Goal: Task Accomplishment & Management: Manage account settings

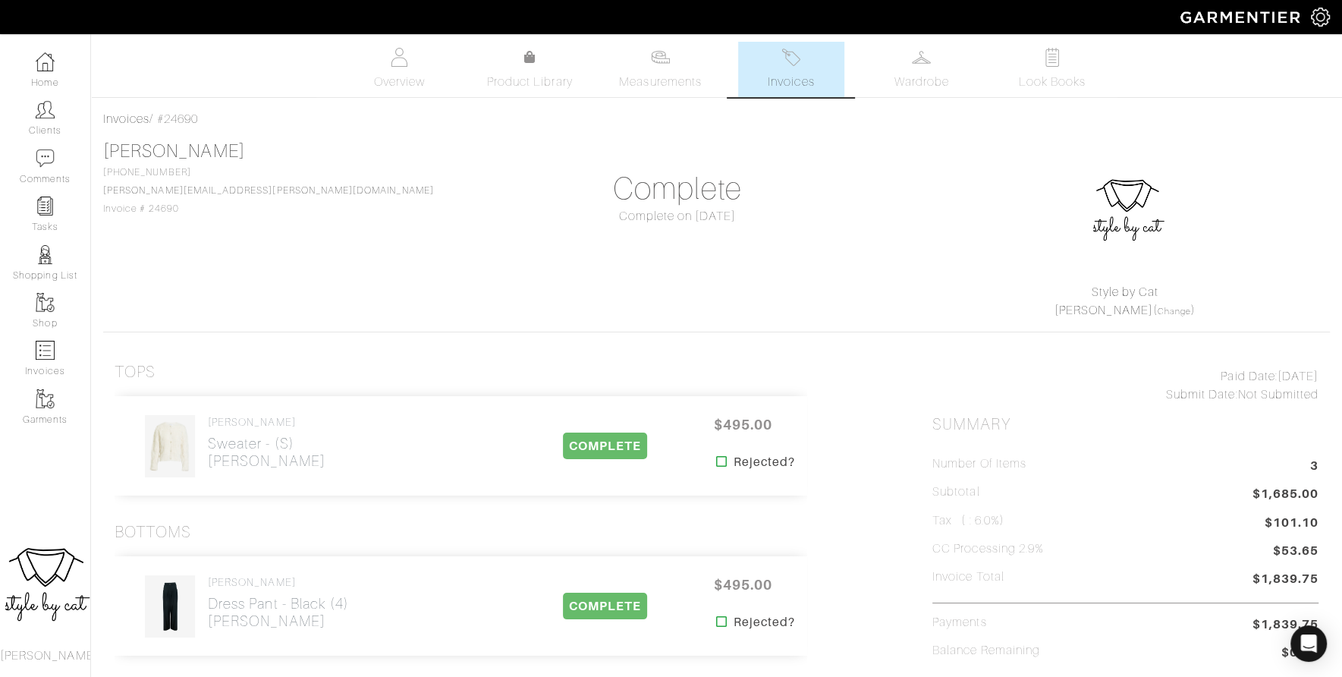
click at [58, 72] on link "Home" at bounding box center [45, 70] width 90 height 48
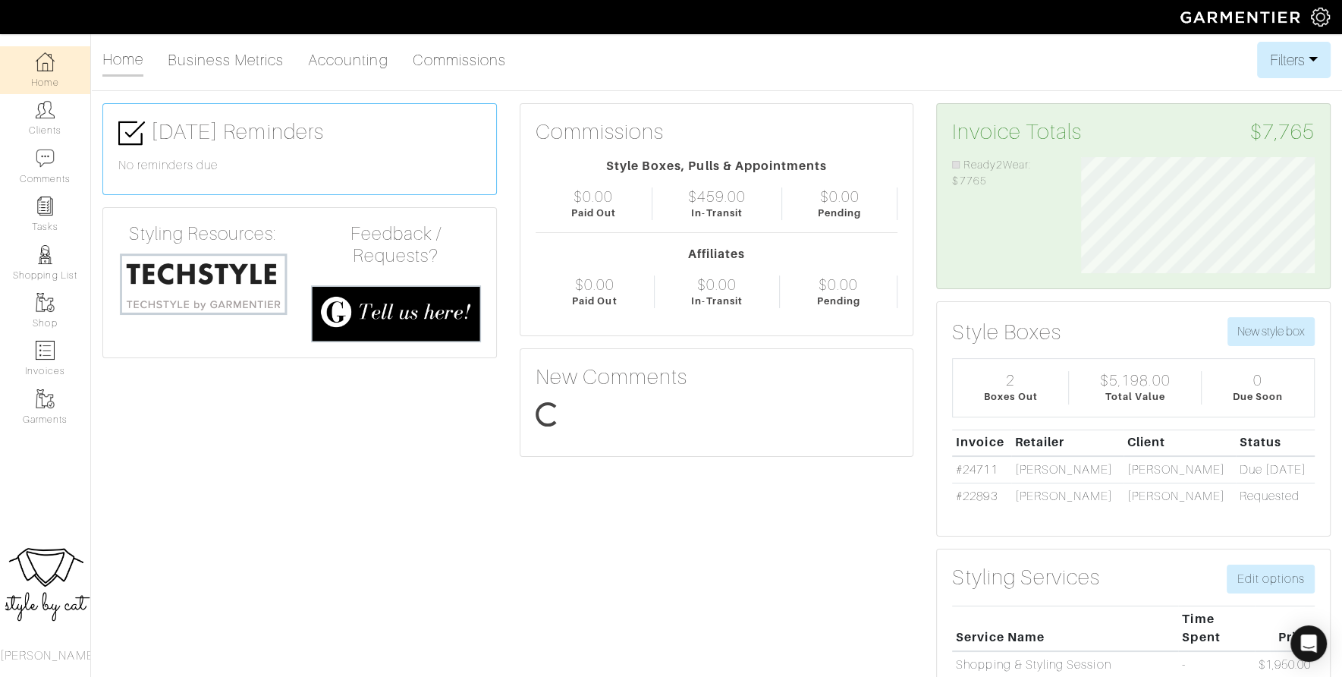
scroll to position [117, 256]
click at [44, 127] on link "Clients" at bounding box center [45, 118] width 90 height 48
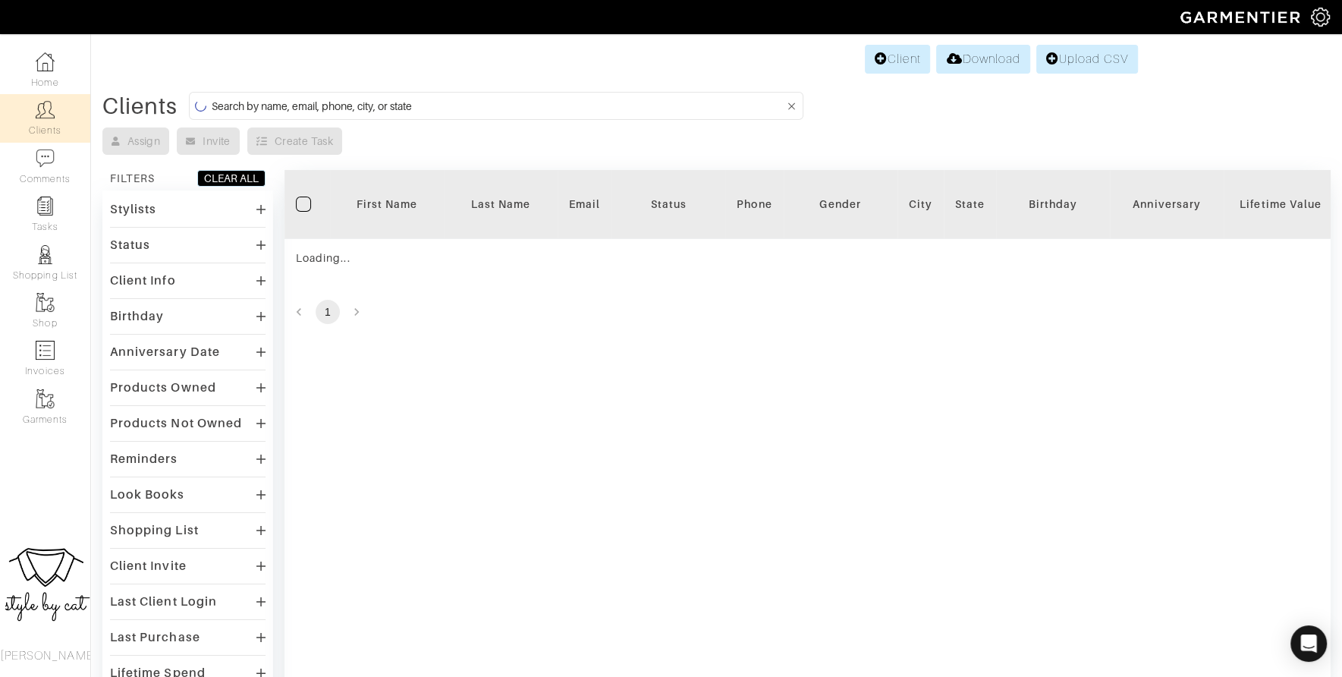
click at [414, 112] on input at bounding box center [498, 105] width 573 height 19
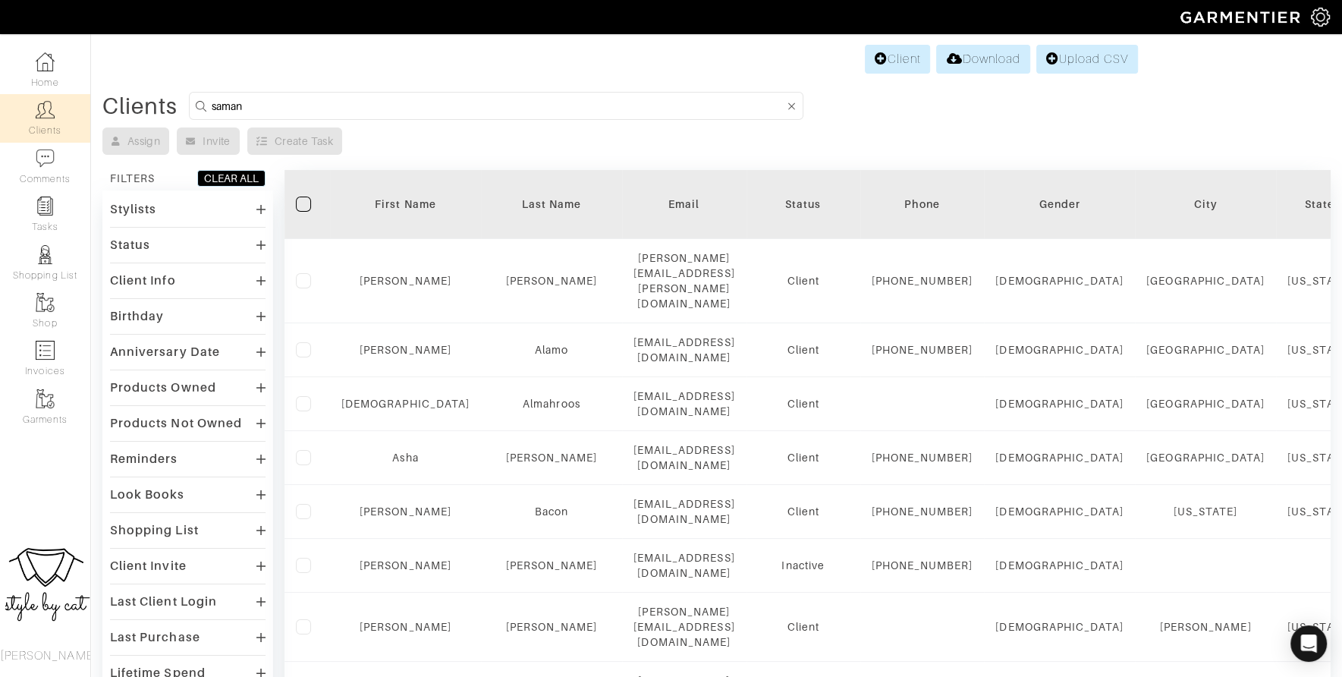
type input "samantha"
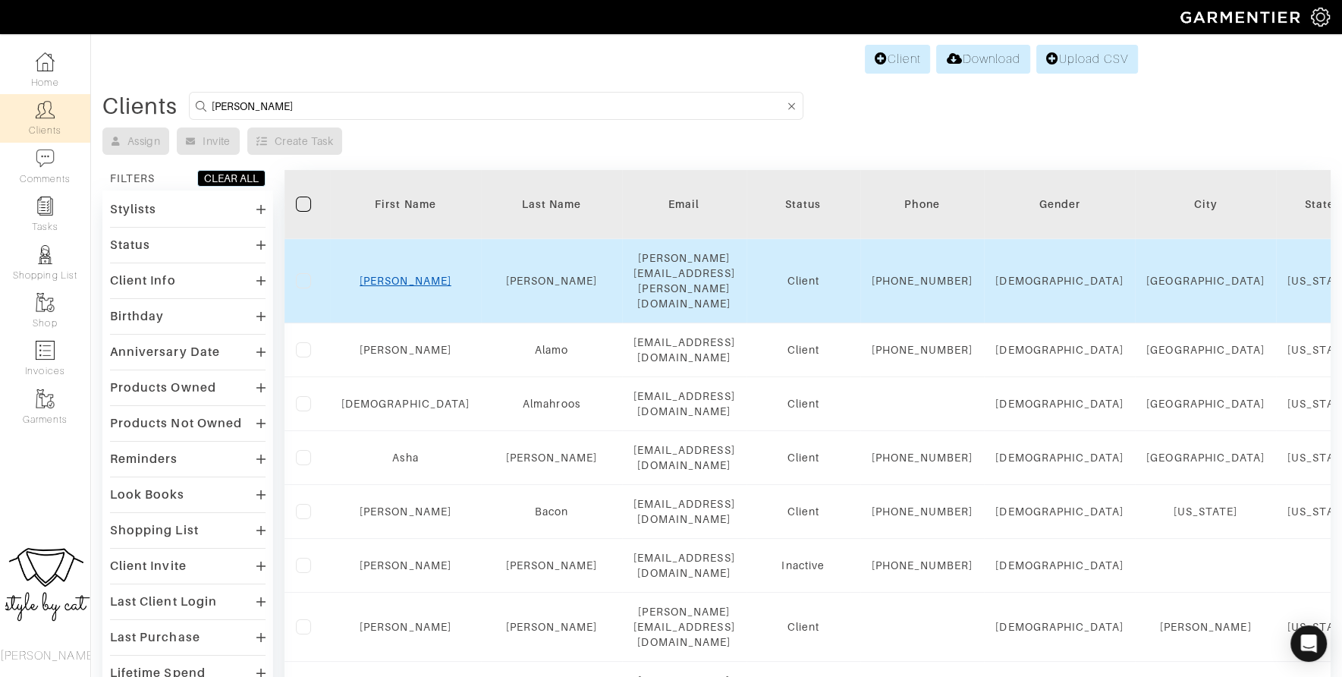
click at [380, 275] on link "Samantha" at bounding box center [406, 281] width 92 height 12
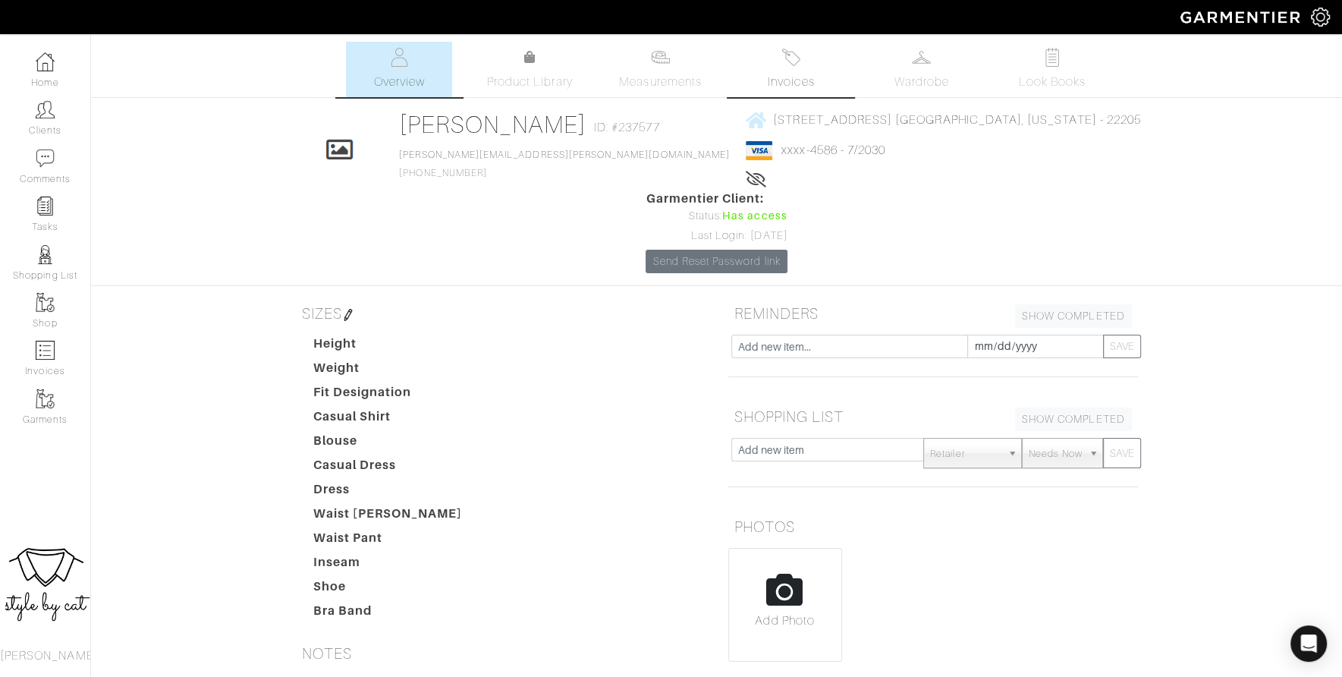
click at [794, 76] on span "Invoices" at bounding box center [791, 82] width 46 height 18
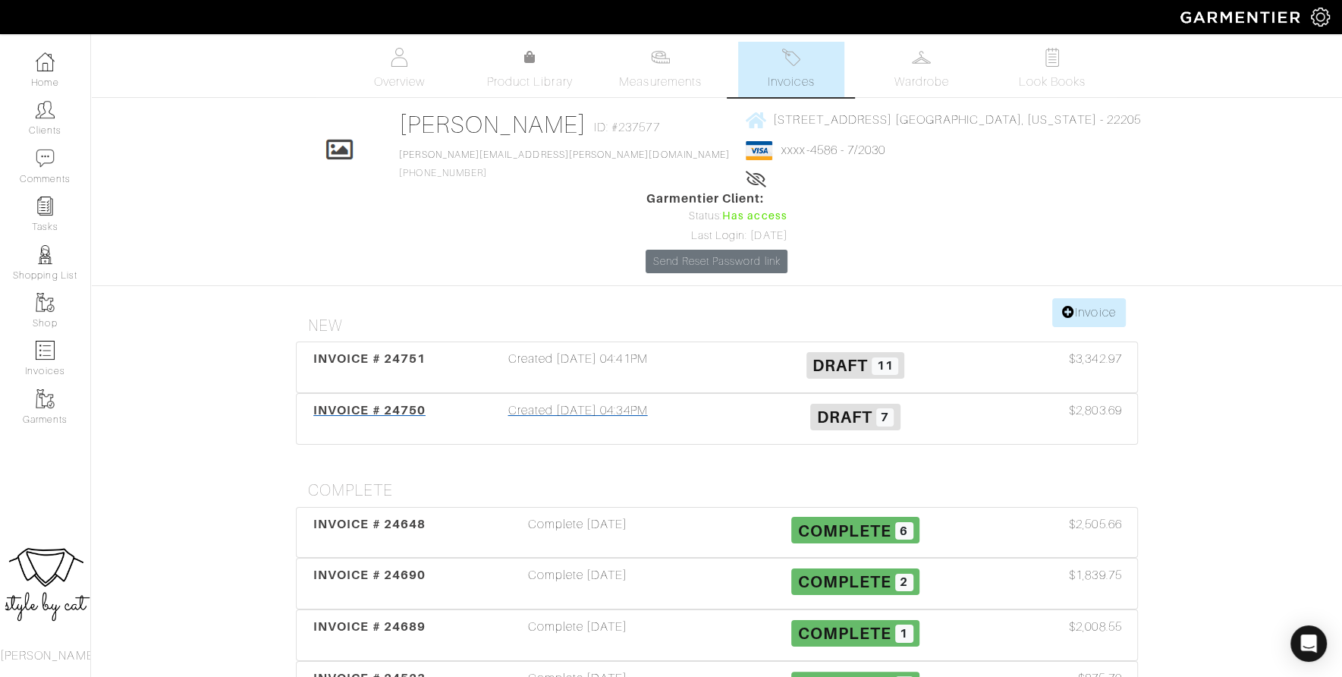
click at [346, 403] on span "INVOICE # 24750" at bounding box center [369, 410] width 112 height 14
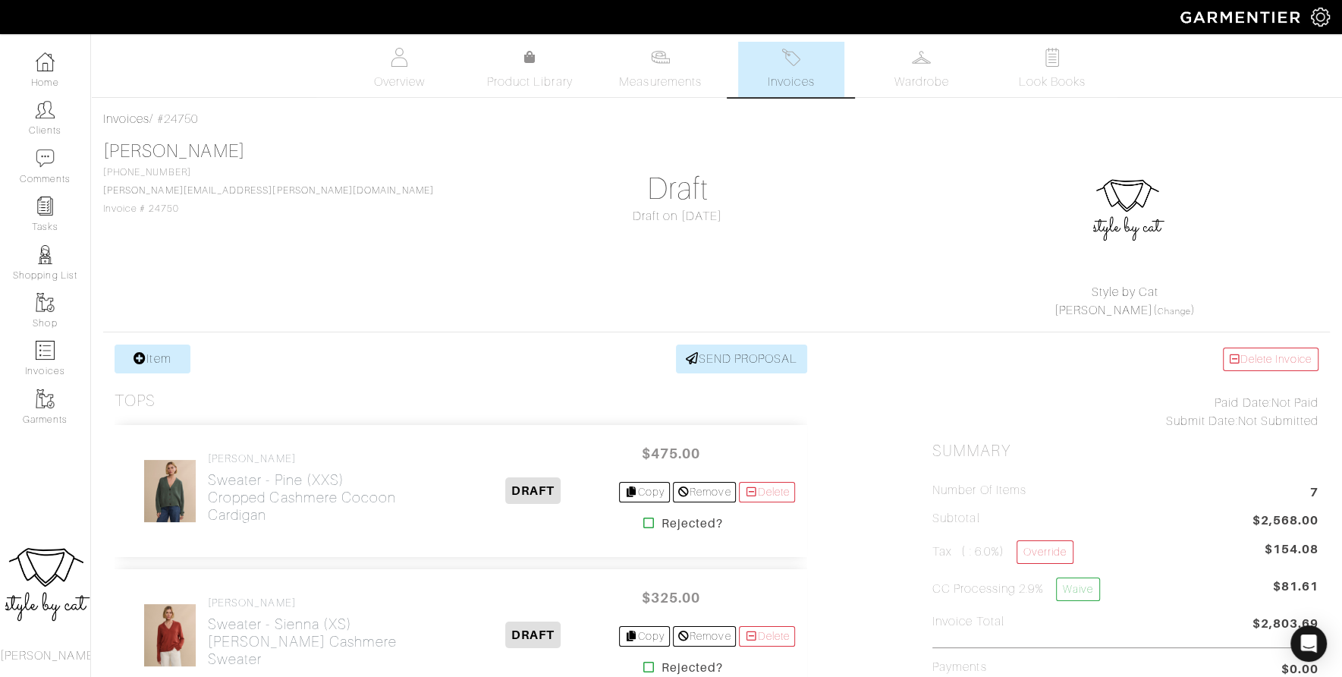
click at [771, 86] on span "Invoices" at bounding box center [791, 82] width 46 height 18
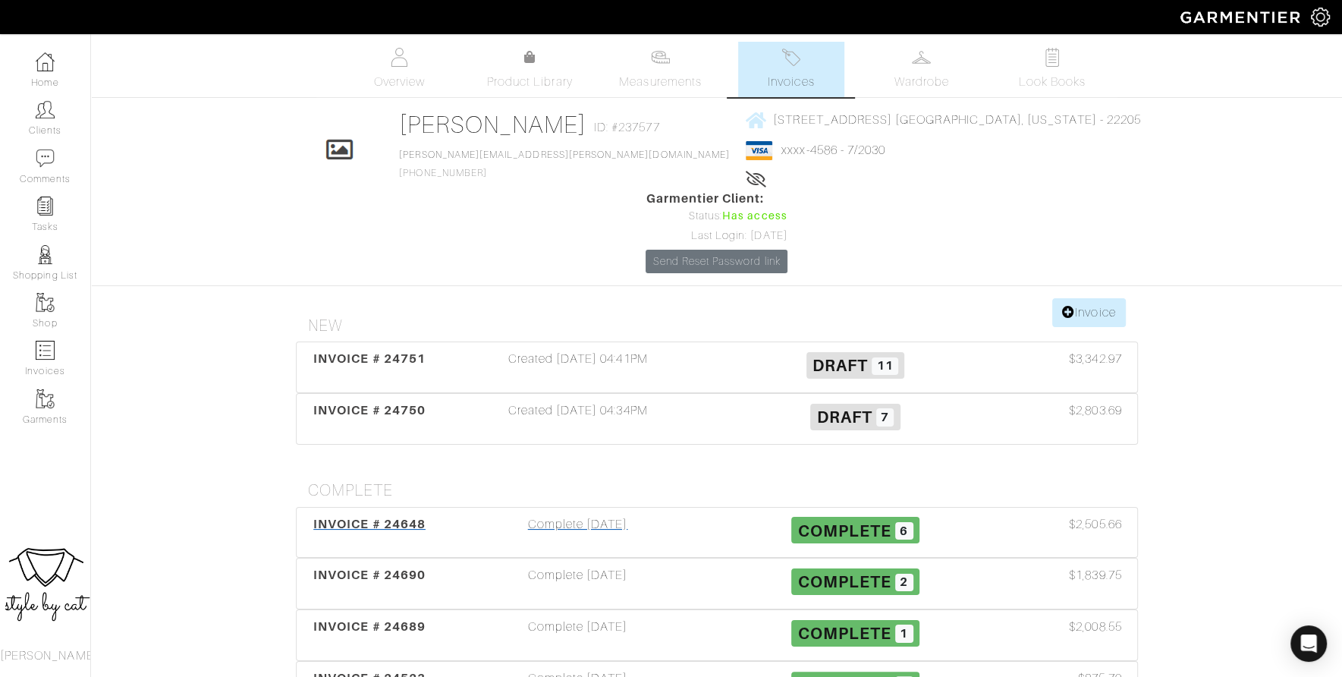
click at [325, 515] on div "INVOICE # 24648" at bounding box center [369, 532] width 139 height 35
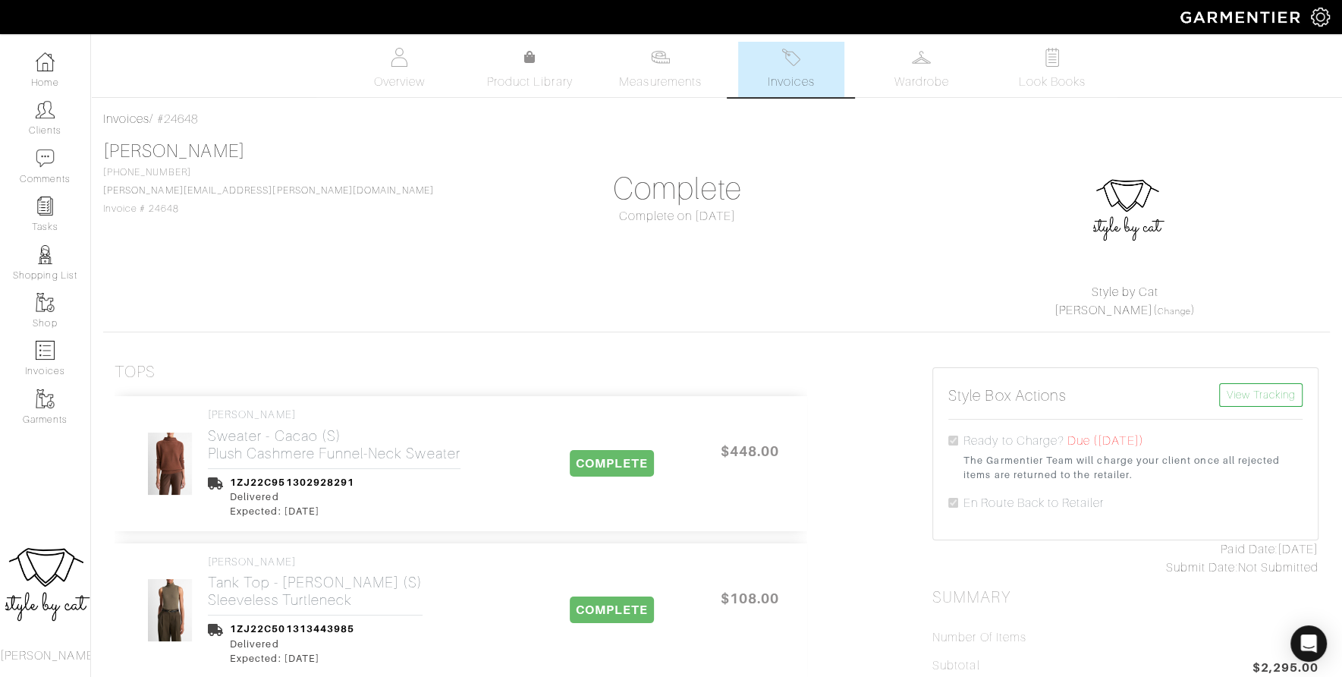
scroll to position [2, 0]
click at [806, 60] on link "Invoices" at bounding box center [791, 66] width 106 height 55
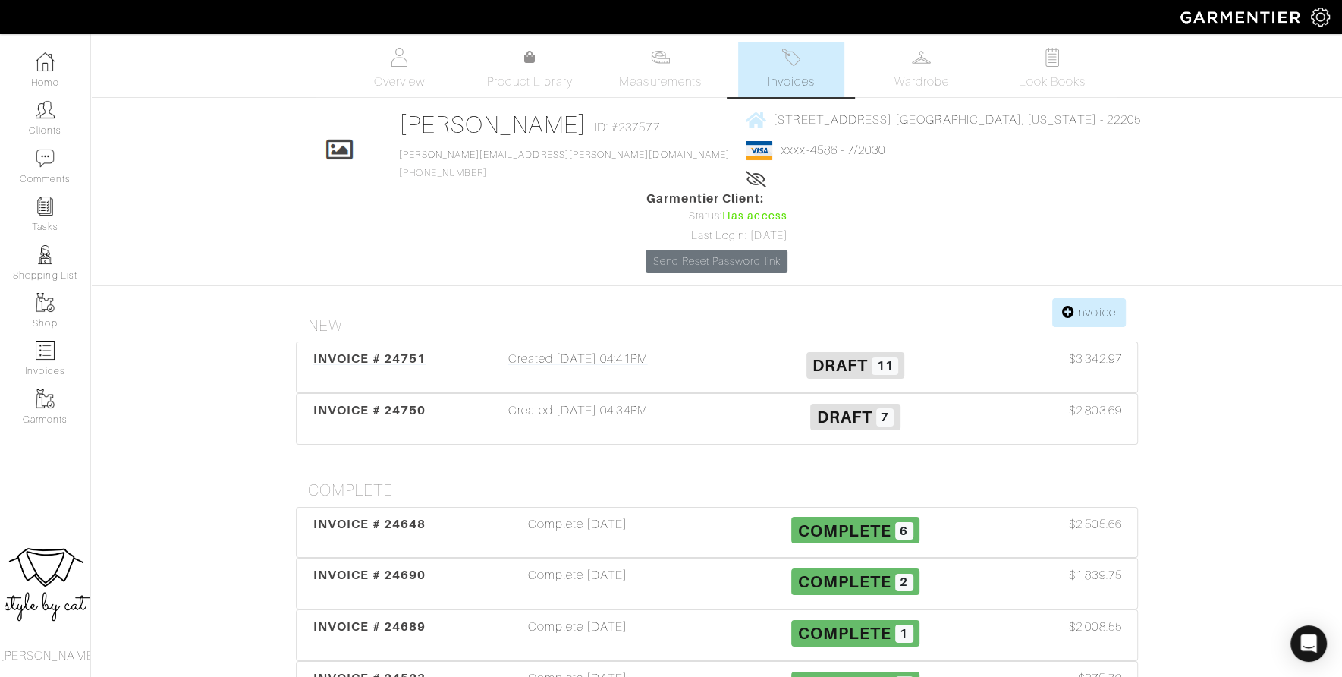
click at [360, 350] on div "INVOICE # 24751" at bounding box center [369, 367] width 139 height 35
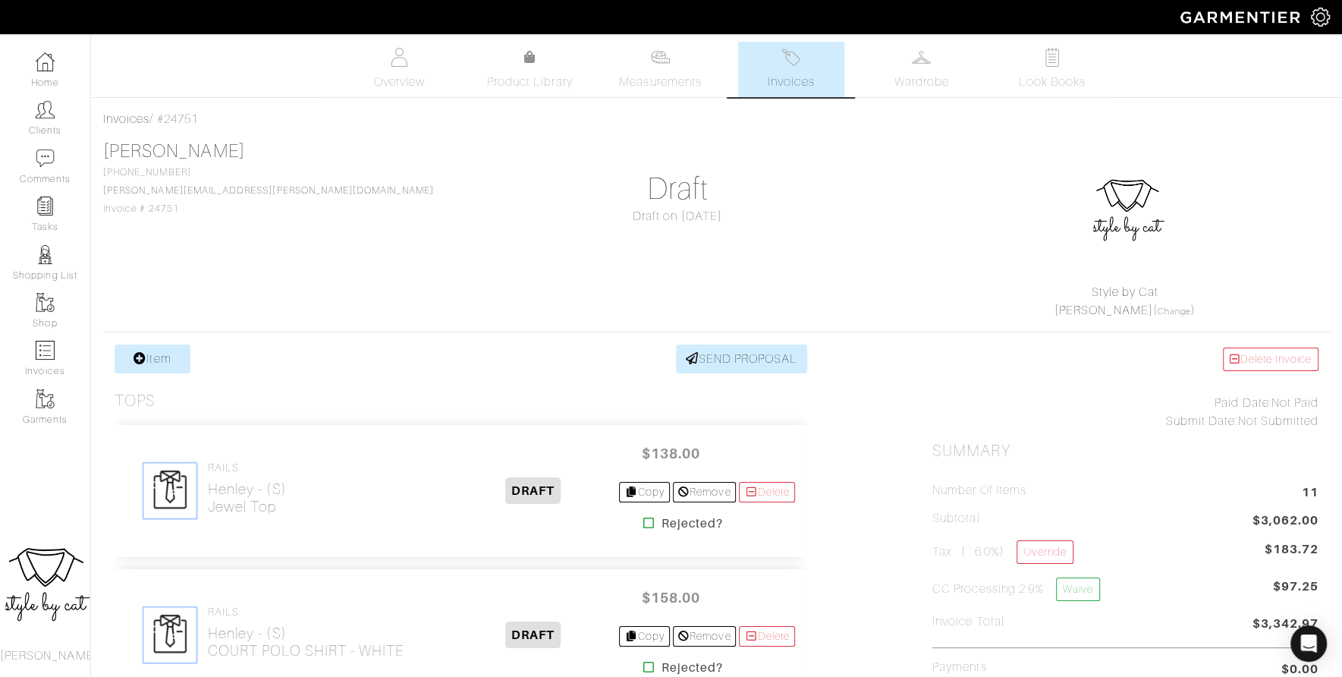
click at [790, 71] on link "Invoices" at bounding box center [791, 69] width 106 height 55
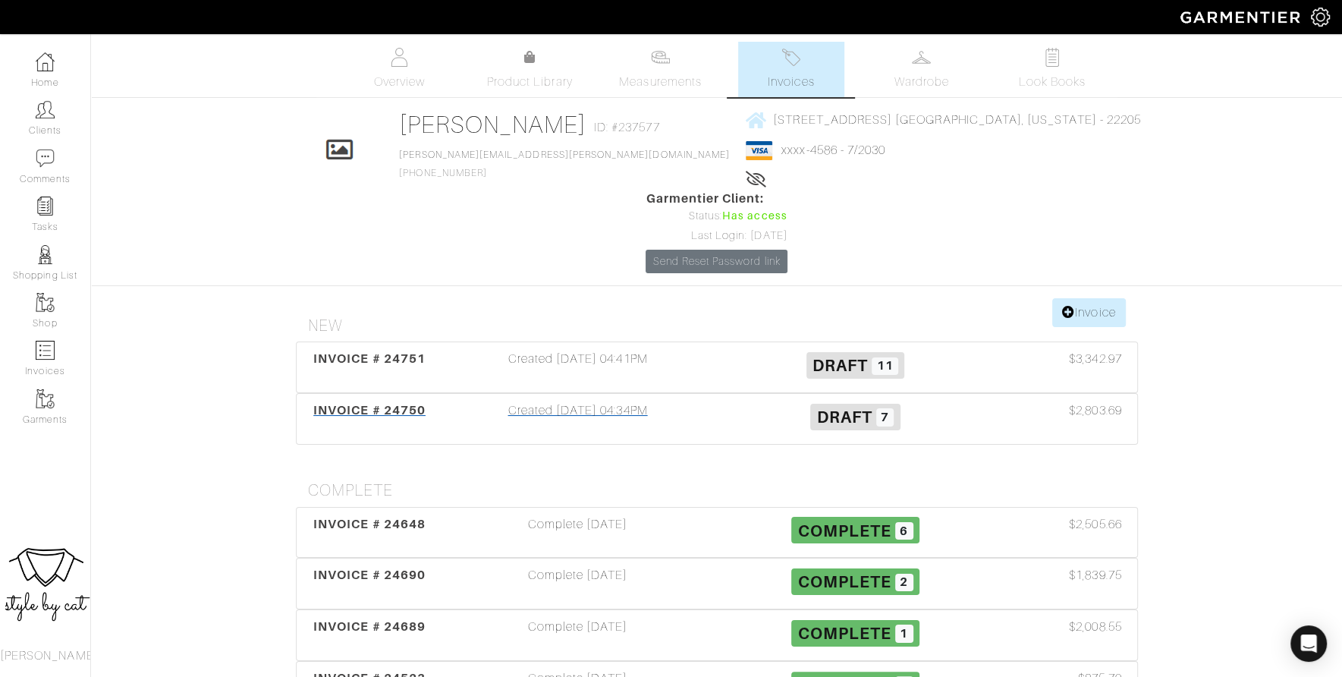
click at [326, 403] on span "INVOICE # 24750" at bounding box center [369, 410] width 112 height 14
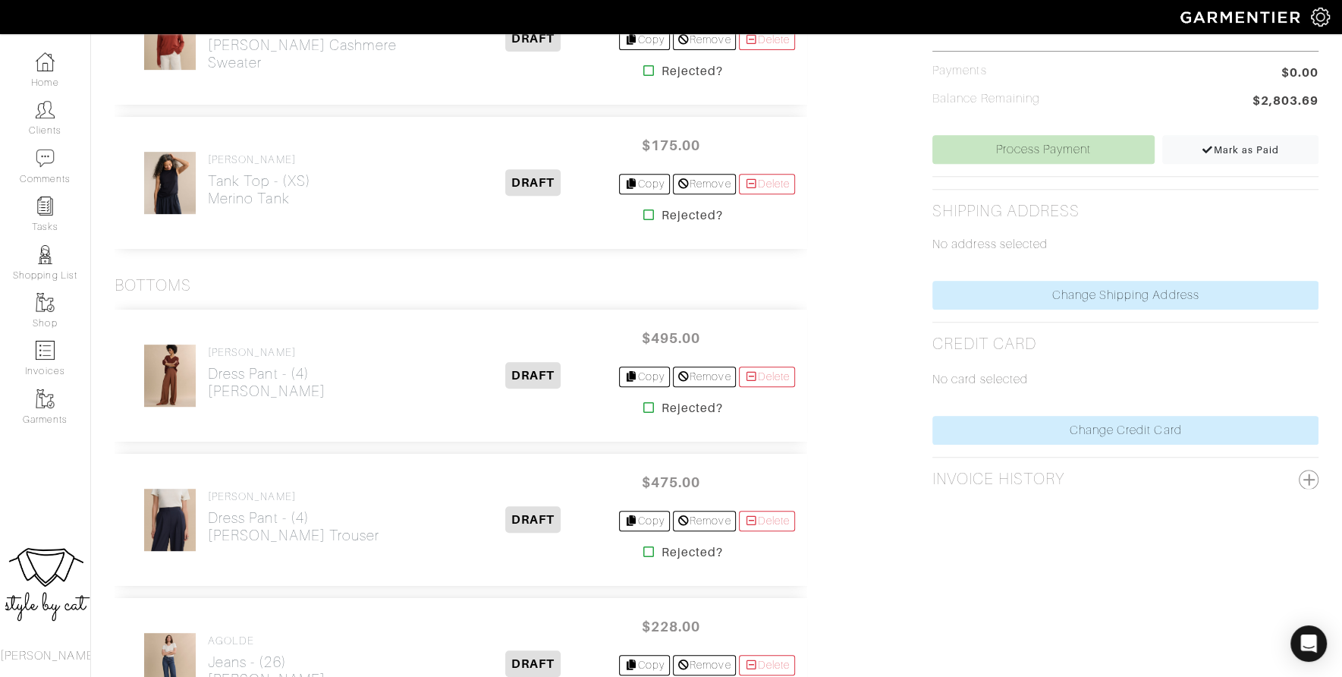
scroll to position [594, 0]
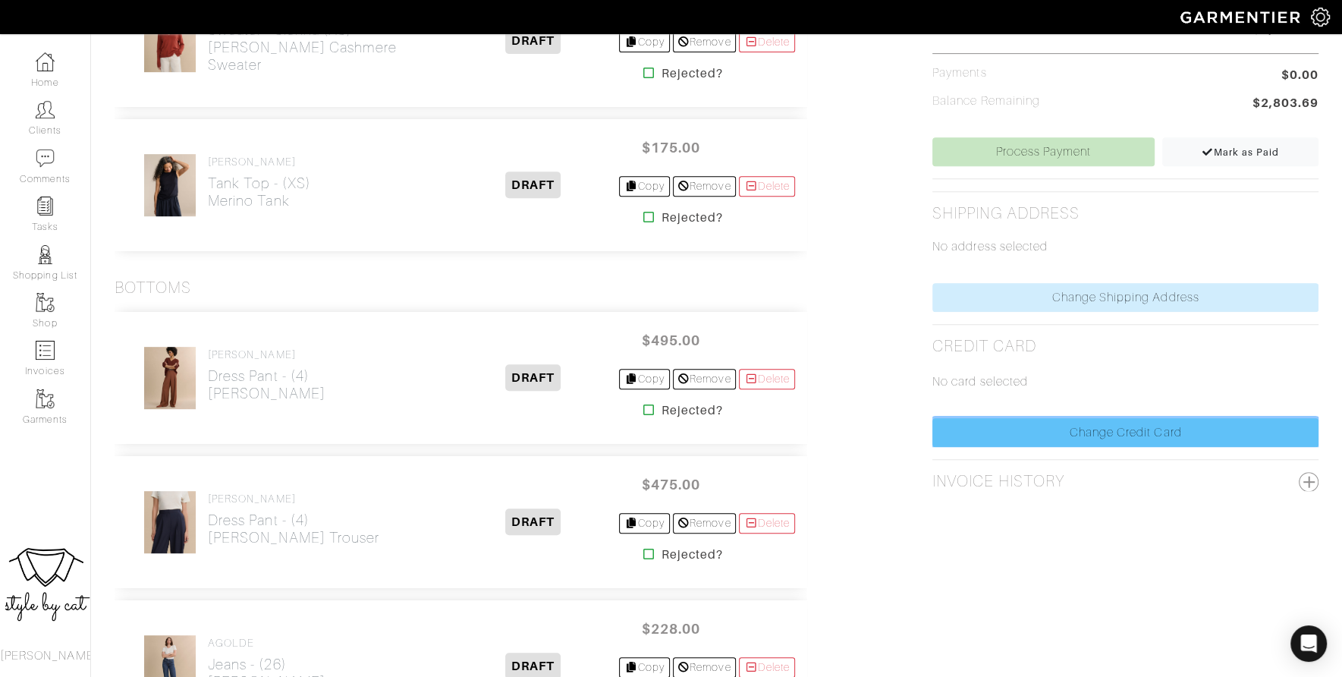
click at [988, 423] on link "Change Credit Card" at bounding box center [1125, 432] width 386 height 29
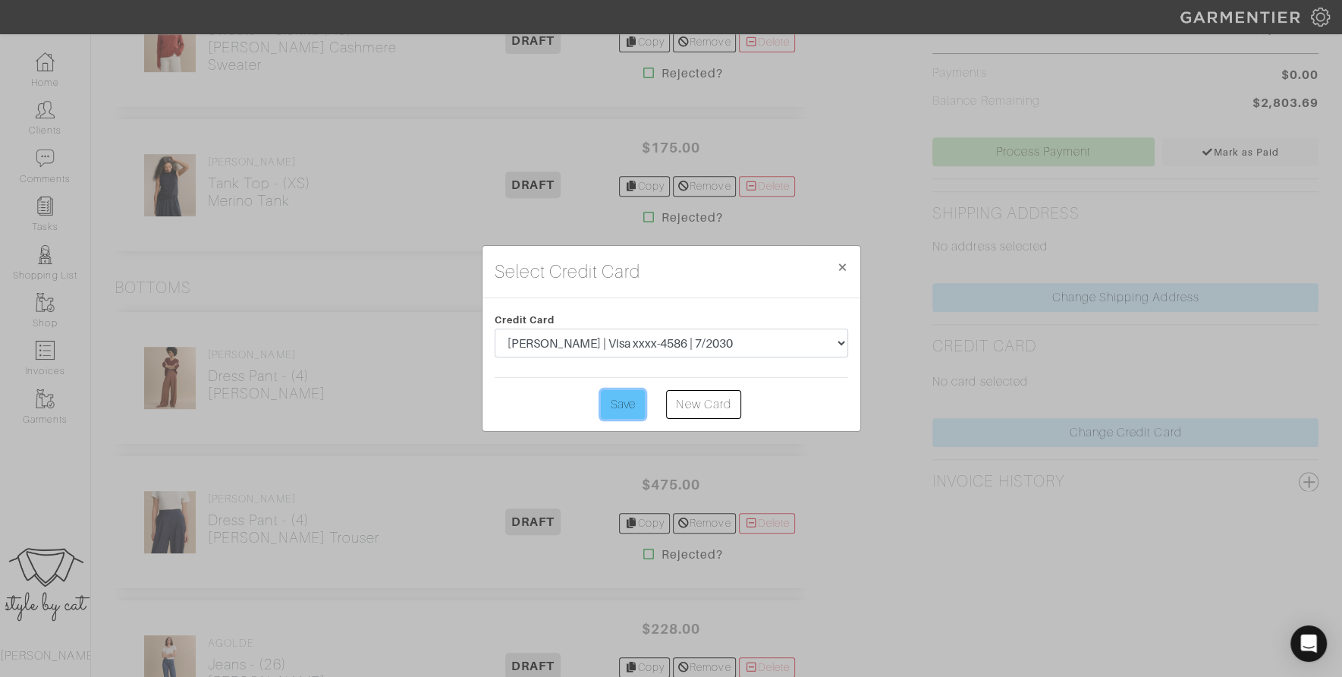
click at [626, 413] on input "Save" at bounding box center [623, 404] width 44 height 29
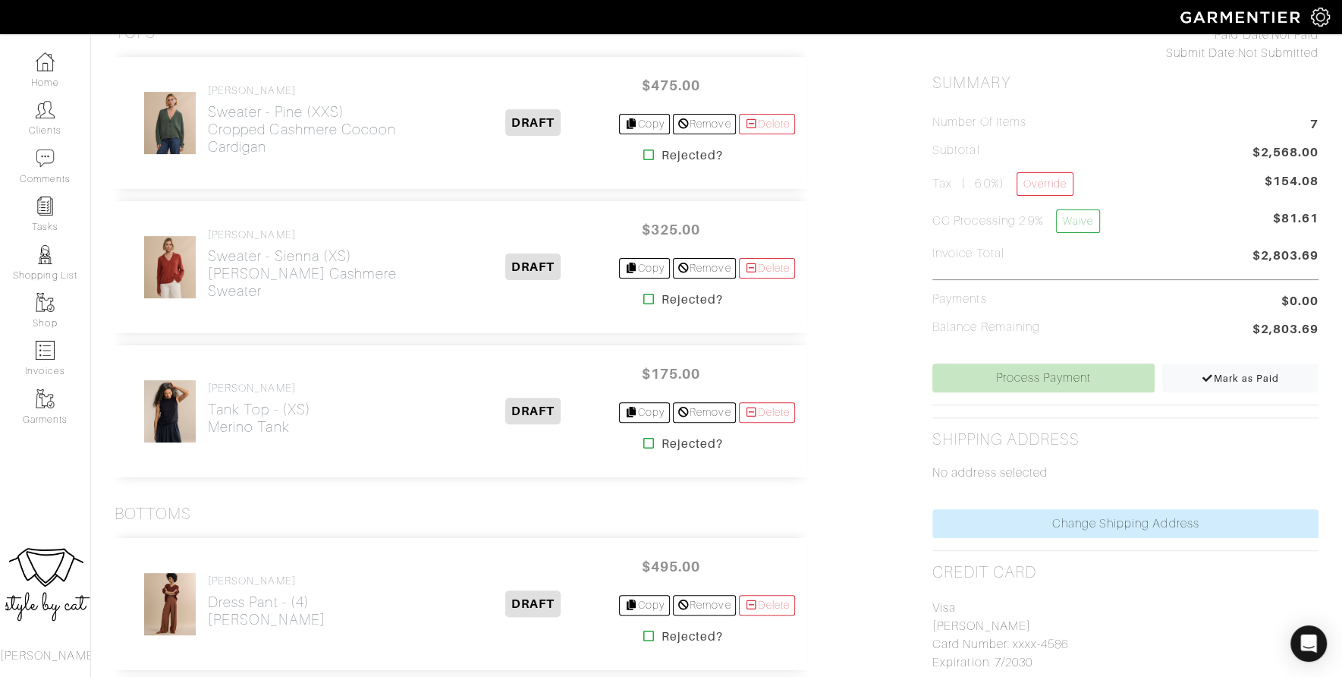
scroll to position [372, 0]
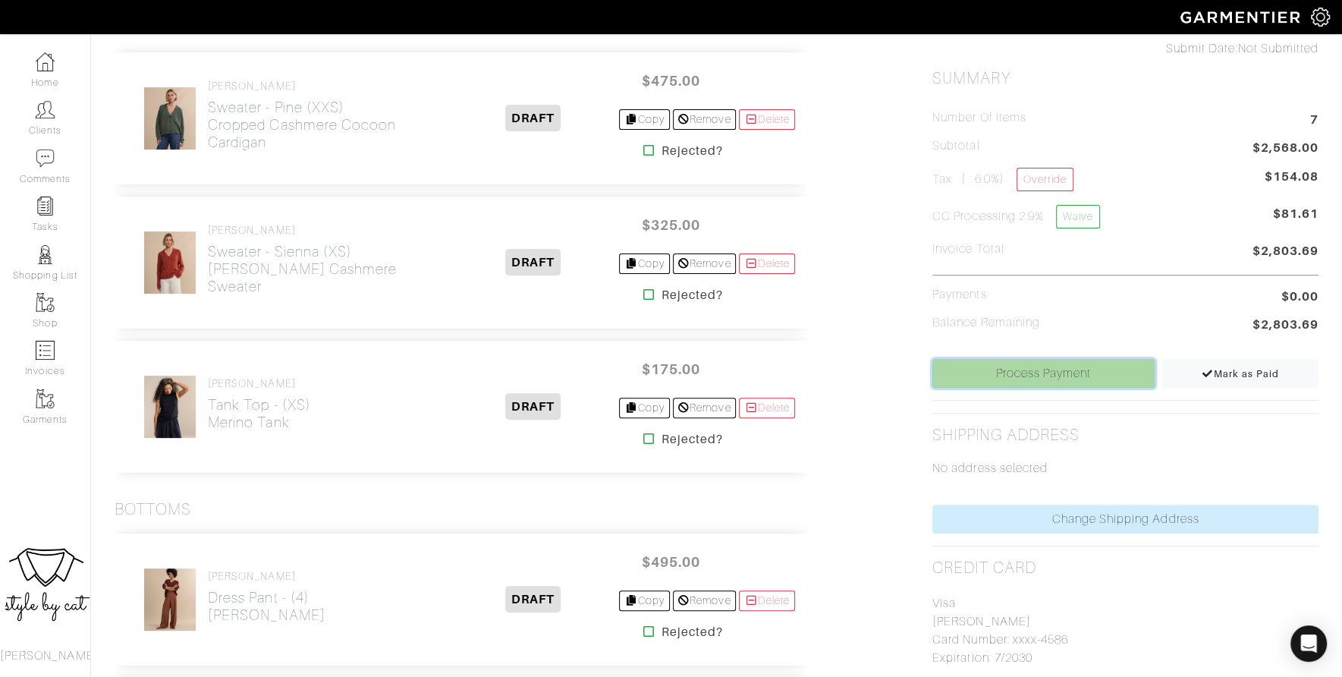
click at [995, 376] on link "Process Payment" at bounding box center [1043, 373] width 222 height 29
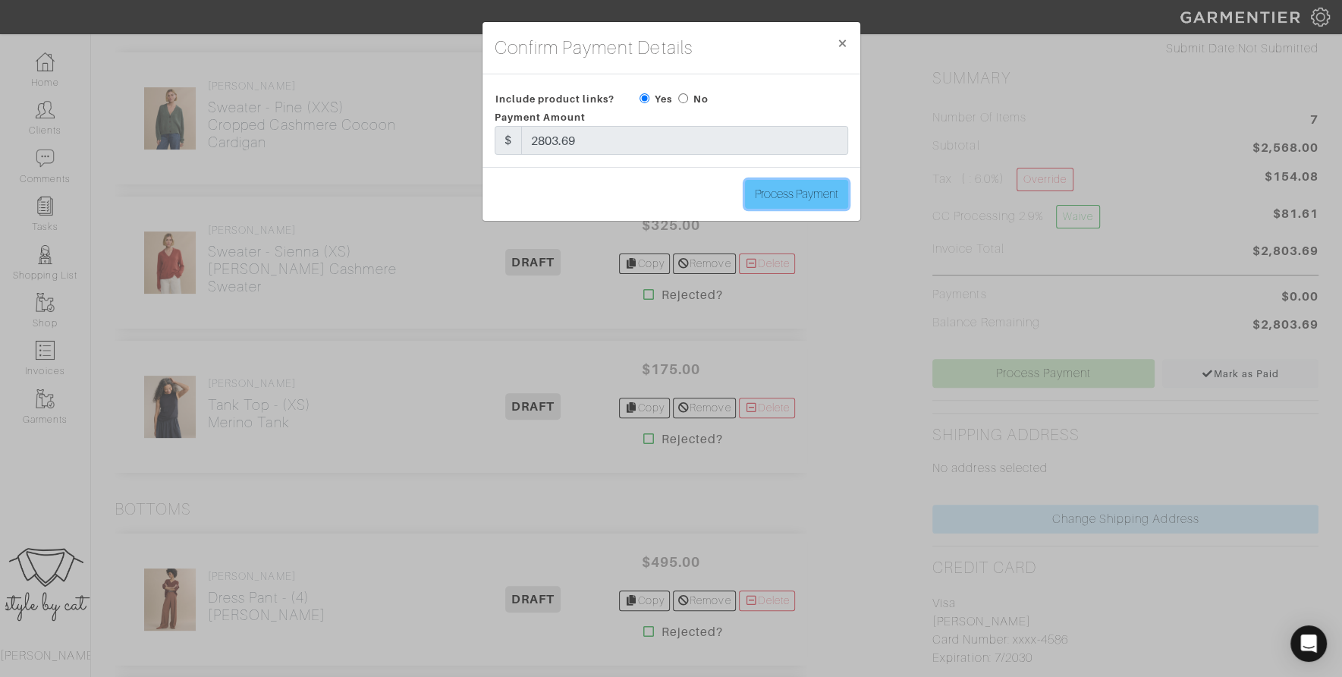
click at [835, 185] on input "Process Payment" at bounding box center [796, 194] width 103 height 29
type input "Process Payment"
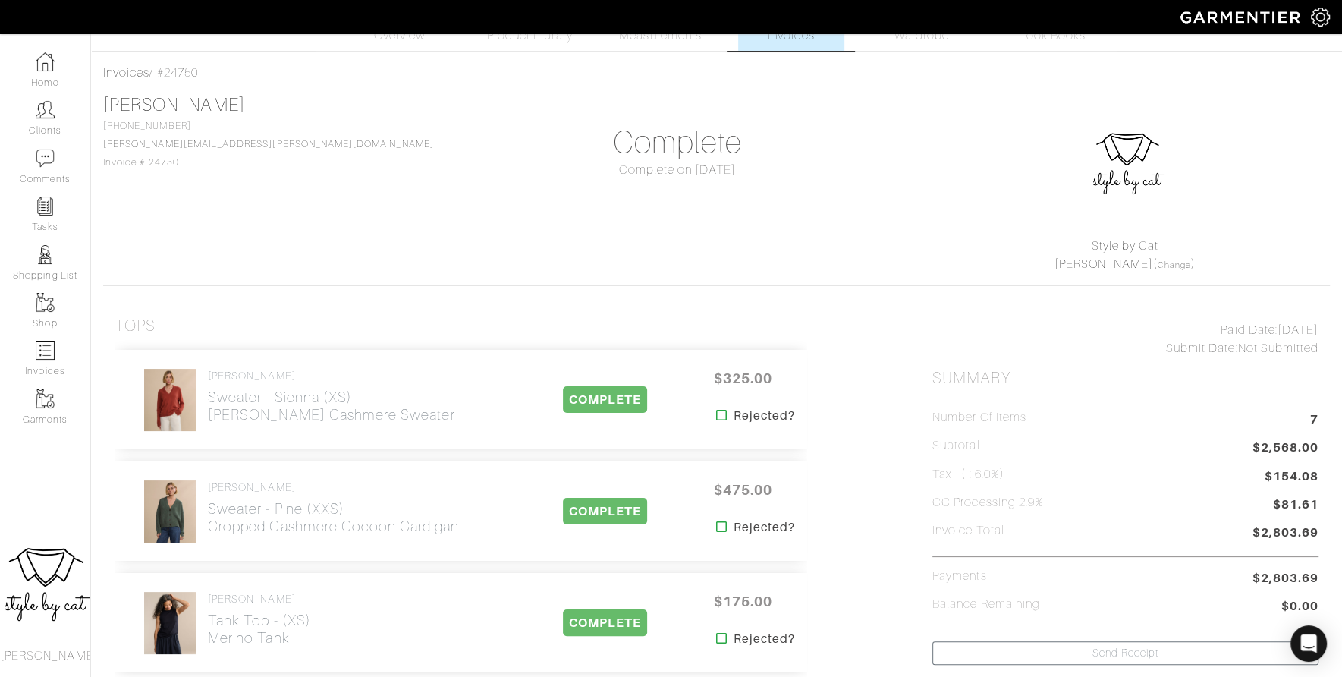
scroll to position [0, 0]
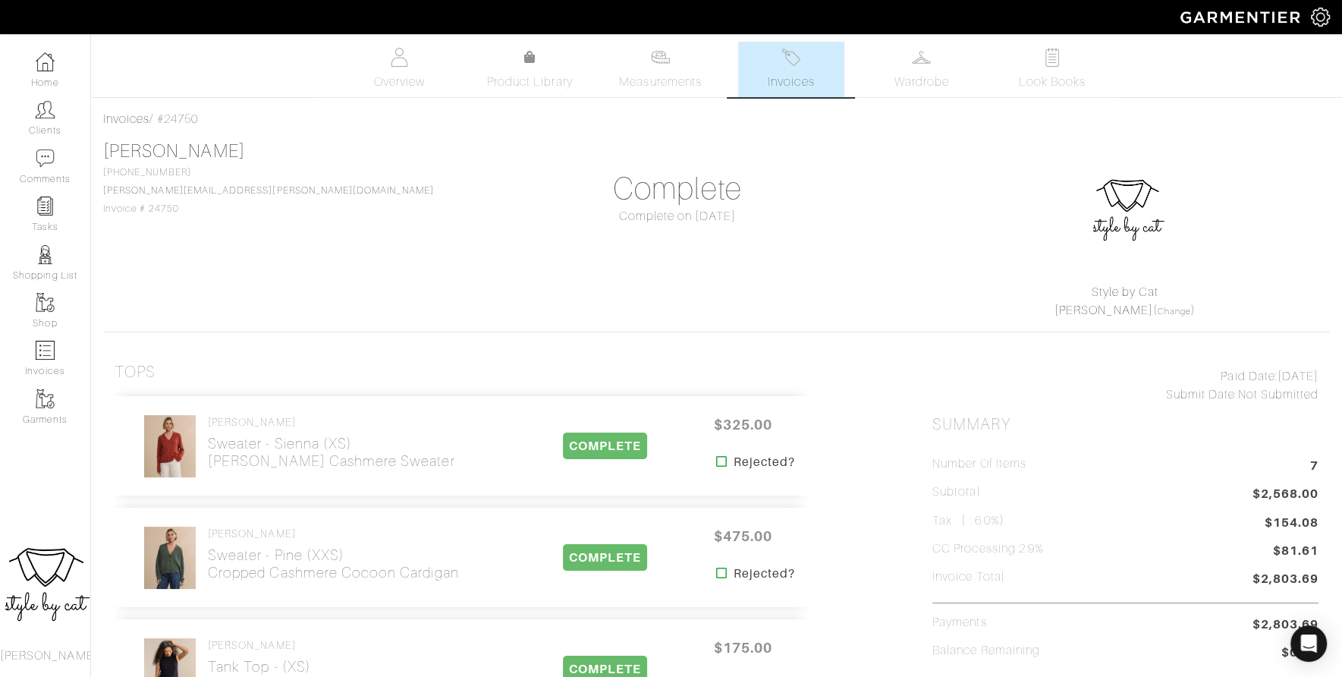
click at [802, 77] on span "Invoices" at bounding box center [791, 82] width 46 height 18
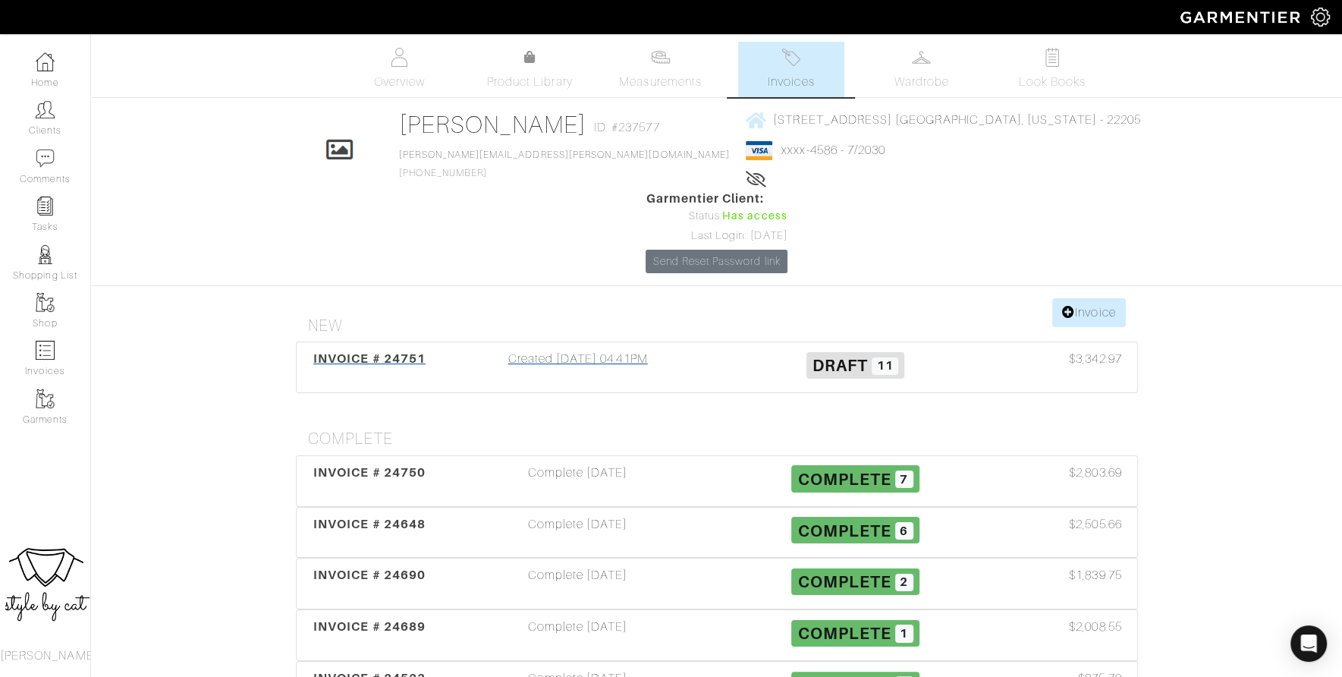
click at [371, 351] on span "INVOICE # 24751" at bounding box center [369, 358] width 112 height 14
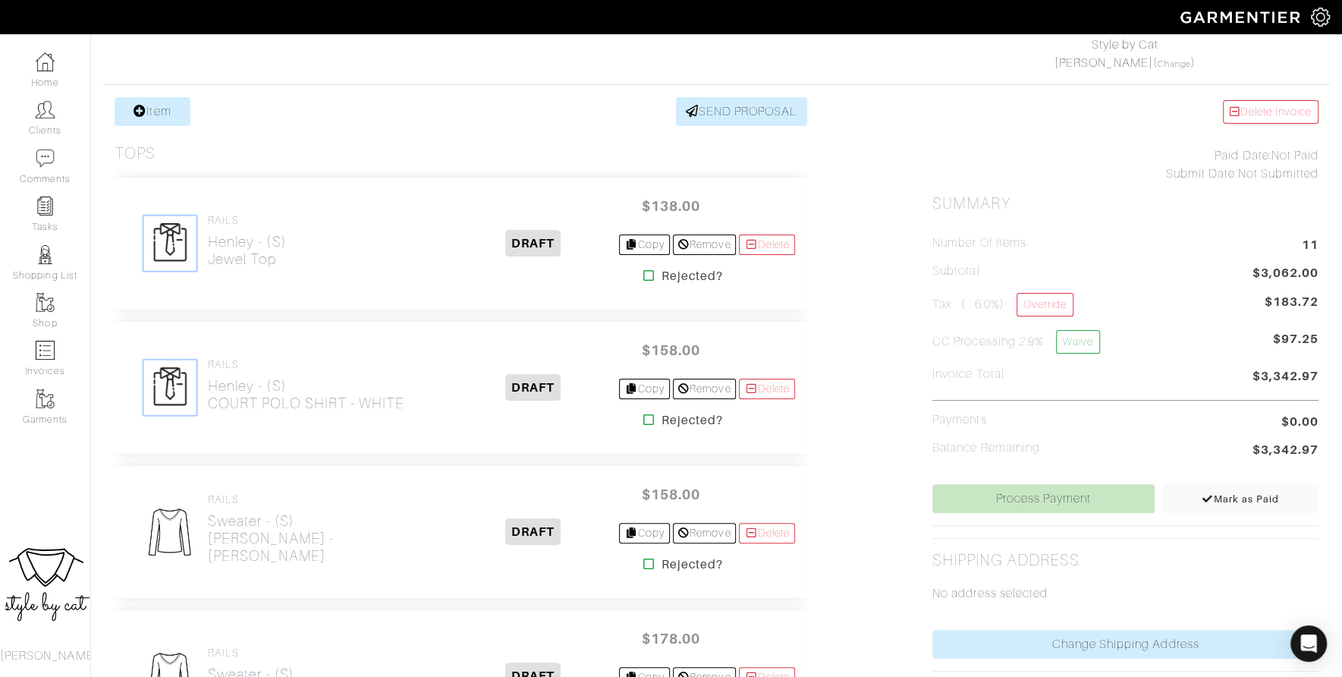
scroll to position [251, 0]
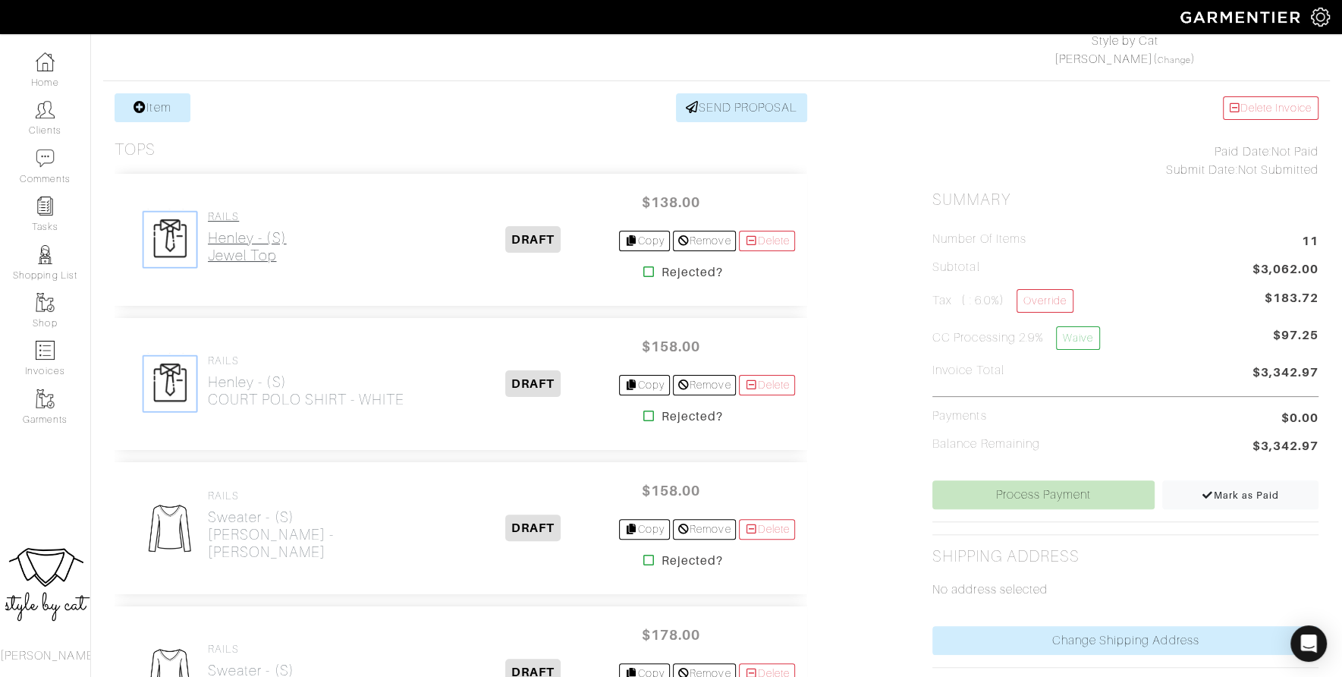
click at [244, 245] on h2 "Henley - (S) Jewel Top" at bounding box center [247, 246] width 79 height 35
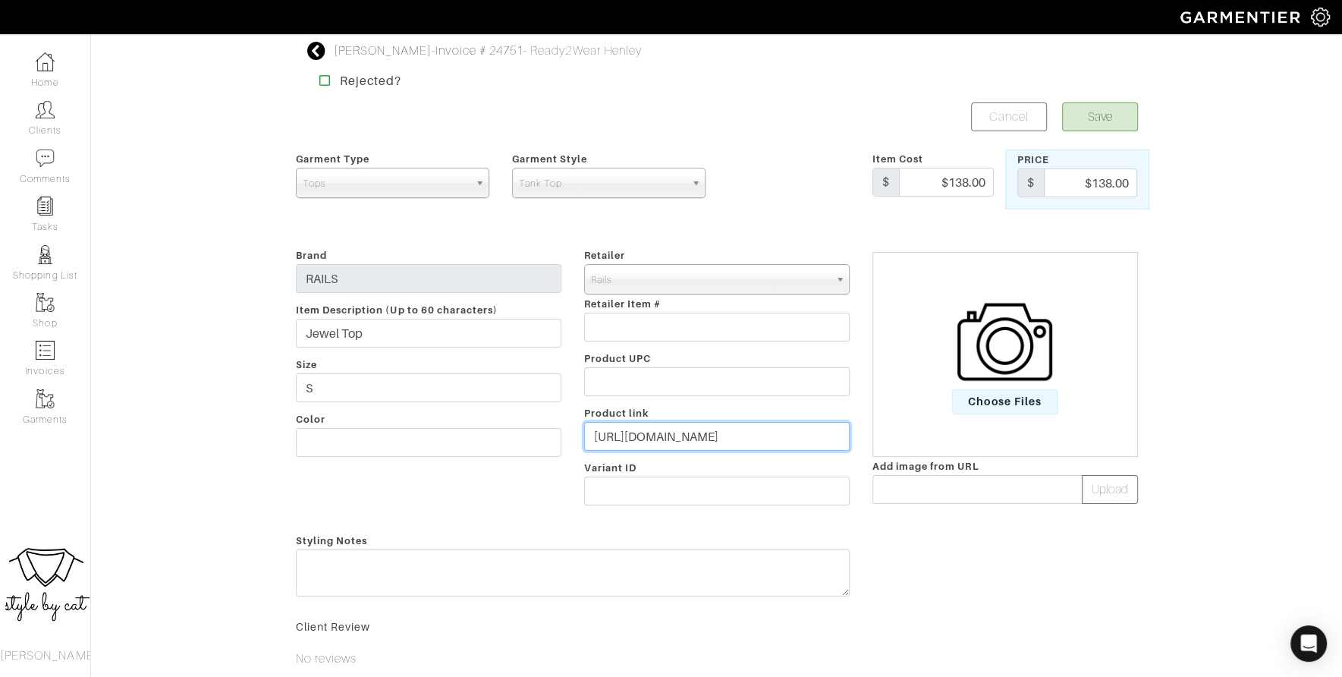
click at [737, 437] on input "https://www.rails.com/products/jewel-top-white-rib?variant=43710647599273" at bounding box center [717, 436] width 266 height 29
click at [1026, 391] on span "Choose Files" at bounding box center [1004, 401] width 105 height 25
click at [0, 0] on input "Choose Files" at bounding box center [0, 0] width 0 height 0
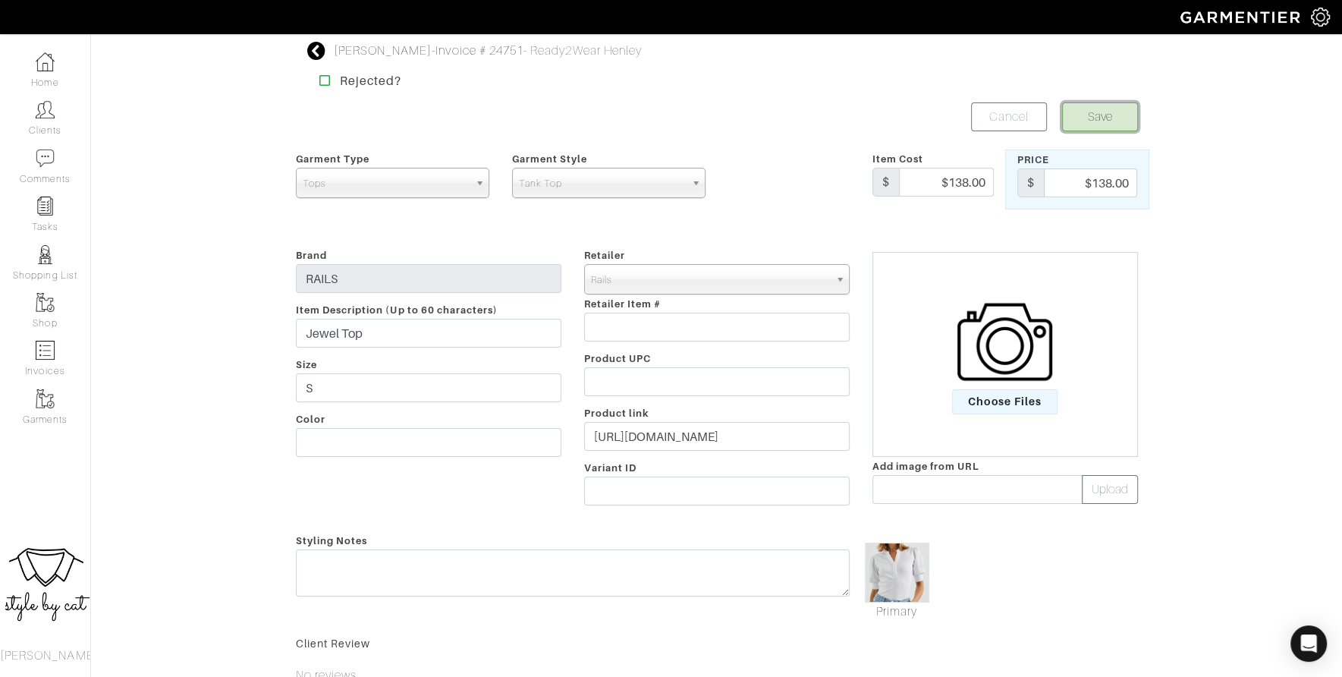
click at [1093, 114] on button "Save" at bounding box center [1100, 116] width 76 height 29
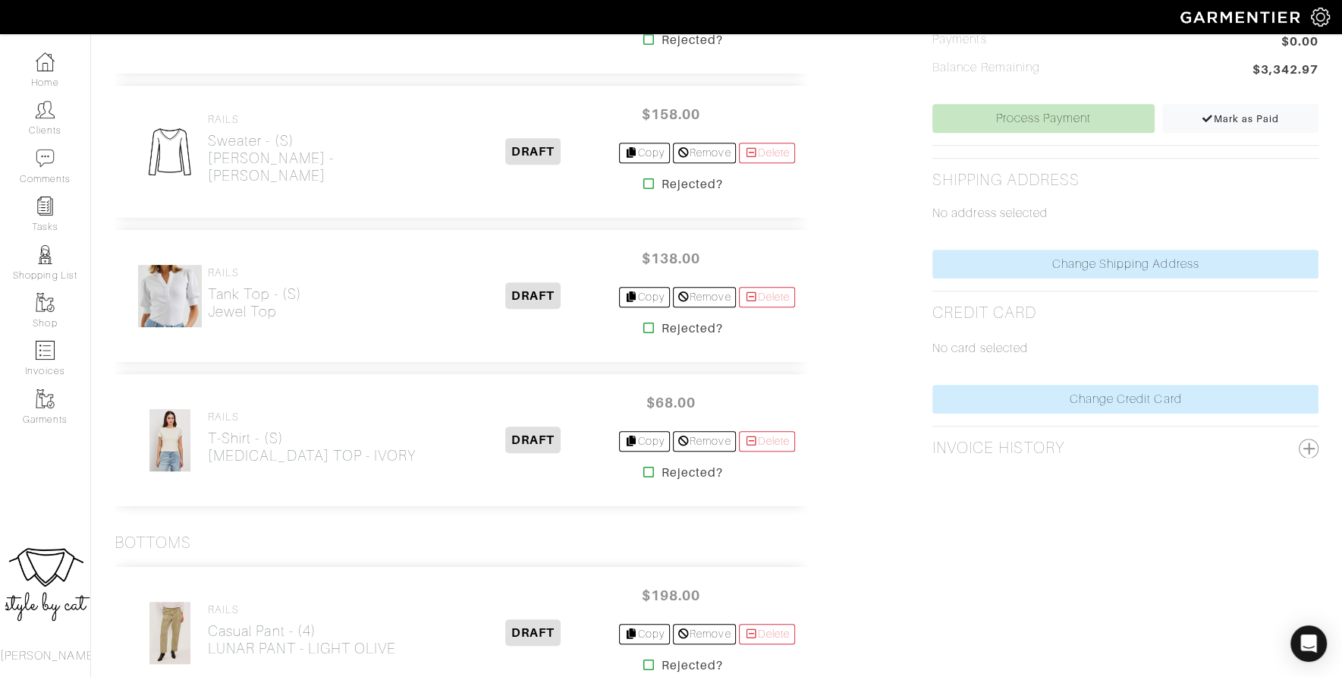
scroll to position [628, 0]
click at [259, 174] on h2 "Sweater - (S) NICO SWEATSHIRT - HEATHER LATTE" at bounding box center [327, 157] width 239 height 52
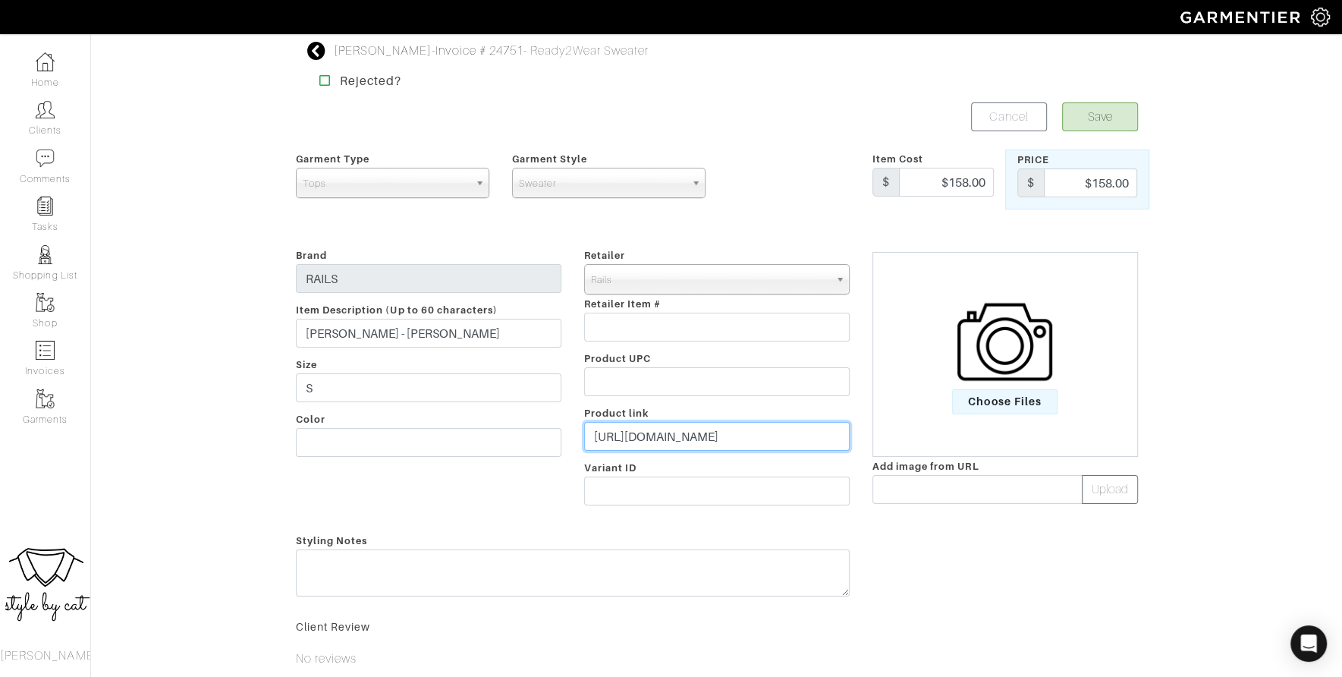
click at [697, 439] on input "https://www.rails.com/products/nico-sweatshirt-heather-latte?variant=4608427763…" at bounding box center [717, 436] width 266 height 29
click at [1029, 398] on span "Choose Files" at bounding box center [1004, 401] width 105 height 25
click at [0, 0] on input "Choose Files" at bounding box center [0, 0] width 0 height 0
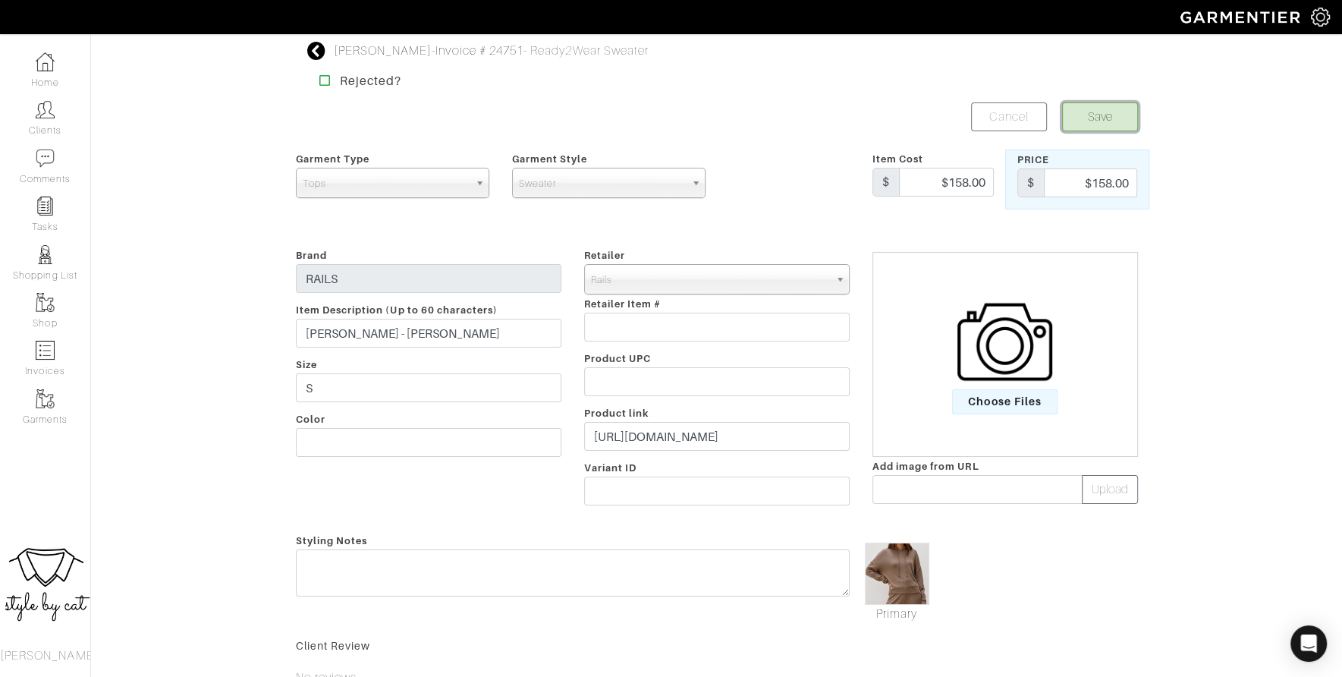
click at [1098, 120] on button "Save" at bounding box center [1100, 116] width 76 height 29
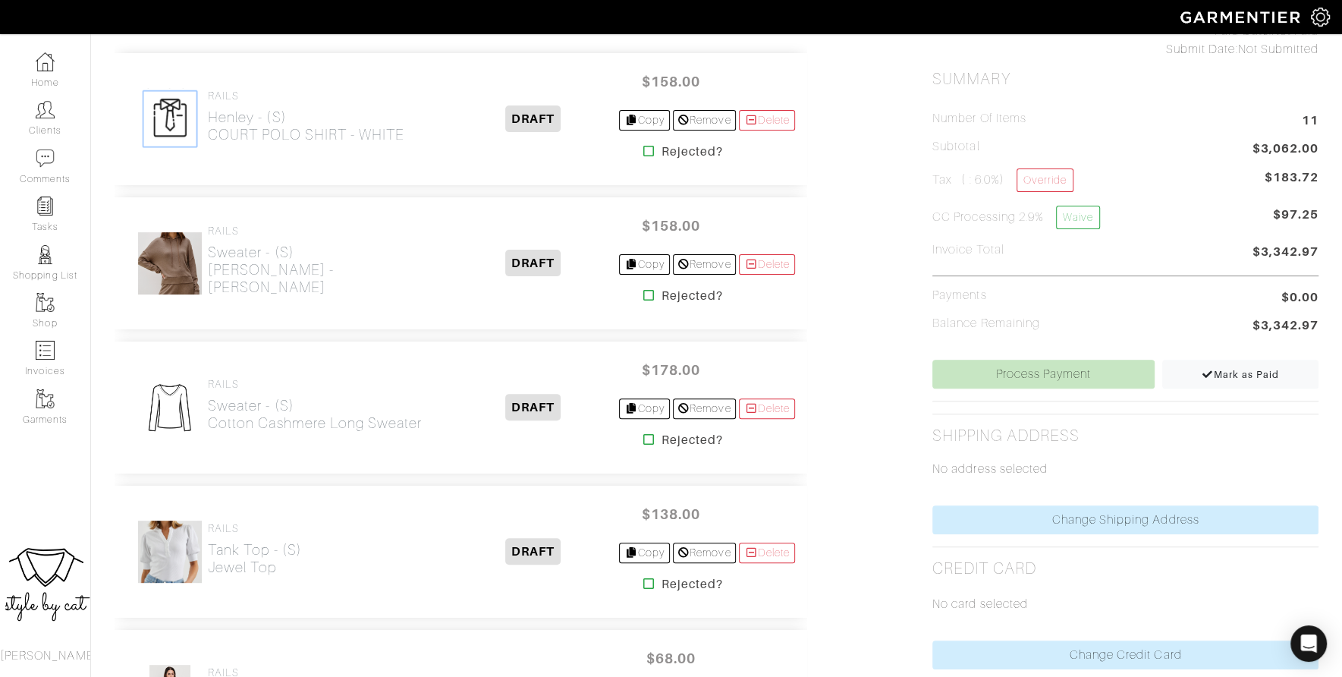
scroll to position [373, 0]
click at [275, 141] on div "RAILS Henley - (S) COURT POLO SHIRT - WHITE" at bounding box center [306, 118] width 196 height 60
click at [278, 120] on h2 "Henley - (S) COURT POLO SHIRT - WHITE" at bounding box center [306, 124] width 196 height 35
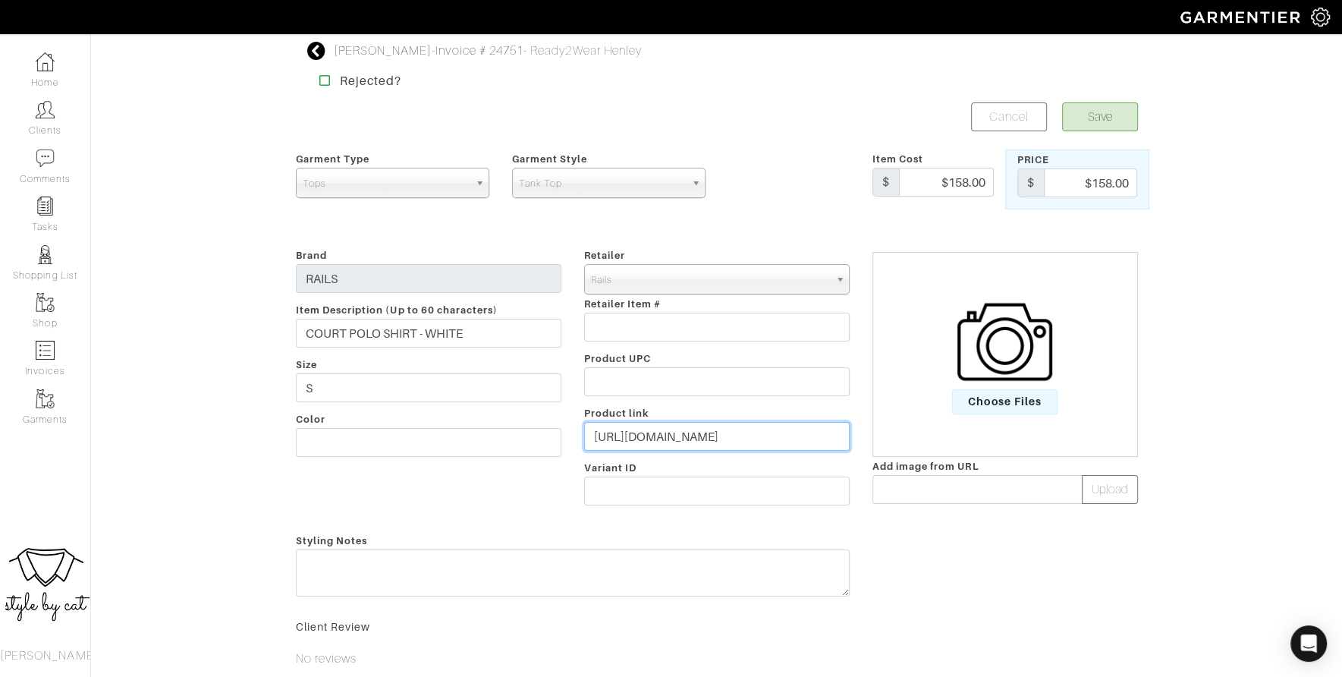
click at [737, 445] on input "https://www.rails.com/products/court-polo-shirt-white?variant=44966853673129" at bounding box center [717, 436] width 266 height 29
click at [998, 410] on span "Choose Files" at bounding box center [1004, 401] width 105 height 25
click at [0, 0] on input "Choose Files" at bounding box center [0, 0] width 0 height 0
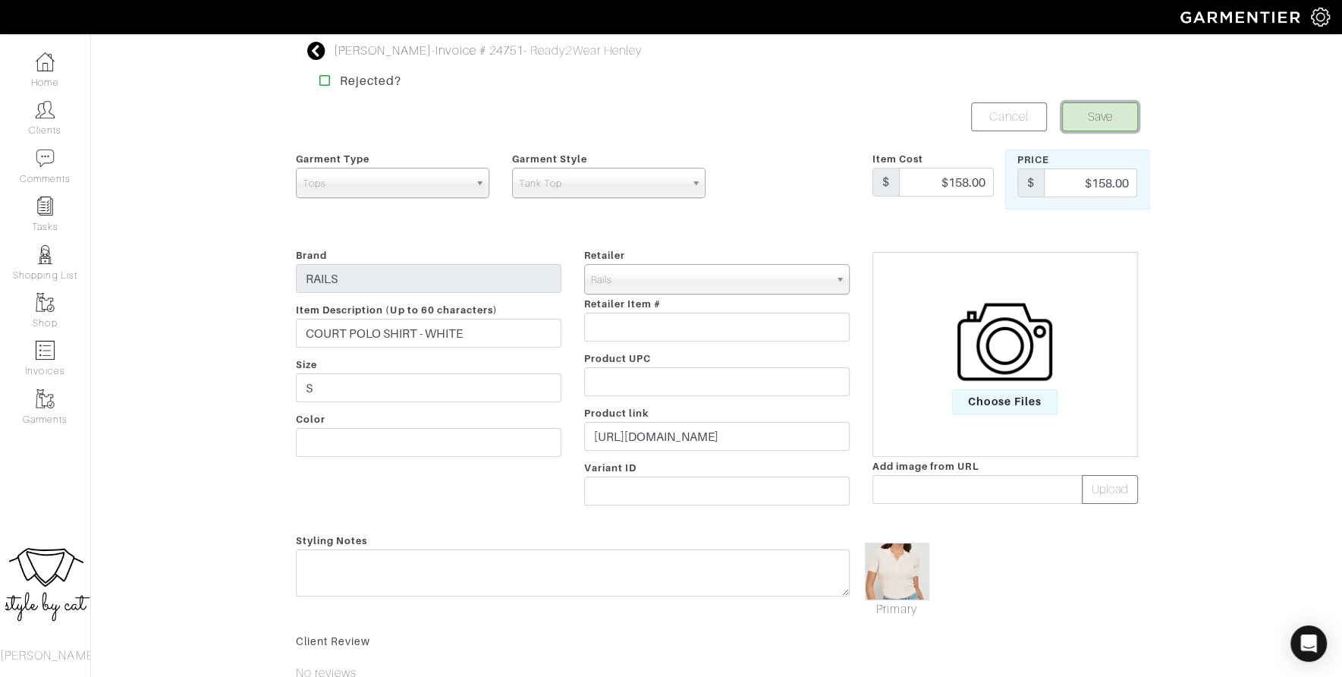
click at [1117, 112] on button "Save" at bounding box center [1100, 116] width 76 height 29
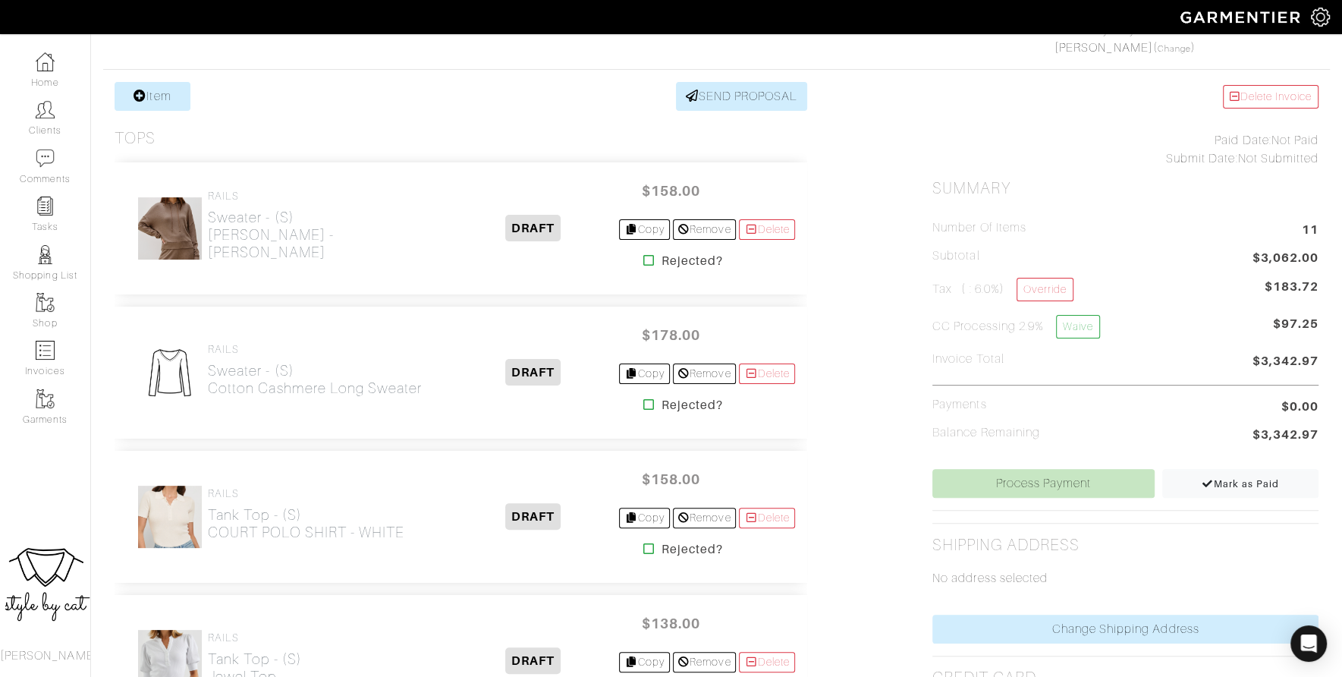
scroll to position [388, 0]
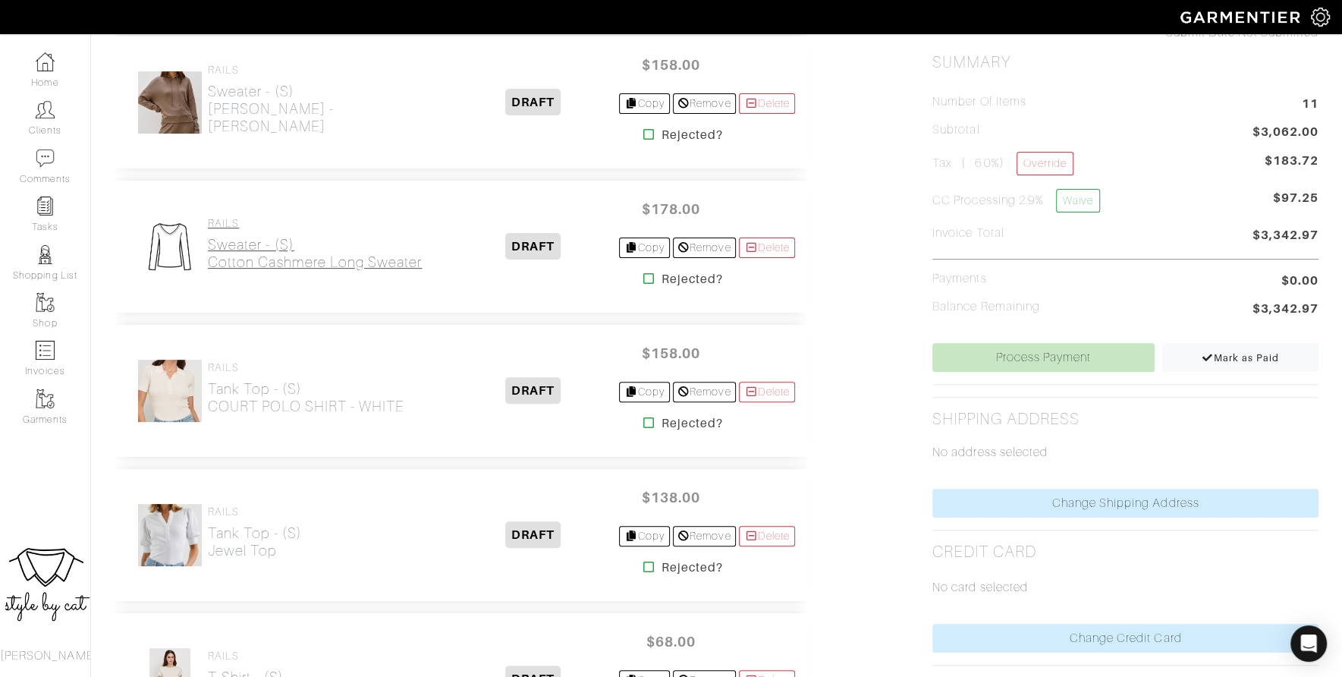
click at [295, 240] on h2 "Sweater - (S) cotton cashmere long sweater" at bounding box center [315, 253] width 214 height 35
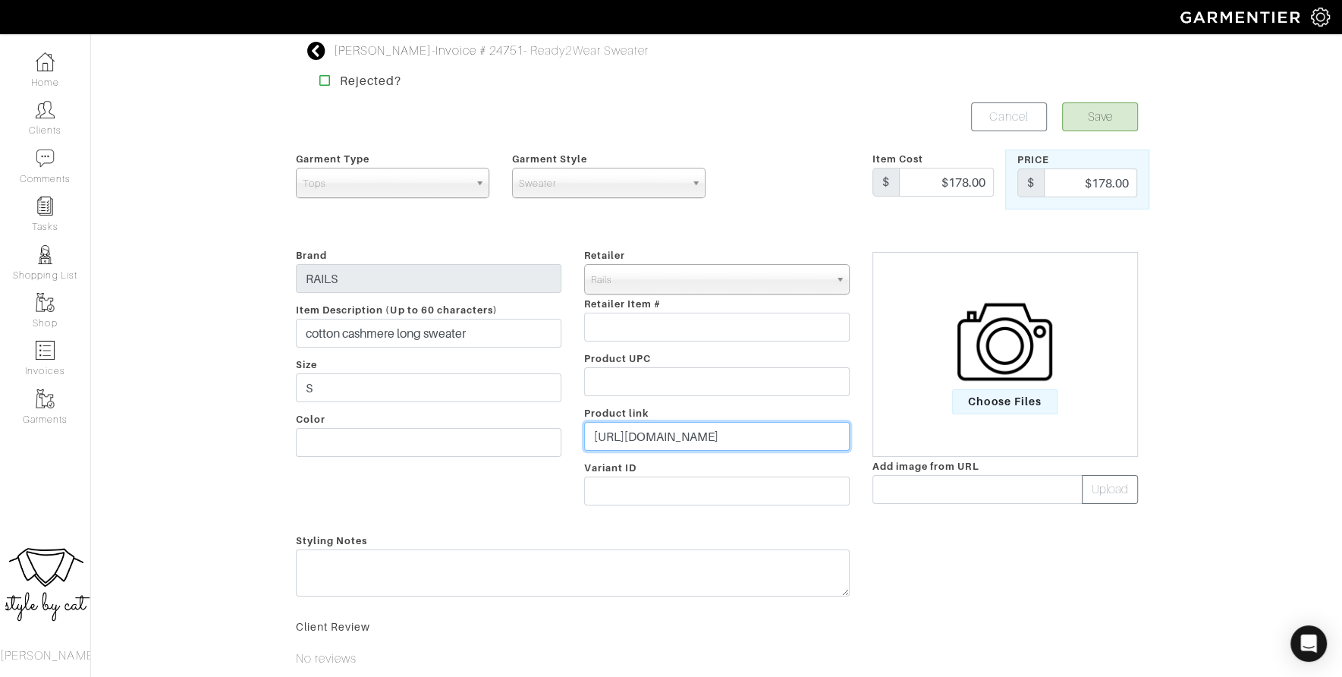
click at [757, 432] on input "https://www.rails.com/products/cotton-cashmere-long-sleeve-t-shirt-white?varian…" at bounding box center [717, 436] width 266 height 29
click at [1026, 404] on span "Choose Files" at bounding box center [1004, 401] width 105 height 25
click at [0, 0] on input "Choose Files" at bounding box center [0, 0] width 0 height 0
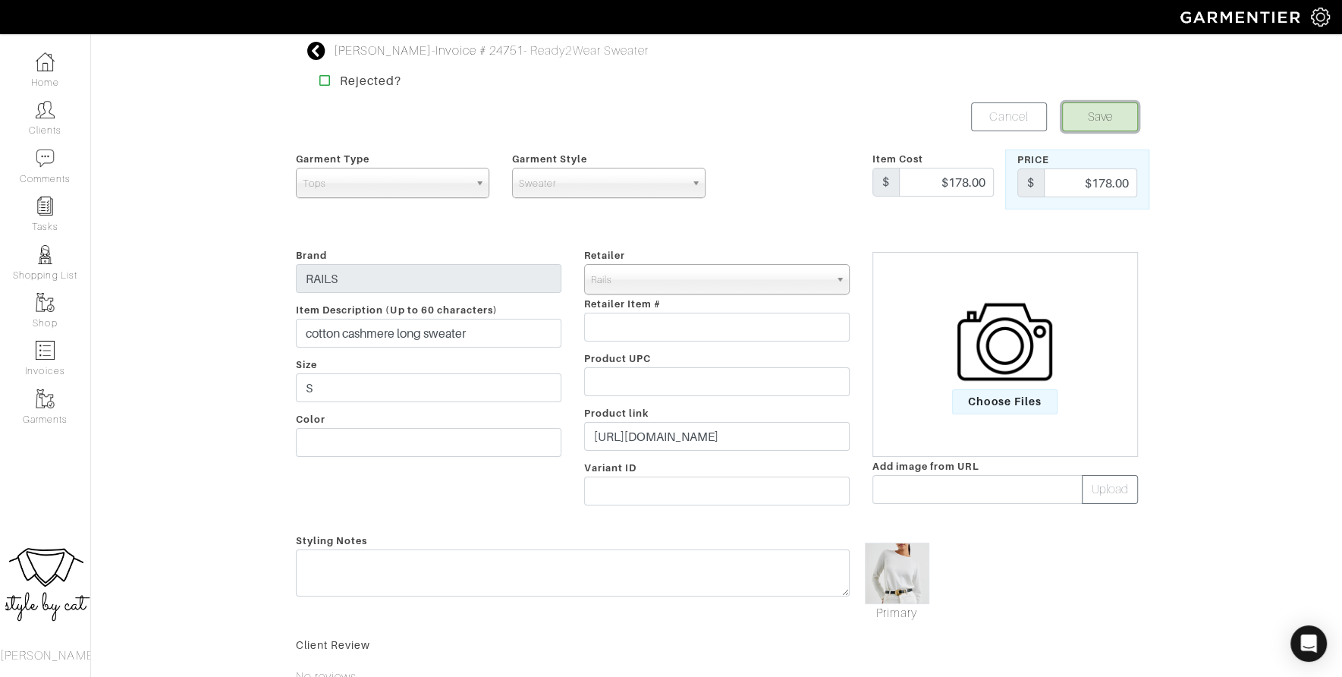
click at [1111, 105] on button "Save" at bounding box center [1100, 116] width 76 height 29
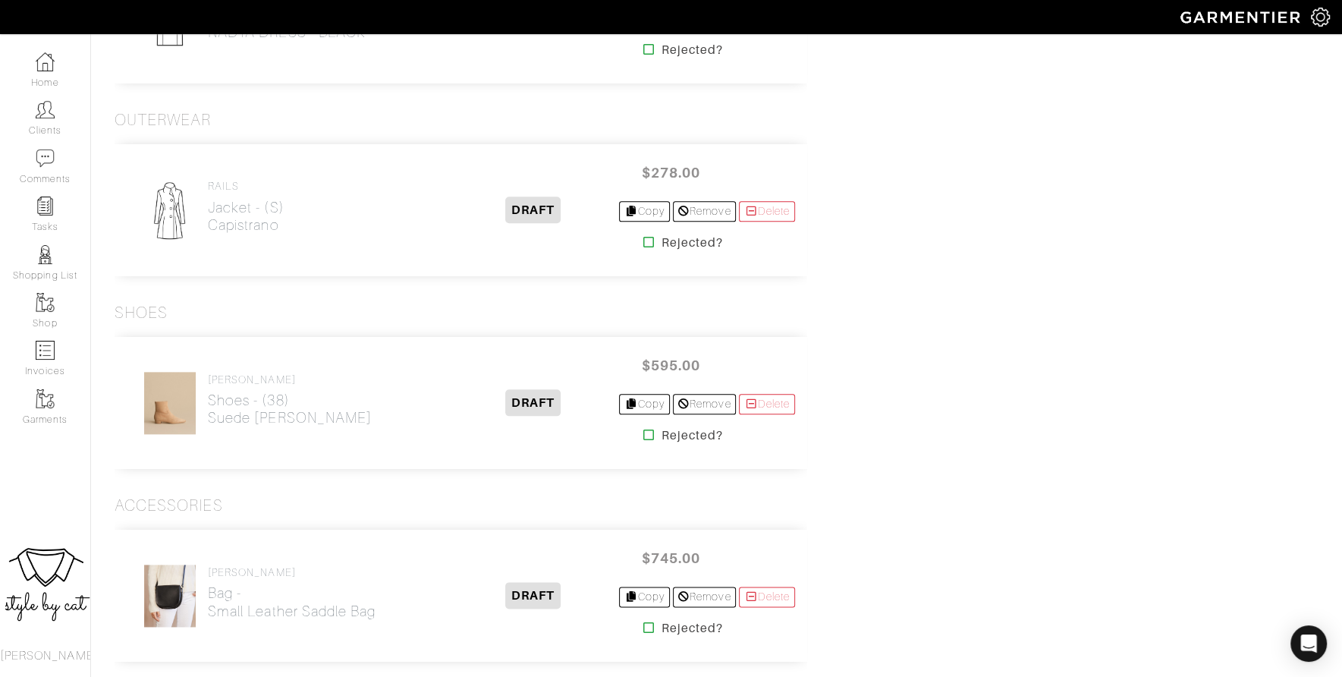
scroll to position [1465, 0]
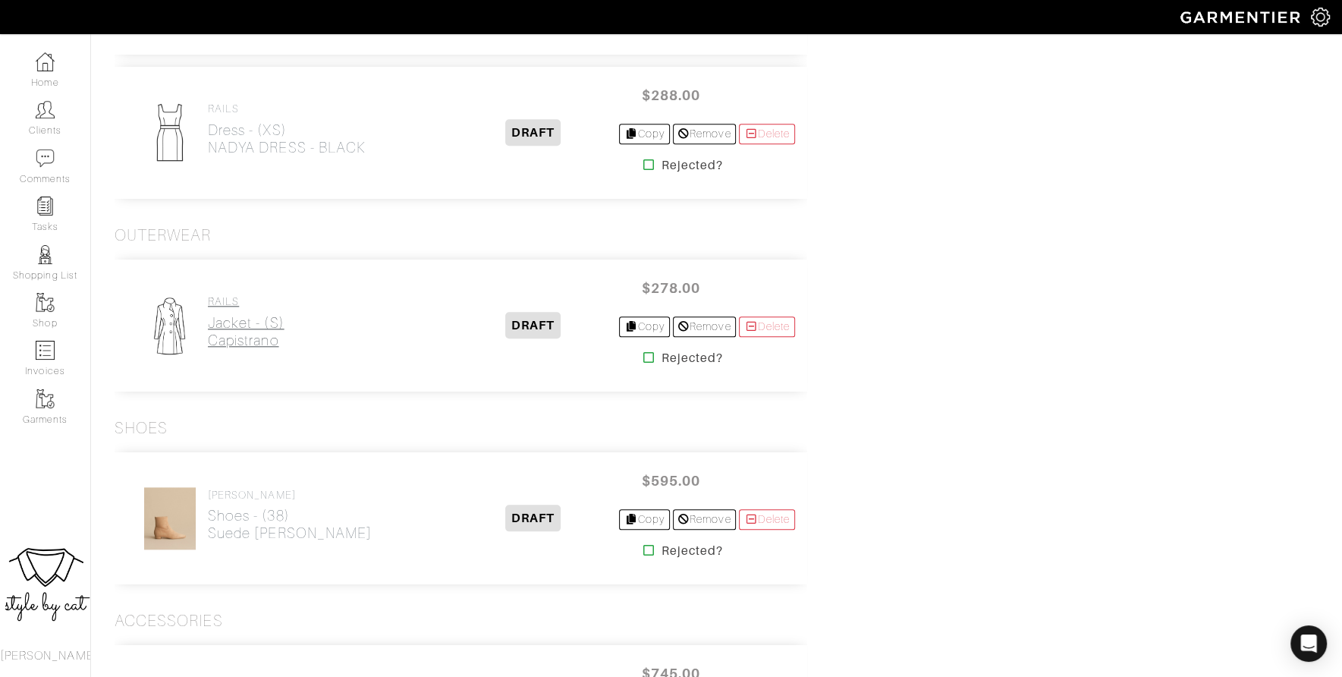
click at [217, 322] on h2 "Jacket - (S) Capistrano" at bounding box center [246, 331] width 77 height 35
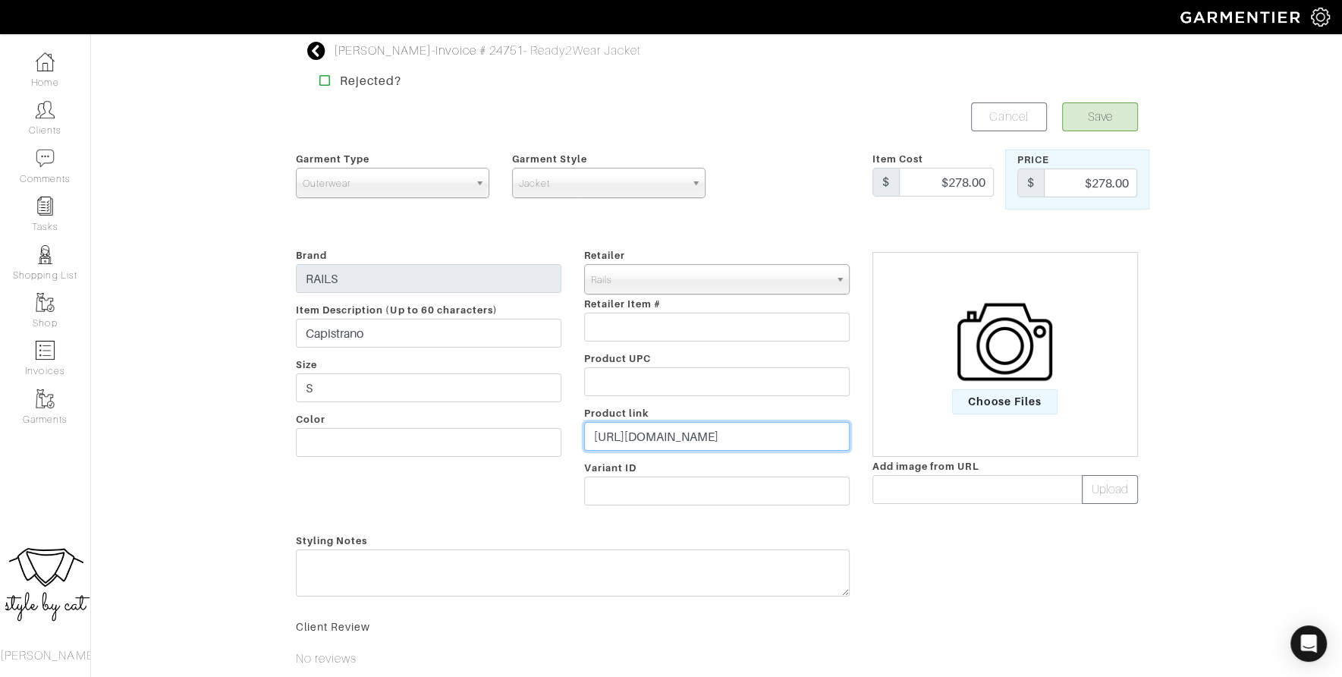
click at [771, 445] on input "[URL][DOMAIN_NAME]" at bounding box center [717, 436] width 266 height 29
click at [1033, 406] on span "Choose Files" at bounding box center [1004, 401] width 105 height 25
click at [0, 0] on input "Choose Files" at bounding box center [0, 0] width 0 height 0
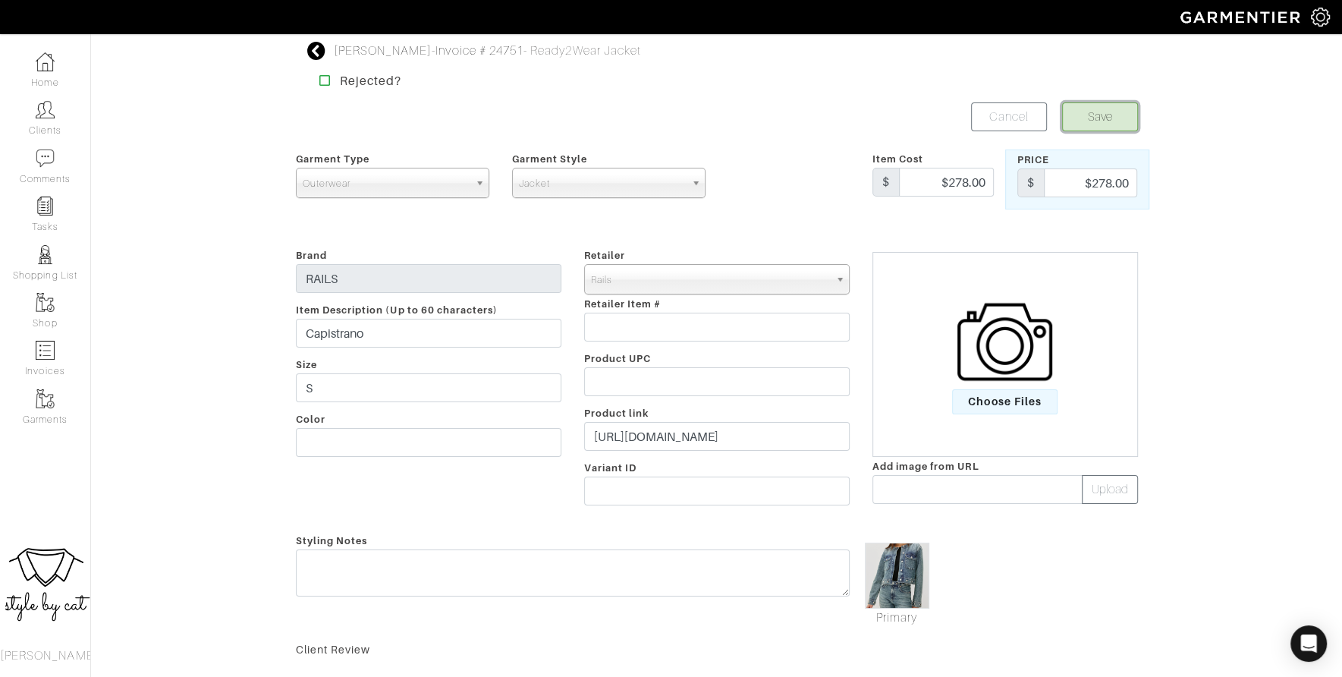
click at [1114, 122] on button "Save" at bounding box center [1100, 116] width 76 height 29
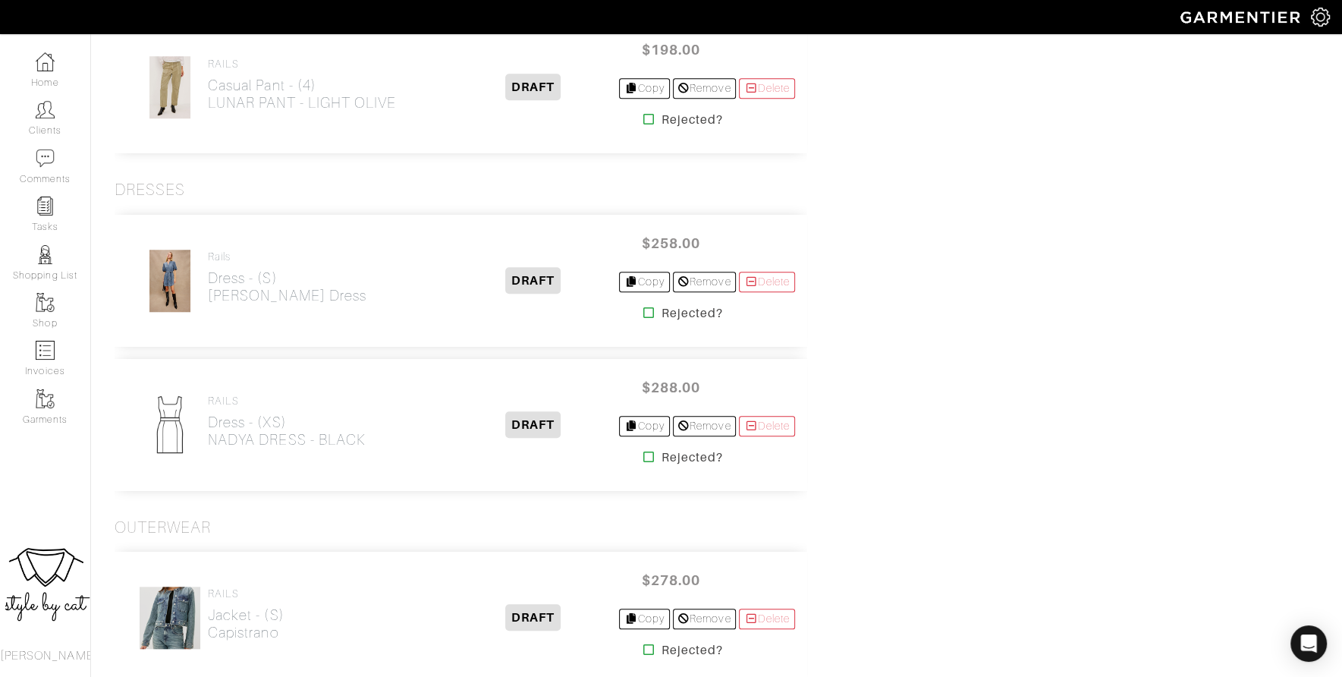
scroll to position [1249, 0]
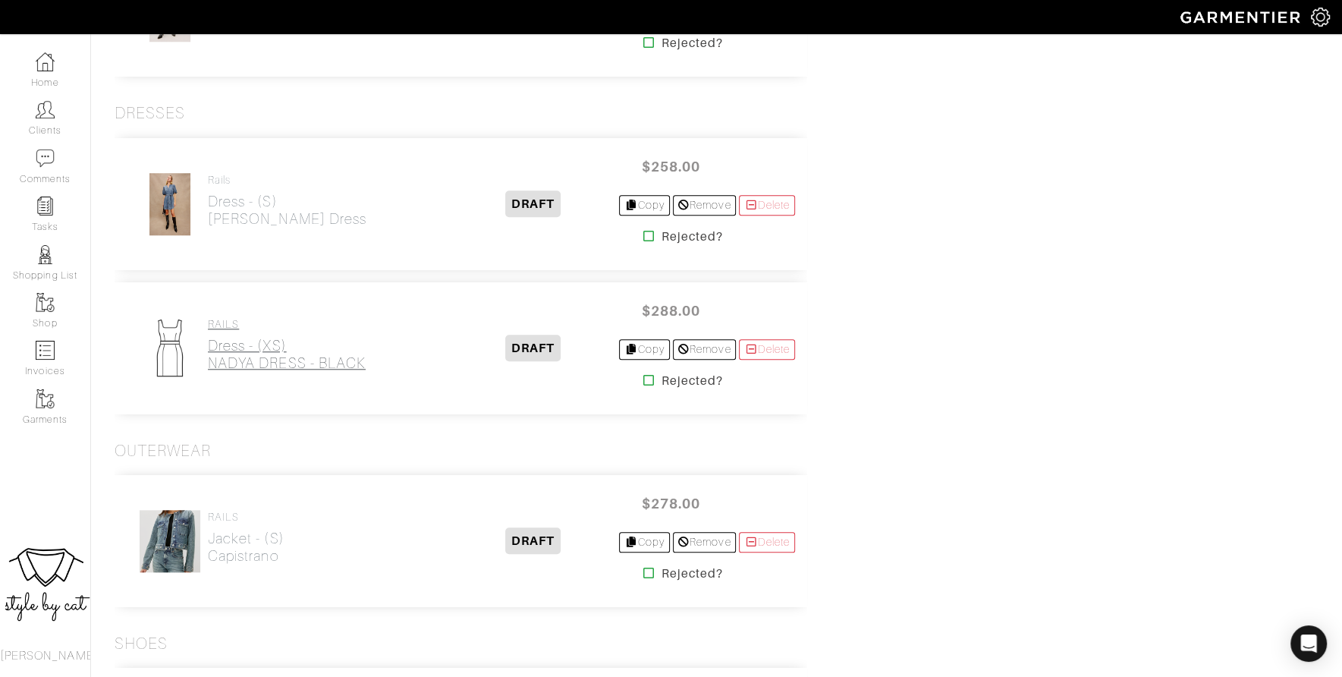
click at [321, 351] on h2 "Dress - (XS) NADYA DRESS - BLACK" at bounding box center [287, 354] width 158 height 35
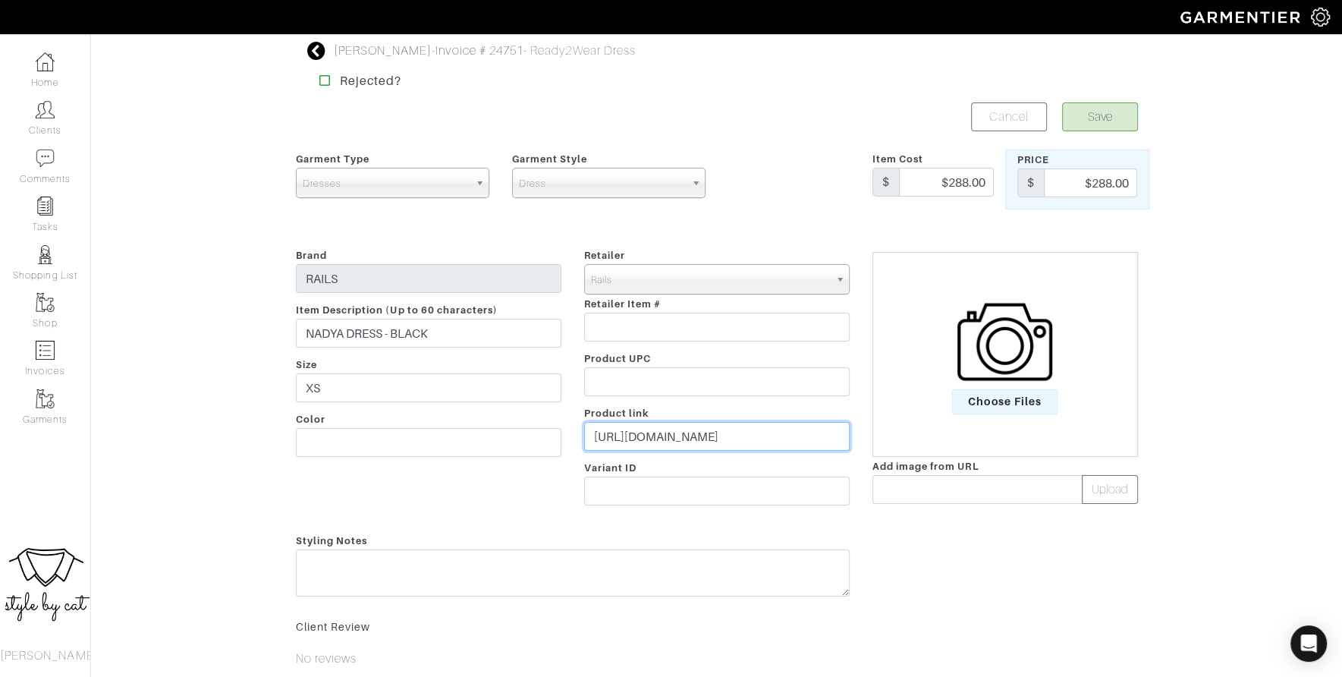
click at [643, 441] on input "[URL][DOMAIN_NAME]" at bounding box center [717, 436] width 266 height 29
click at [1024, 408] on span "Choose Files" at bounding box center [1004, 401] width 105 height 25
click at [0, 0] on input "Choose Files" at bounding box center [0, 0] width 0 height 0
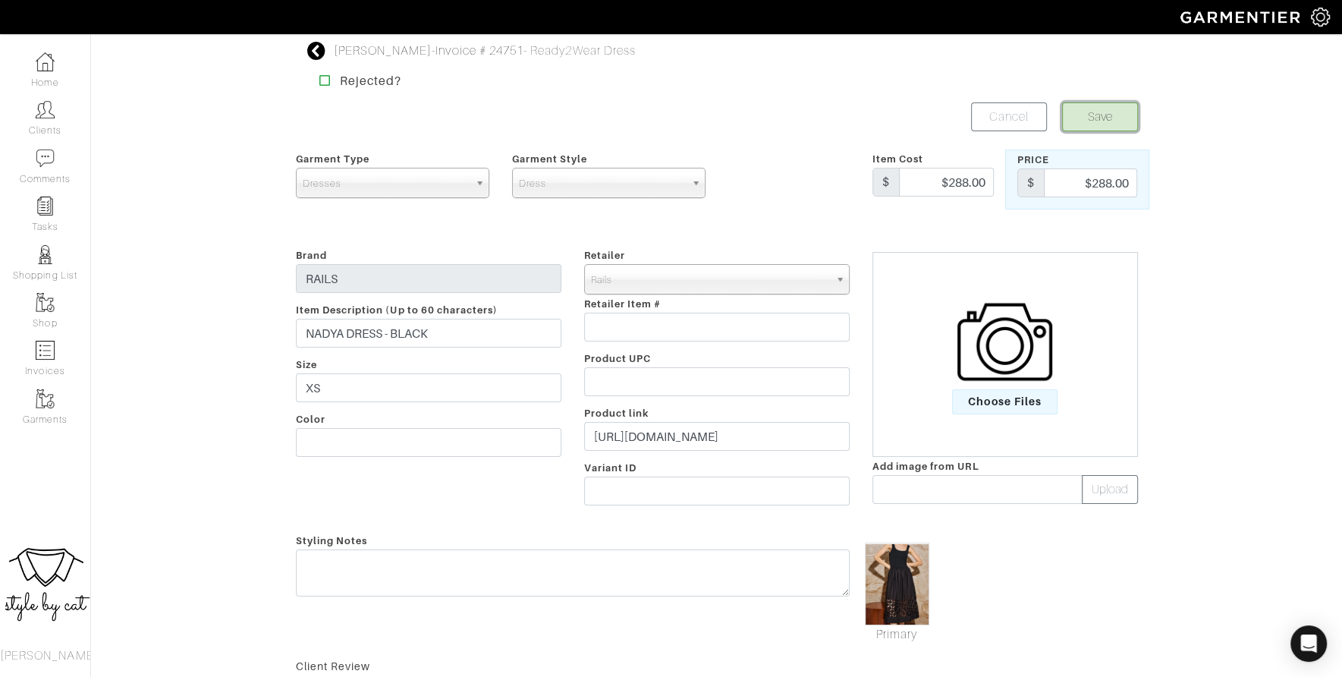
click at [1089, 105] on button "Save" at bounding box center [1100, 116] width 76 height 29
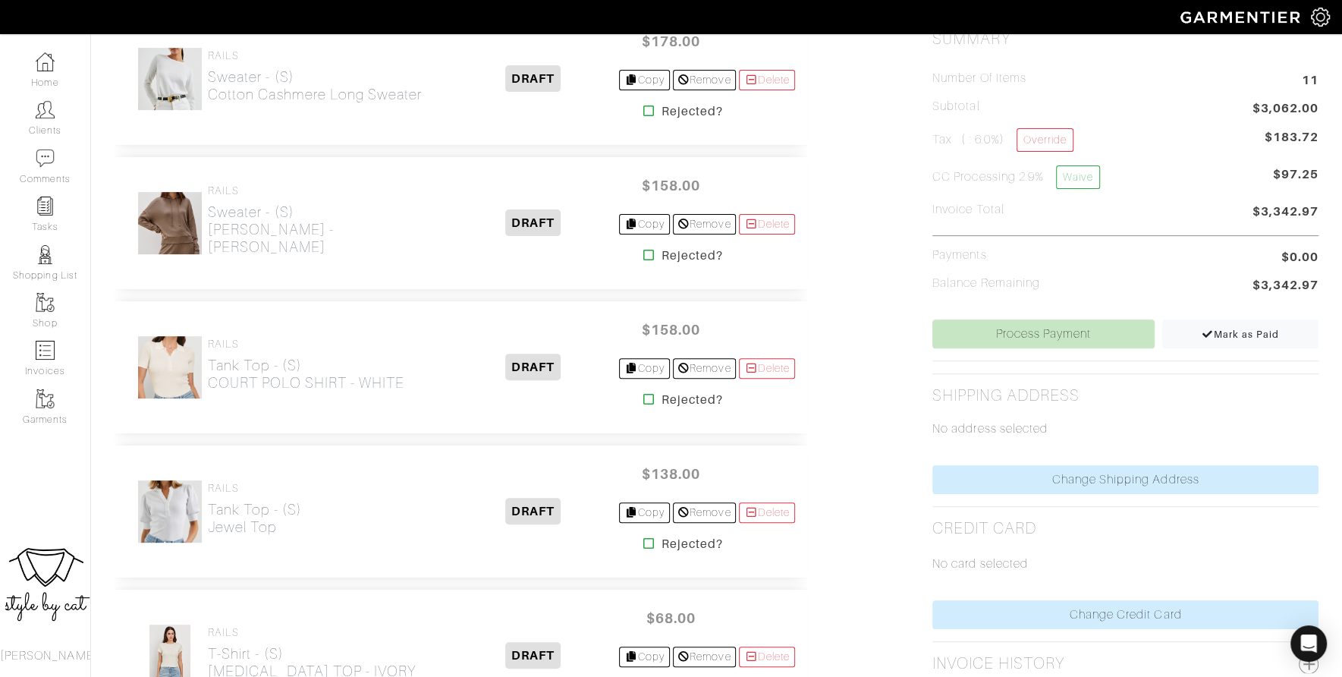
scroll to position [414, 0]
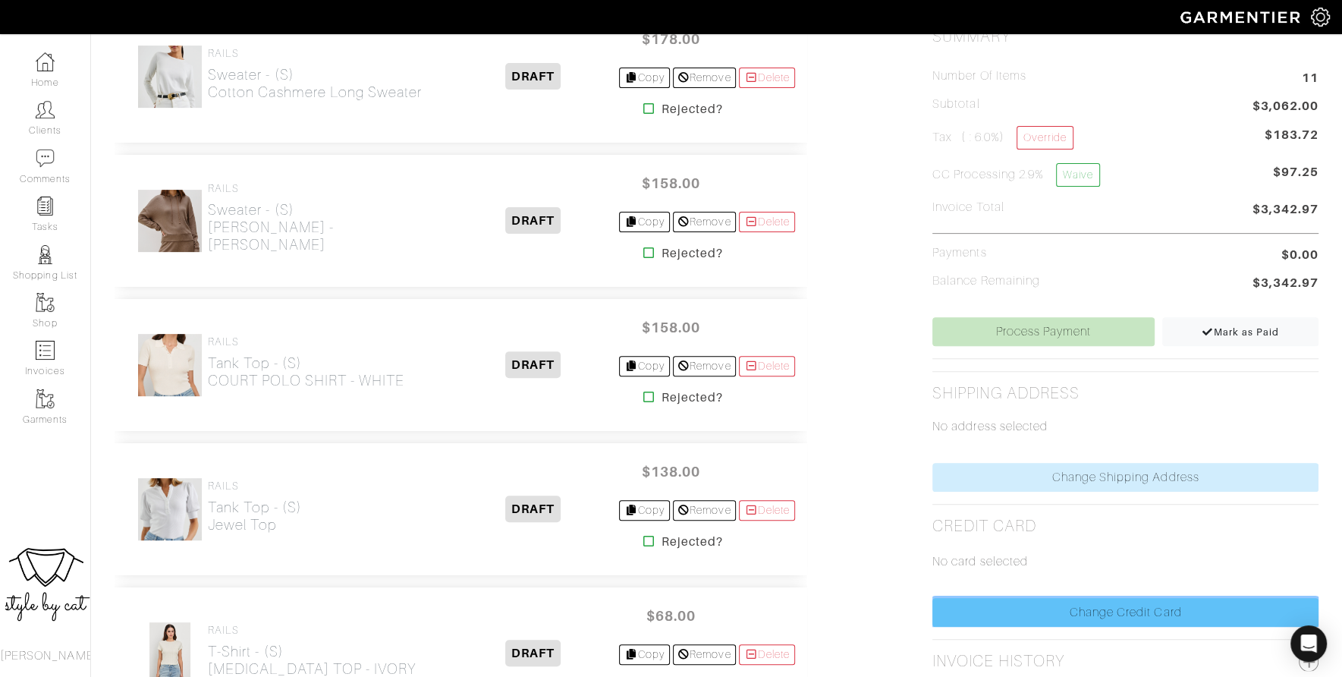
click at [1110, 601] on link "Change Credit Card" at bounding box center [1125, 612] width 386 height 29
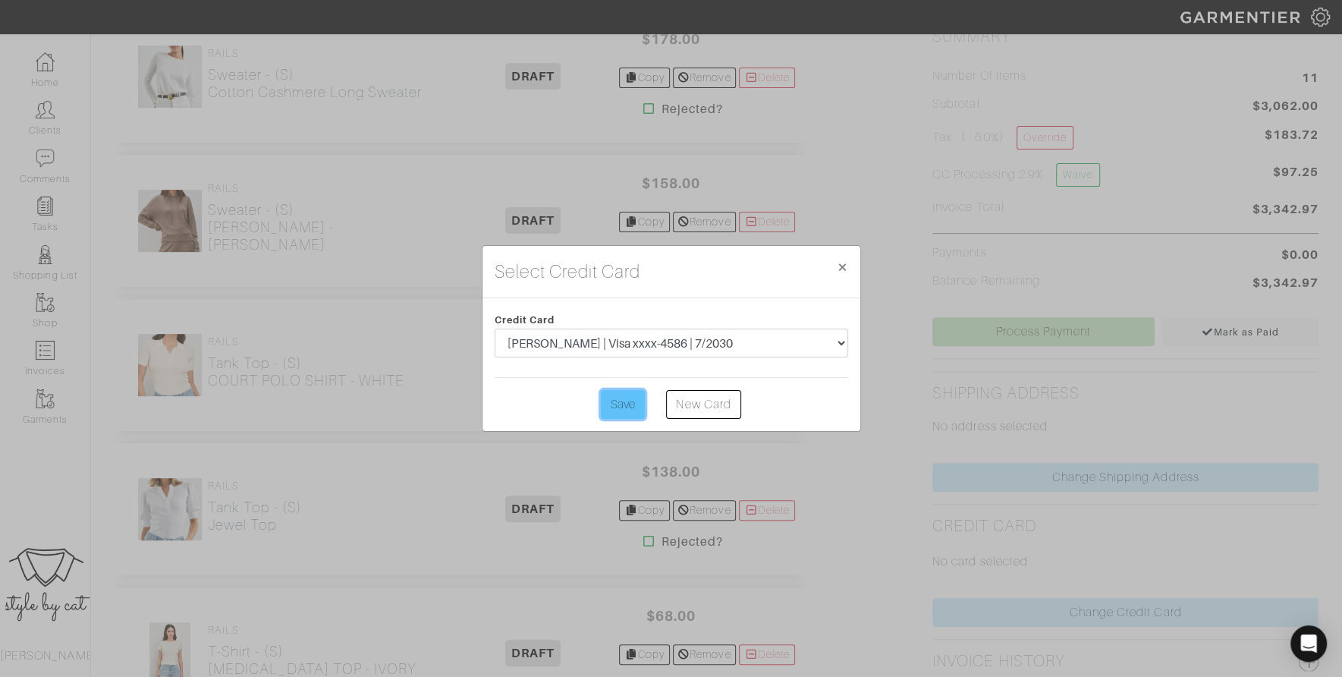
click at [626, 400] on input "Save" at bounding box center [623, 404] width 44 height 29
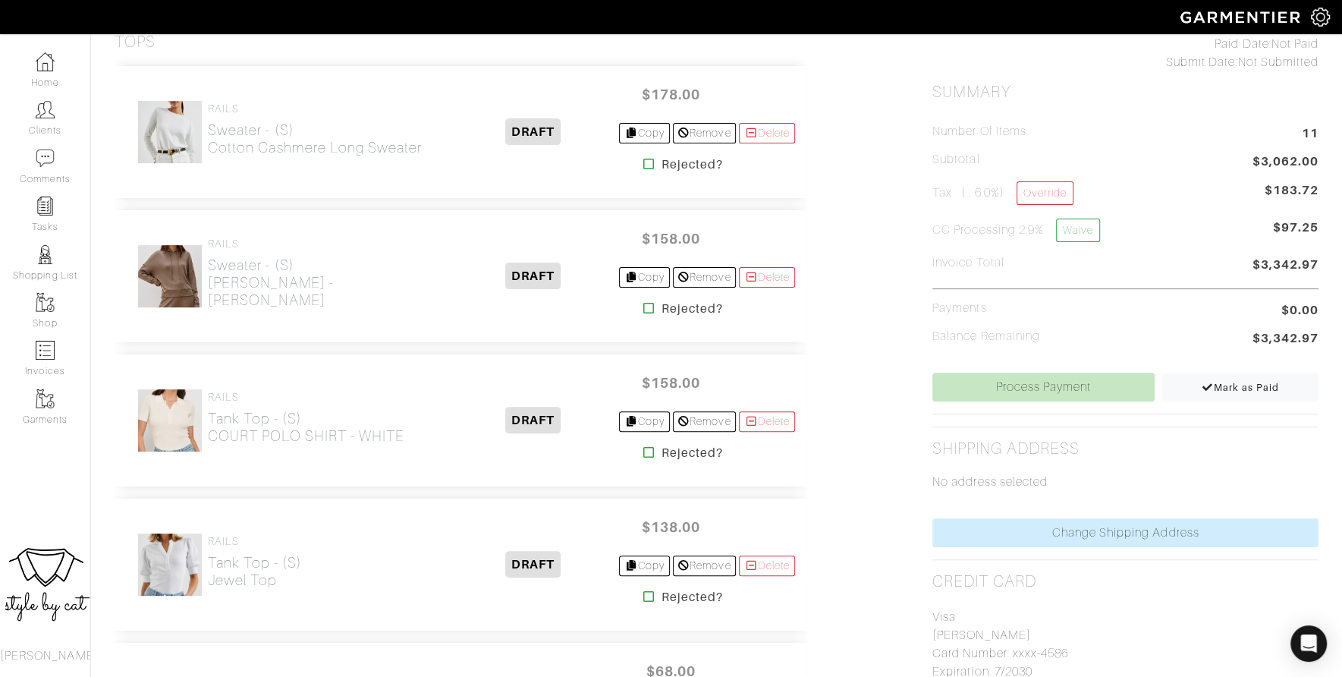
scroll to position [362, 0]
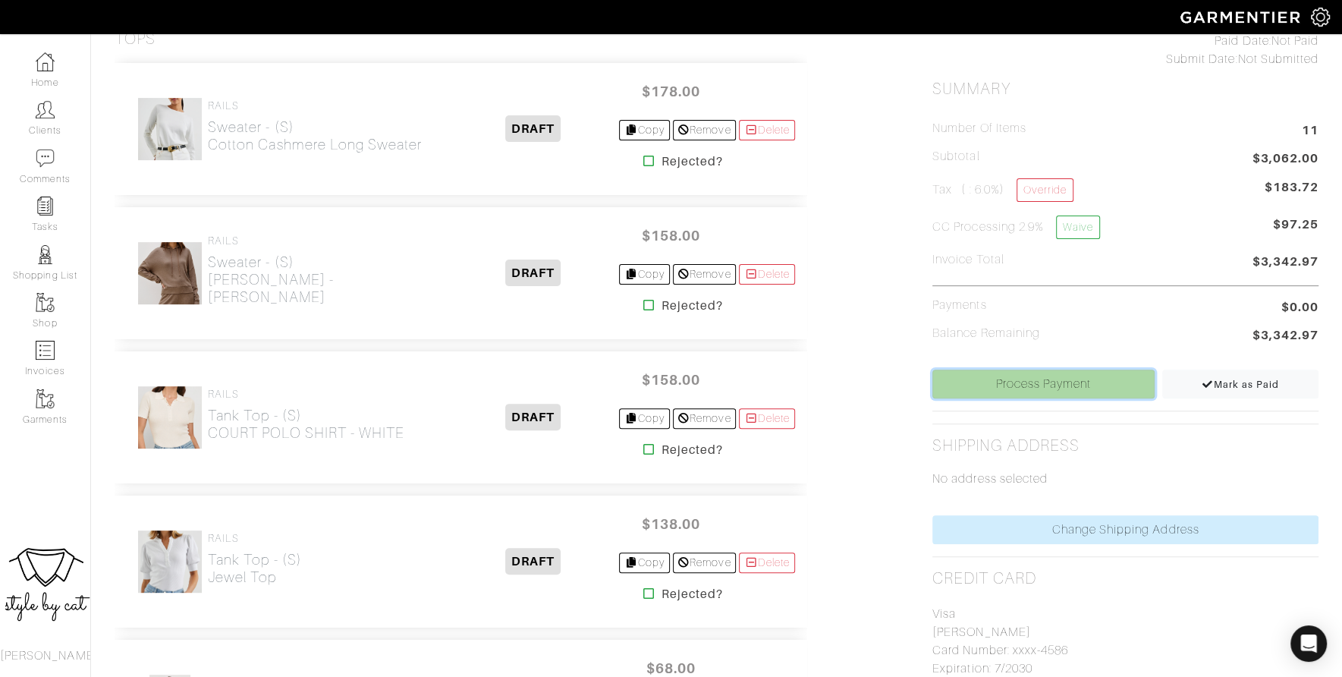
click at [1026, 385] on link "Process Payment" at bounding box center [1043, 383] width 222 height 29
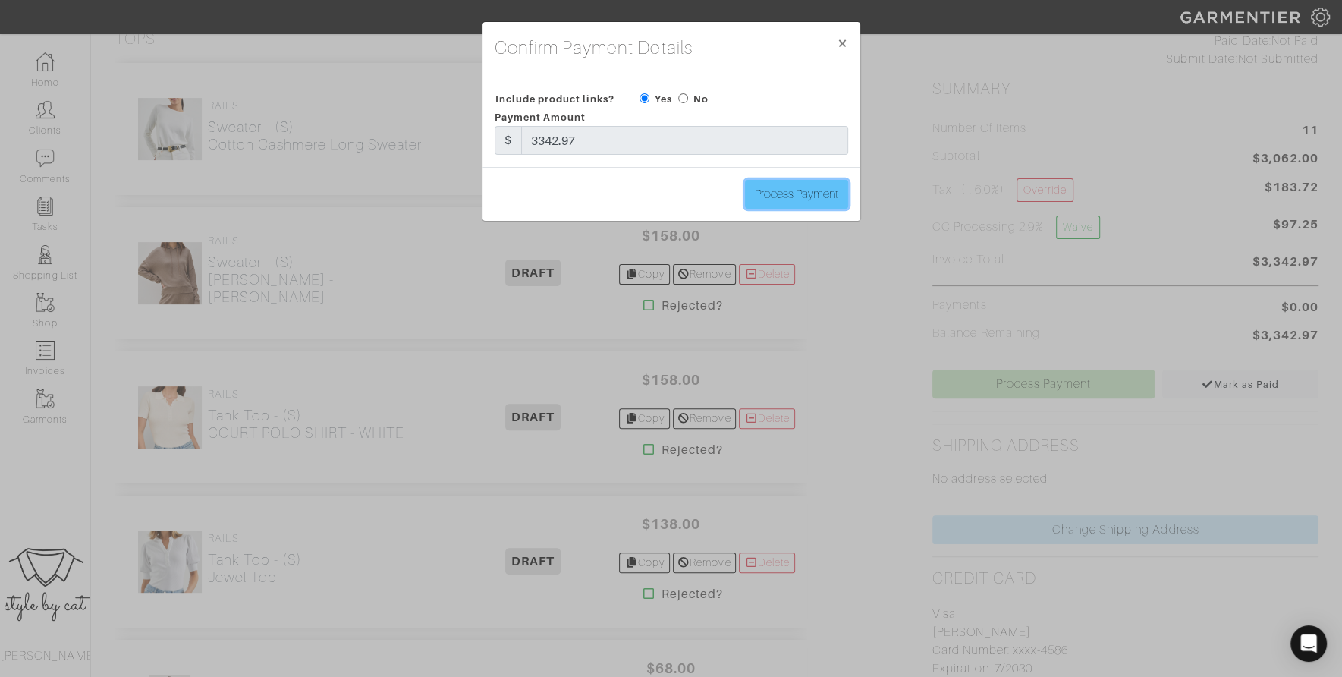
click at [837, 188] on input "Process Payment" at bounding box center [796, 194] width 103 height 29
type input "Process Payment"
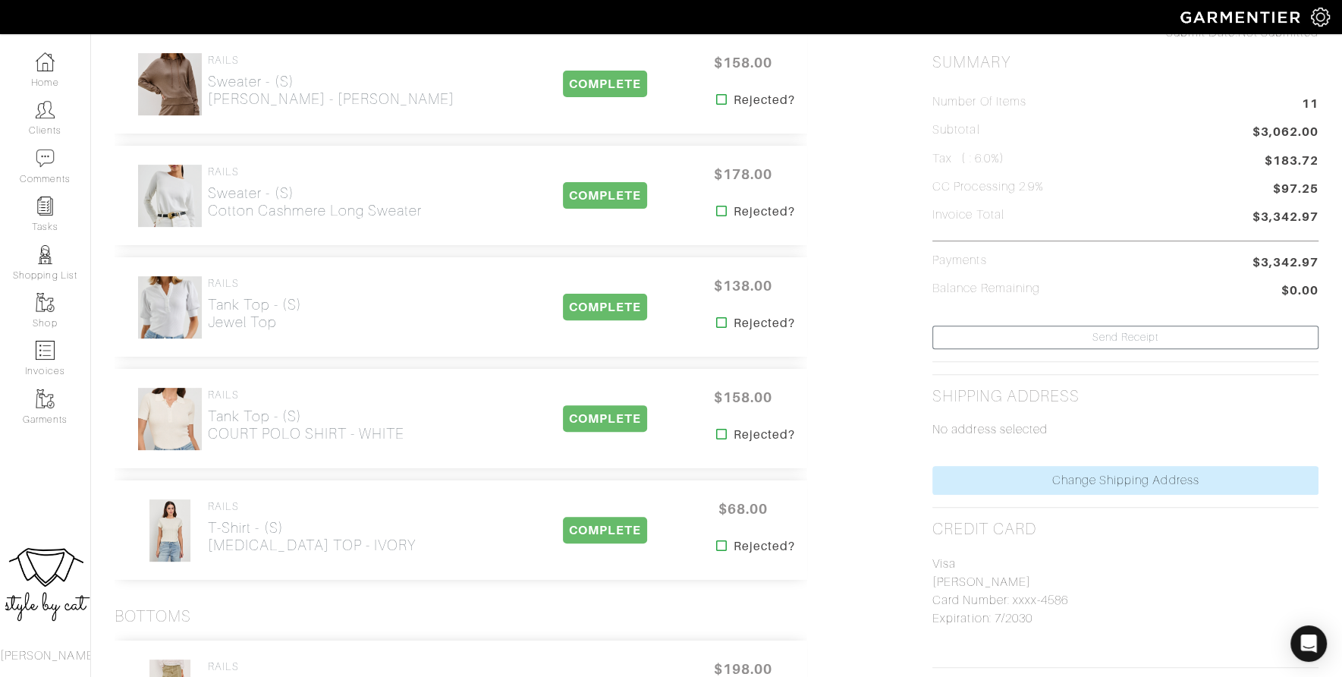
scroll to position [0, 0]
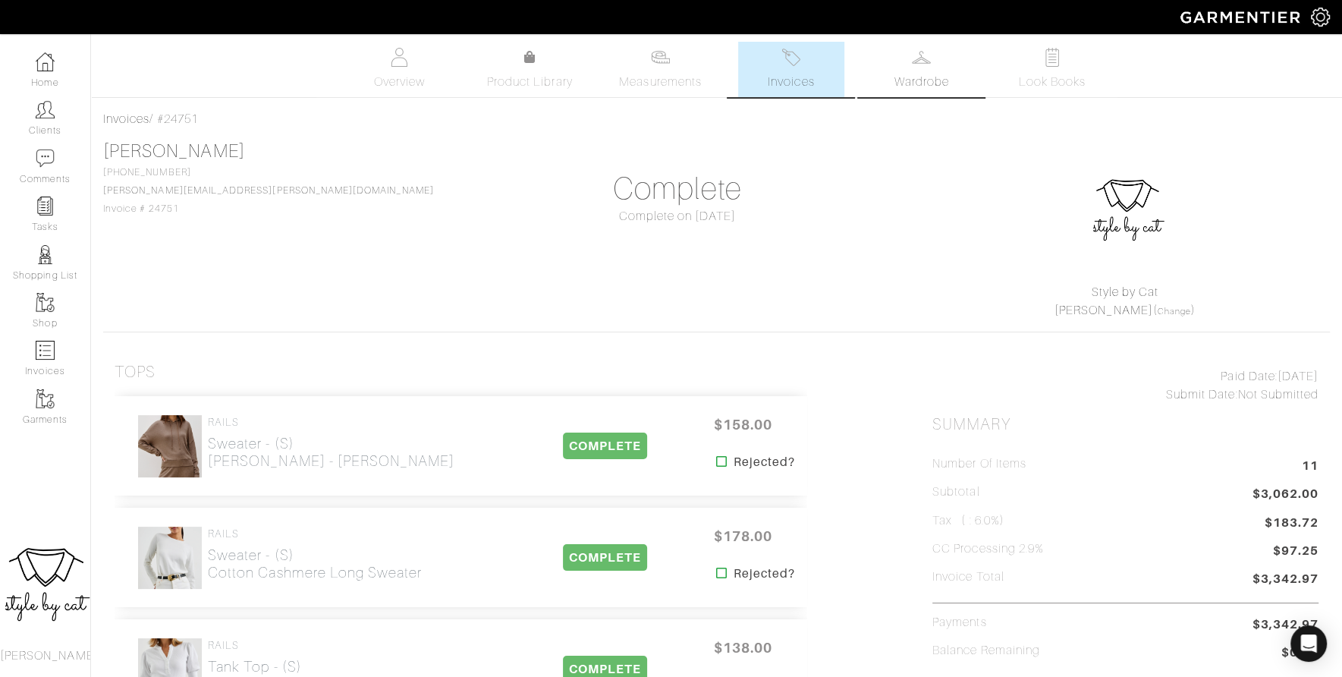
click at [910, 64] on link "Wardrobe" at bounding box center [922, 69] width 106 height 55
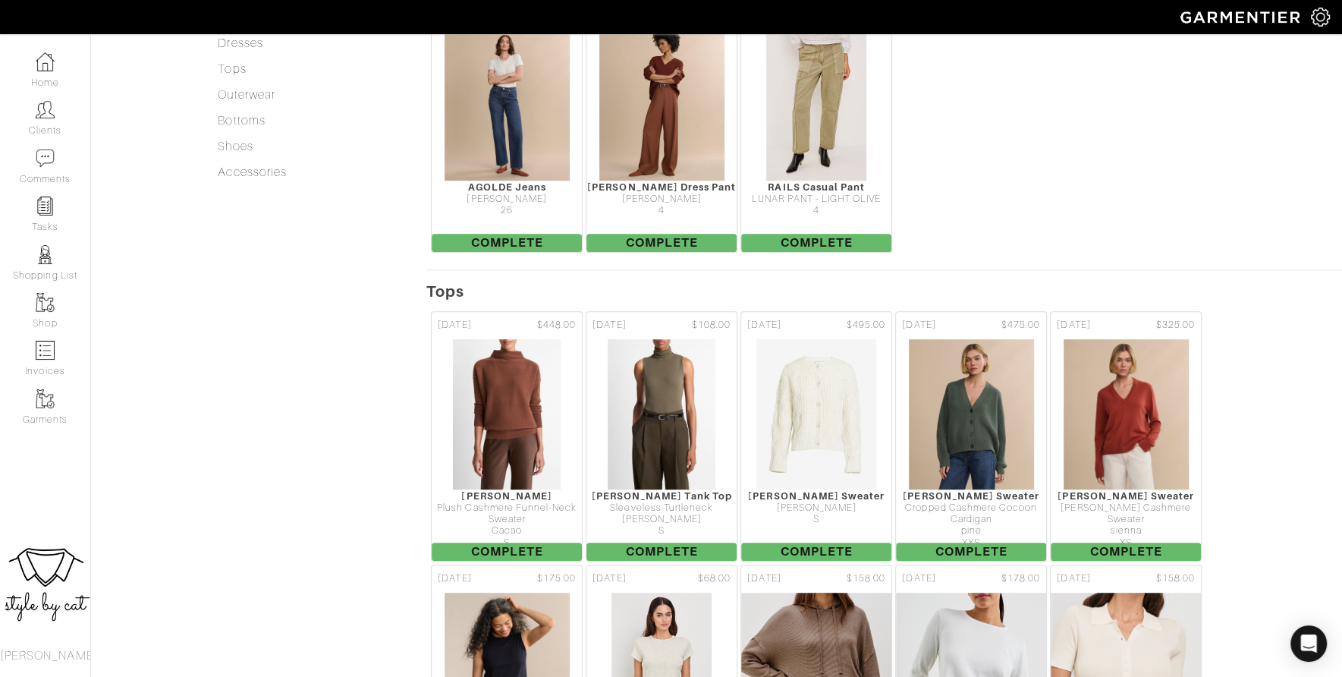
scroll to position [629, 0]
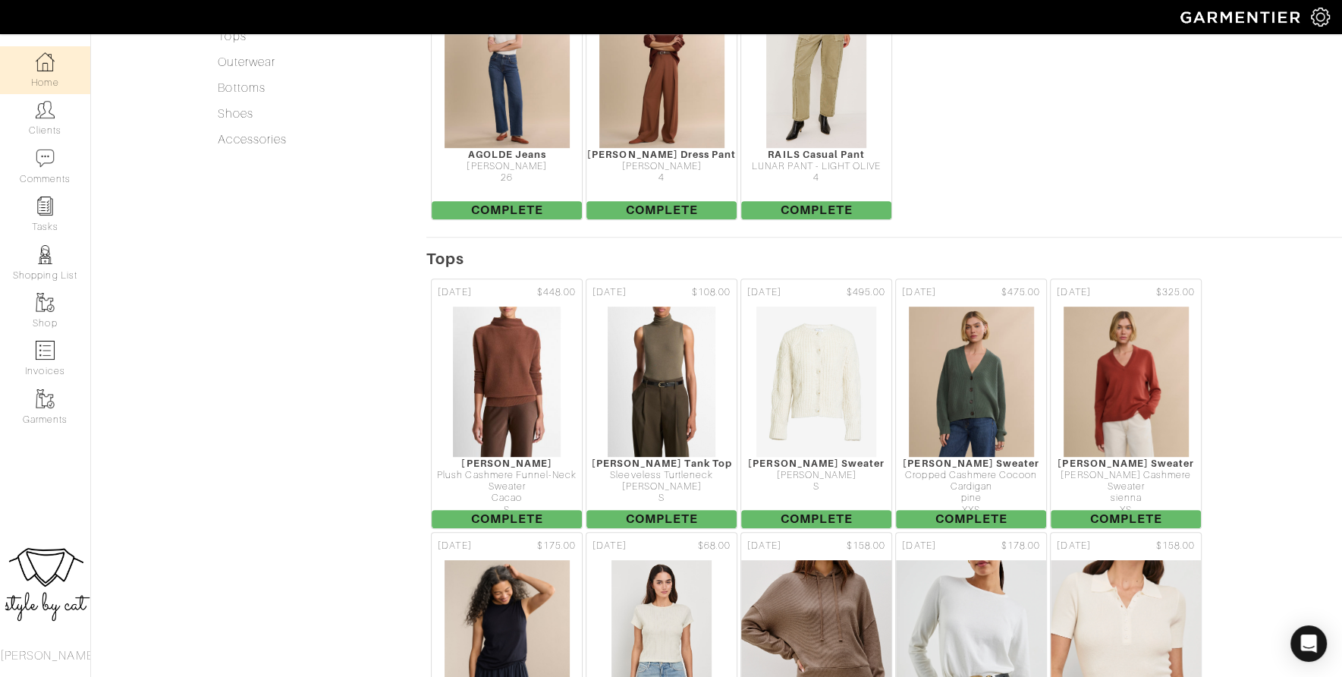
click at [42, 54] on img at bounding box center [45, 61] width 19 height 19
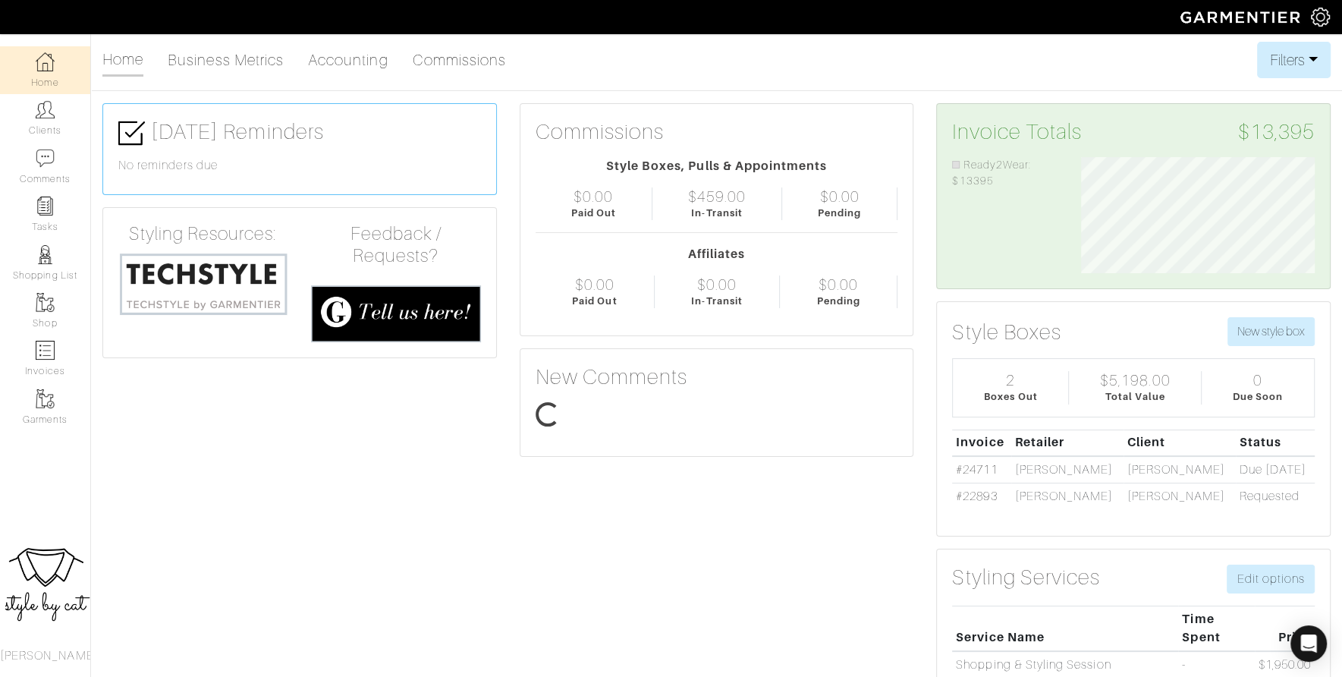
scroll to position [117, 256]
click at [52, 112] on img at bounding box center [45, 109] width 19 height 19
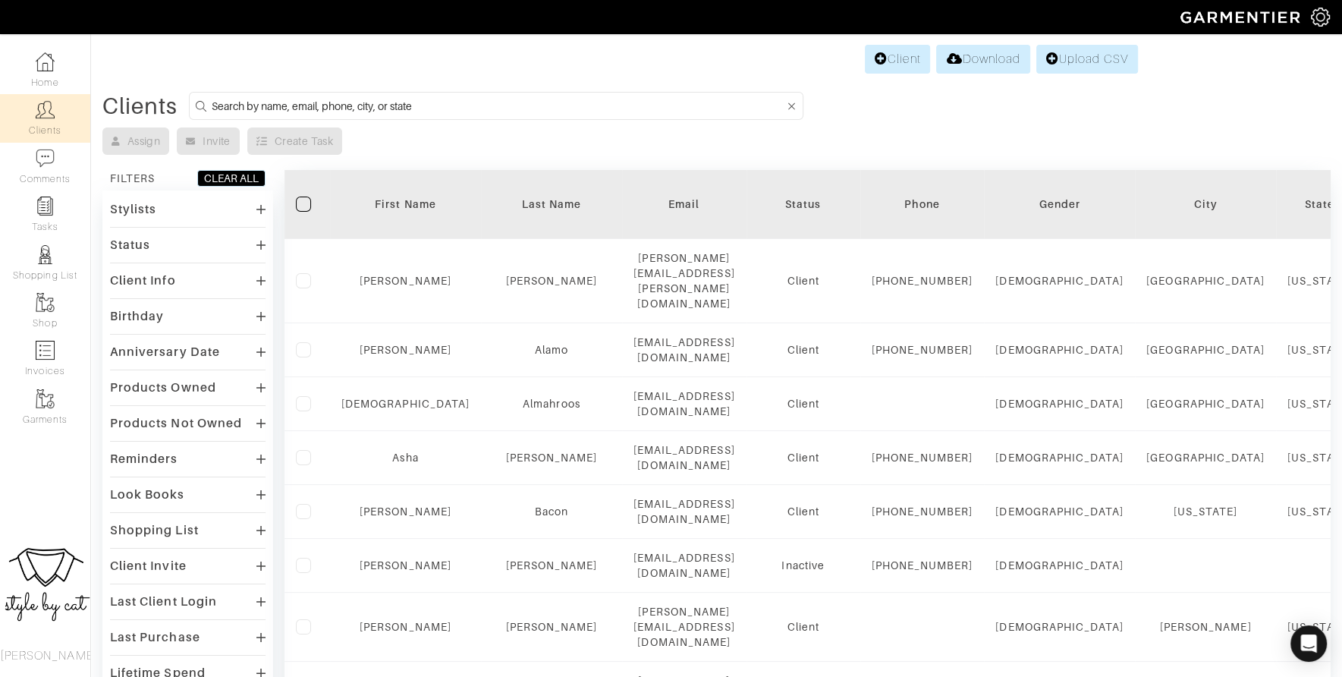
click at [442, 99] on input at bounding box center [498, 105] width 573 height 19
type input "kenneth"
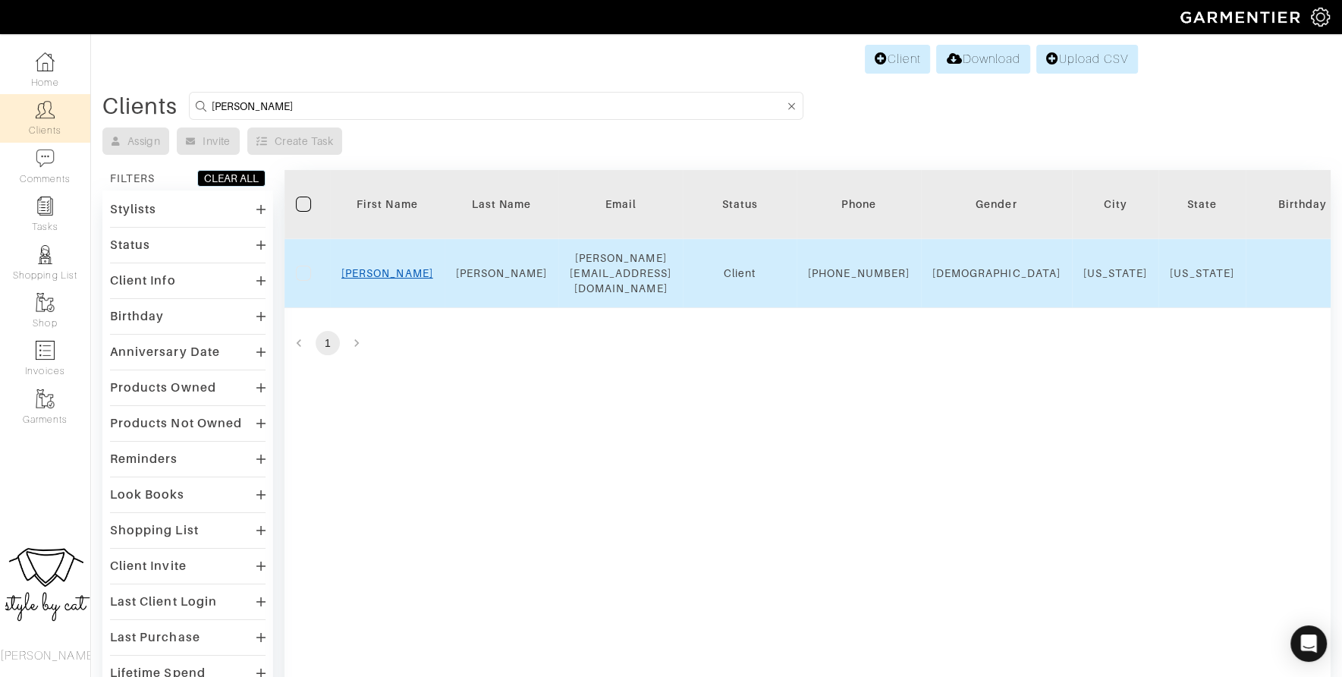
click at [401, 267] on link "Kenneth" at bounding box center [387, 273] width 92 height 12
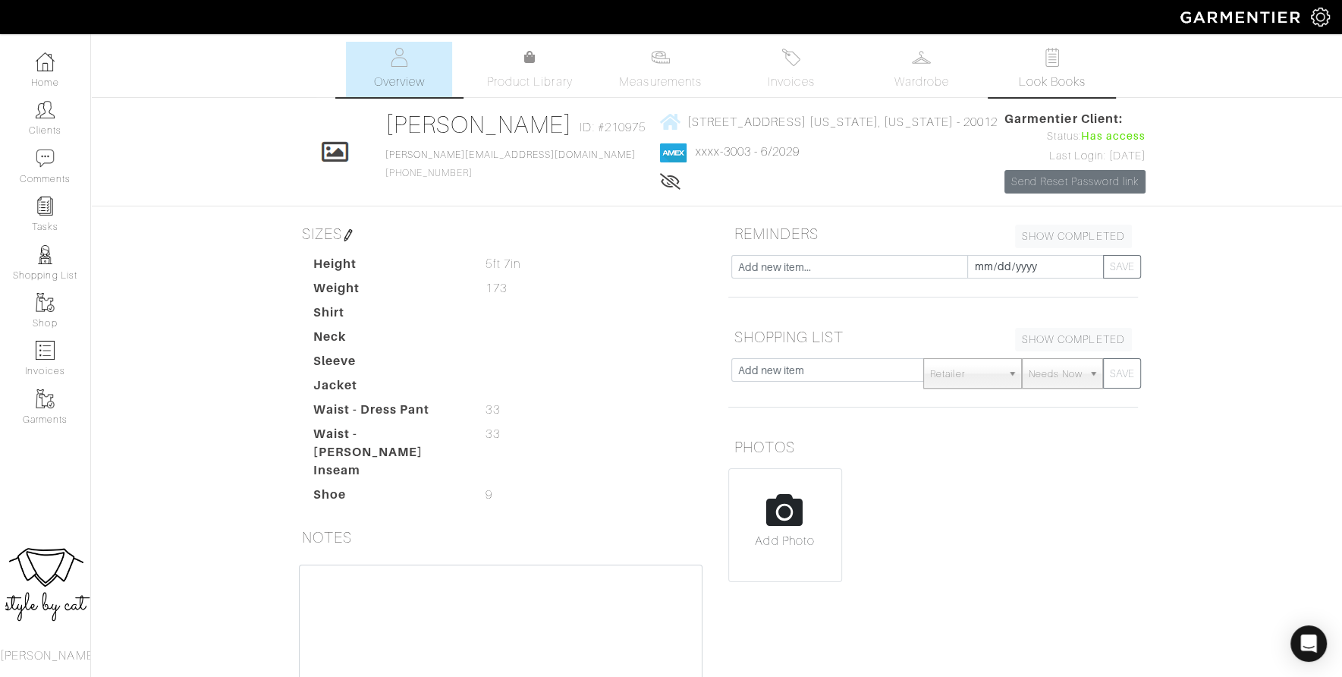
click at [1061, 83] on span "Look Books" at bounding box center [1053, 82] width 68 height 18
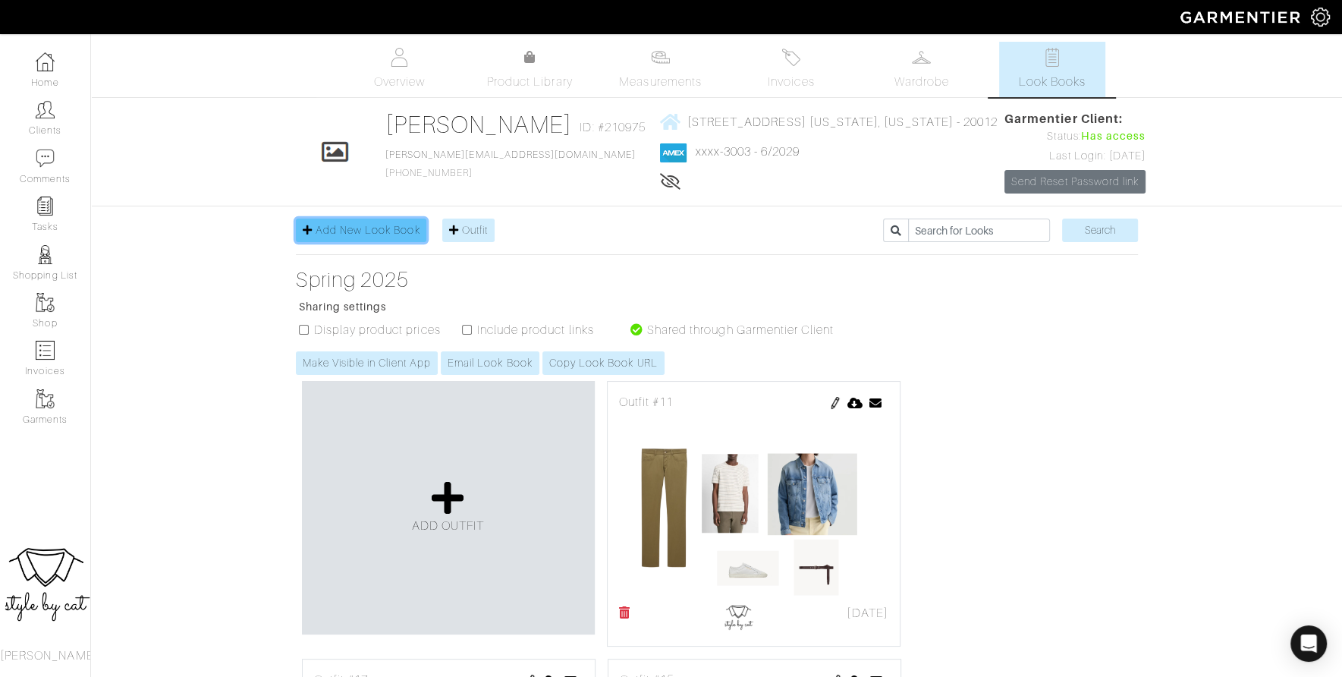
click at [368, 242] on link "Add New Look Book" at bounding box center [361, 230] width 131 height 24
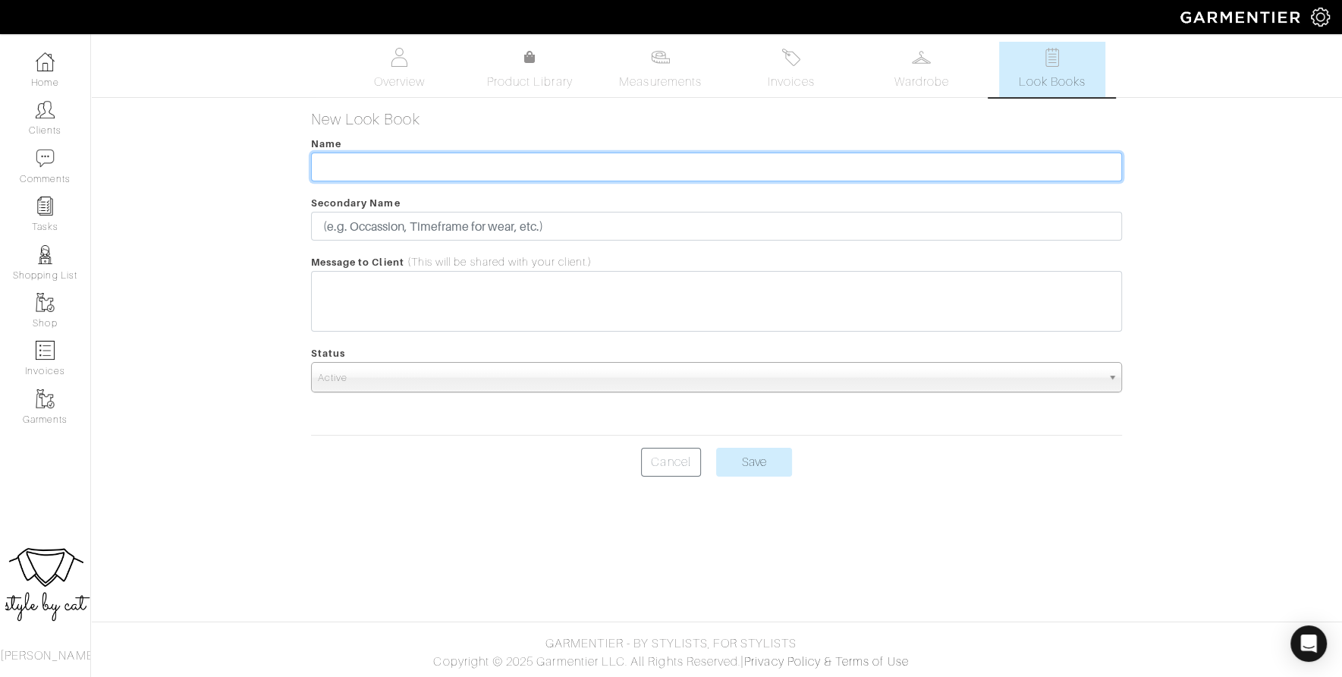
click at [421, 168] on input "text" at bounding box center [716, 166] width 811 height 29
type input "Travel Capsule"
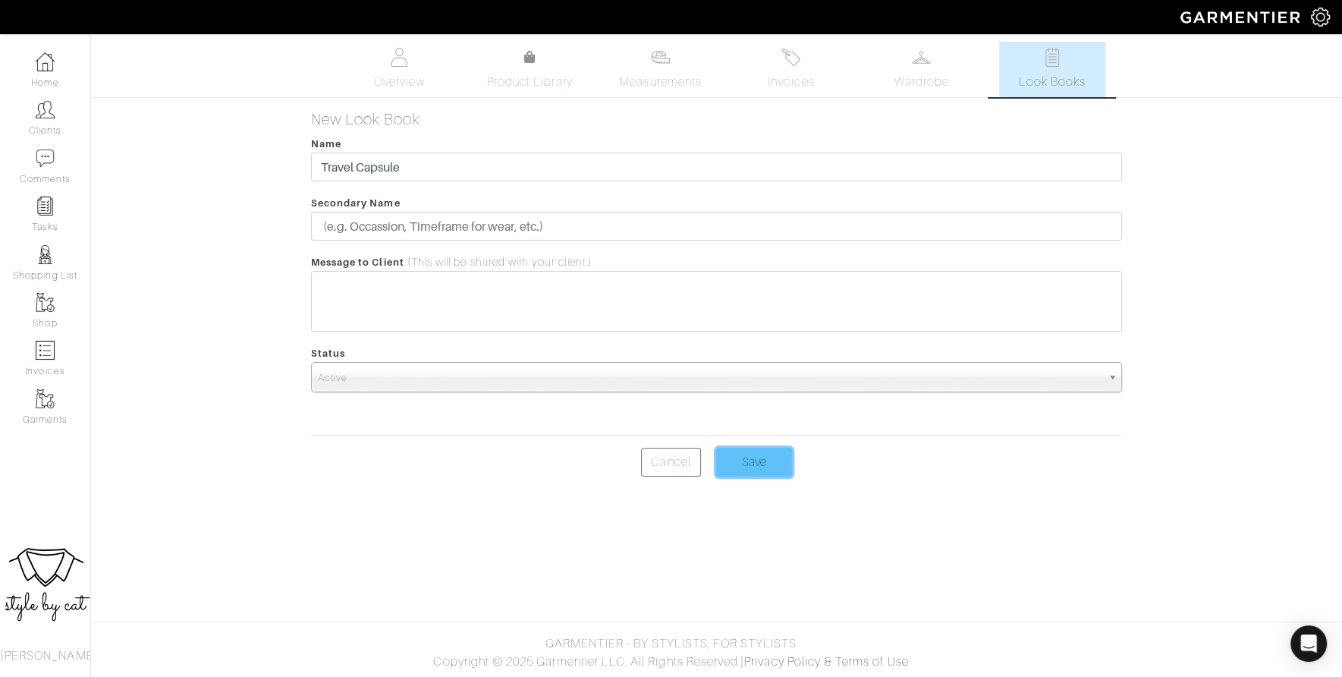
click at [747, 460] on input "Save" at bounding box center [754, 462] width 76 height 29
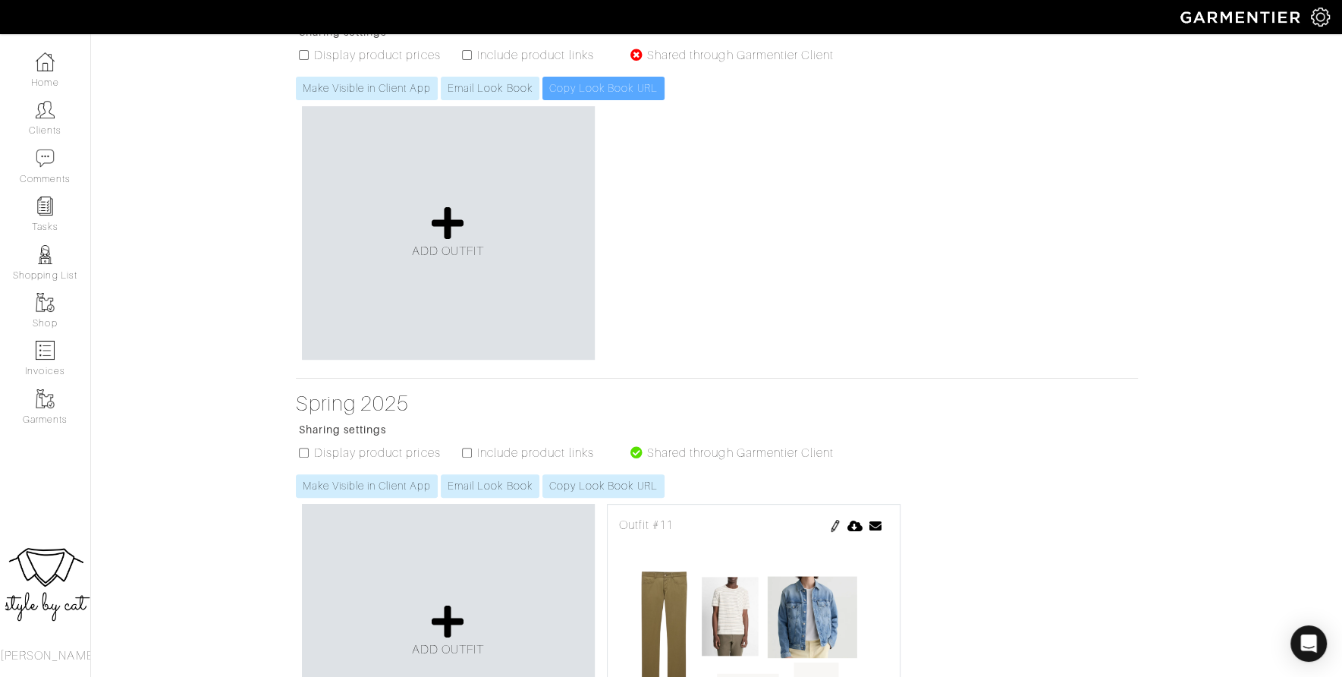
scroll to position [273, 0]
click at [430, 262] on link "ADD OUTFIT" at bounding box center [448, 233] width 73 height 55
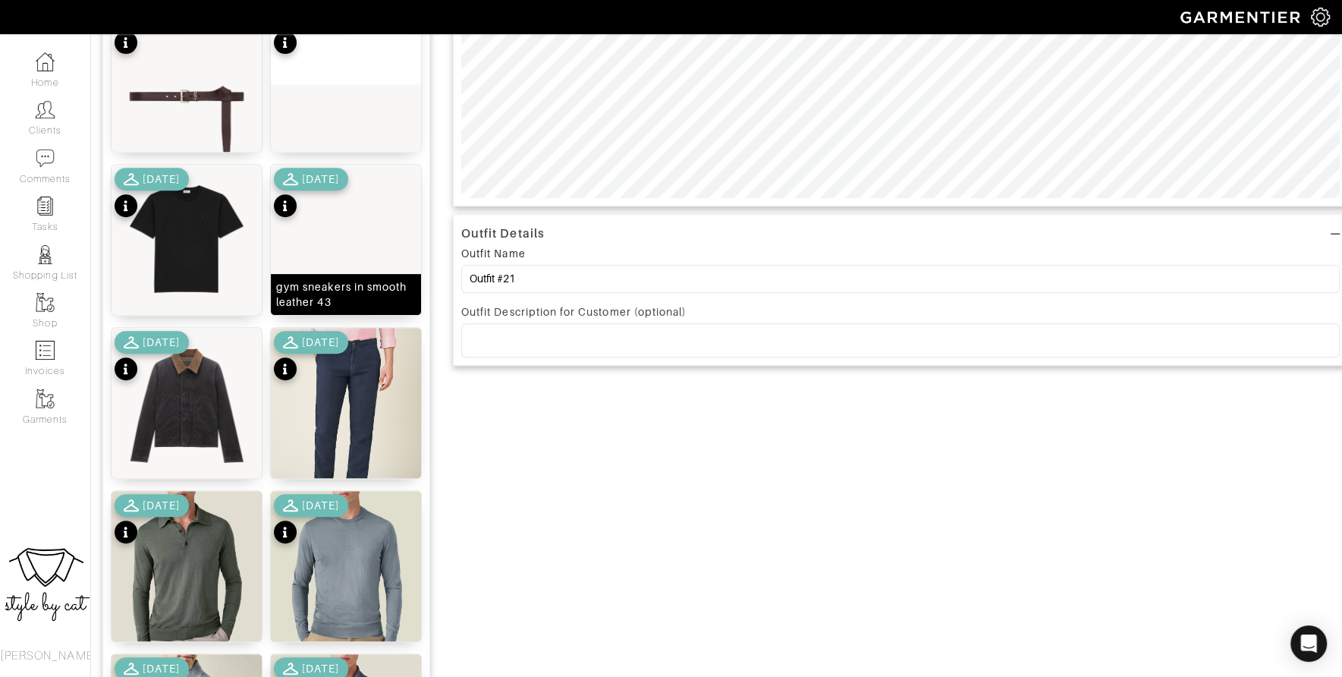
scroll to position [577, 0]
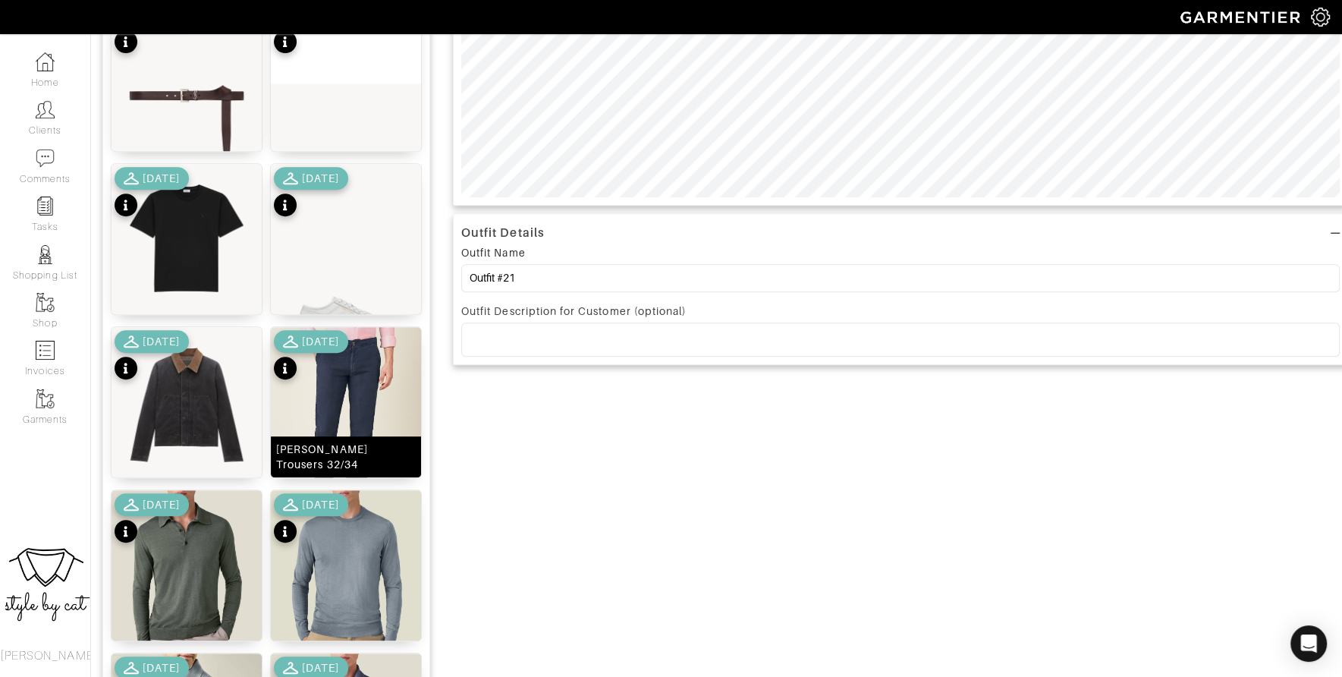
click at [342, 408] on img at bounding box center [346, 427] width 150 height 200
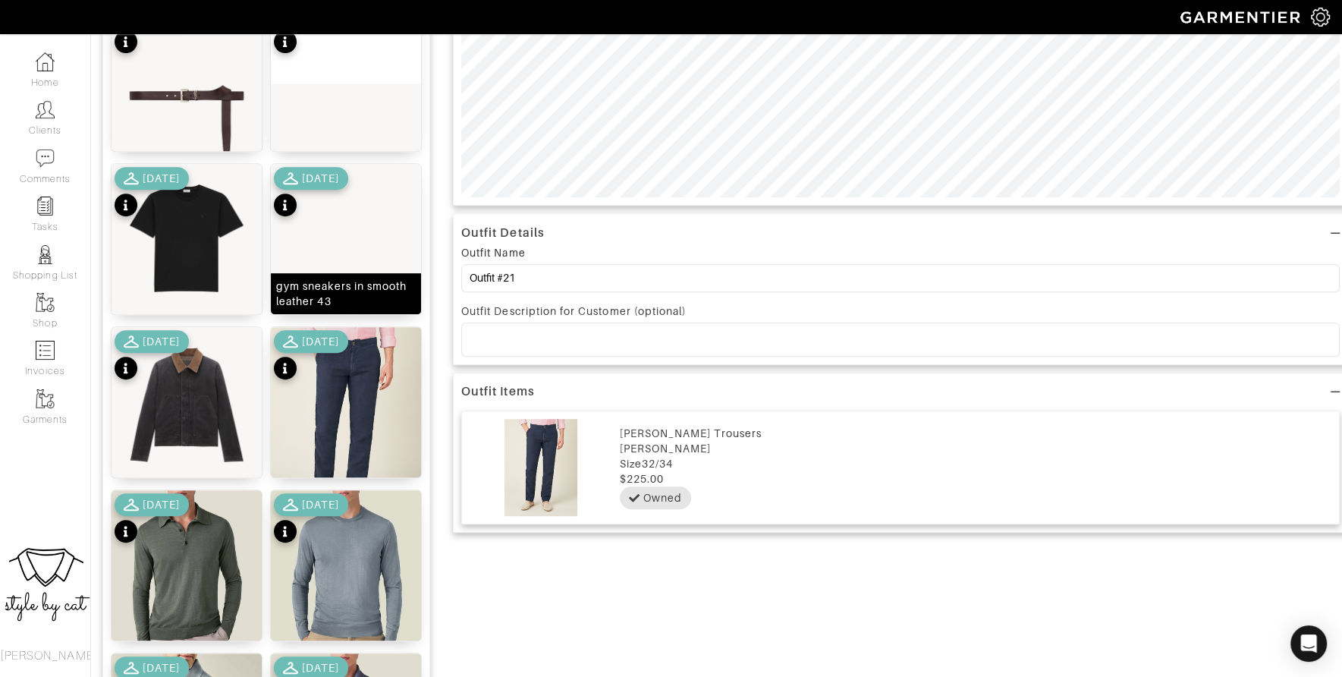
click at [354, 238] on img at bounding box center [346, 258] width 150 height 188
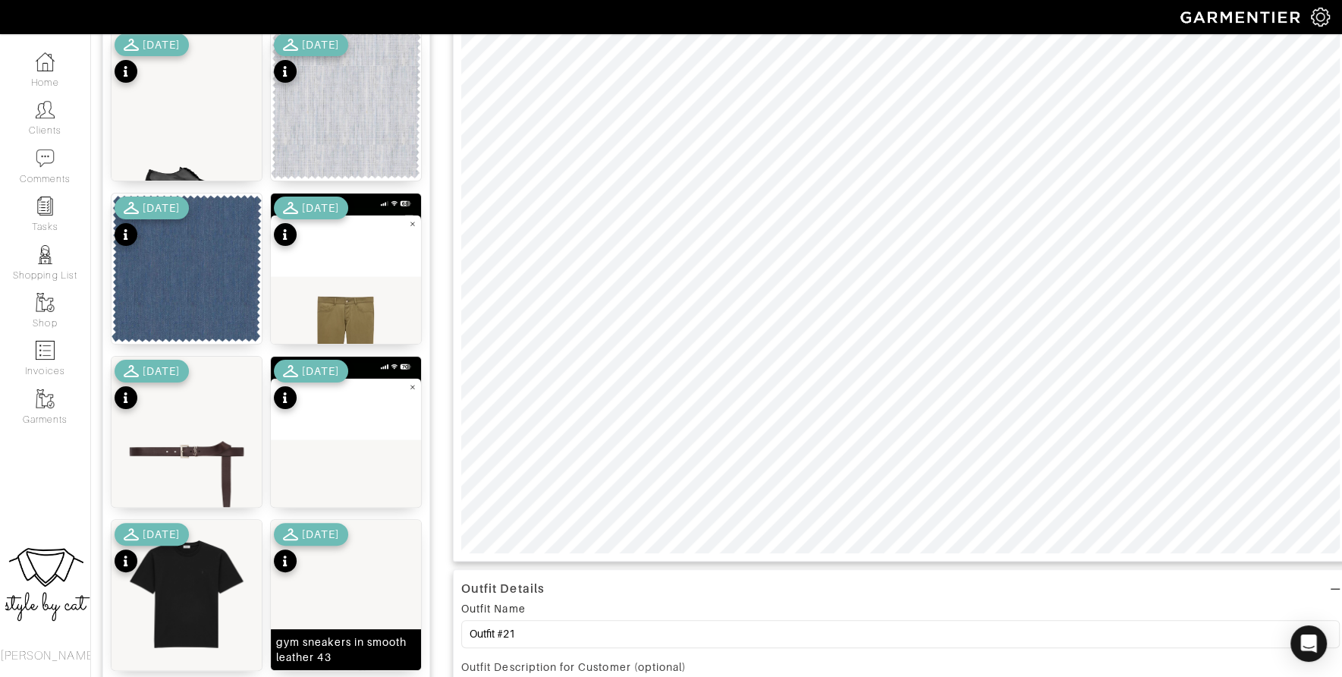
scroll to position [205, 0]
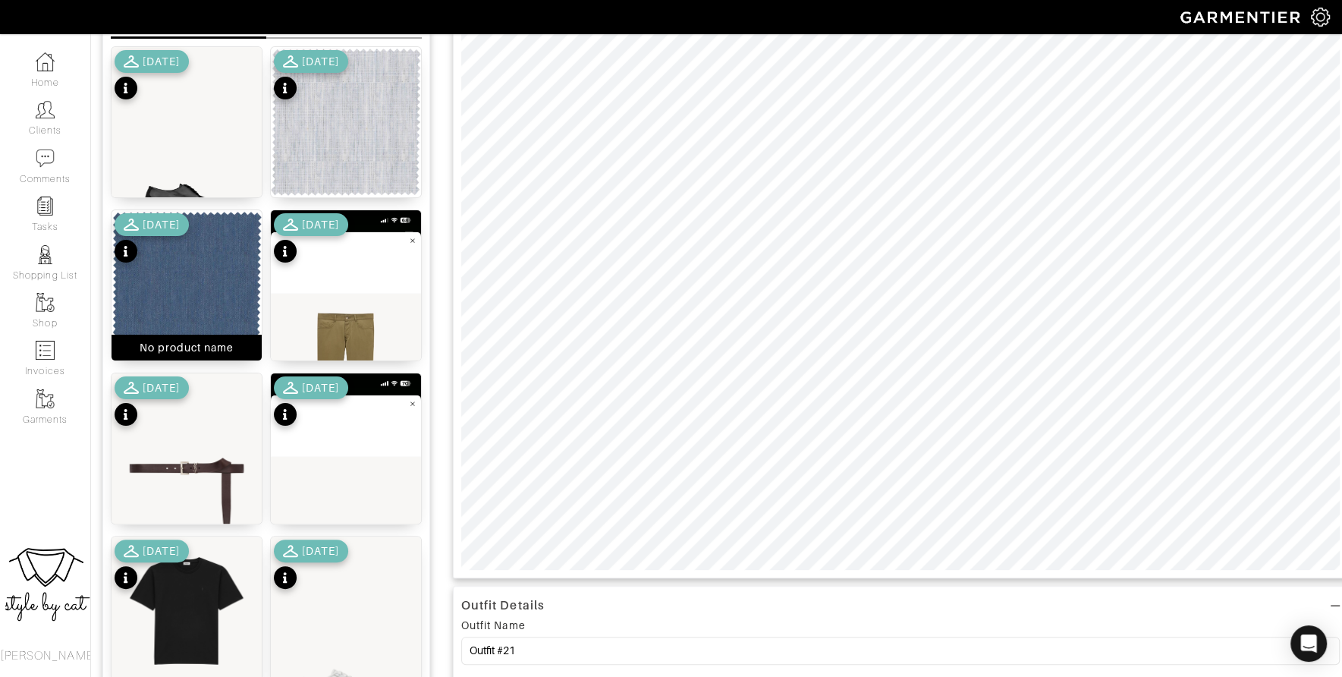
click at [218, 290] on img at bounding box center [187, 285] width 150 height 150
click at [319, 91] on div "[DATE]" at bounding box center [311, 76] width 74 height 53
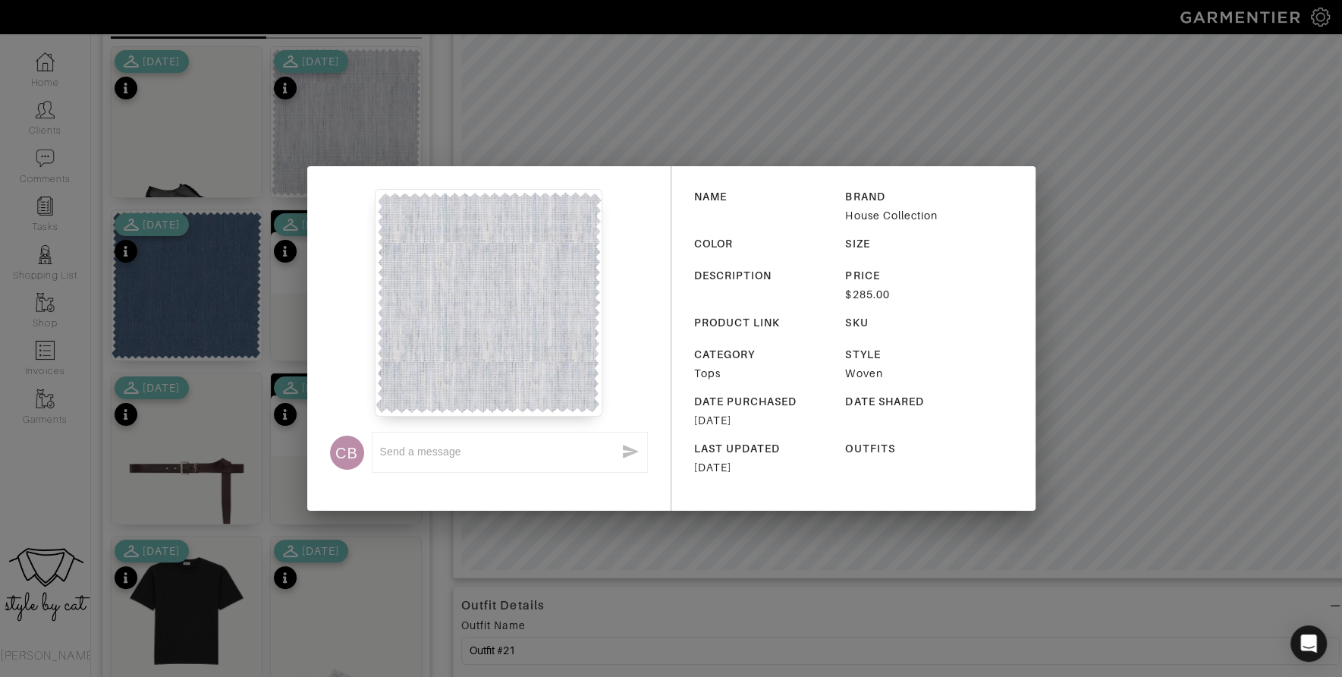
click at [646, 152] on div "CB x NAME BRAND House Collection COLOR SIZE DESCRIPTION PRICE $285.00 PRODUCT L…" at bounding box center [671, 338] width 1342 height 677
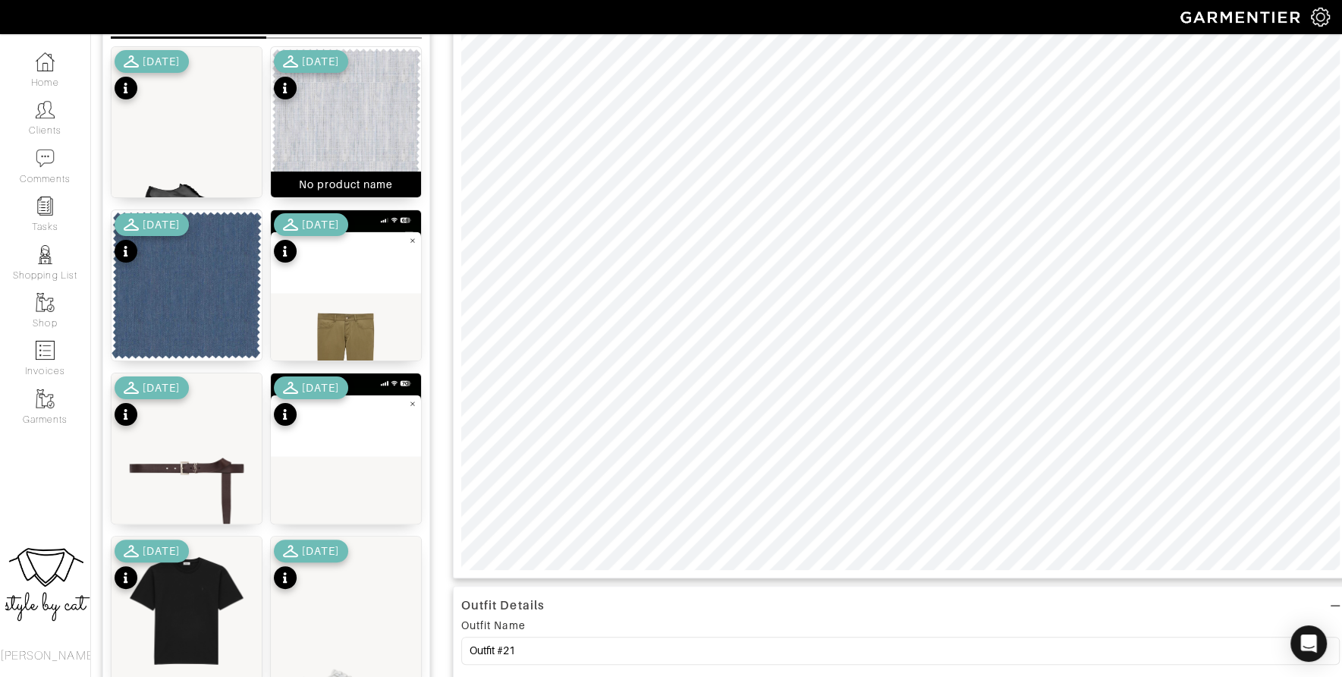
click at [375, 145] on img at bounding box center [346, 122] width 150 height 150
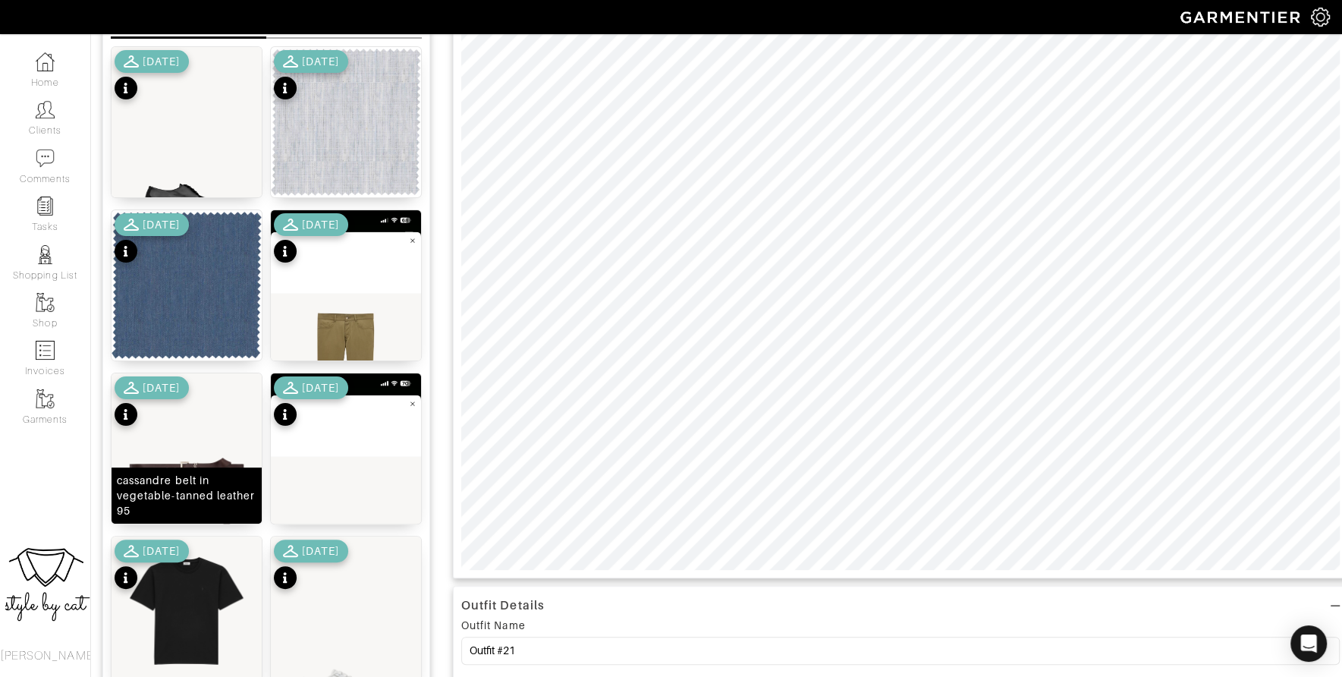
click at [184, 461] on img at bounding box center [187, 467] width 150 height 188
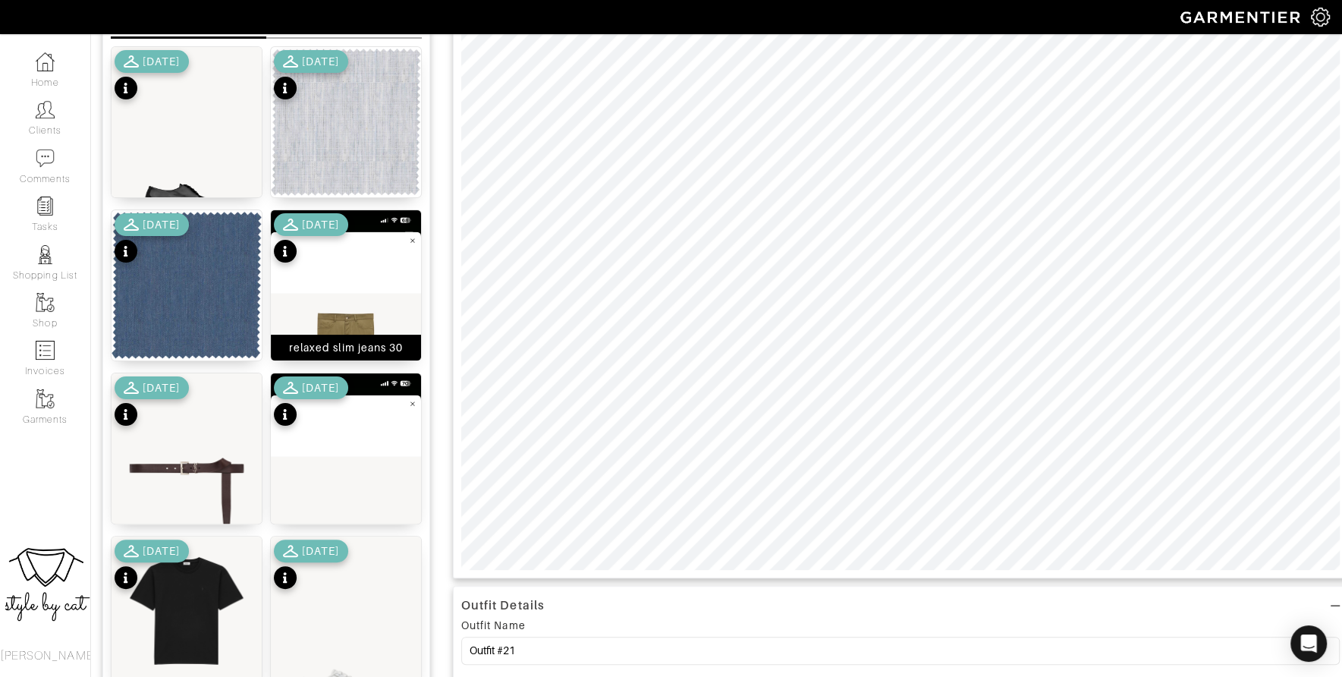
scroll to position [5, 0]
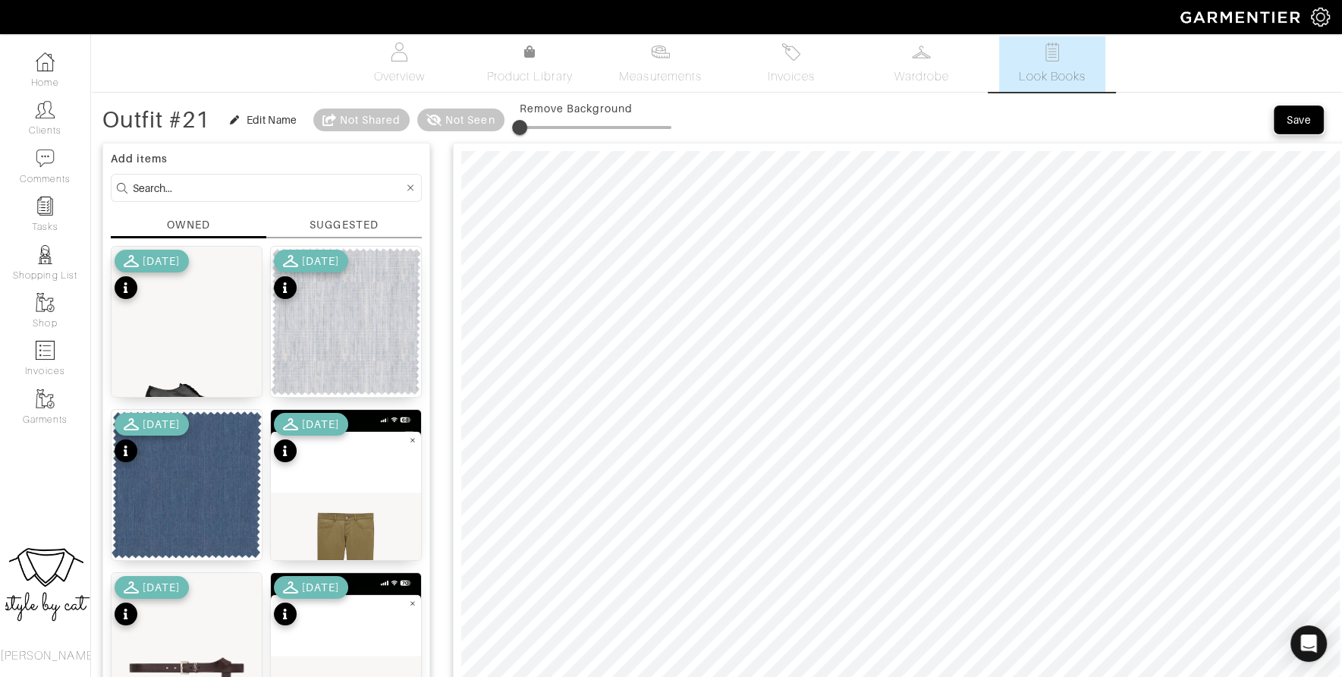
click at [1309, 109] on button "Save" at bounding box center [1298, 119] width 49 height 27
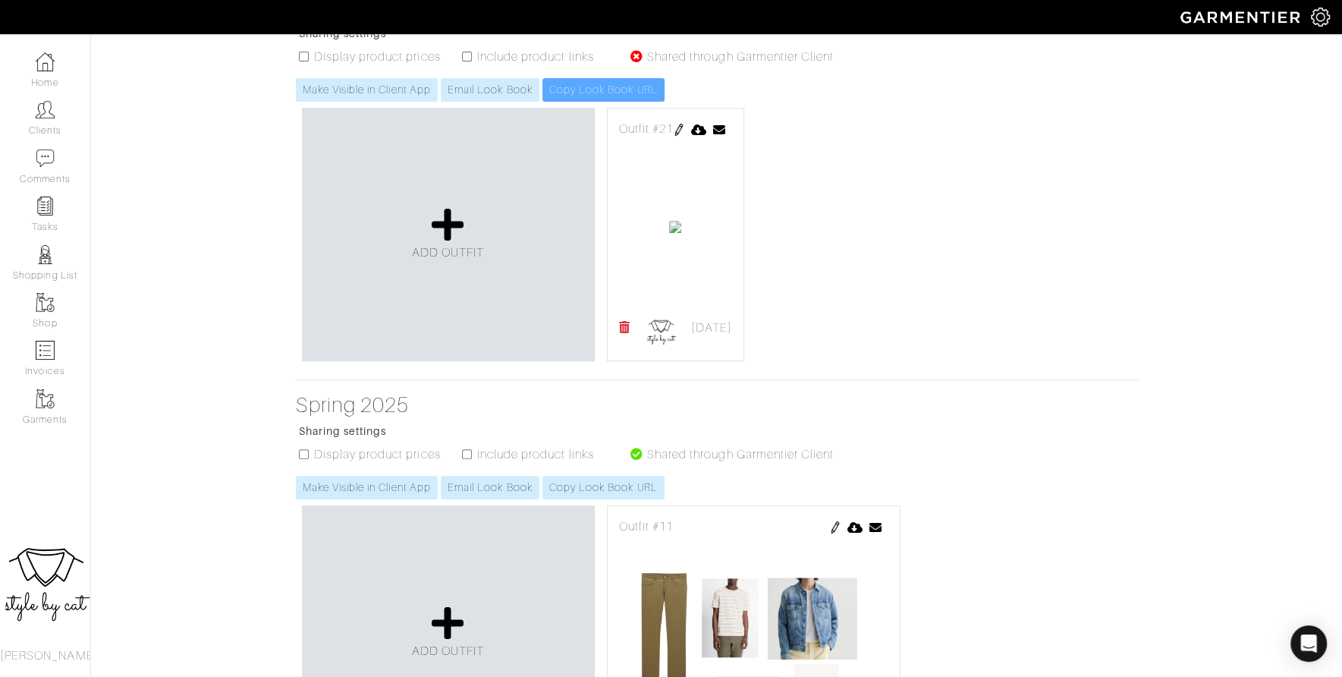
scroll to position [275, 0]
click at [458, 257] on span "ADD OUTFIT" at bounding box center [448, 251] width 73 height 14
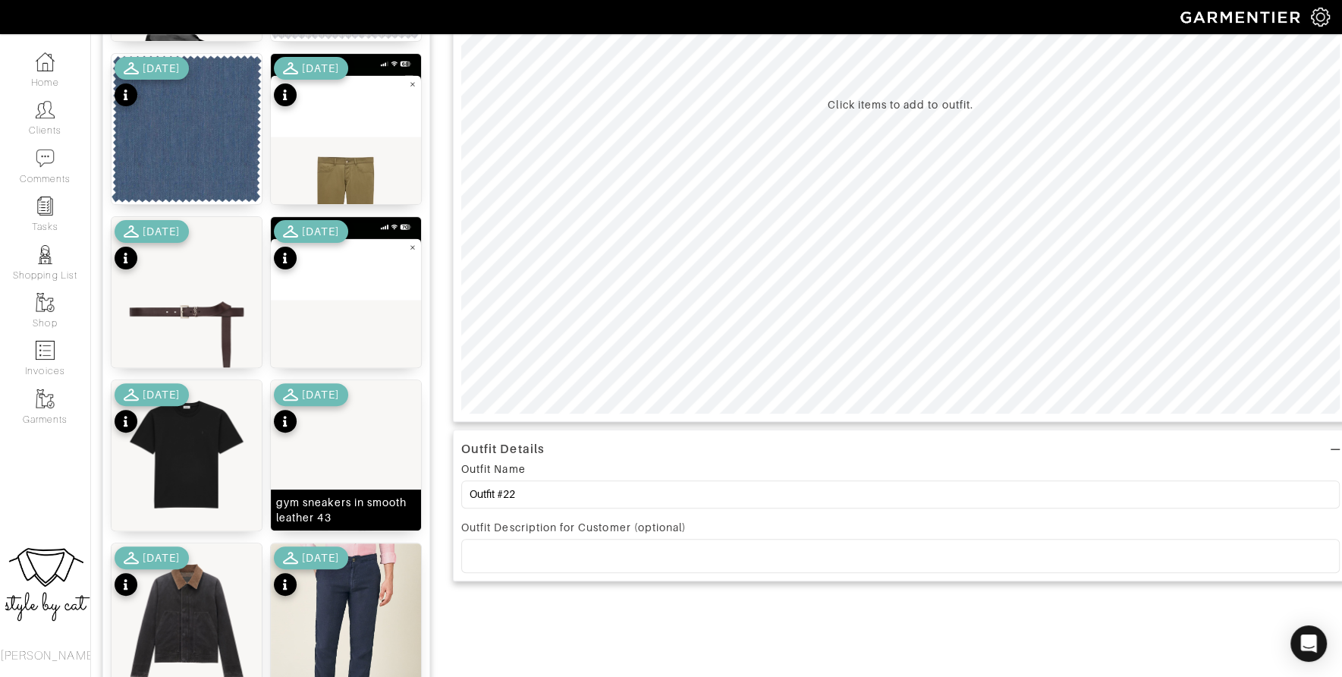
scroll to position [340, 0]
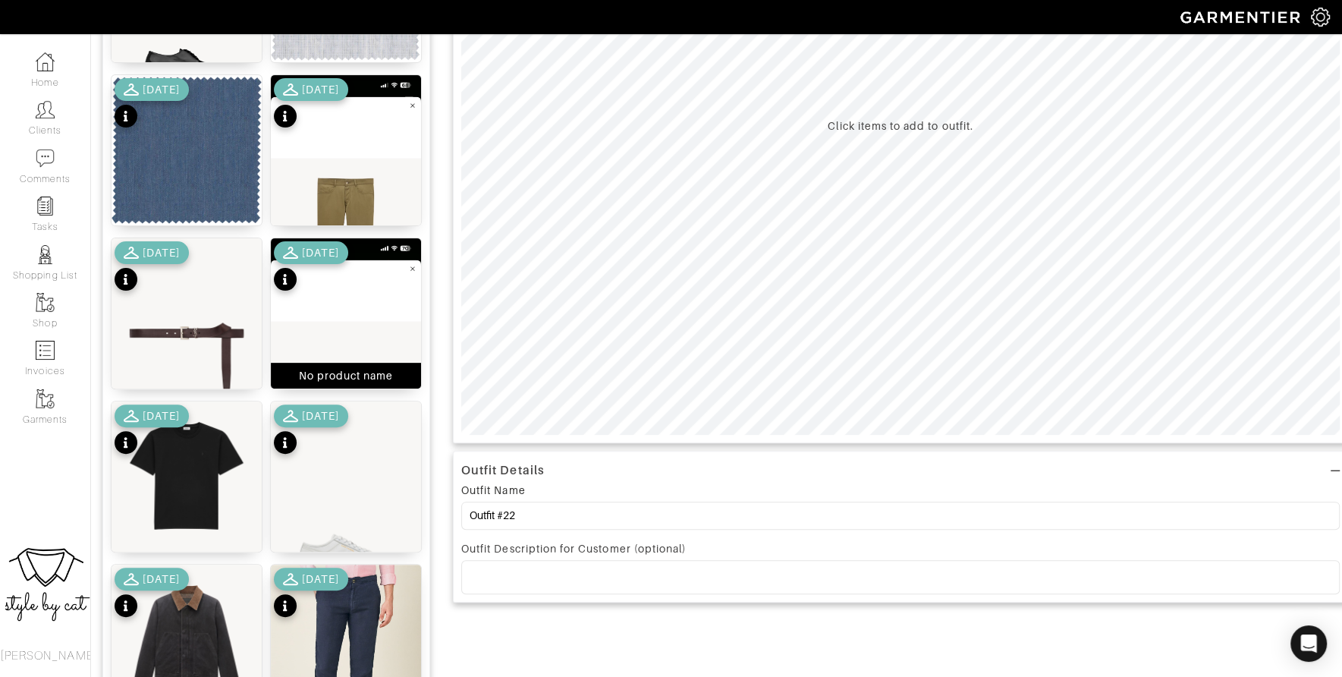
click at [347, 315] on img at bounding box center [346, 400] width 150 height 325
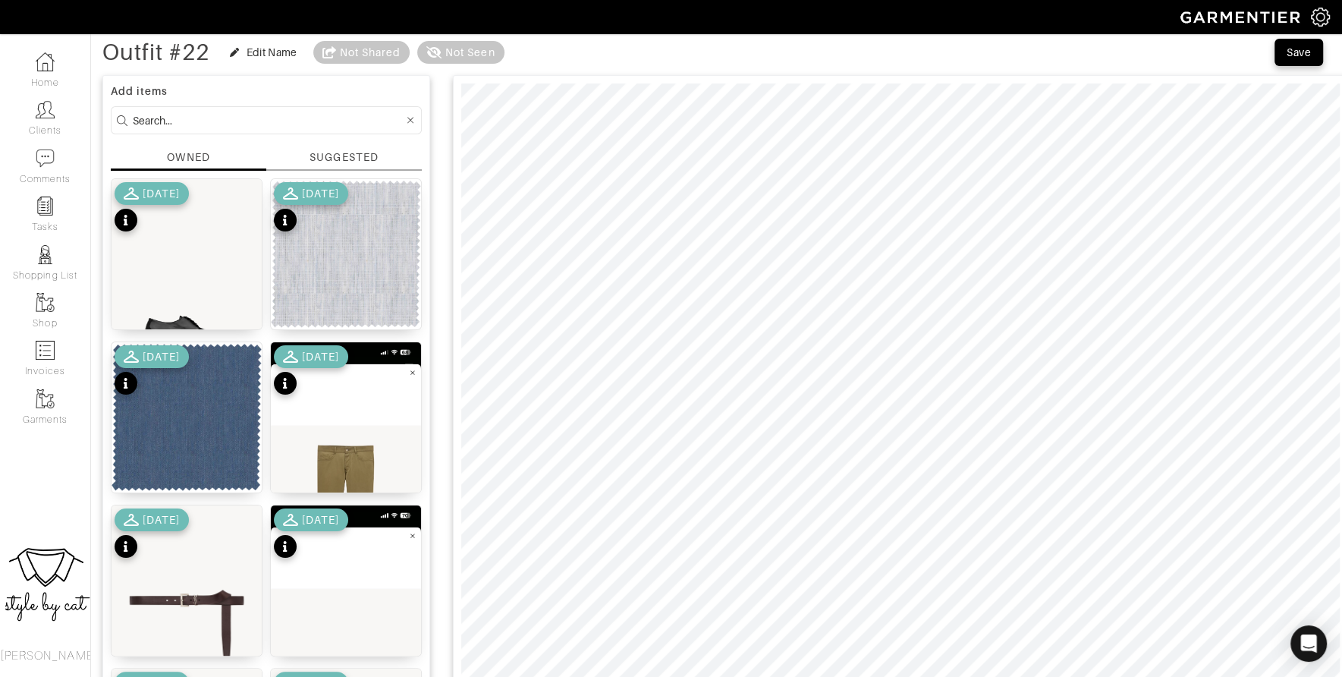
scroll to position [76, 0]
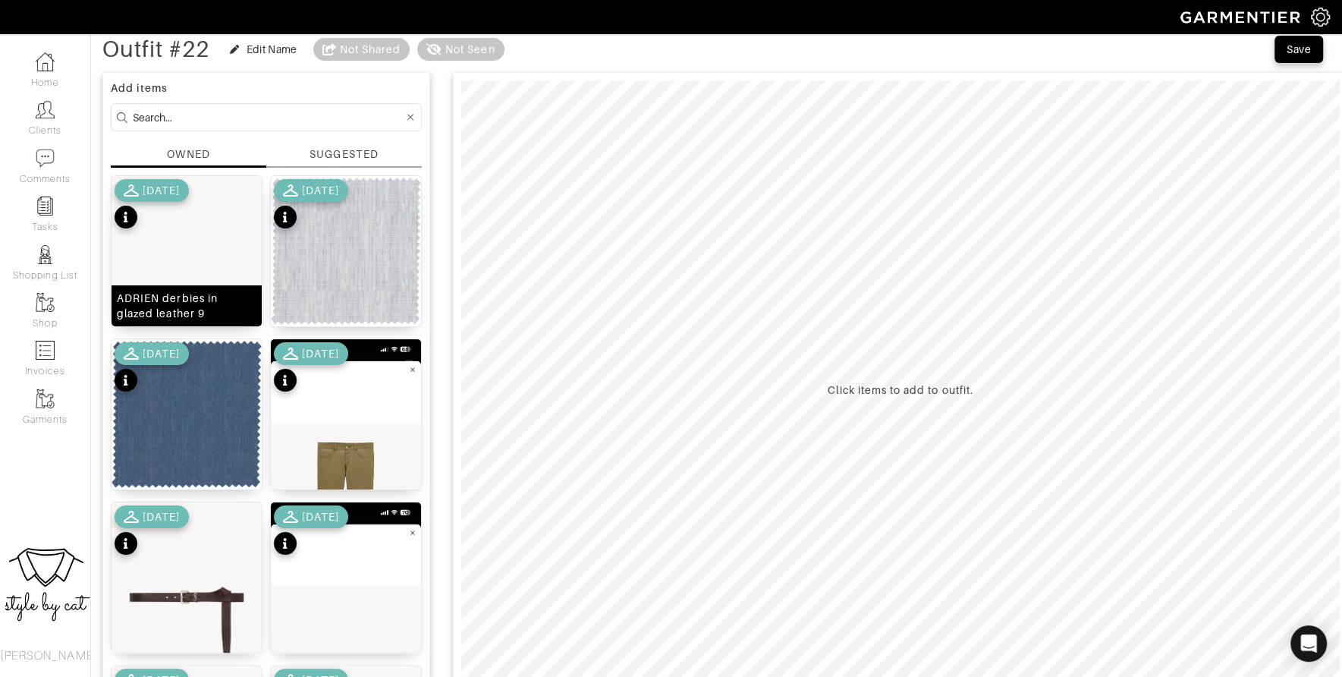
click at [138, 279] on img at bounding box center [187, 270] width 150 height 188
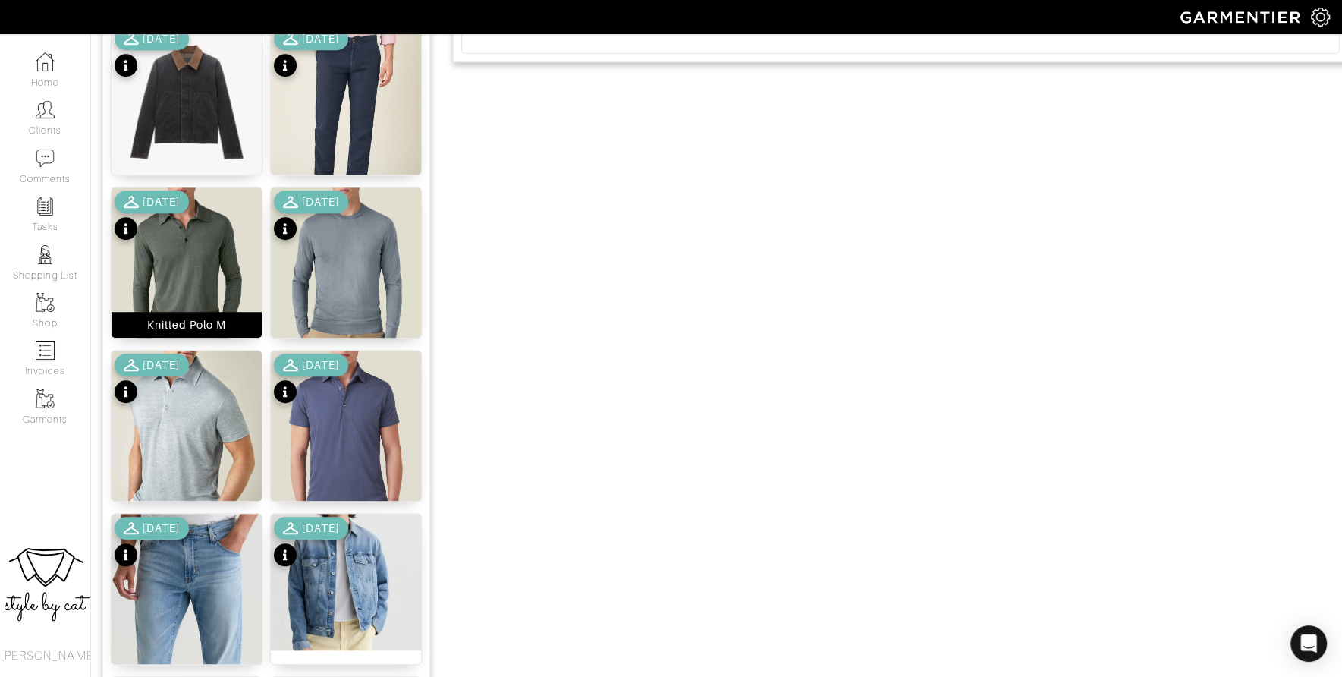
scroll to position [885, 0]
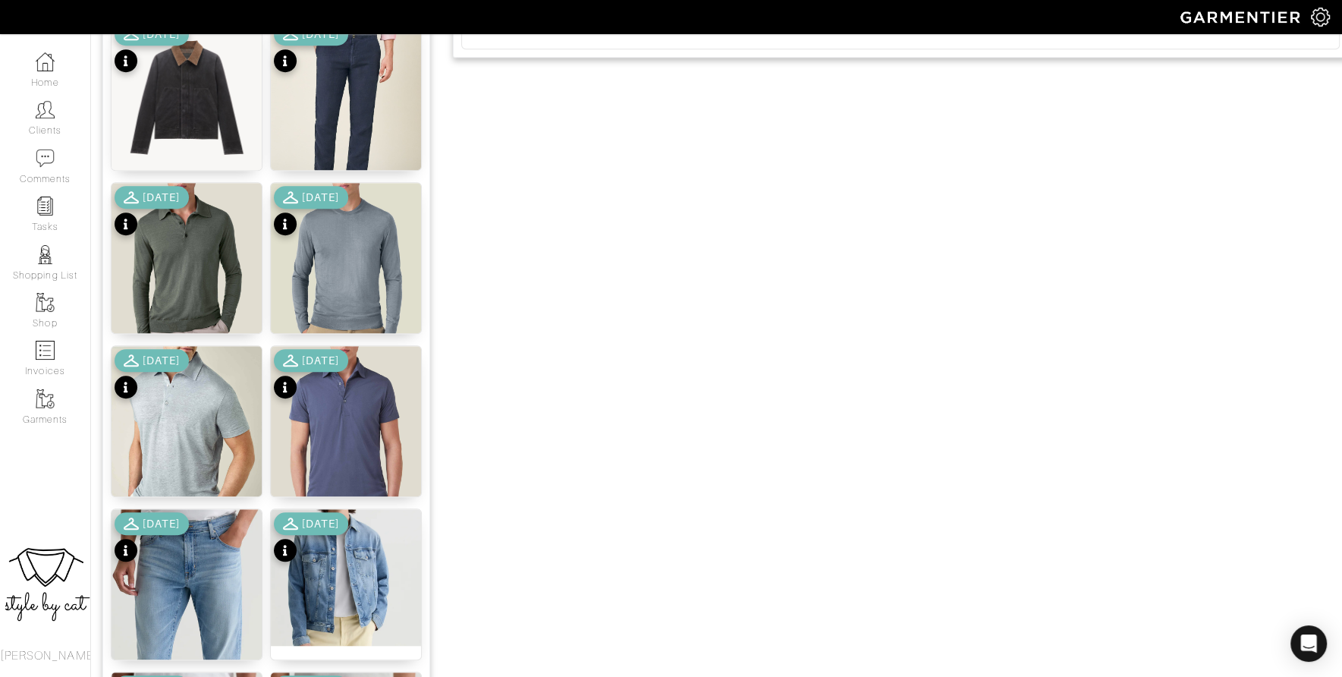
click at [165, 208] on div "[DATE]" at bounding box center [152, 212] width 74 height 53
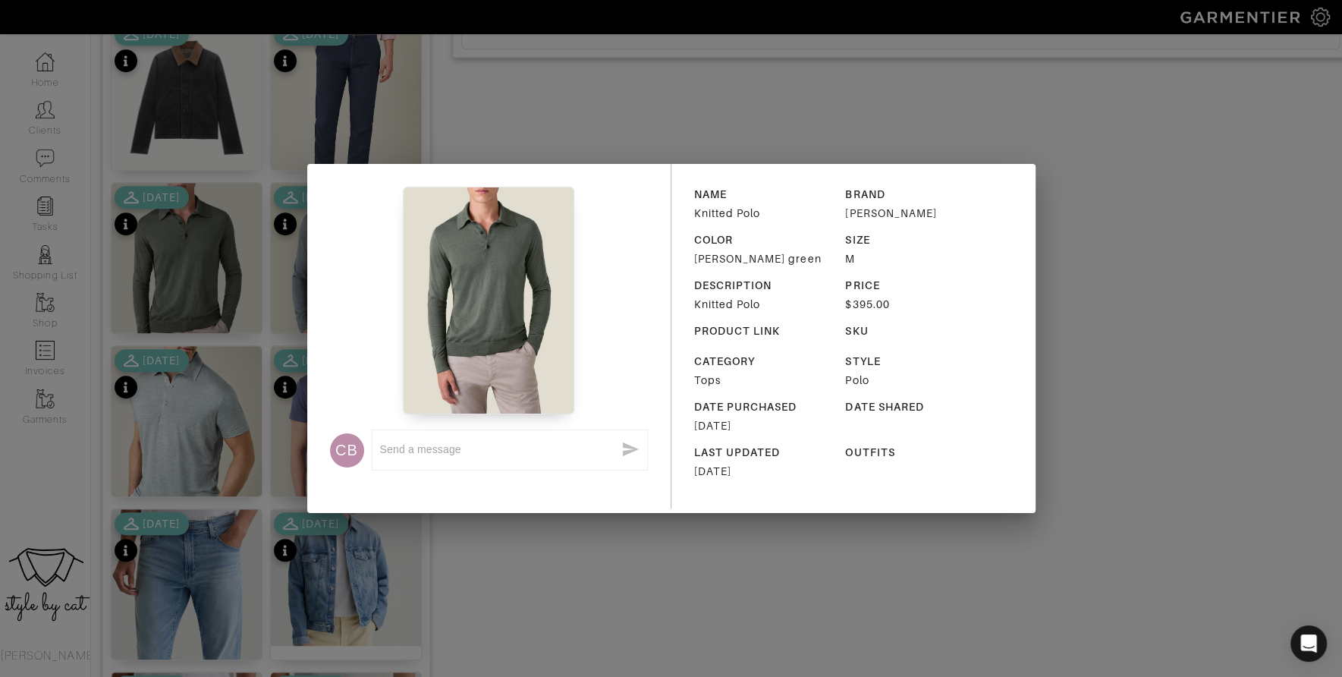
click at [210, 305] on div "CB x NAME Knitted Polo BRAND Luca Faloni COLOR moss green SIZE M DESCRIPTION Kn…" at bounding box center [671, 338] width 1342 height 677
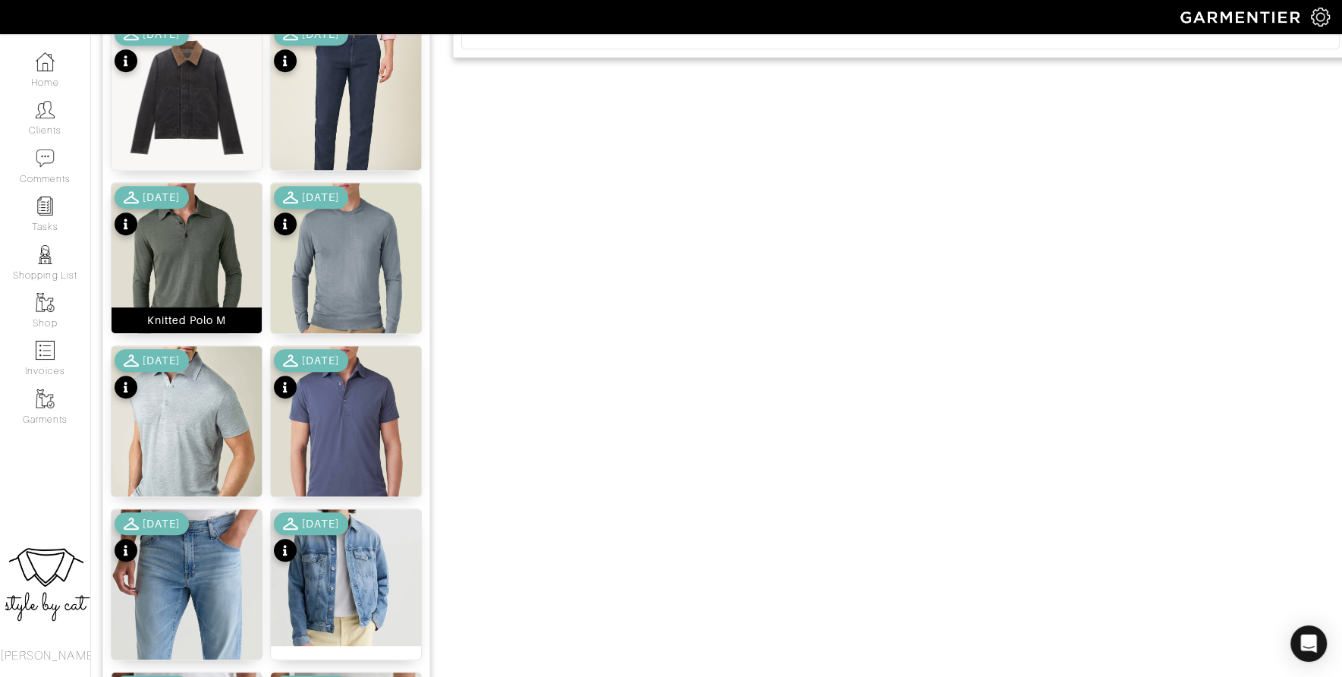
click at [201, 260] on img at bounding box center [187, 283] width 150 height 200
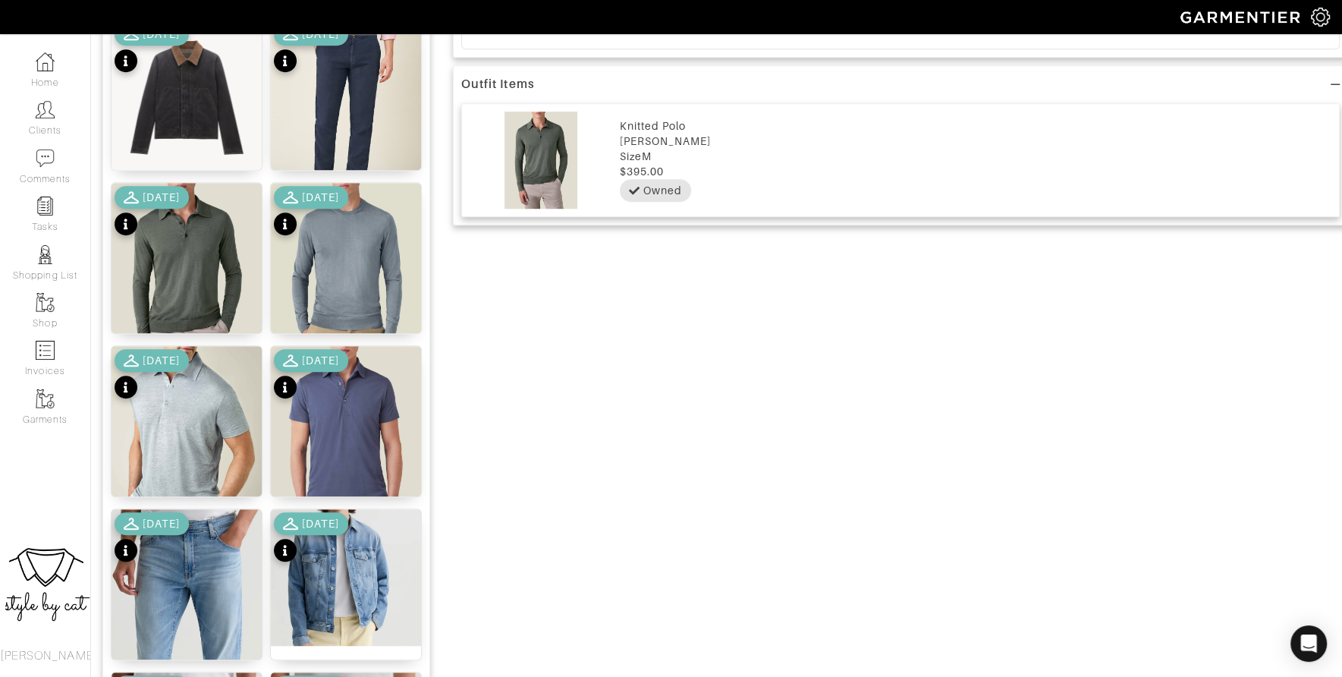
click at [186, 561] on div "[DATE]" at bounding box center [152, 538] width 74 height 53
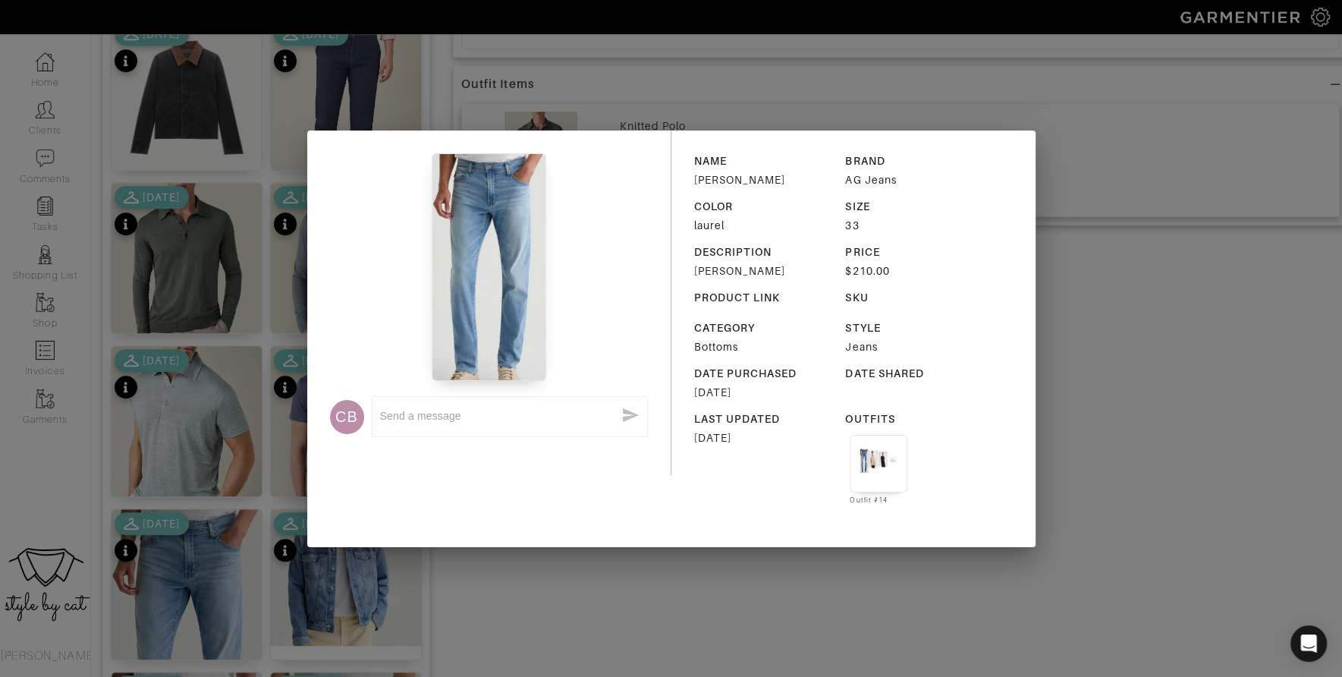
click at [186, 561] on div "CB x NAME Tellis BRAND AG Jeans COLOR laurel SIZE 33 DESCRIPTION Tellis PRICE $…" at bounding box center [671, 338] width 1342 height 677
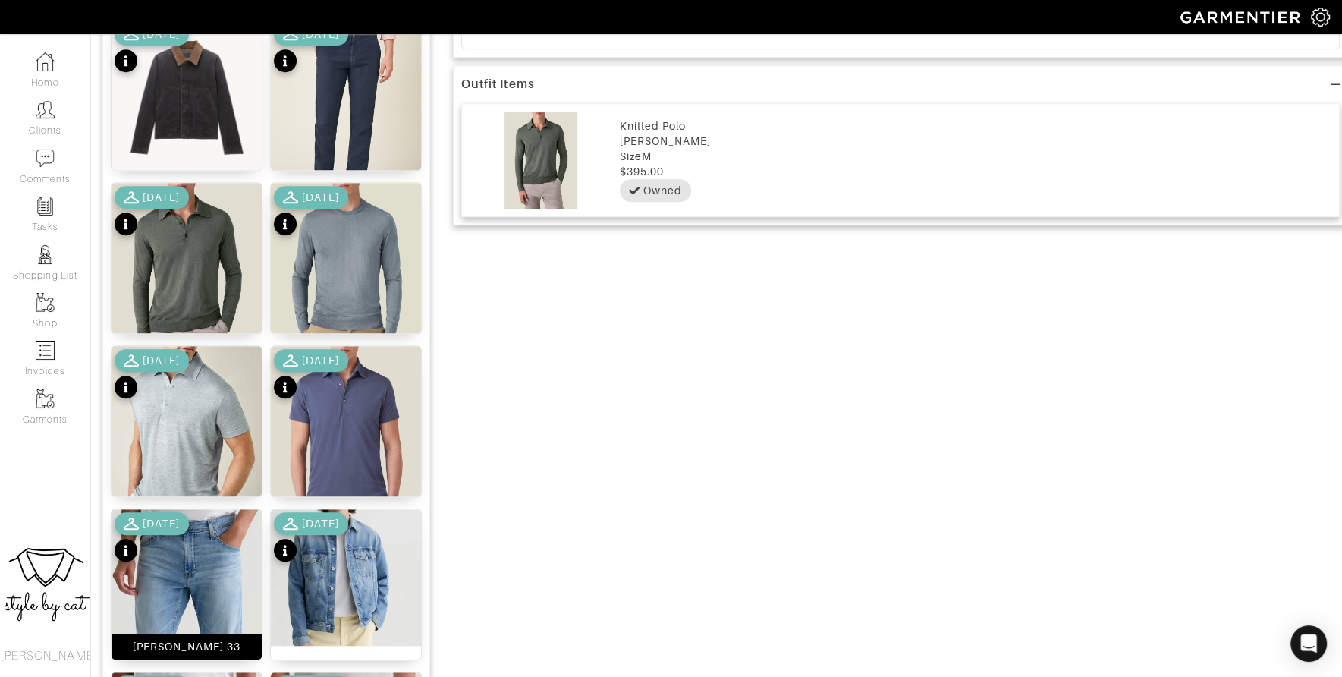
click at [185, 587] on img at bounding box center [187, 659] width 150 height 300
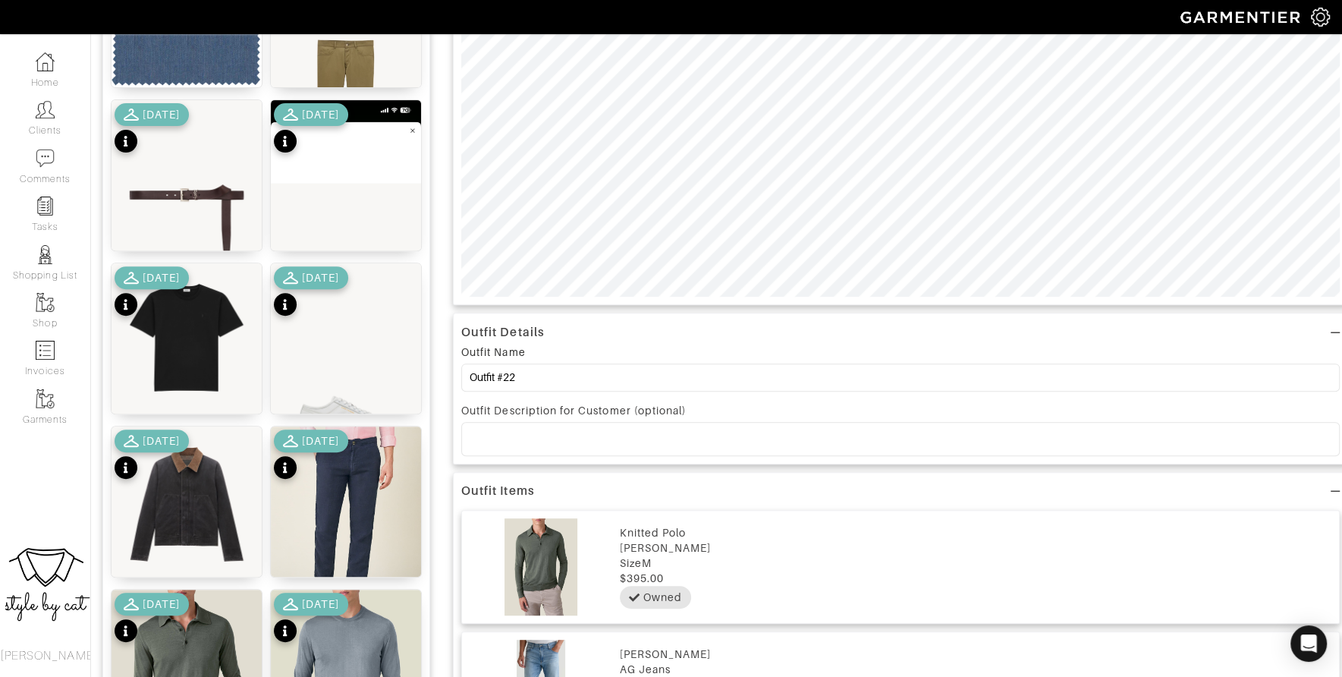
scroll to position [479, 0]
click at [367, 324] on img at bounding box center [346, 356] width 150 height 188
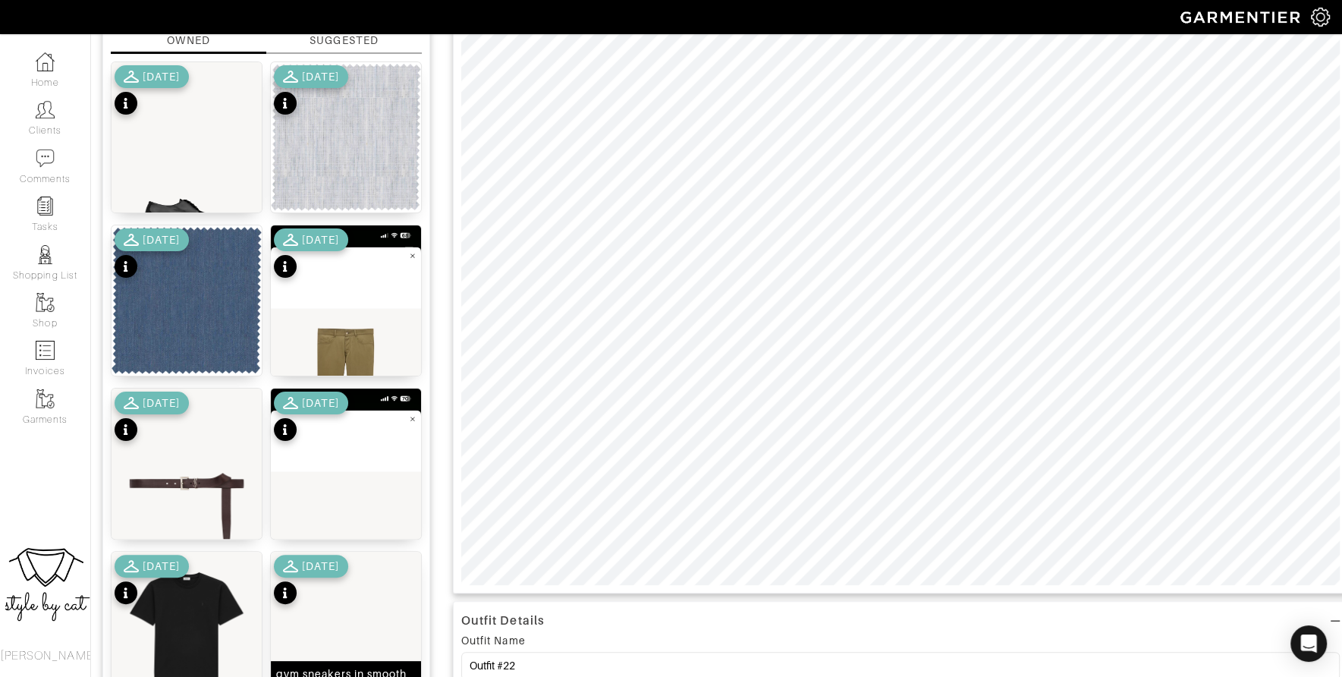
scroll to position [190, 0]
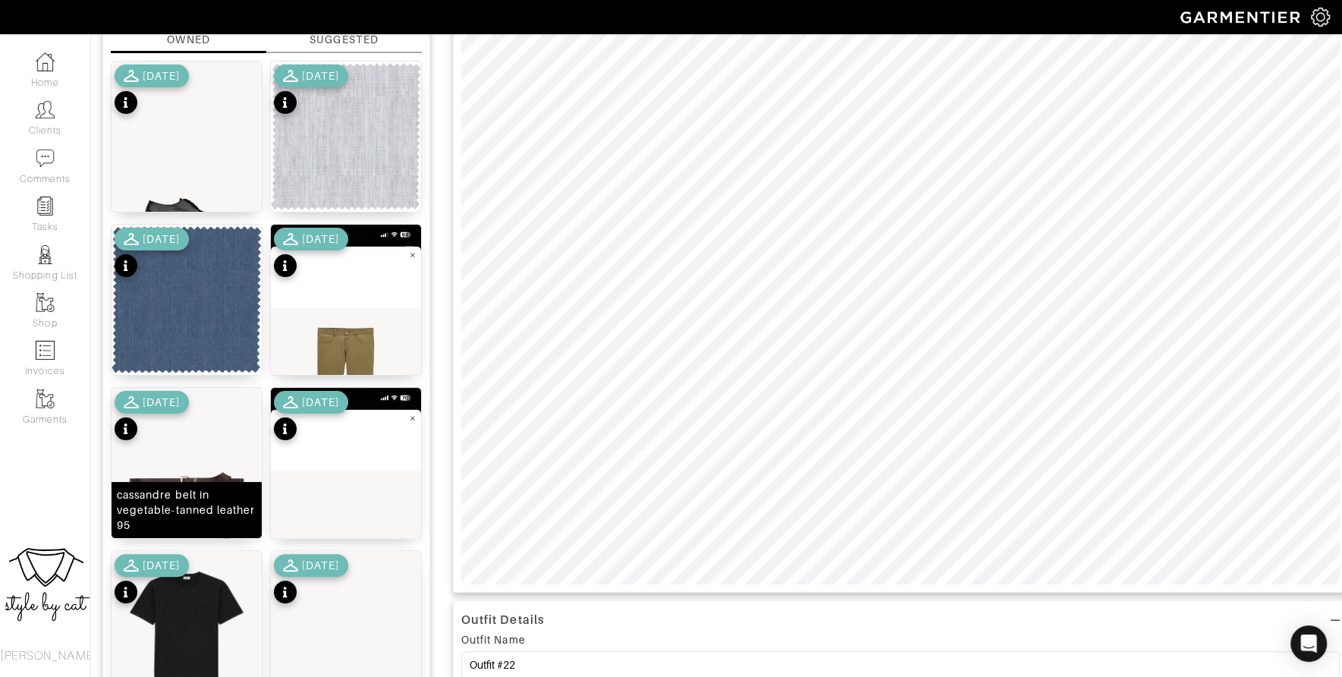
click at [200, 460] on img at bounding box center [187, 482] width 150 height 188
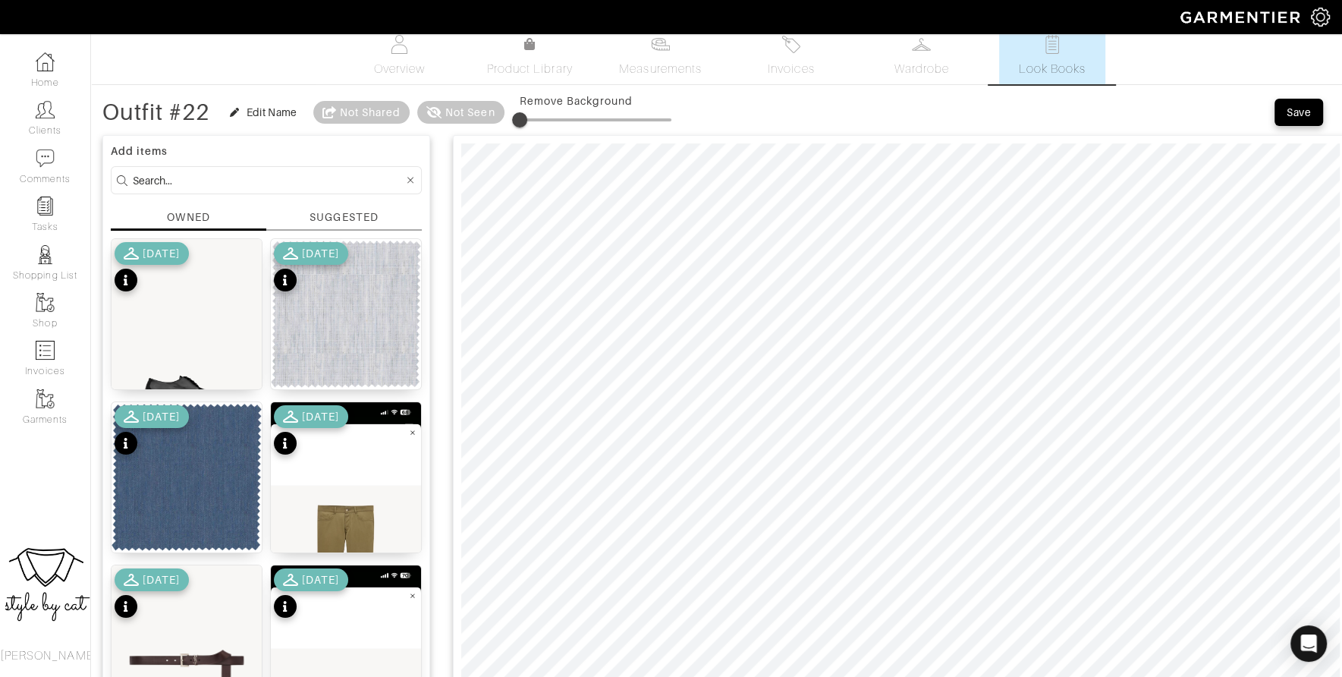
scroll to position [19, 0]
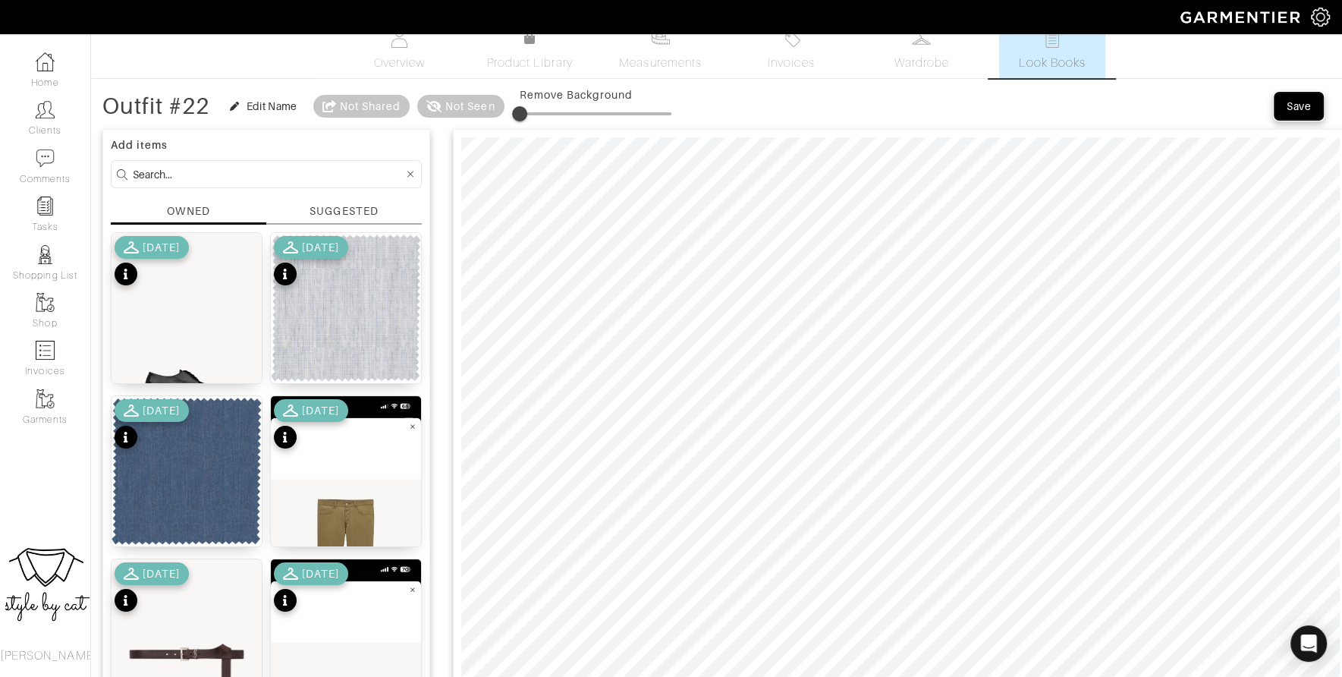
click at [1301, 111] on div "Save" at bounding box center [1299, 106] width 24 height 15
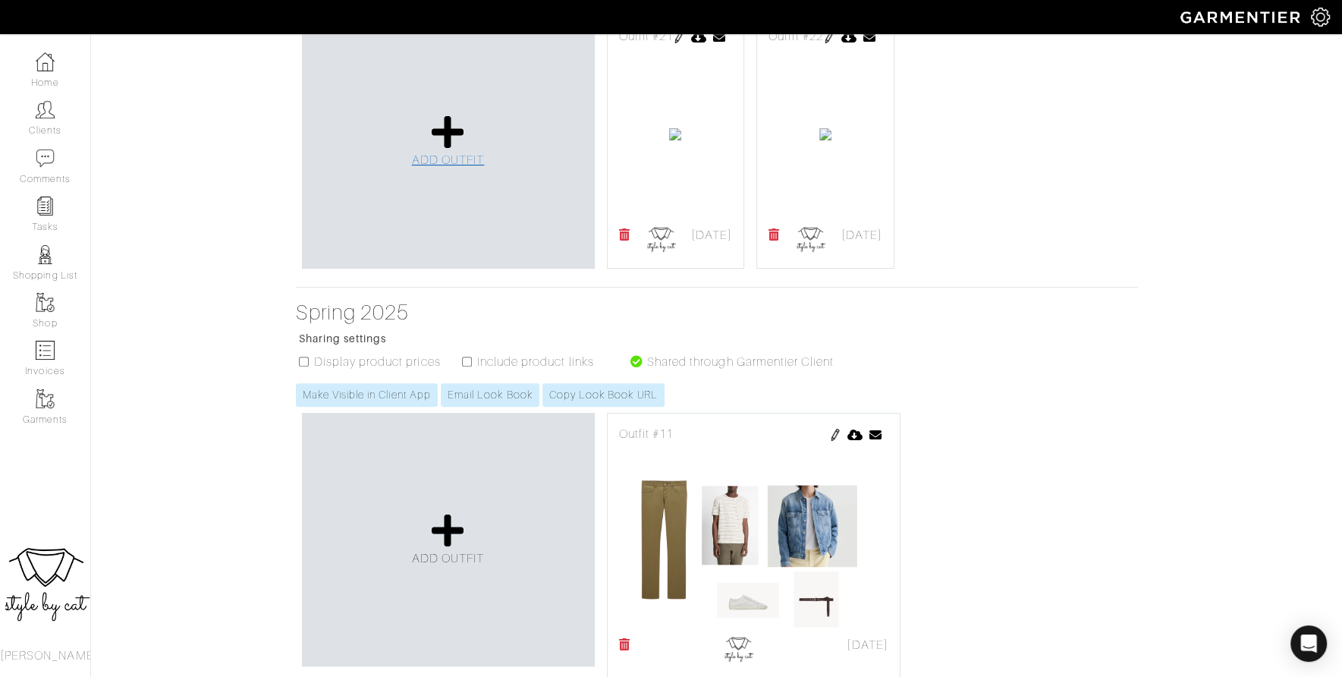
scroll to position [365, 0]
click at [685, 46] on link at bounding box center [679, 37] width 12 height 18
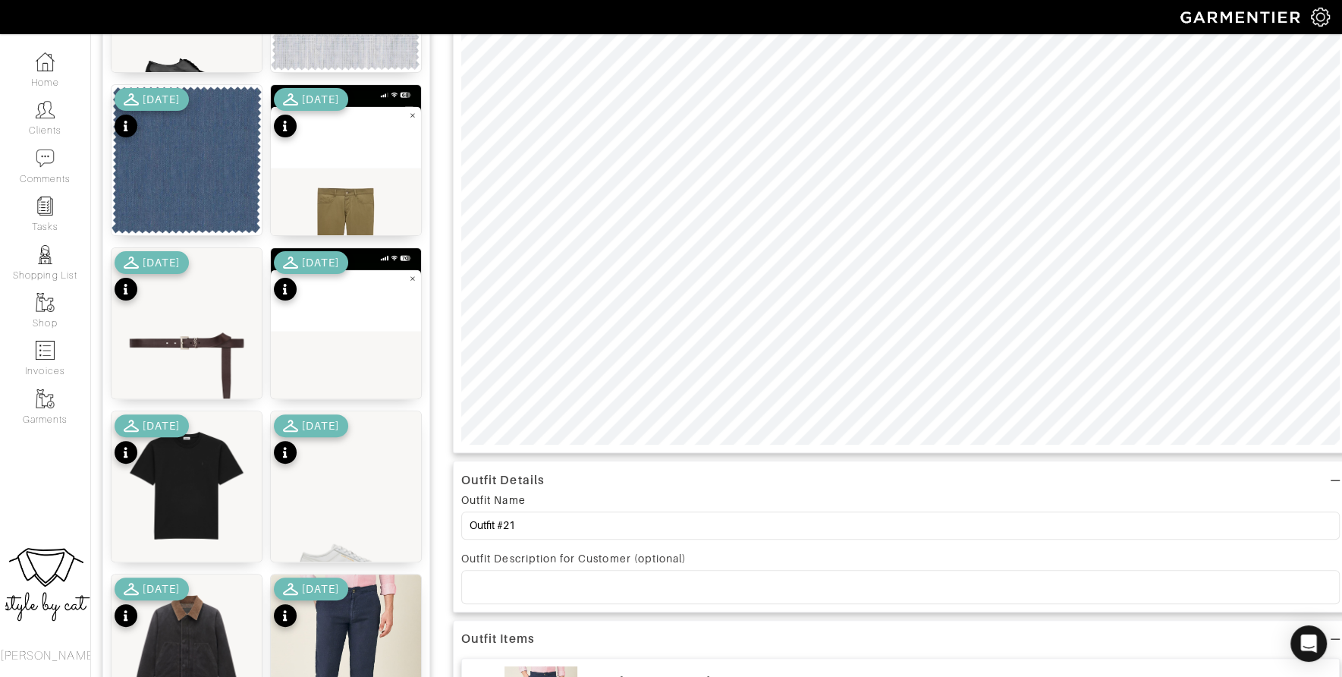
scroll to position [398, 0]
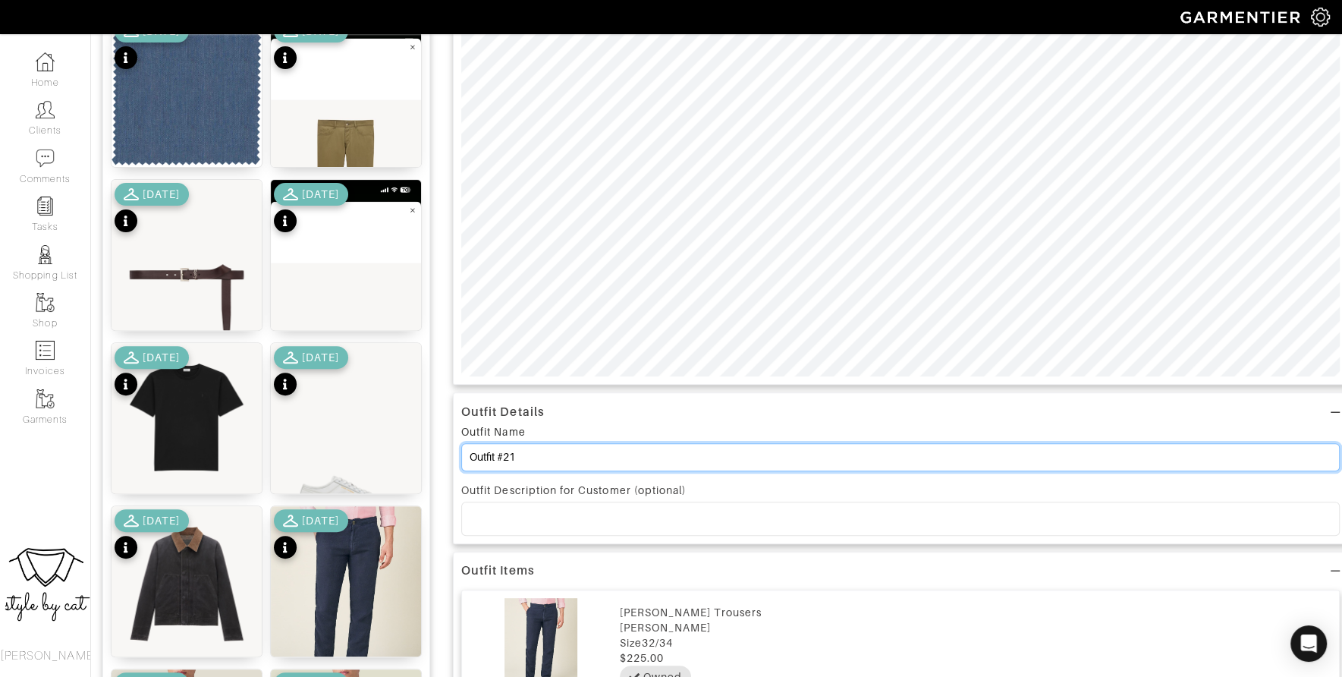
drag, startPoint x: 528, startPoint y: 460, endPoint x: 424, endPoint y: 440, distance: 105.8
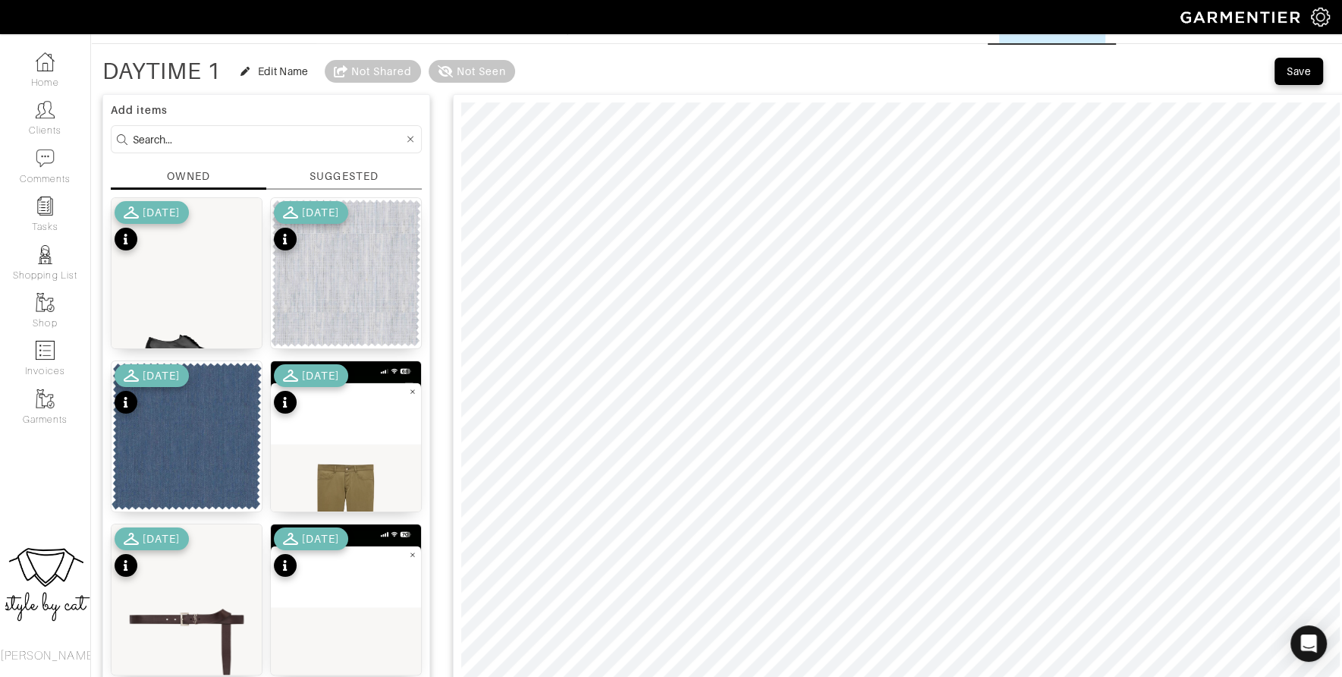
scroll to position [8, 0]
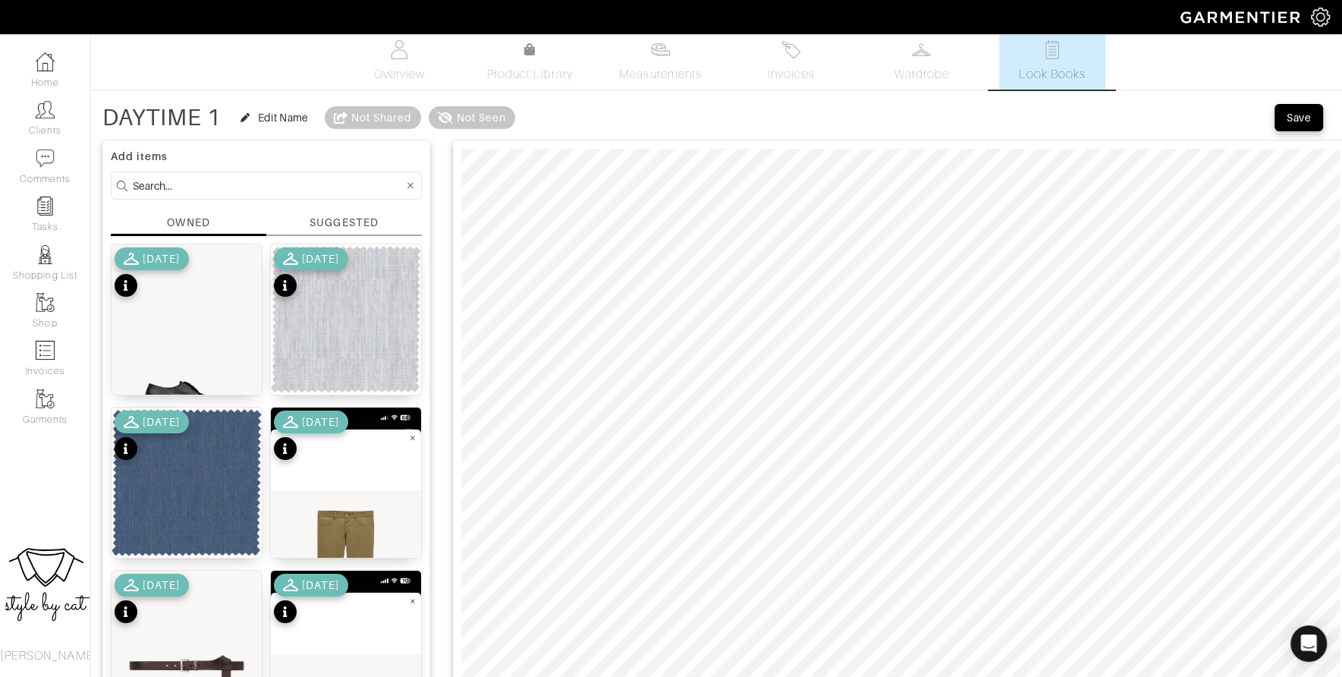
type input "DAYTIME 1"
click at [1310, 118] on div "Save" at bounding box center [1299, 117] width 24 height 15
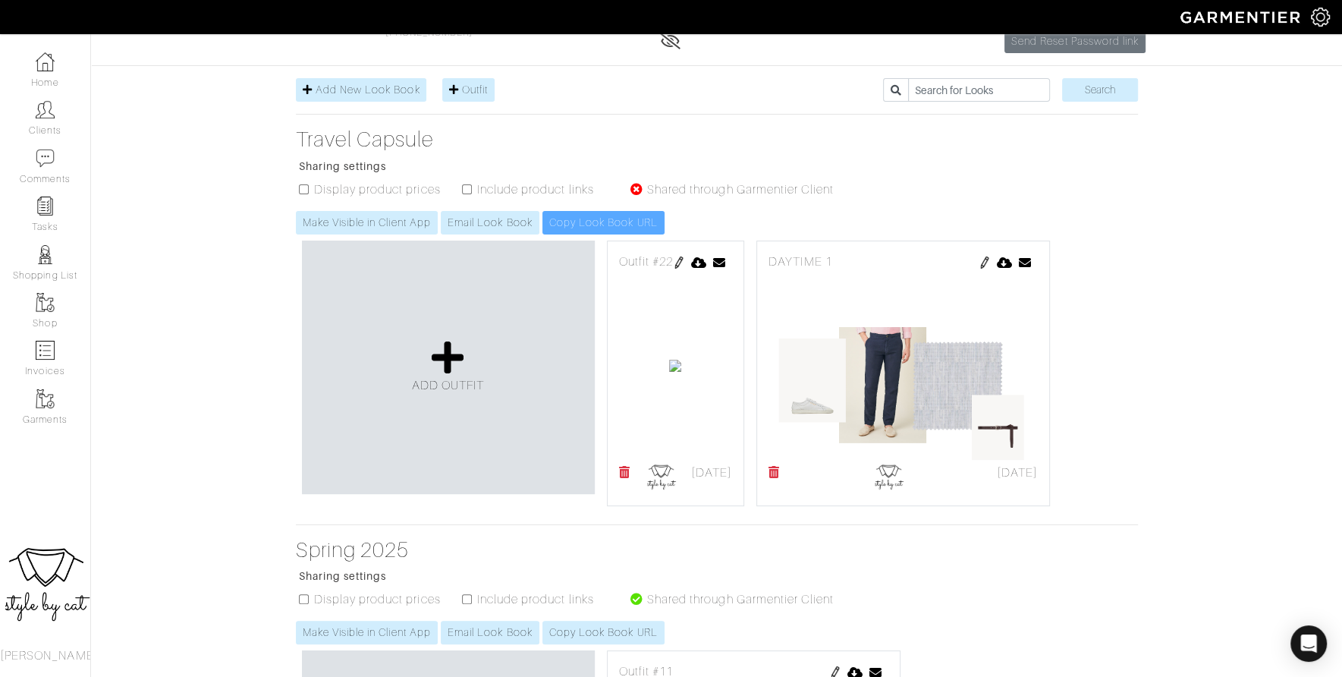
scroll to position [271, 0]
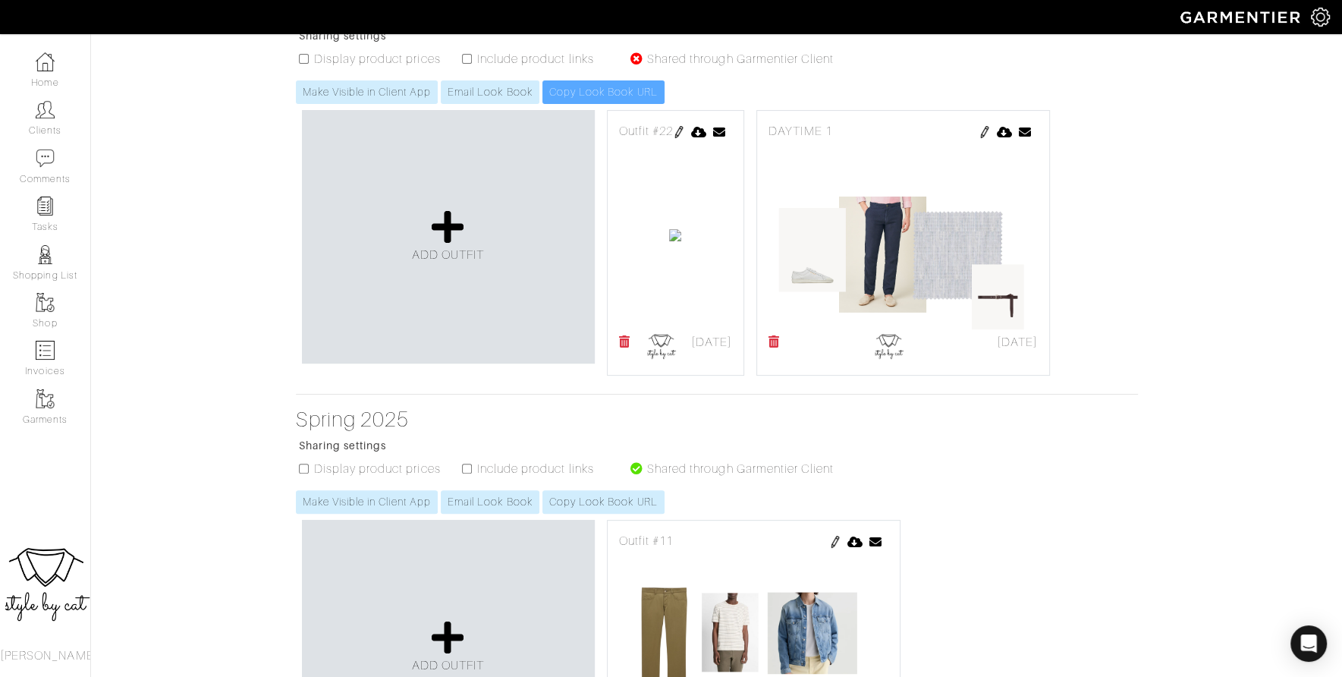
click at [685, 138] on img at bounding box center [679, 132] width 12 height 12
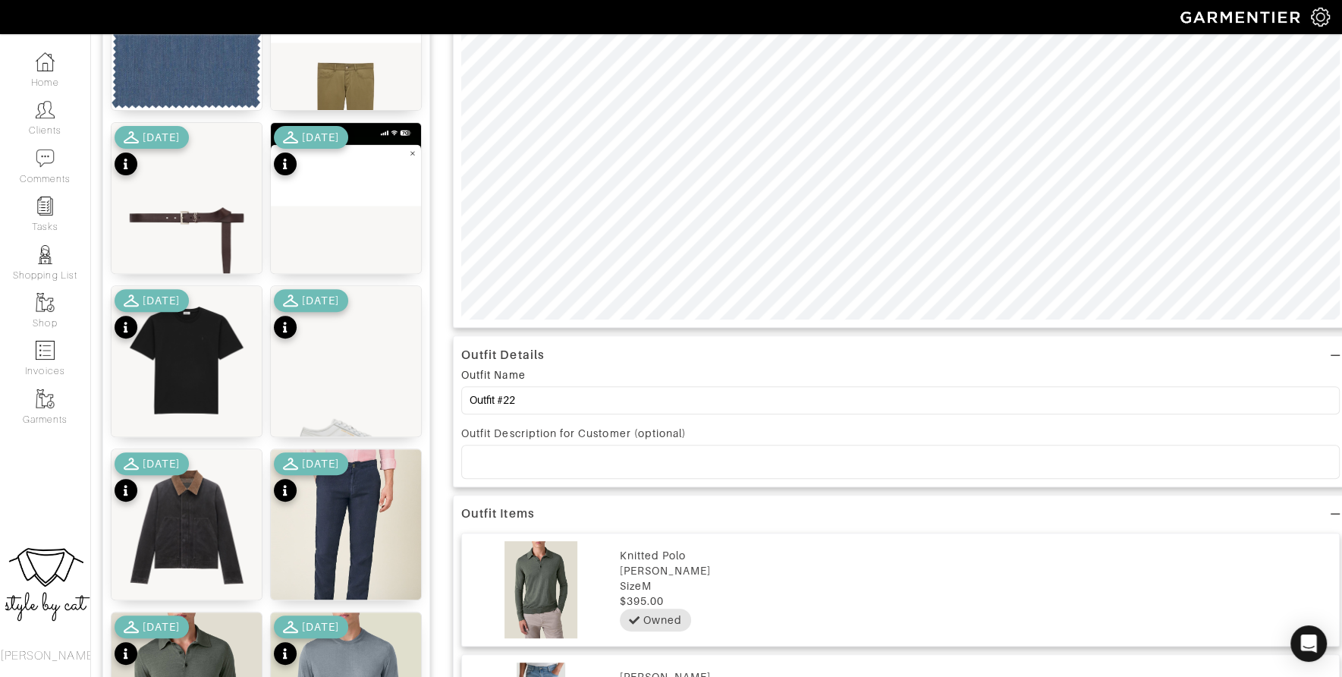
scroll to position [482, 0]
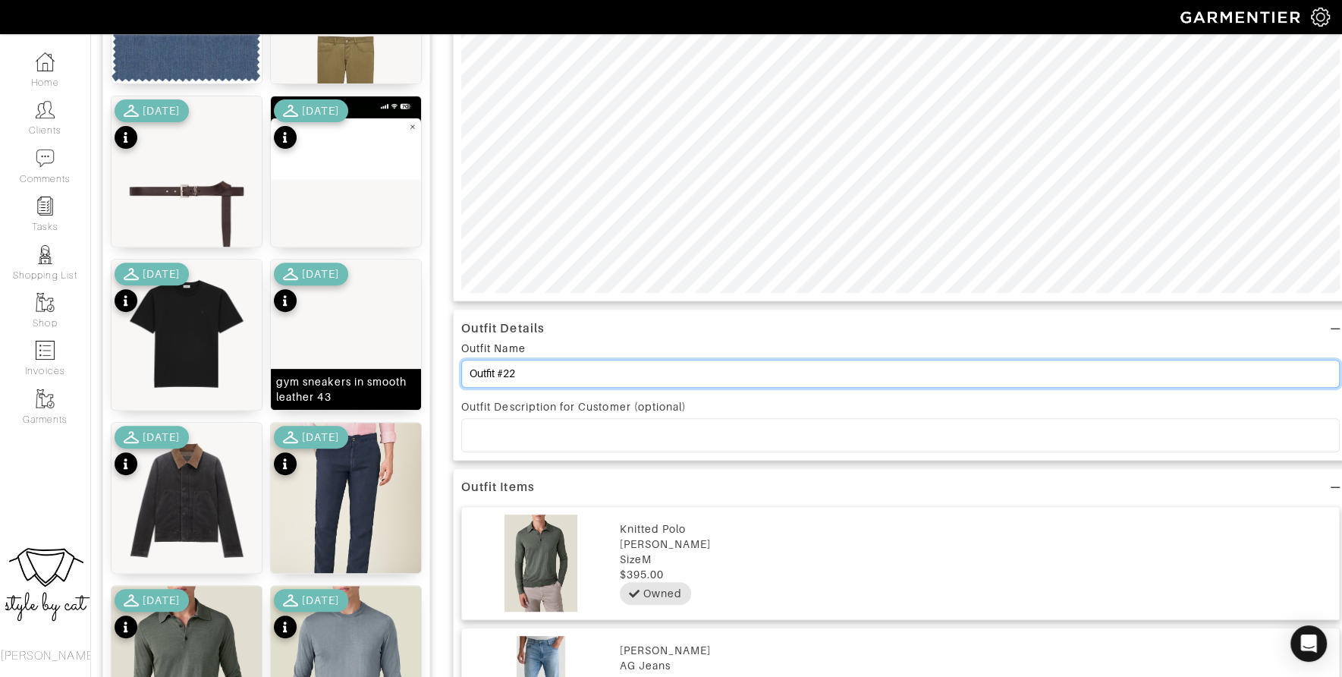
drag, startPoint x: 521, startPoint y: 368, endPoint x: 397, endPoint y: 382, distance: 125.2
drag, startPoint x: 578, startPoint y: 375, endPoint x: 466, endPoint y: 367, distance: 112.5
click at [466, 367] on input "Outfit #22" at bounding box center [900, 374] width 878 height 28
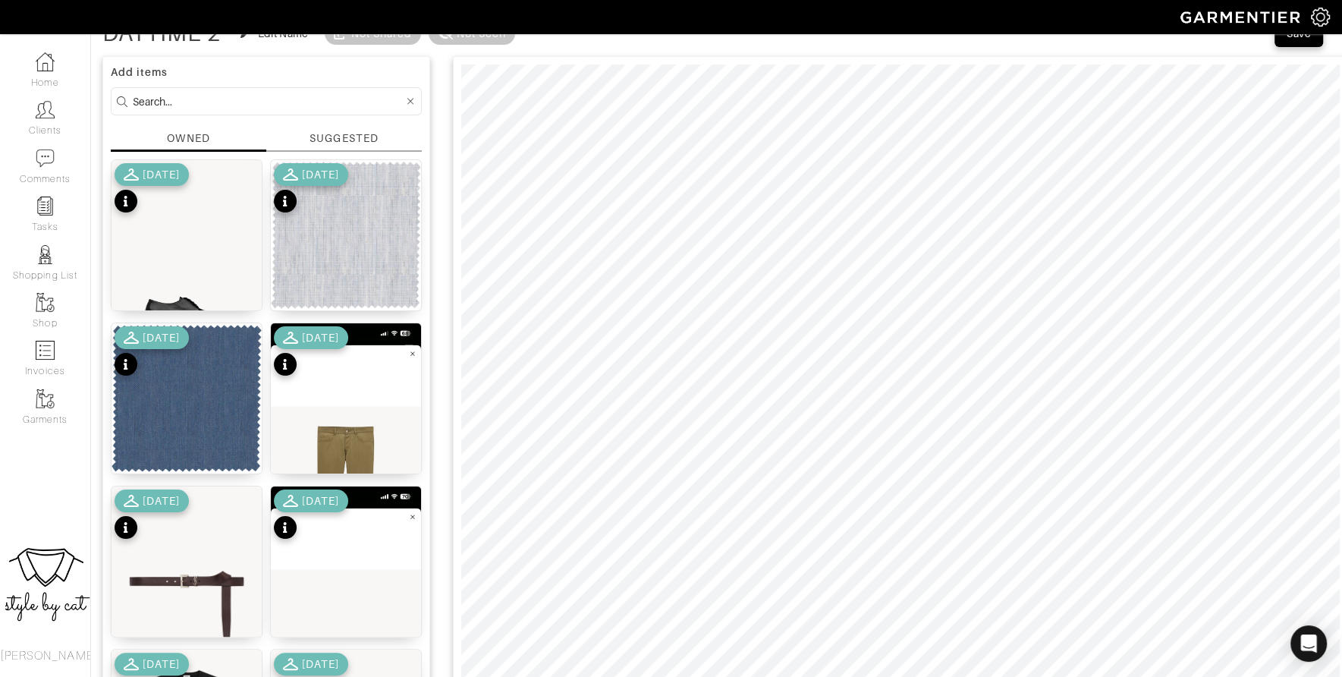
scroll to position [95, 0]
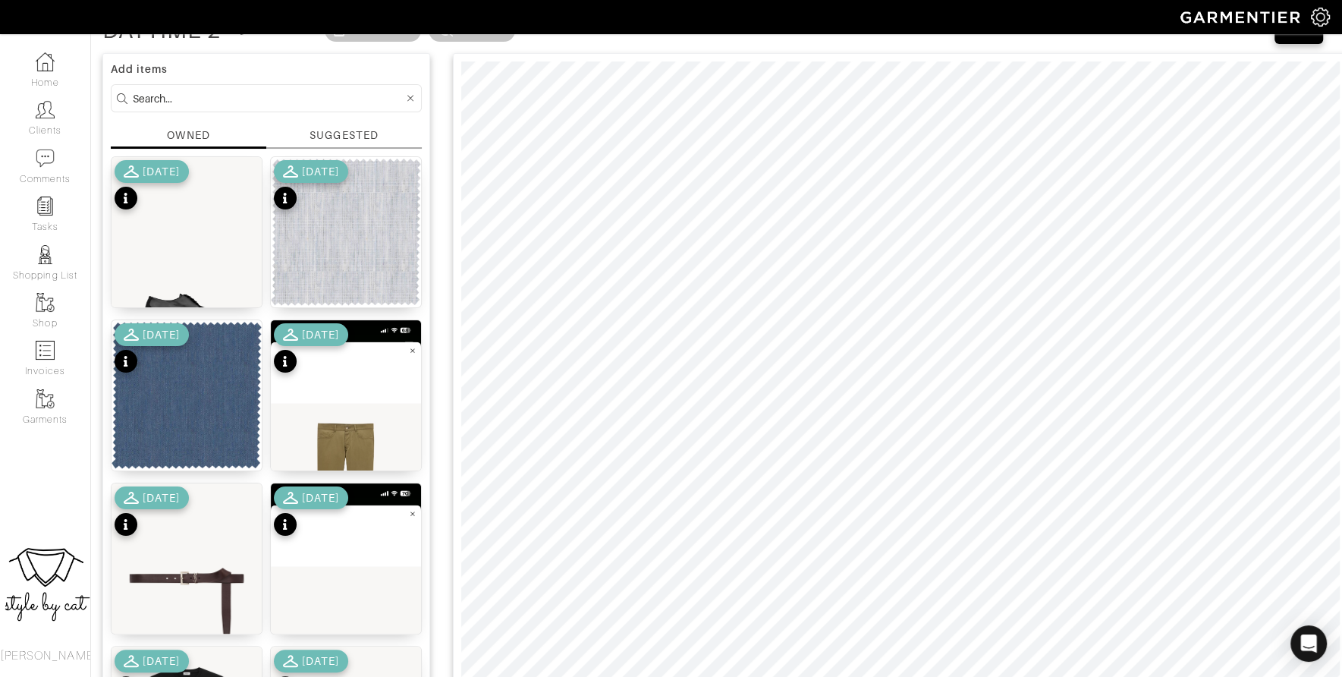
type input "DAYTIME 2"
click at [1310, 35] on div "Save" at bounding box center [1299, 30] width 24 height 15
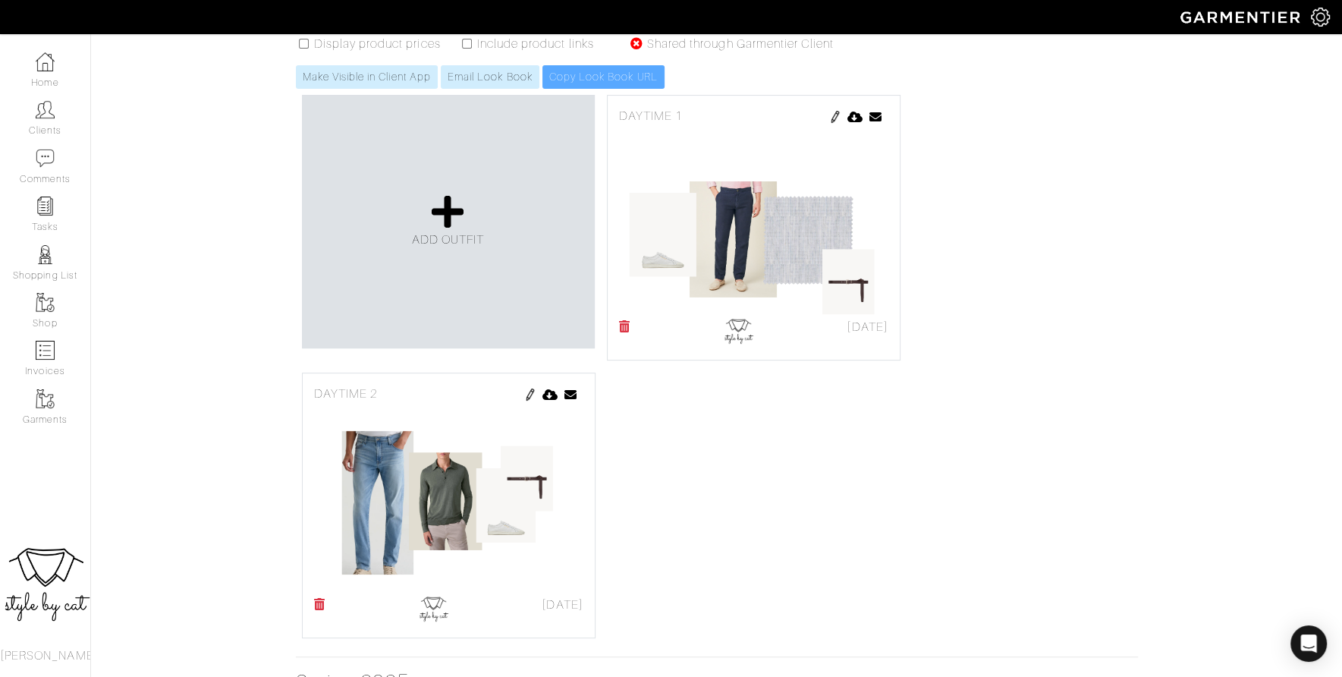
scroll to position [288, 0]
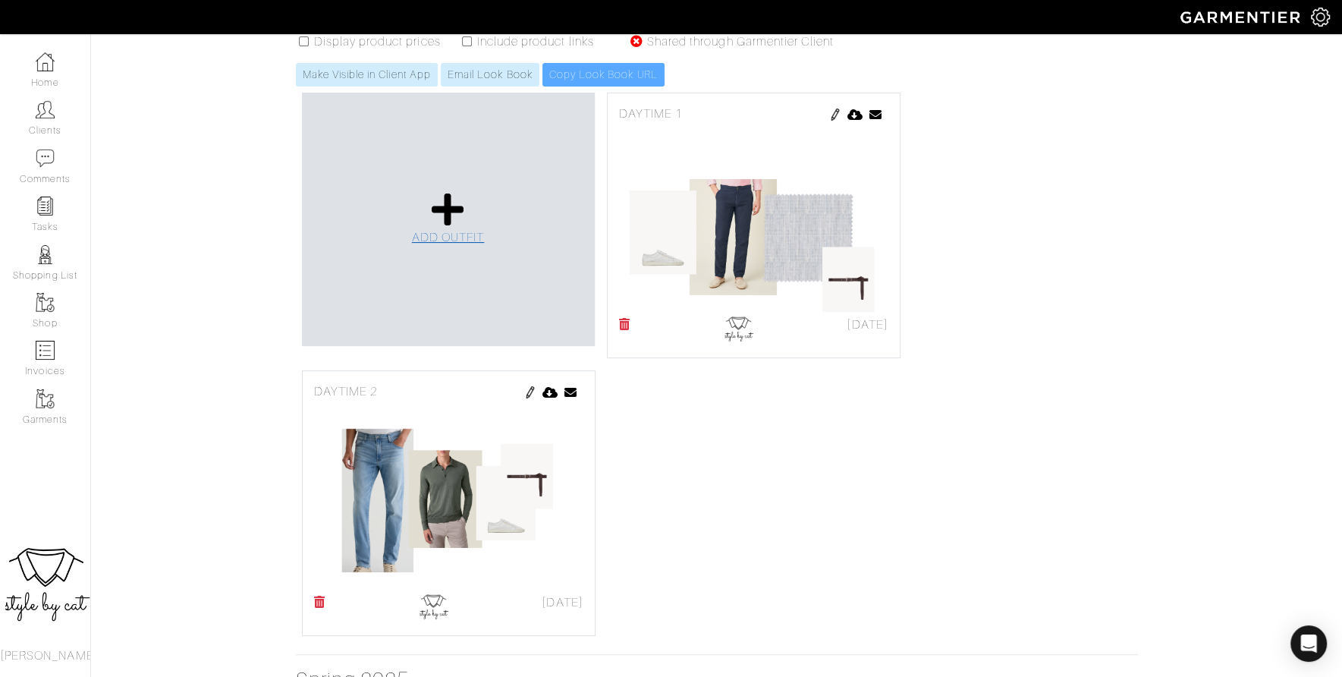
click at [426, 247] on link "ADD OUTFIT" at bounding box center [448, 218] width 73 height 55
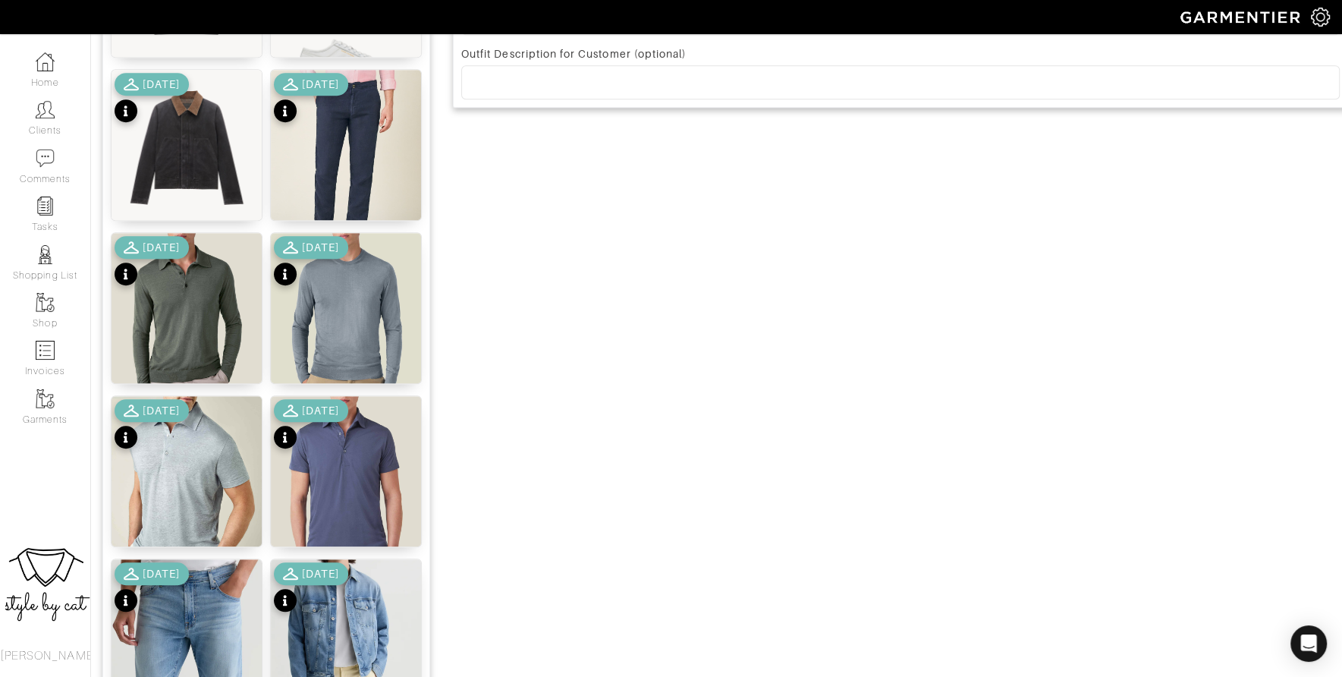
scroll to position [836, 0]
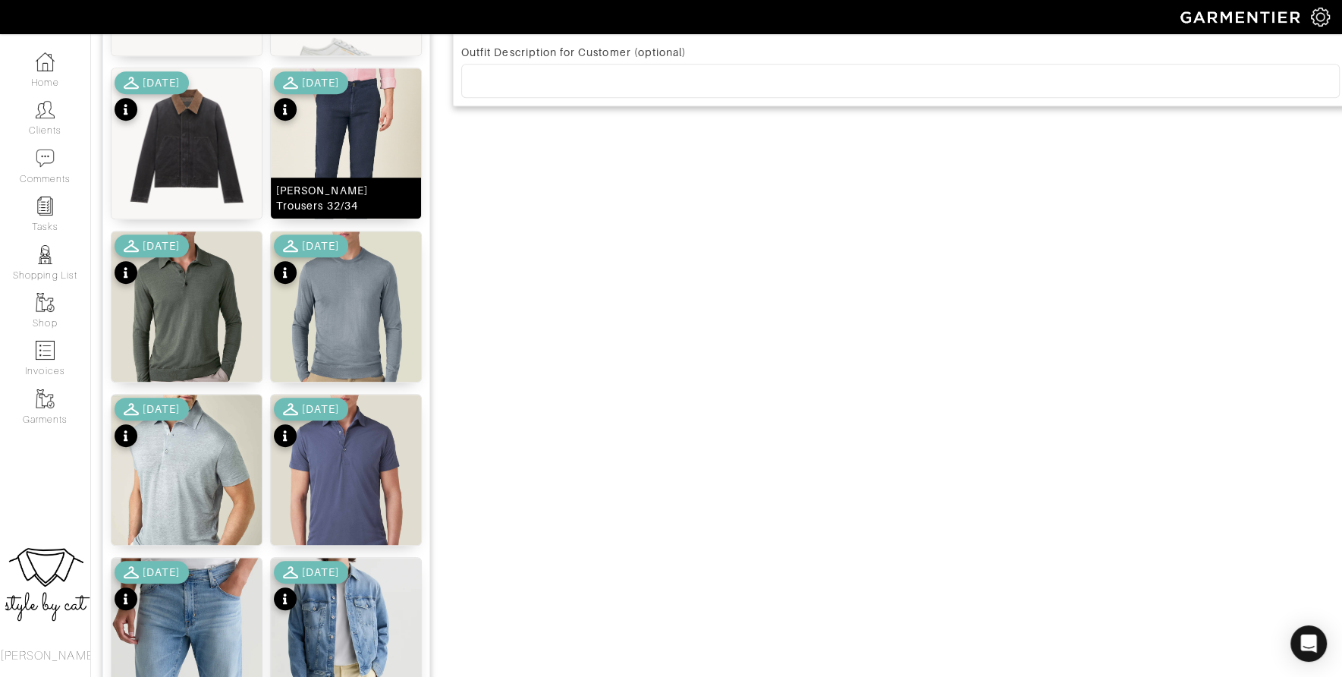
click at [359, 112] on img at bounding box center [346, 168] width 150 height 200
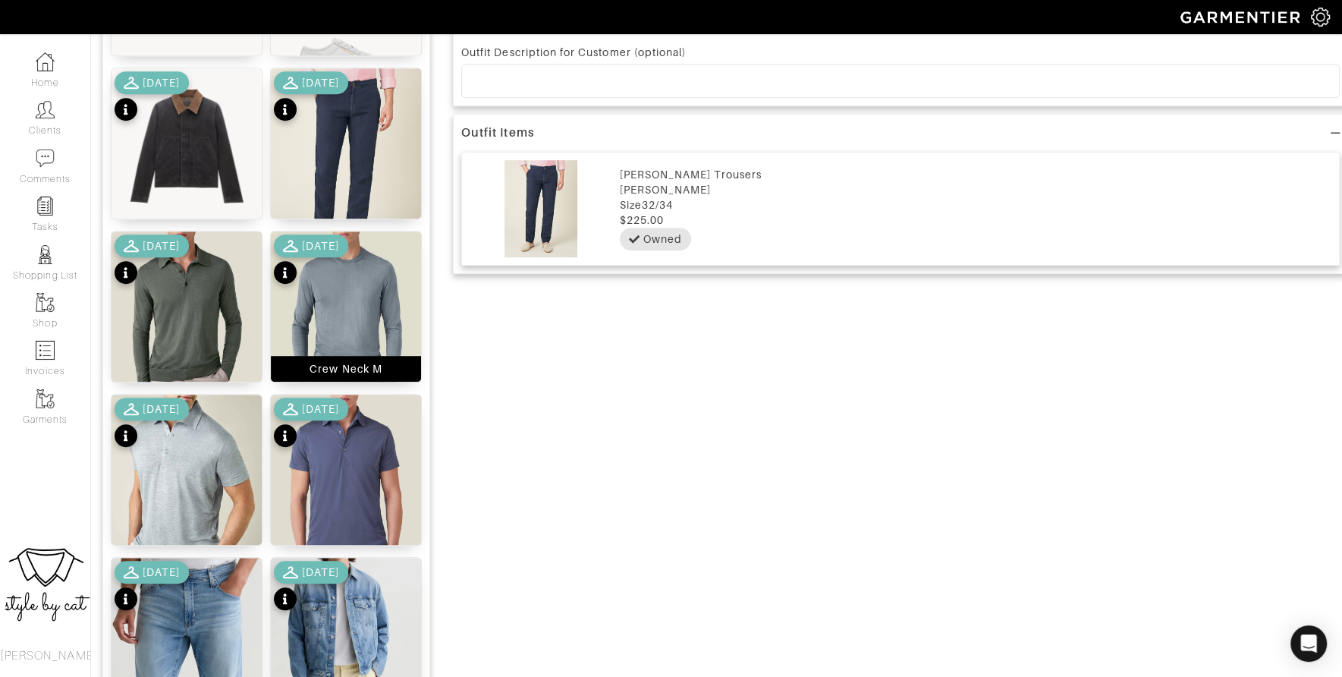
click at [338, 296] on img at bounding box center [346, 331] width 150 height 200
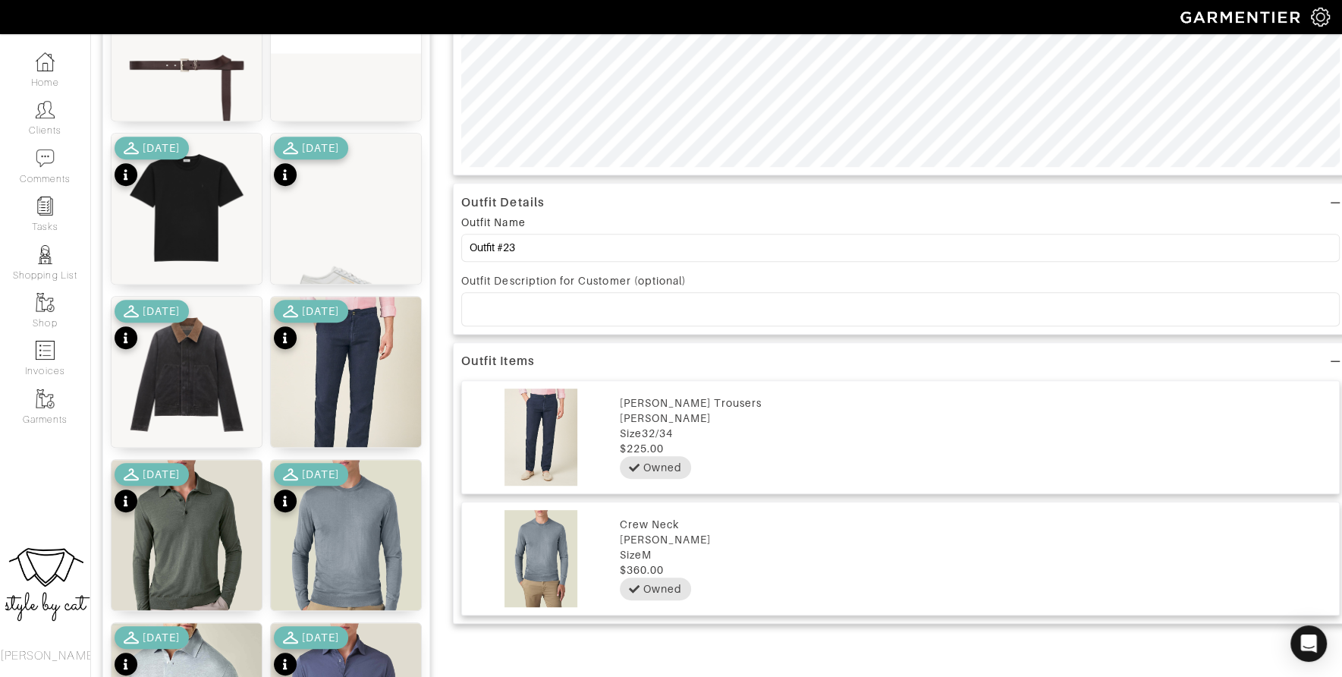
click at [345, 182] on div "[DATE]" at bounding box center [311, 163] width 74 height 53
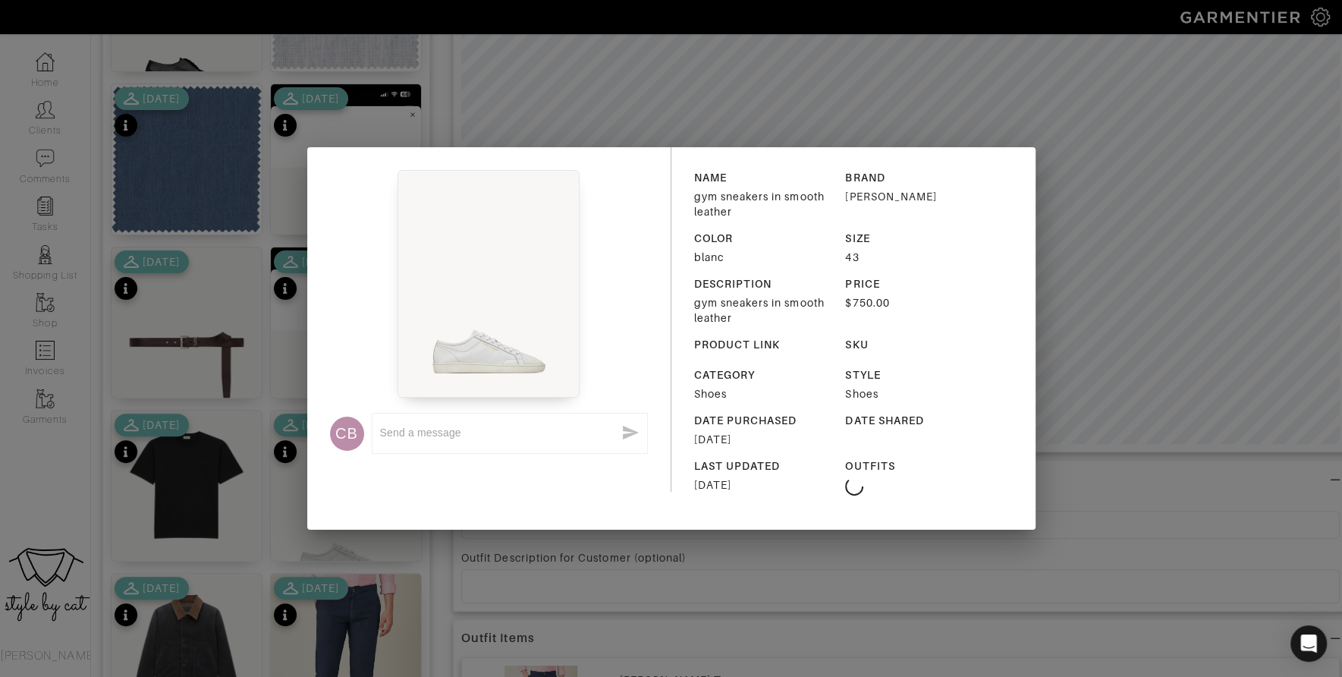
scroll to position [325, 0]
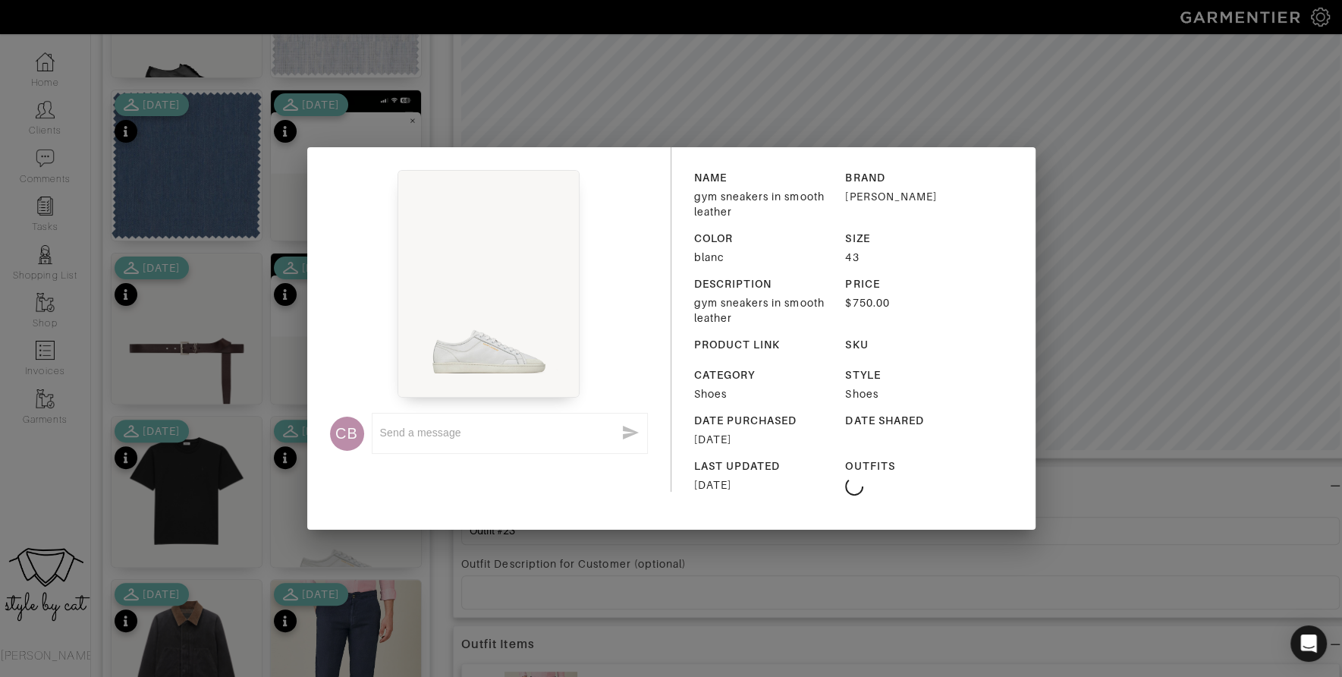
click at [550, 140] on div "CB x NAME gym sneakers in smooth leather BRAND Yves Saint Laurent COLOR blanc S…" at bounding box center [671, 338] width 1342 height 677
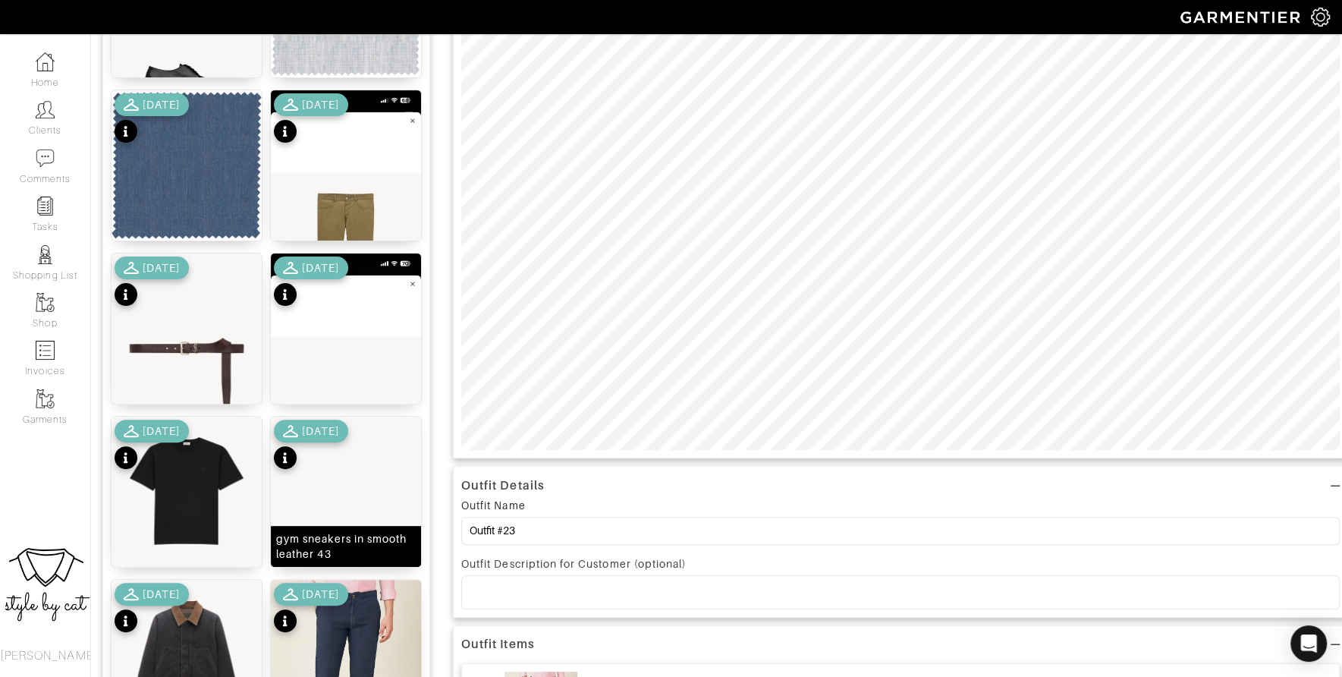
click at [347, 515] on img at bounding box center [346, 510] width 150 height 188
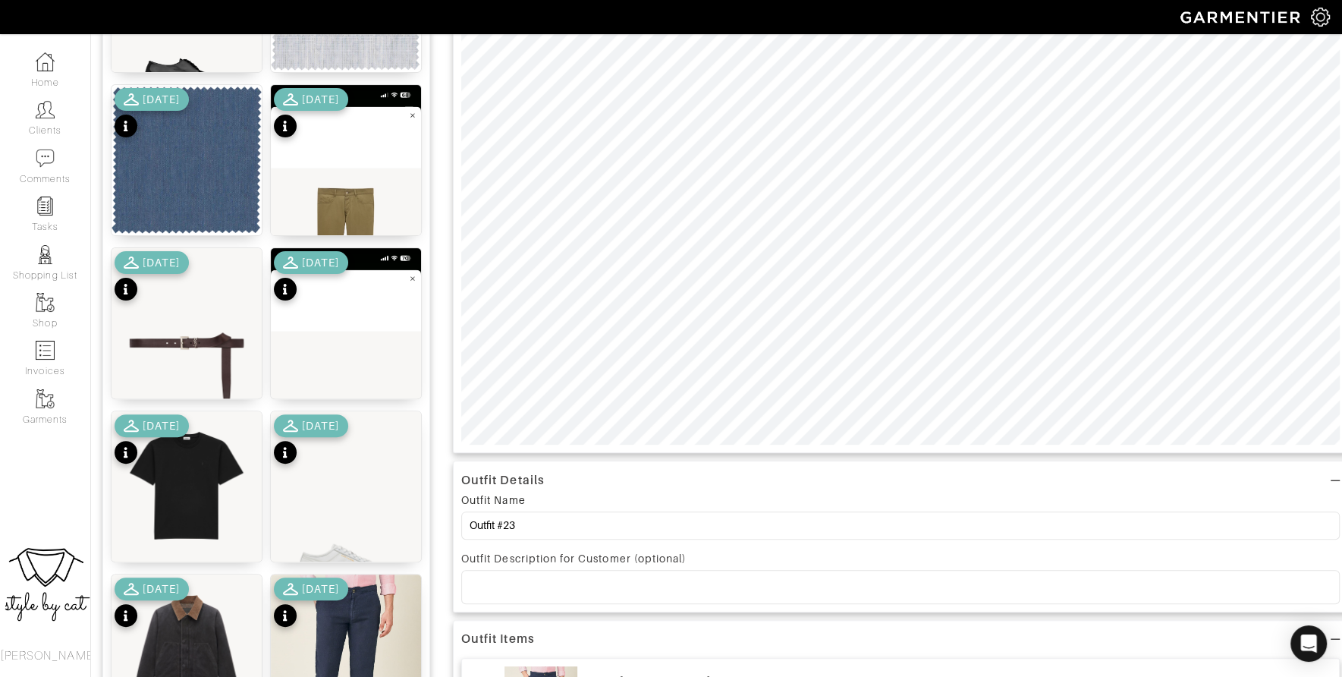
scroll to position [332, 0]
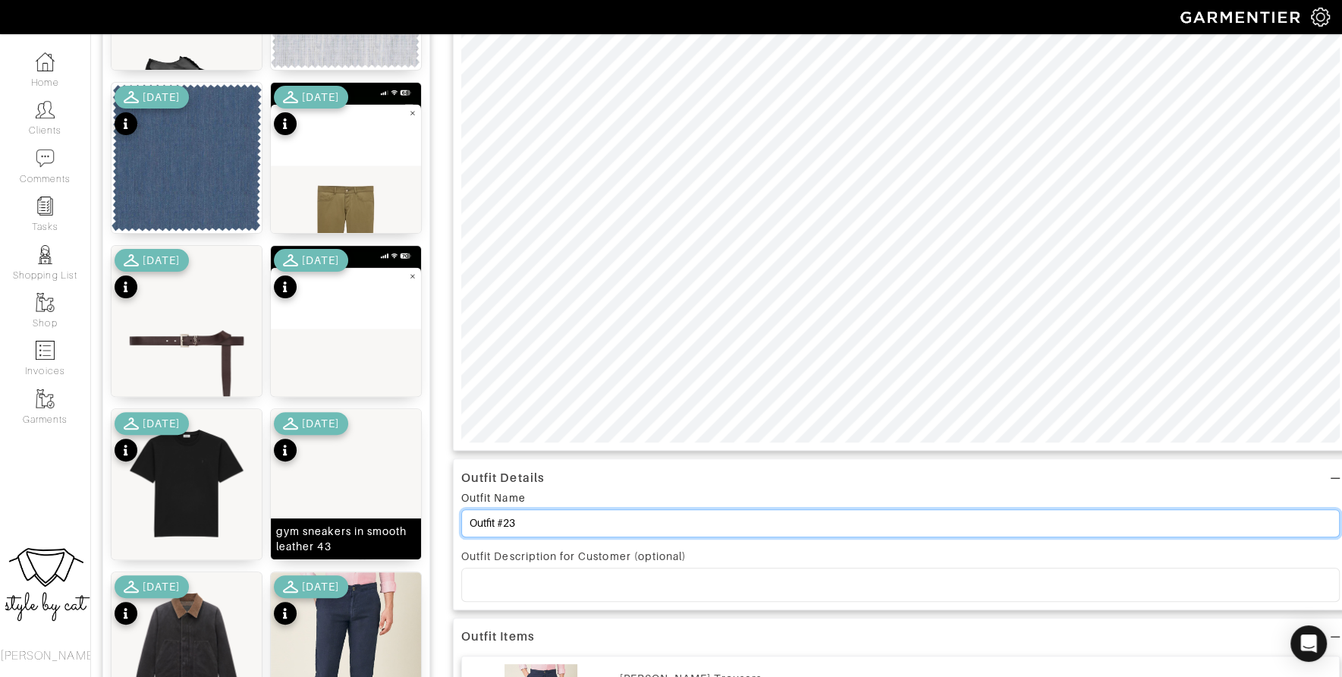
drag, startPoint x: 547, startPoint y: 517, endPoint x: 419, endPoint y: 515, distance: 128.2
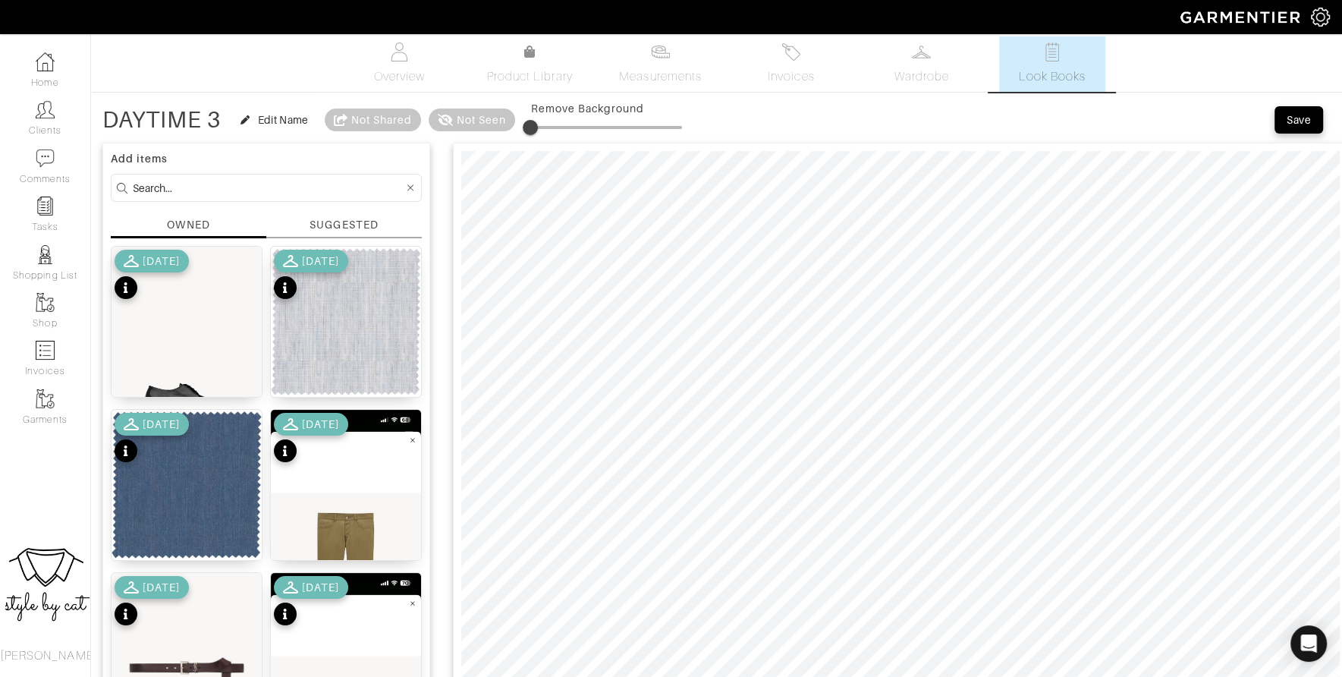
scroll to position [0, 0]
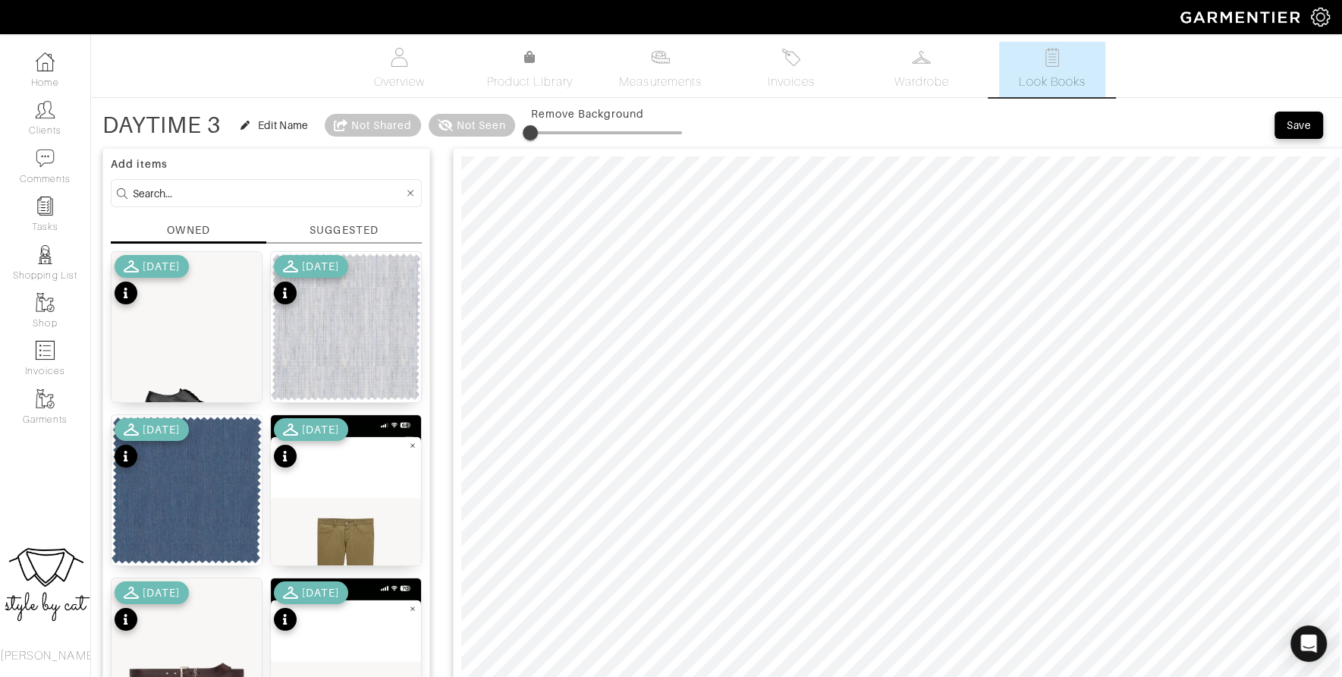
type input "DAYTIME 3"
click at [1303, 130] on div "Save" at bounding box center [1299, 125] width 24 height 15
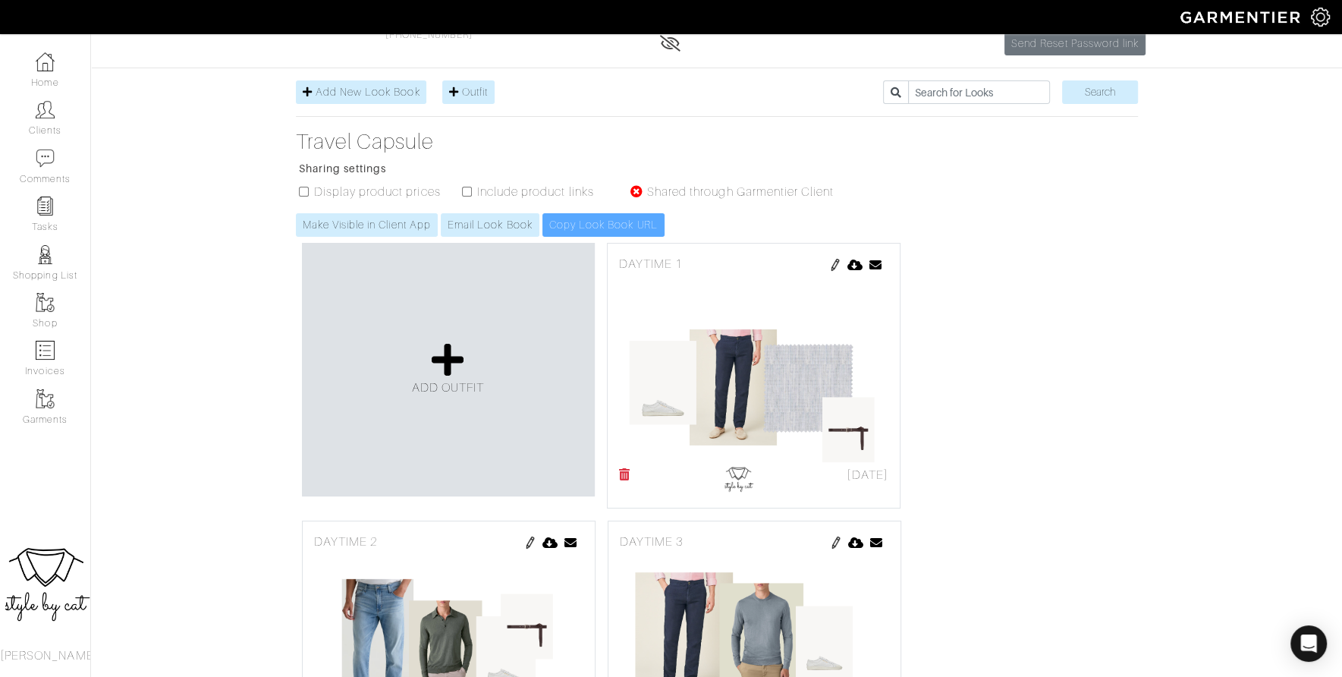
scroll to position [300, 0]
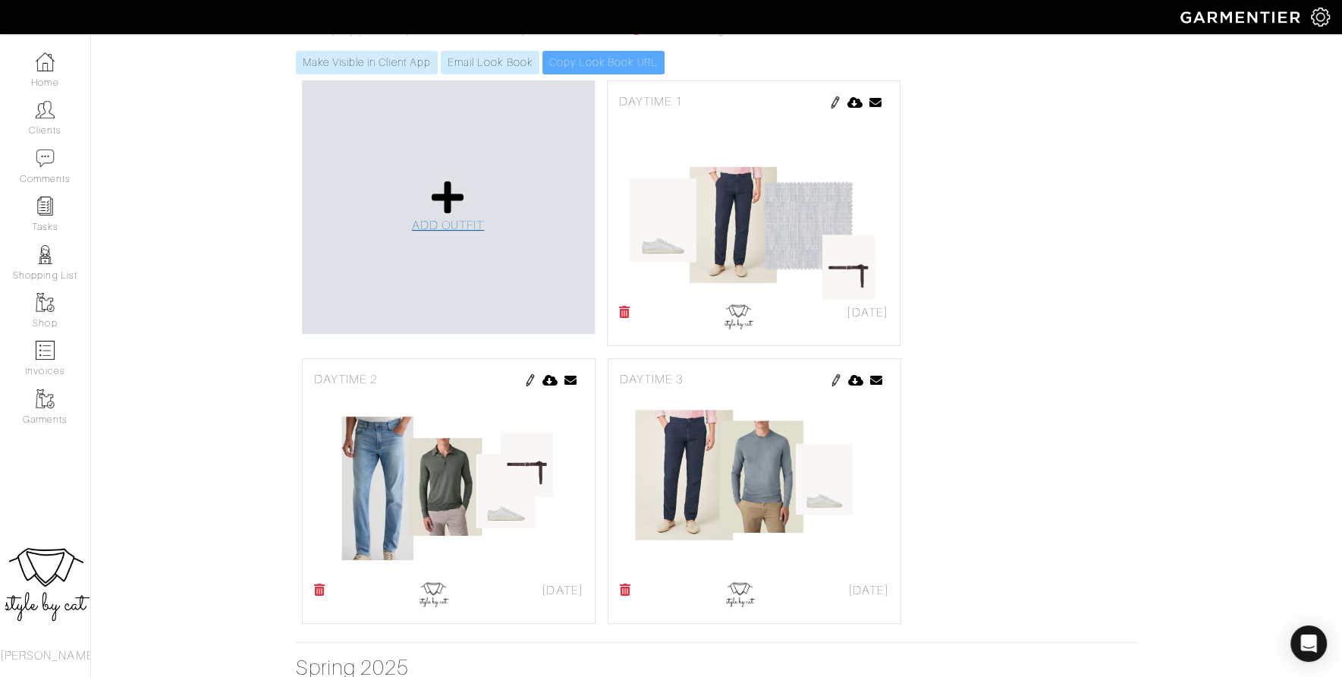
click at [454, 215] on icon at bounding box center [448, 197] width 33 height 36
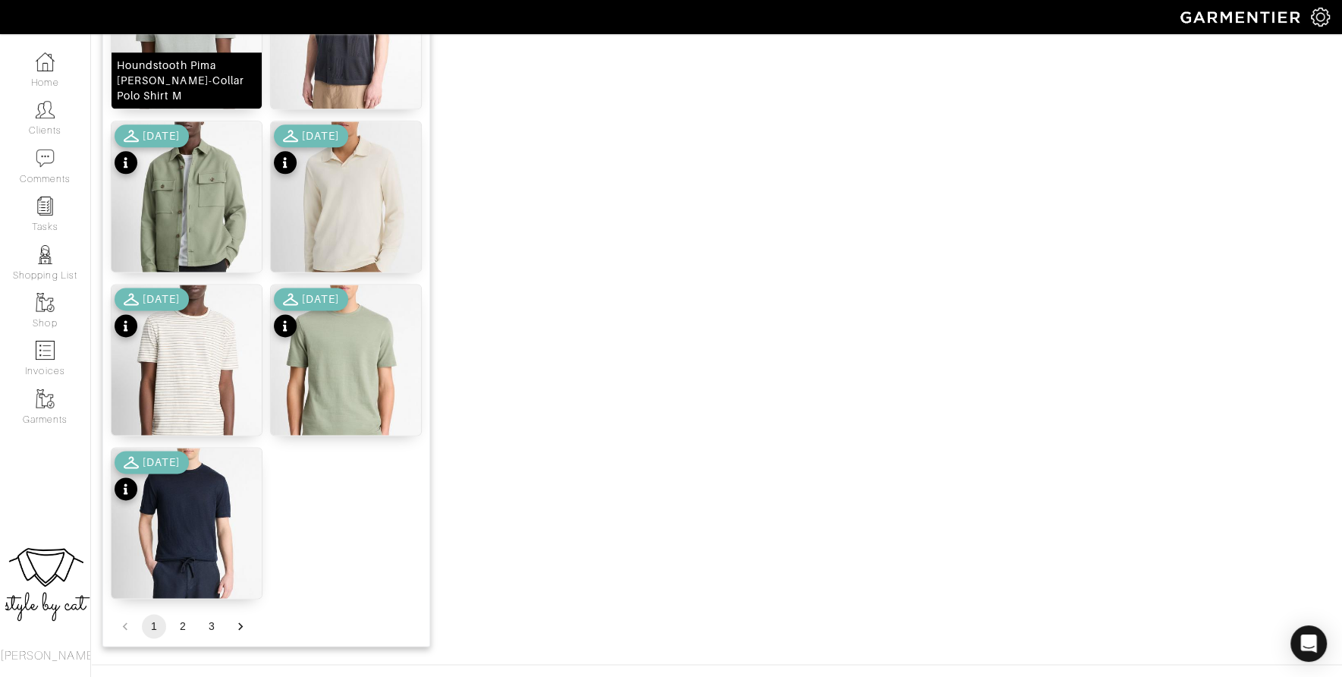
scroll to position [1766, 0]
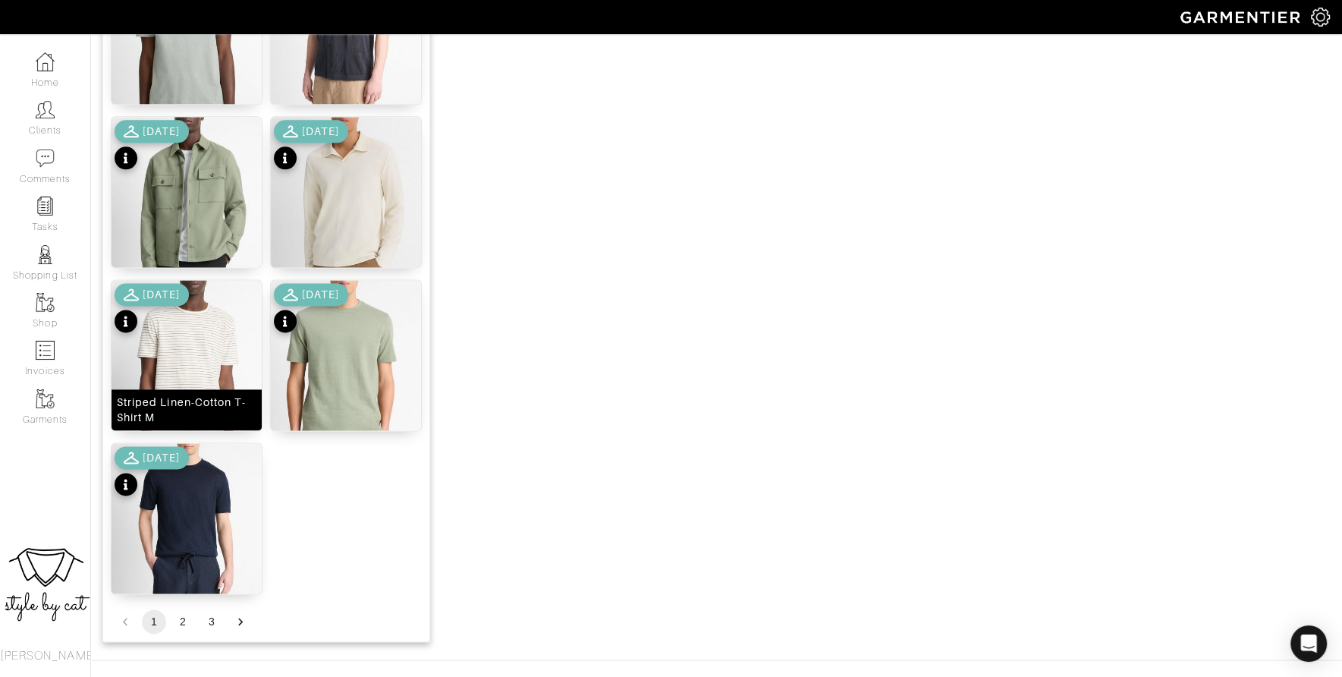
click at [196, 347] on img at bounding box center [187, 384] width 150 height 209
click at [184, 622] on button "2" at bounding box center [183, 621] width 24 height 24
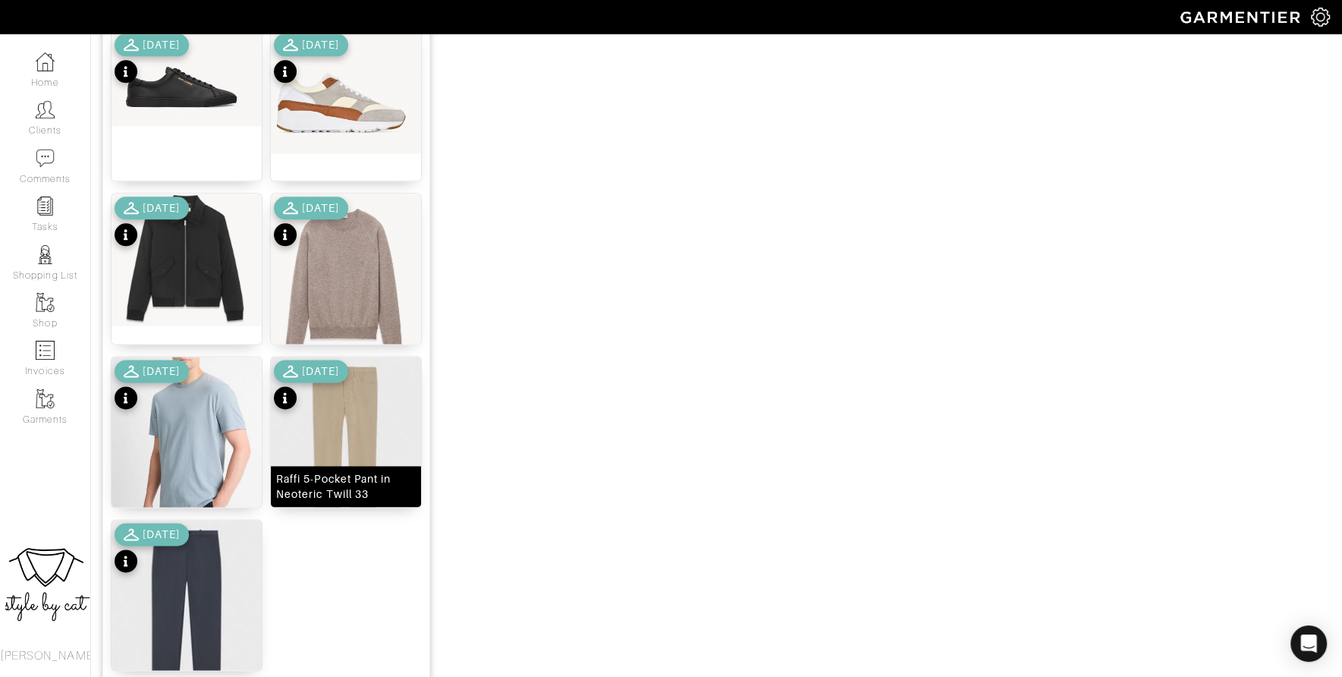
click at [347, 416] on img at bounding box center [346, 451] width 150 height 188
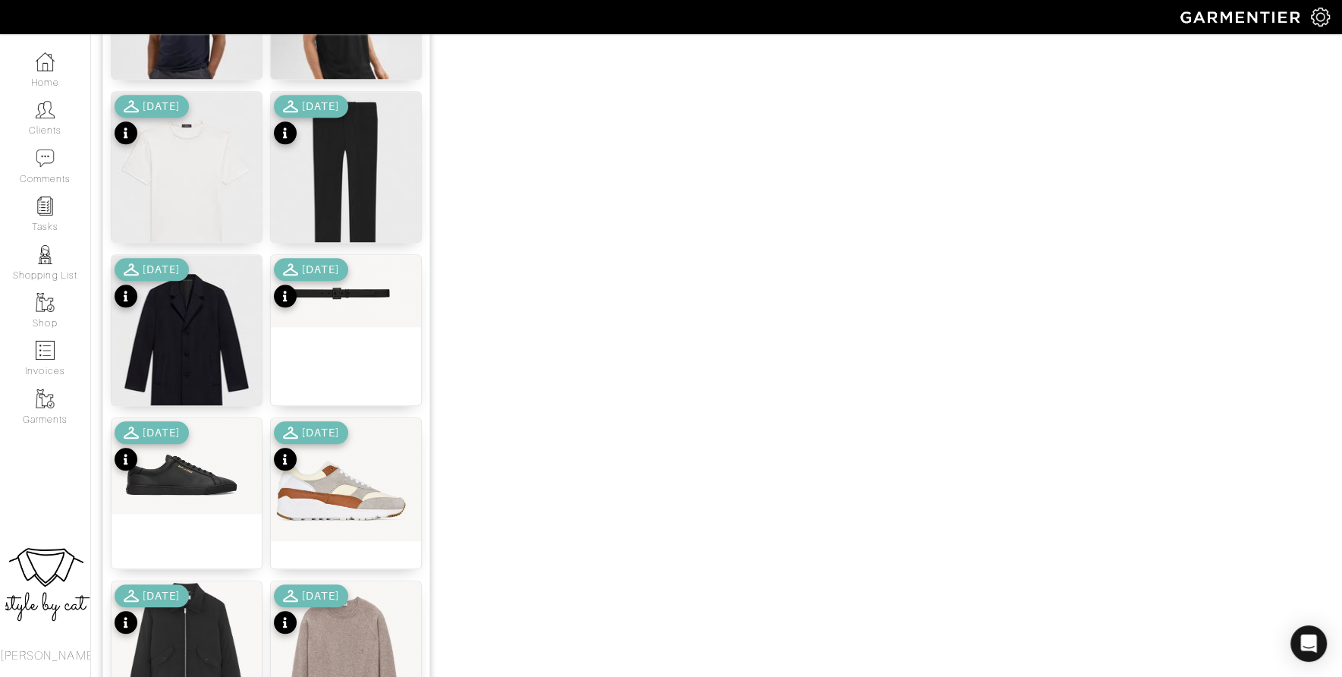
scroll to position [1492, 0]
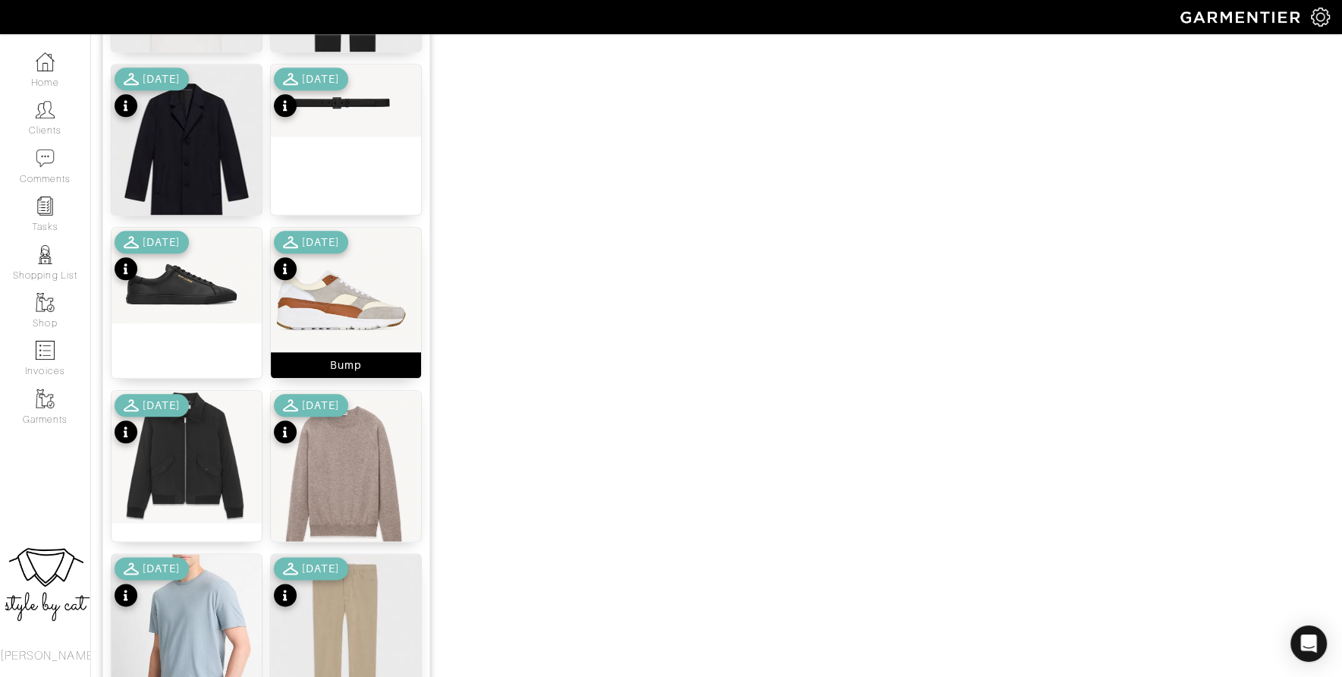
click at [353, 304] on img at bounding box center [346, 289] width 150 height 123
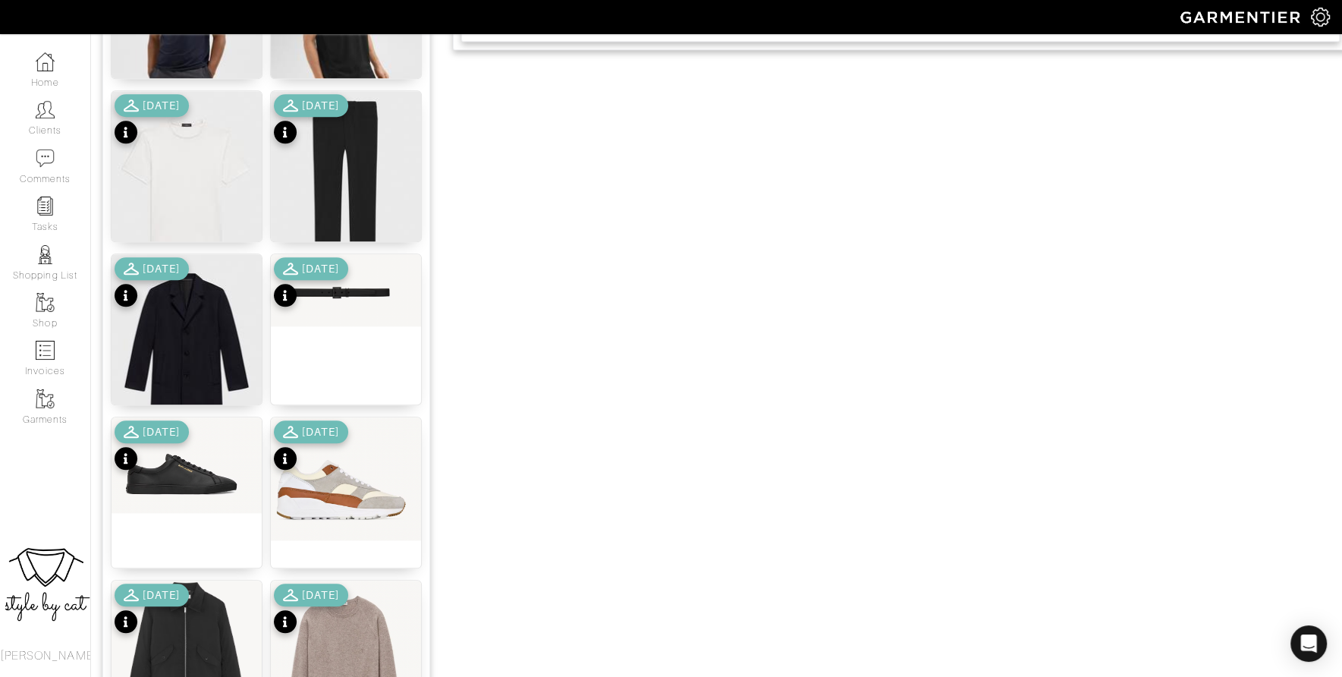
scroll to position [1303, 0]
click at [348, 608] on div "[DATE]" at bounding box center [311, 609] width 74 height 53
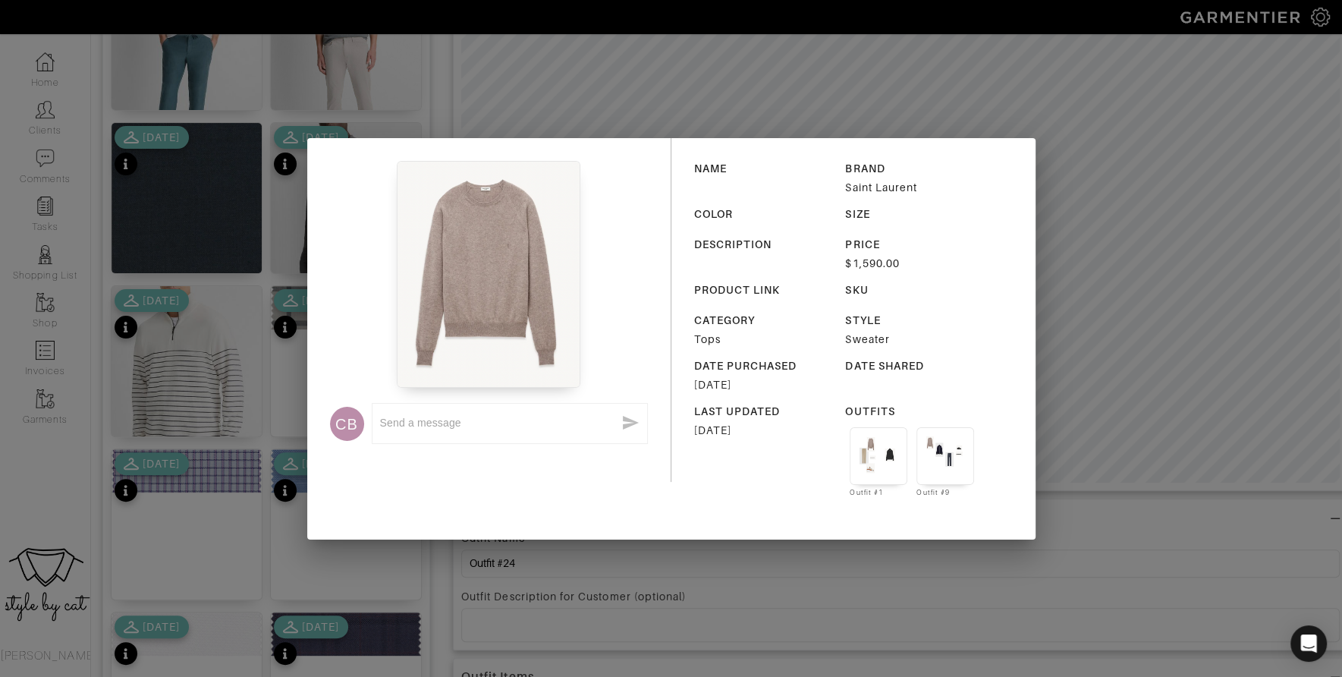
scroll to position [338, 0]
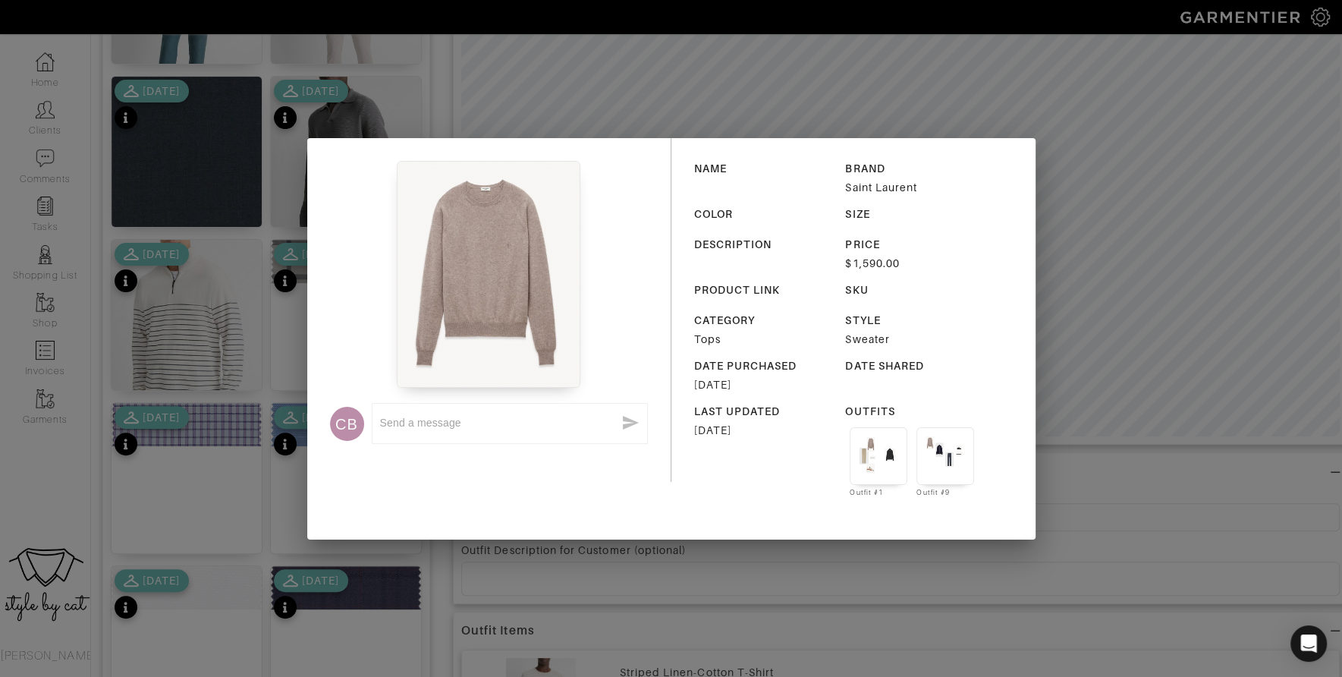
click at [1124, 308] on div "CB x NAME BRAND Saint Laurent COLOR SIZE DESCRIPTION PRICE $1,590.00 PRODUCT LI…" at bounding box center [671, 338] width 1342 height 677
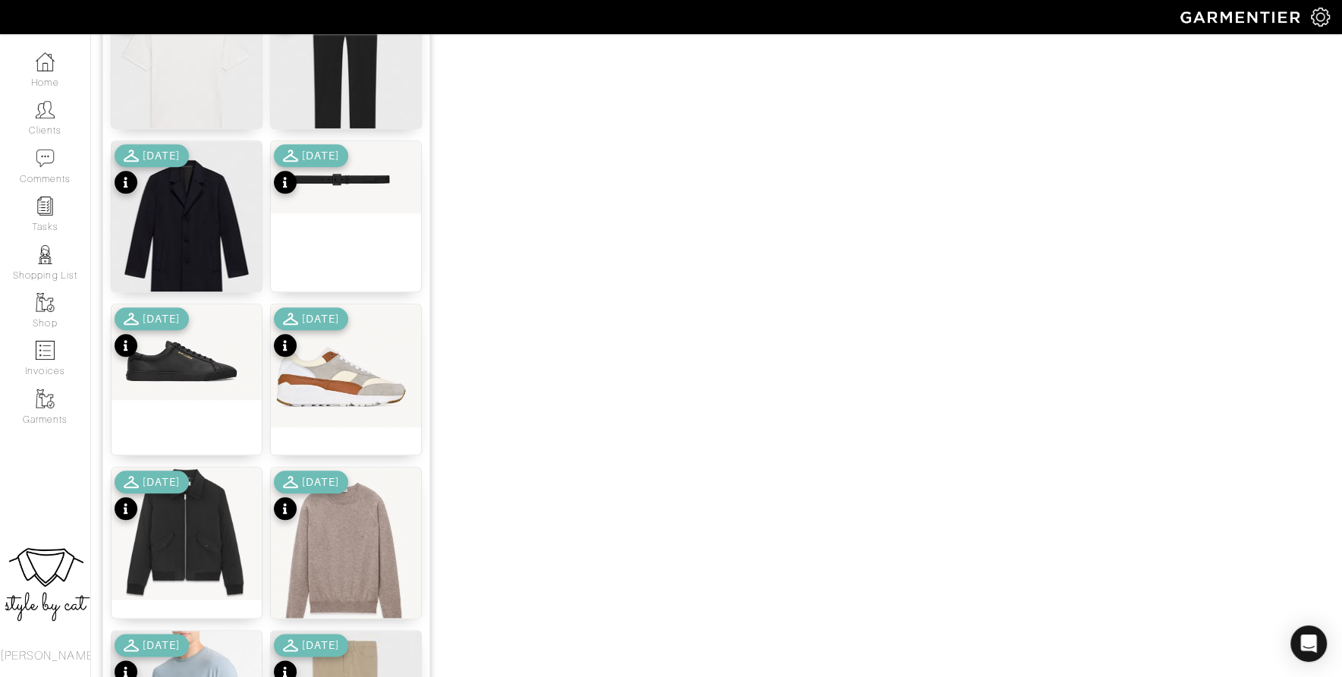
scroll to position [1526, 0]
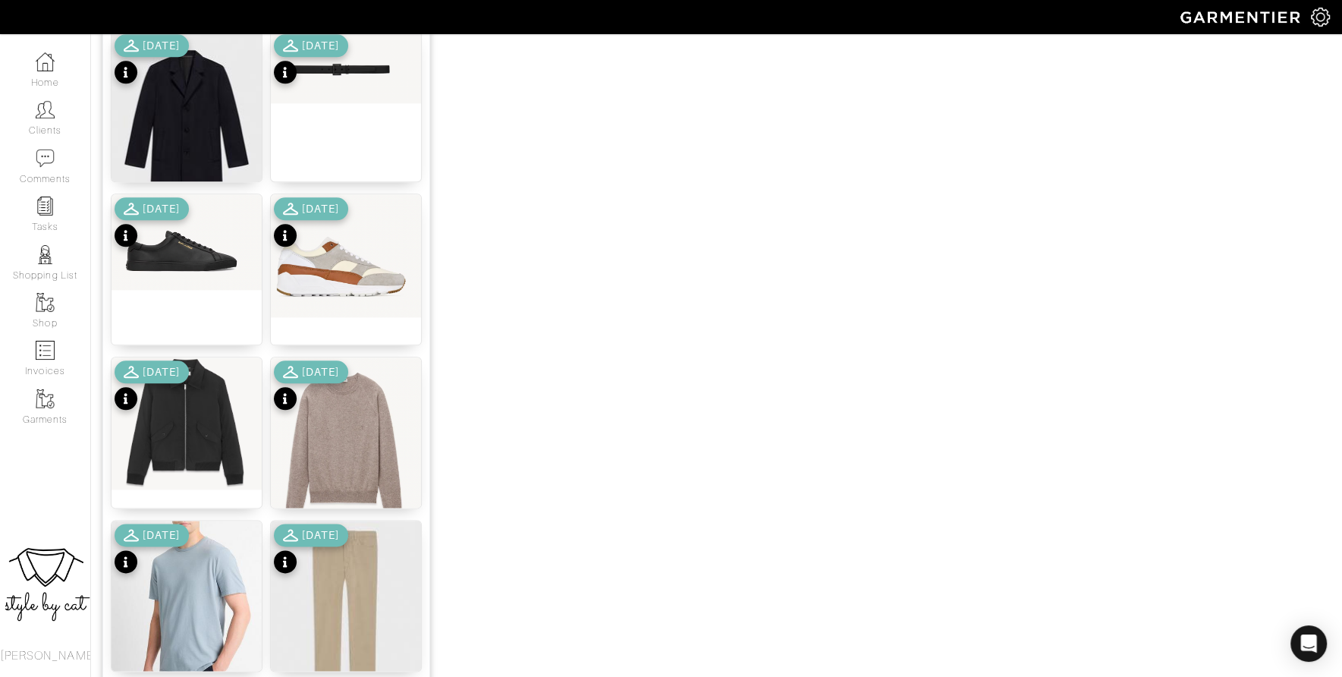
click at [348, 403] on div "[DATE]" at bounding box center [311, 386] width 74 height 53
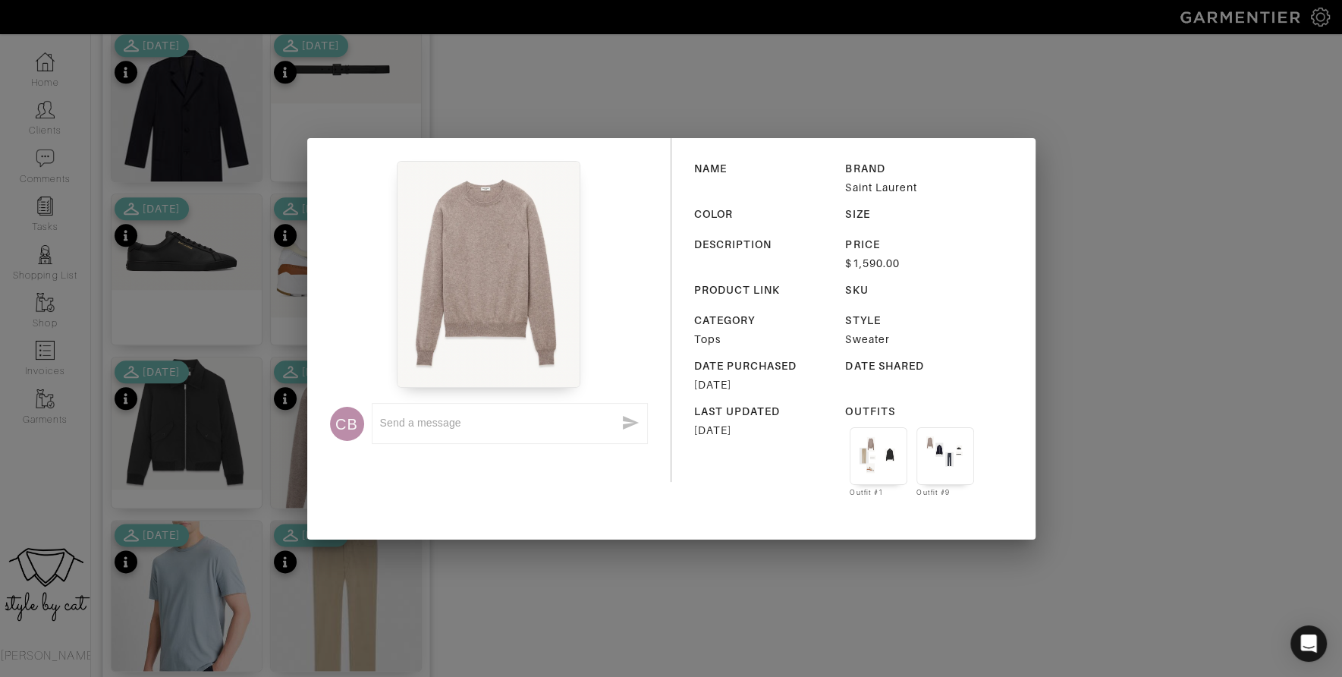
click at [333, 521] on div "CB x NAME BRAND Saint Laurent COLOR SIZE DESCRIPTION PRICE $1,590.00 PRODUCT LI…" at bounding box center [671, 338] width 728 height 401
click at [267, 435] on div "CB x NAME BRAND Saint Laurent COLOR SIZE DESCRIPTION PRICE $1,590.00 PRODUCT LI…" at bounding box center [671, 338] width 1342 height 677
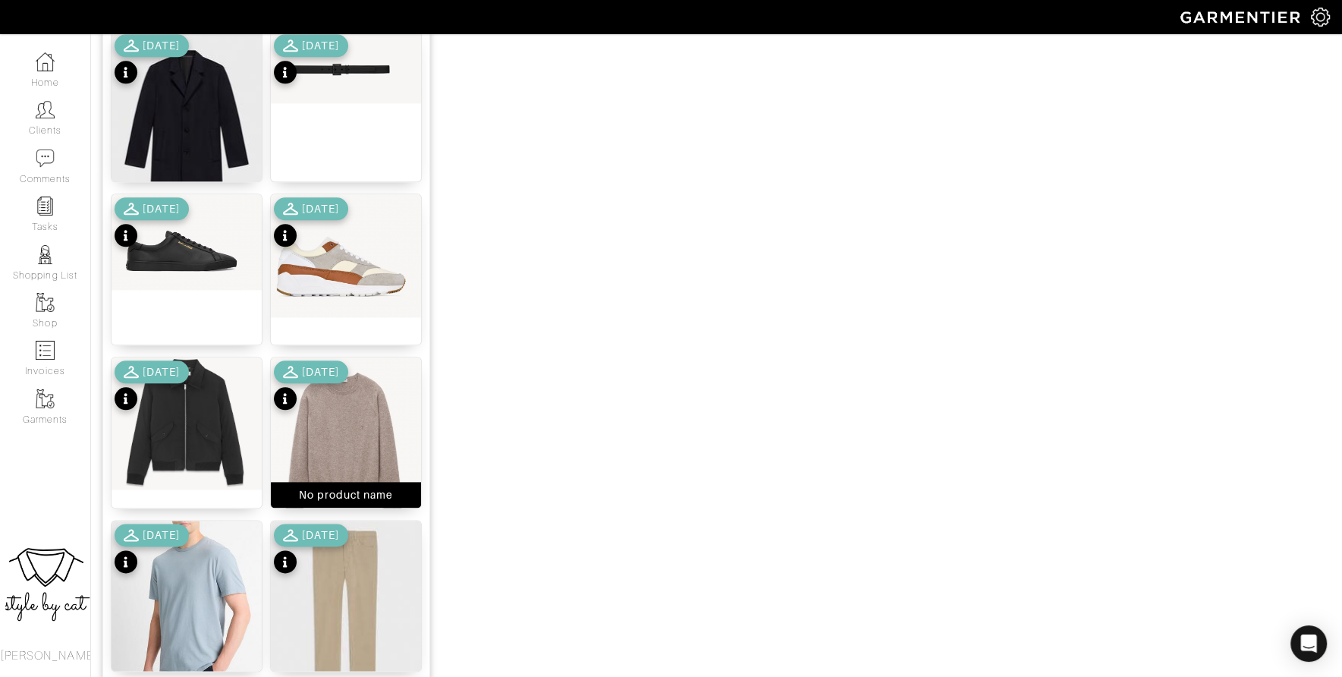
click at [325, 445] on img at bounding box center [346, 450] width 150 height 187
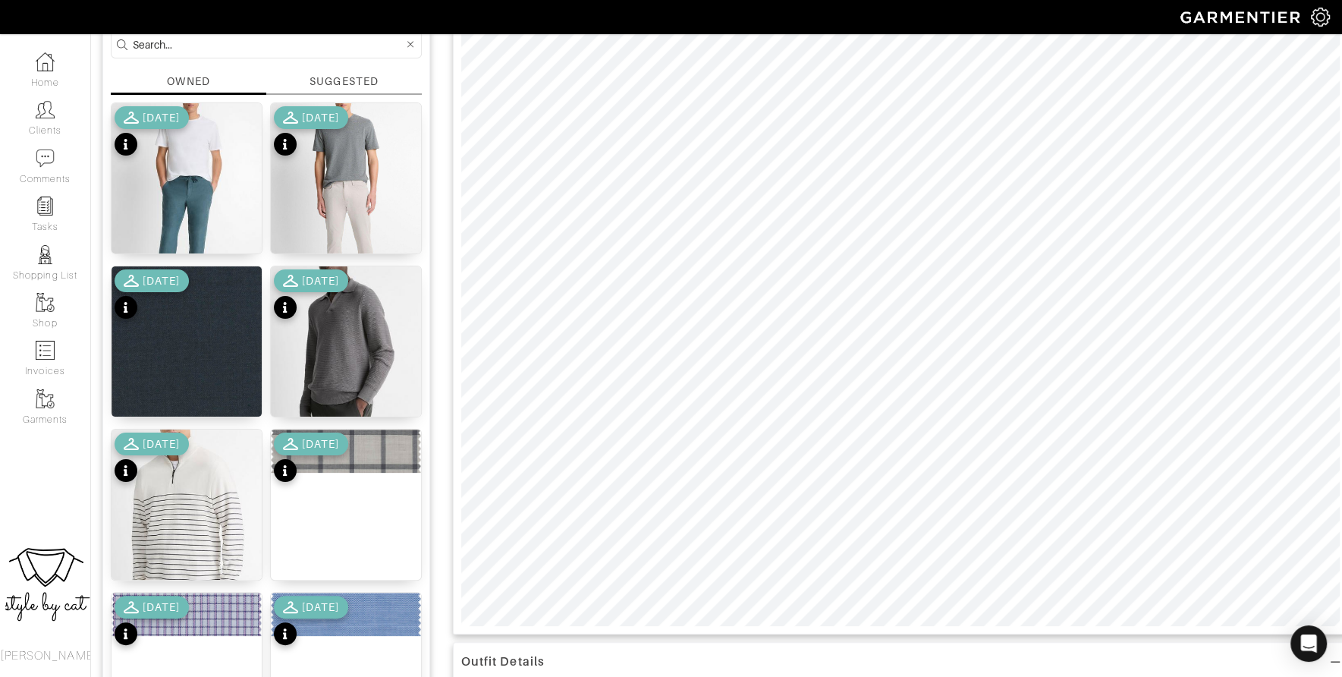
scroll to position [164, 0]
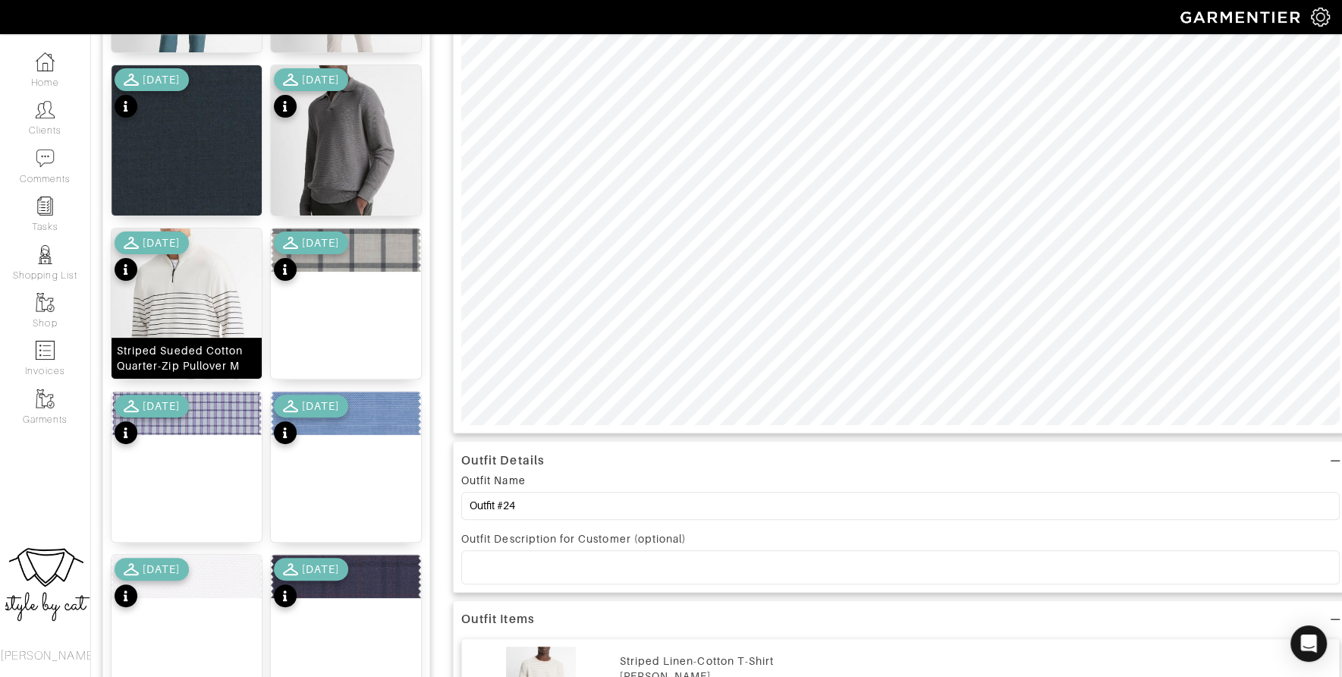
scroll to position [1802, 0]
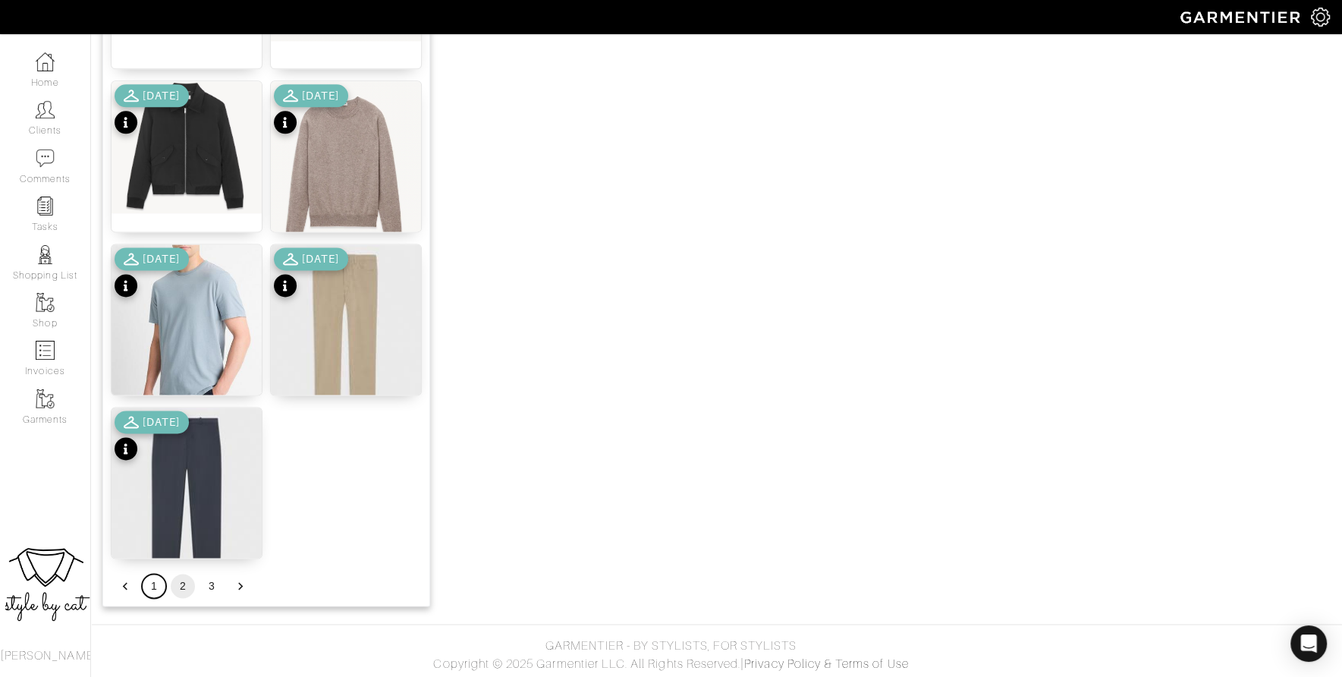
click at [149, 585] on button "1" at bounding box center [154, 586] width 24 height 24
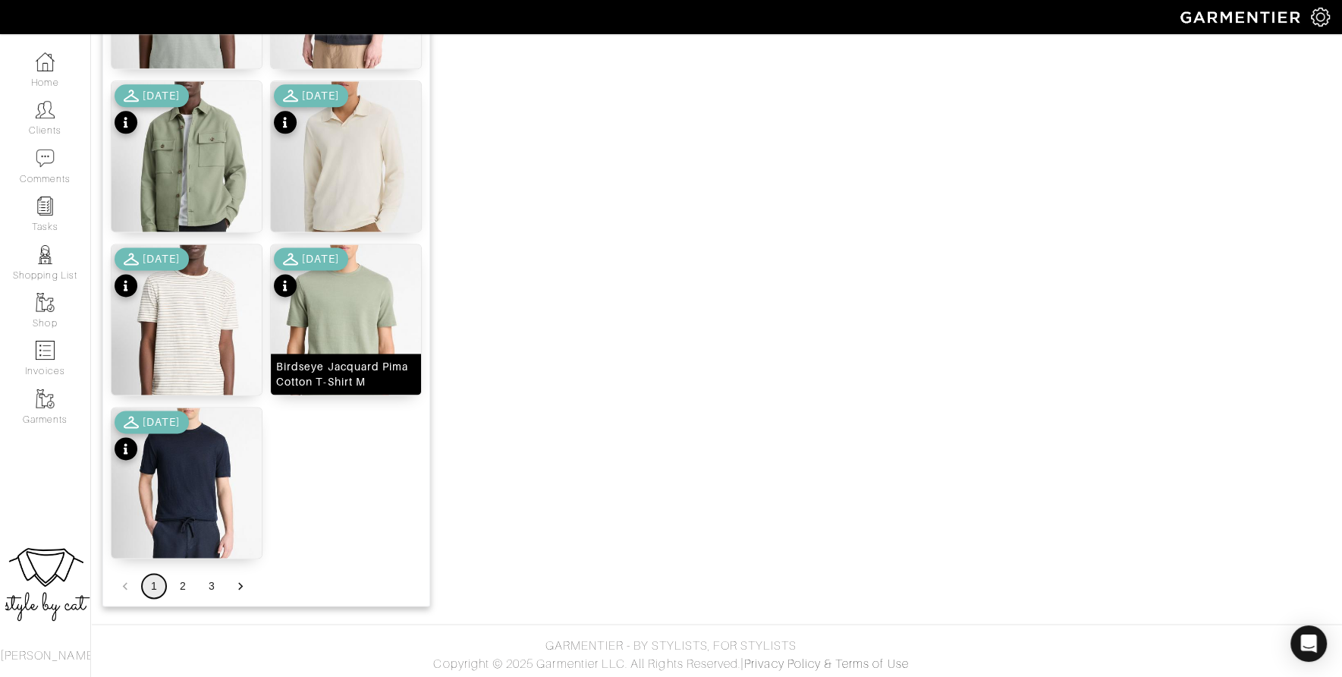
scroll to position [596, 0]
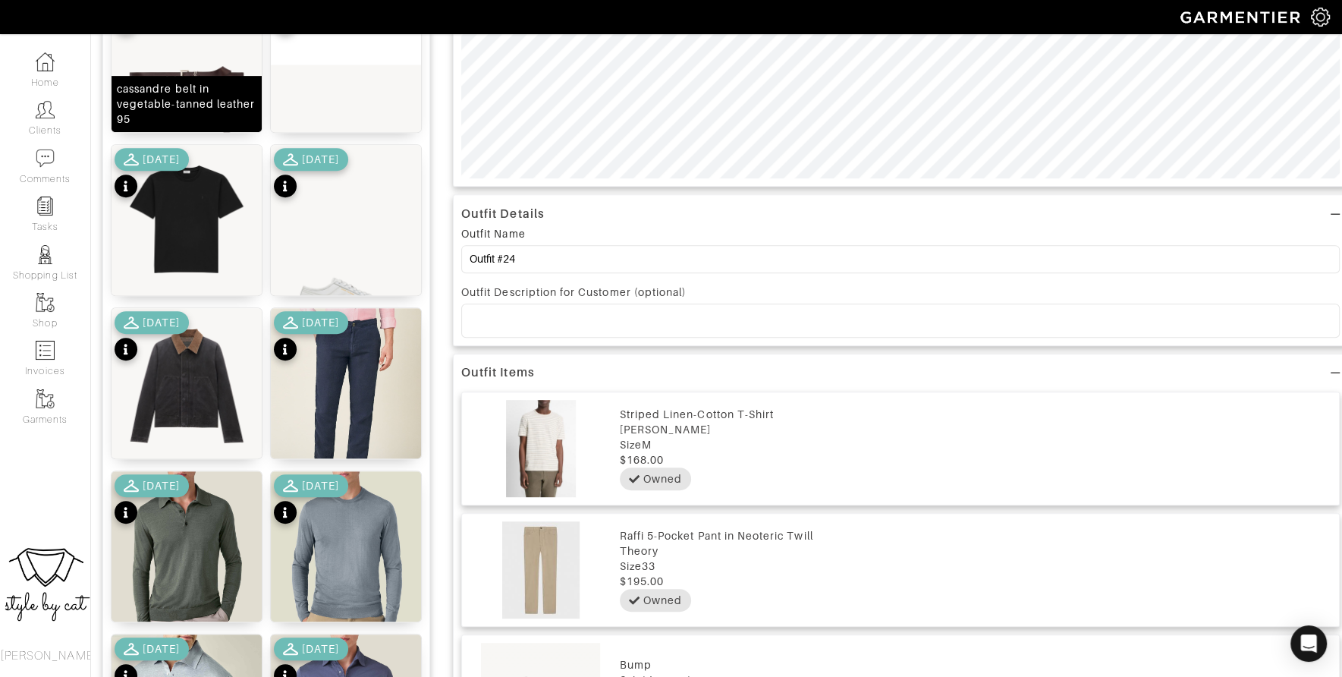
click at [188, 76] on div "cassandre belt in vegetable-tanned leather 95" at bounding box center [187, 104] width 150 height 56
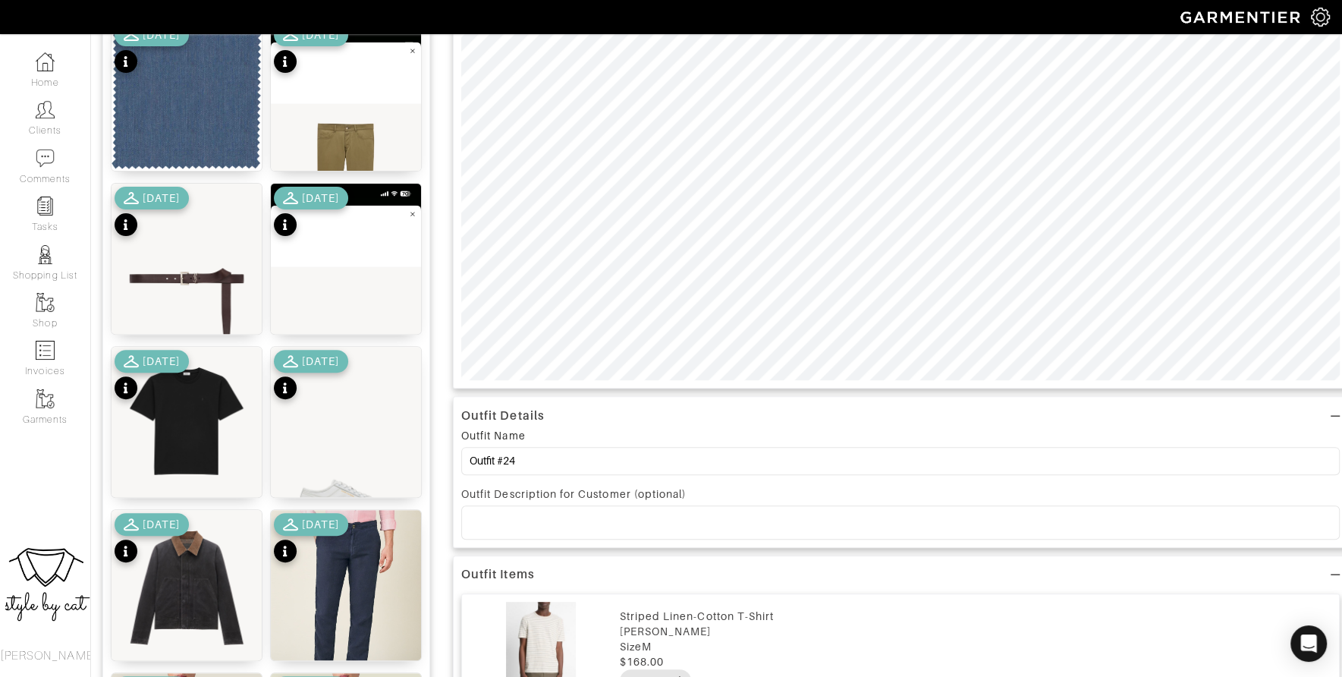
scroll to position [422, 0]
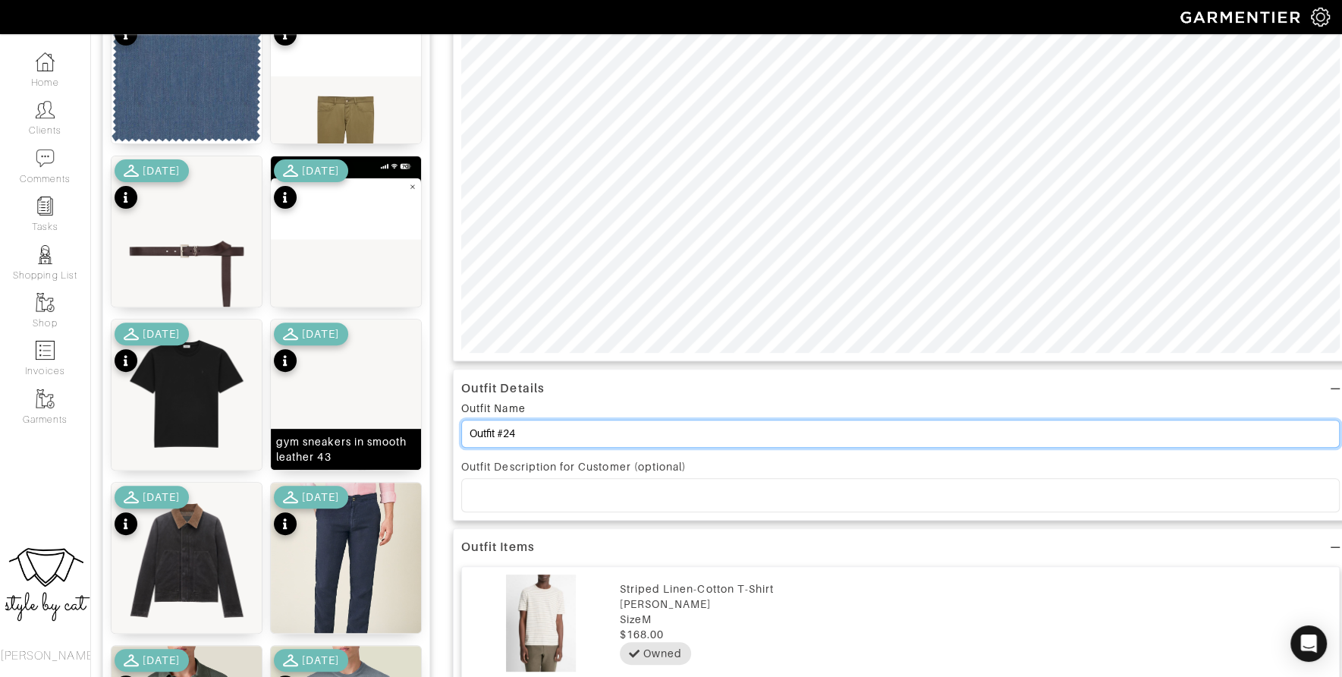
drag, startPoint x: 540, startPoint y: 435, endPoint x: 379, endPoint y: 429, distance: 160.9
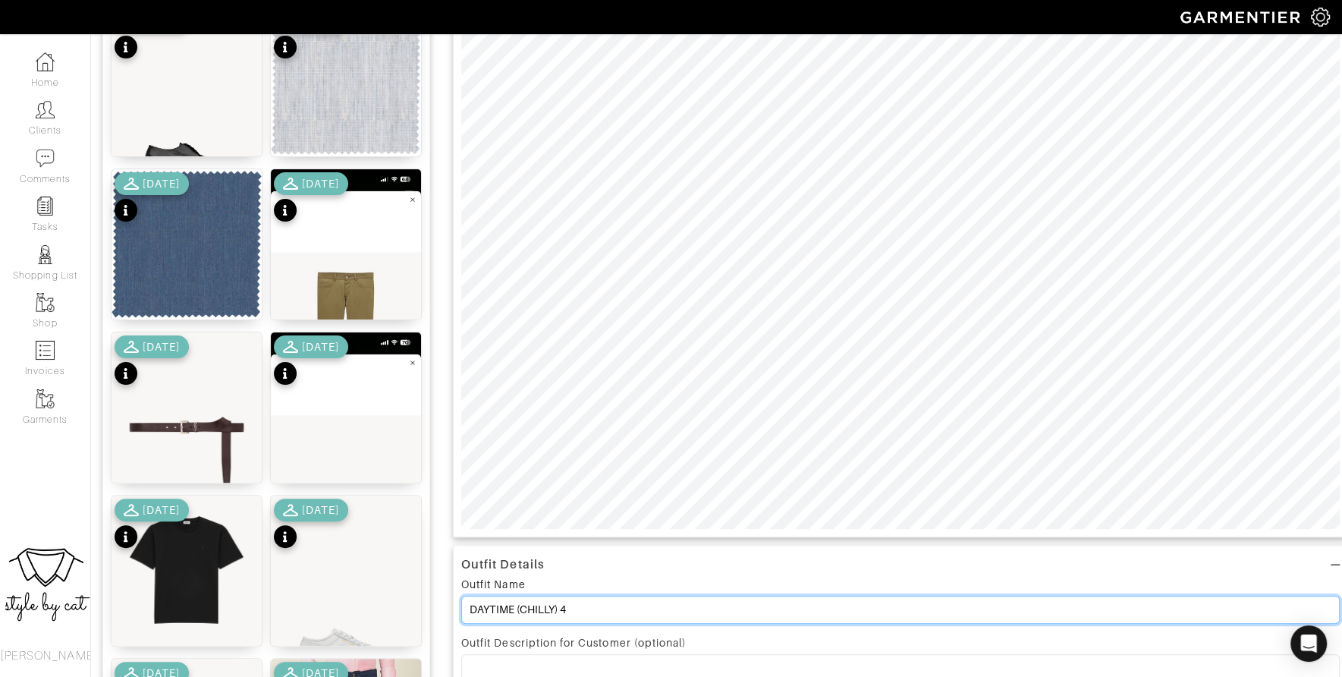
scroll to position [0, 0]
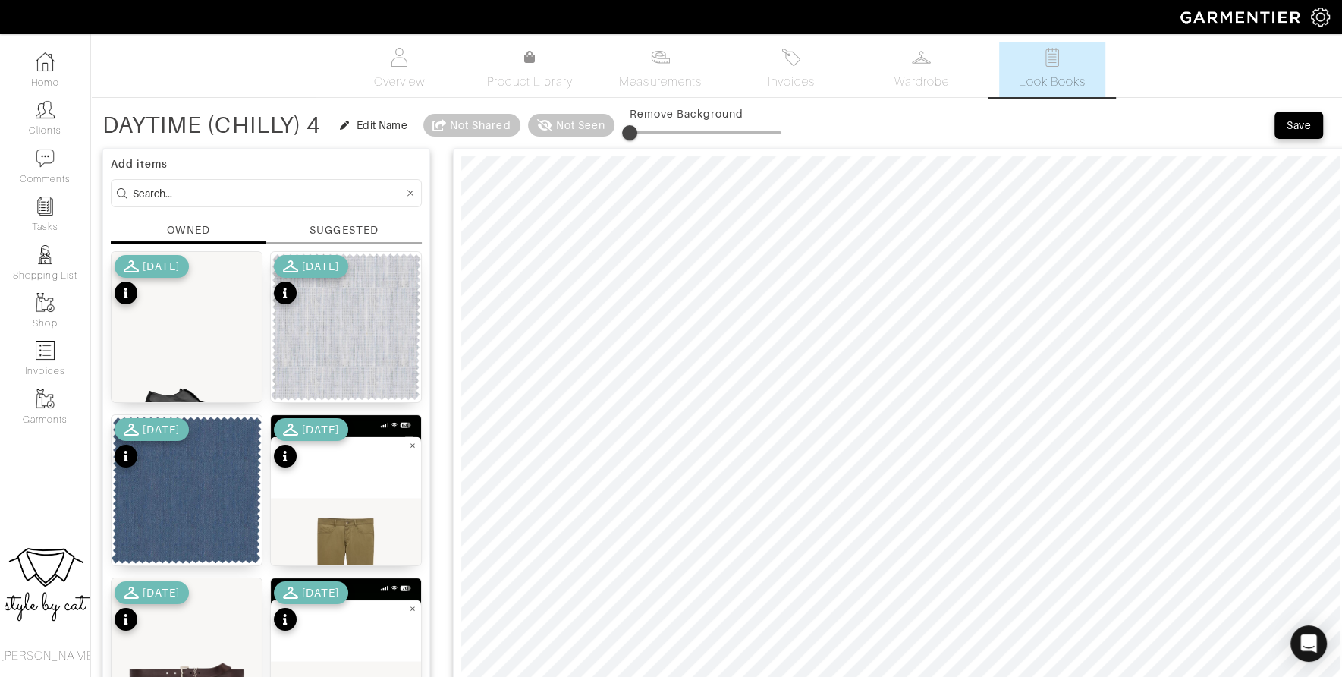
type input "DAYTIME (CHILLY) 4"
click at [1299, 128] on div "Save" at bounding box center [1299, 125] width 24 height 15
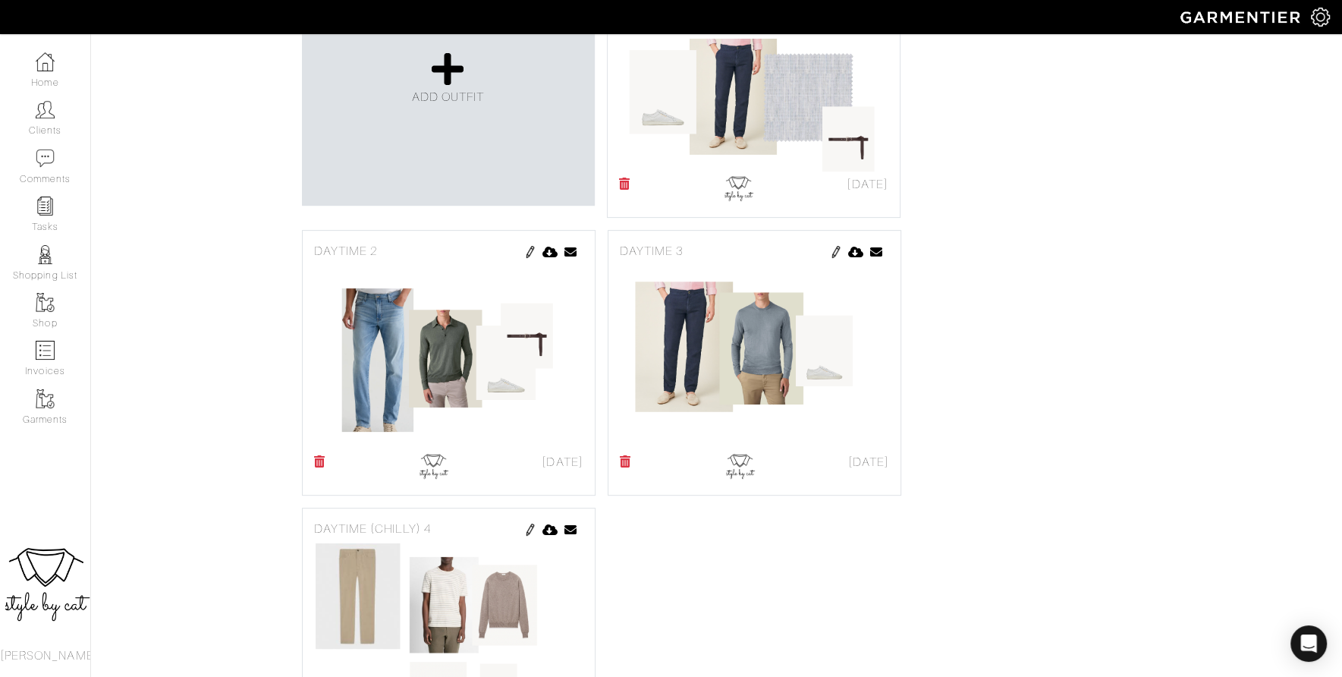
scroll to position [338, 0]
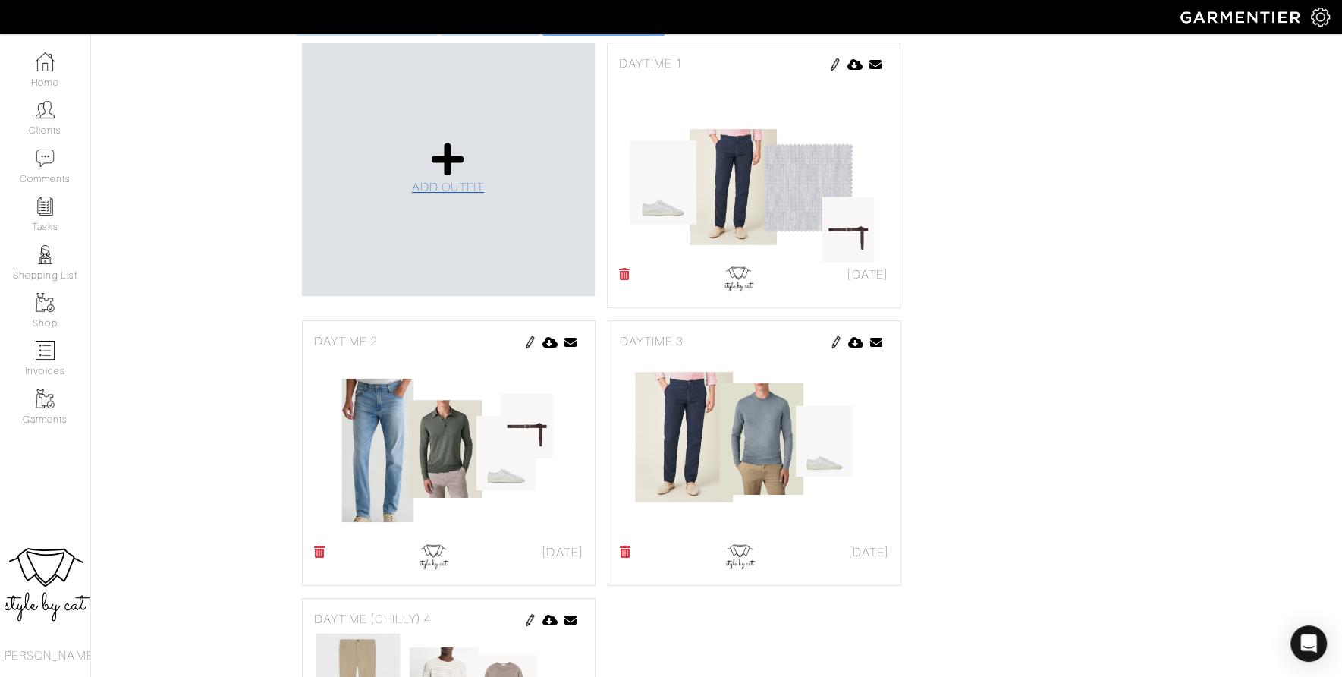
click at [479, 194] on span "ADD OUTFIT" at bounding box center [448, 188] width 73 height 14
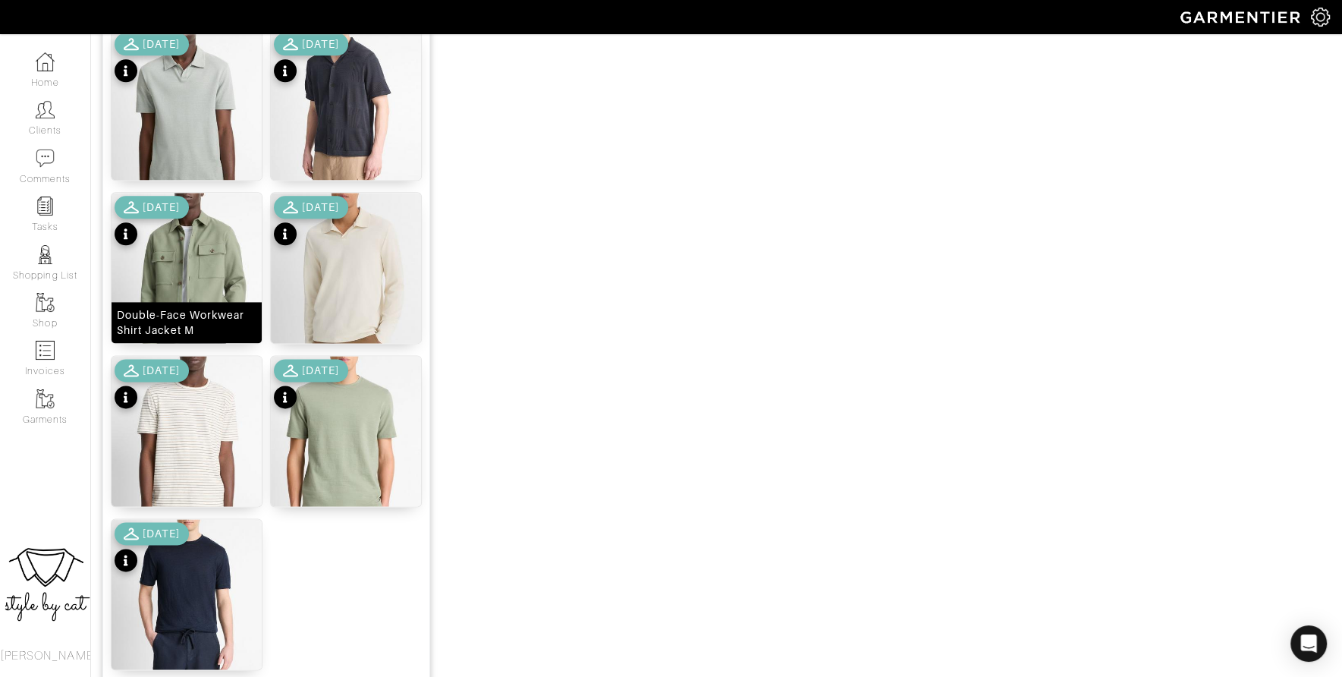
scroll to position [1802, 0]
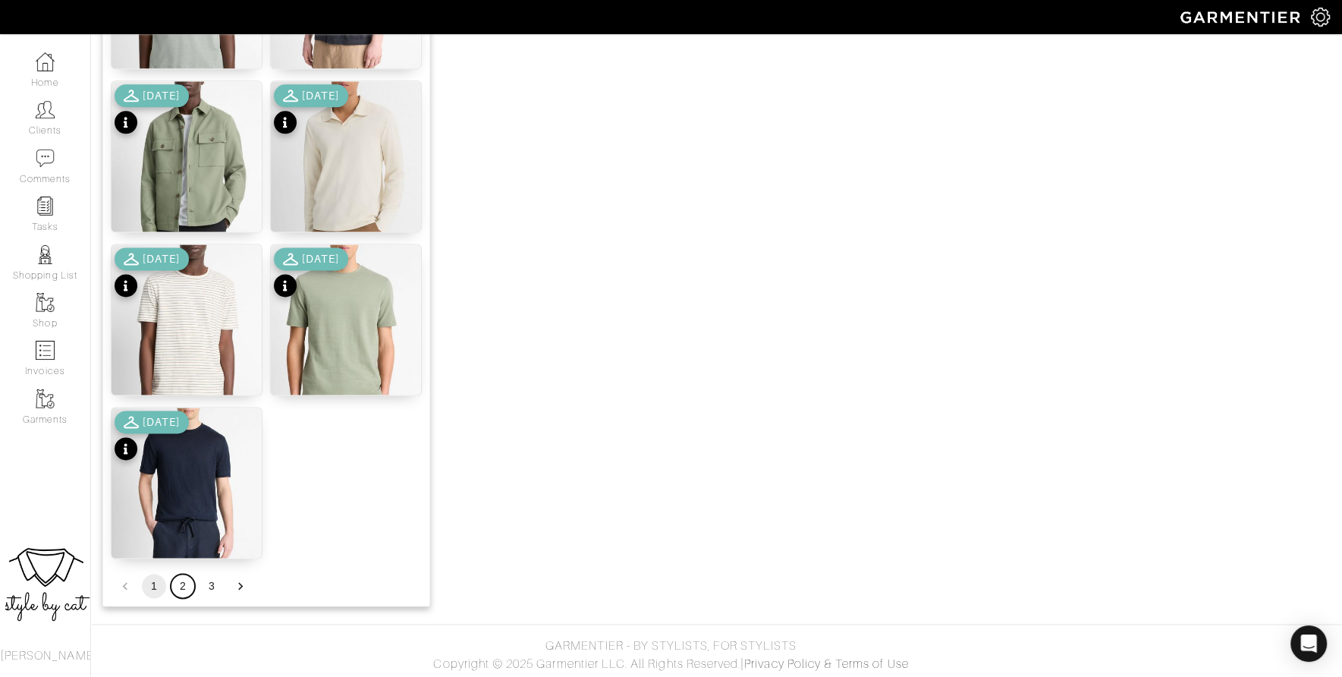
click at [180, 586] on button "2" at bounding box center [183, 586] width 24 height 24
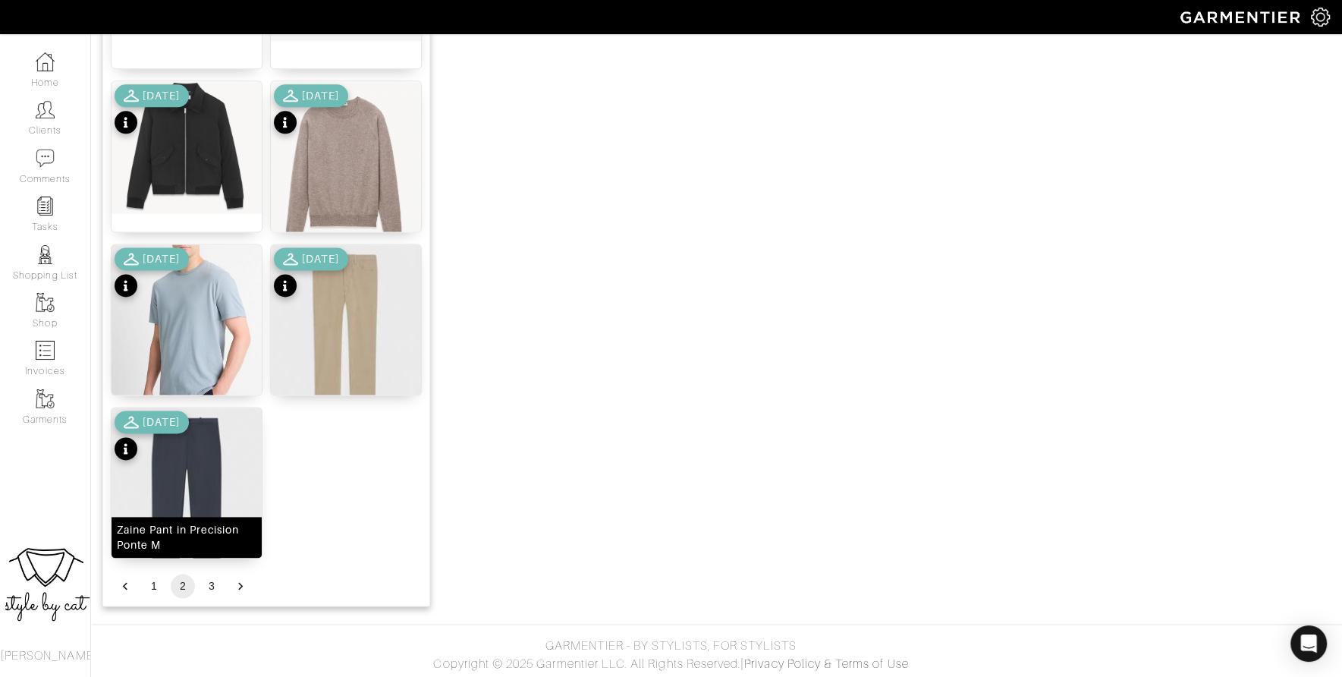
click at [209, 476] on img at bounding box center [187, 501] width 150 height 188
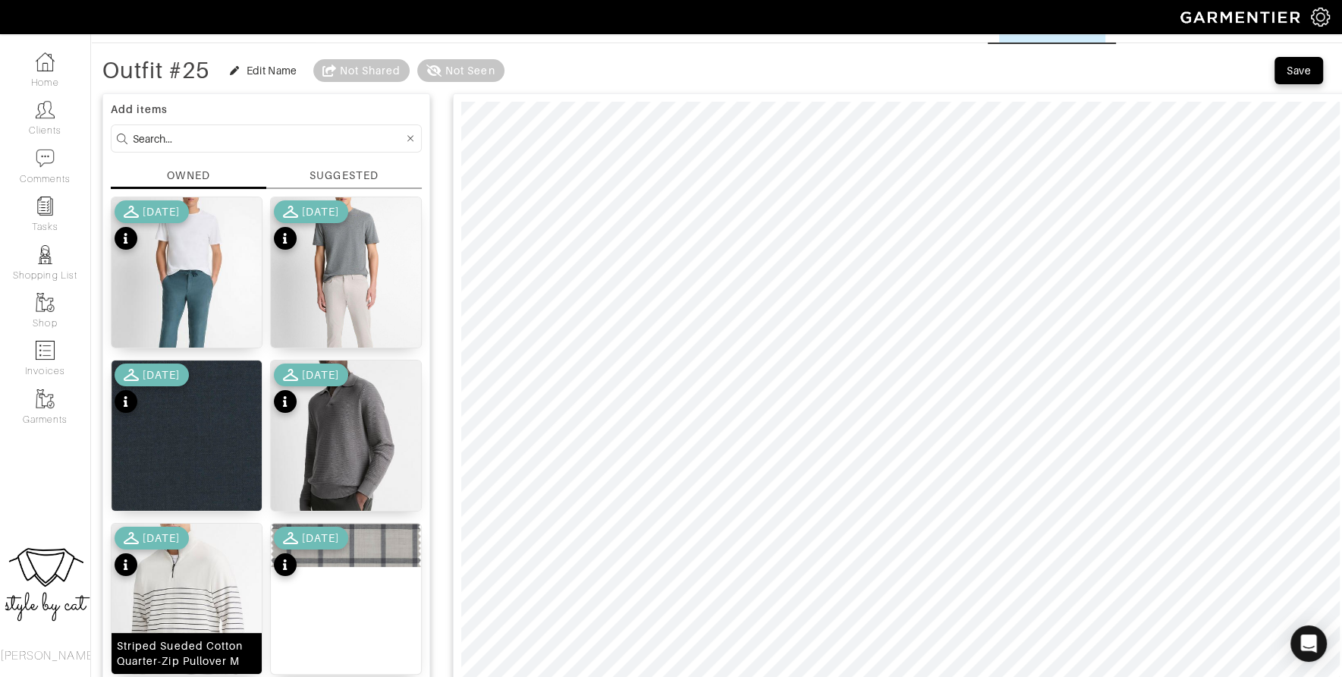
scroll to position [55, 0]
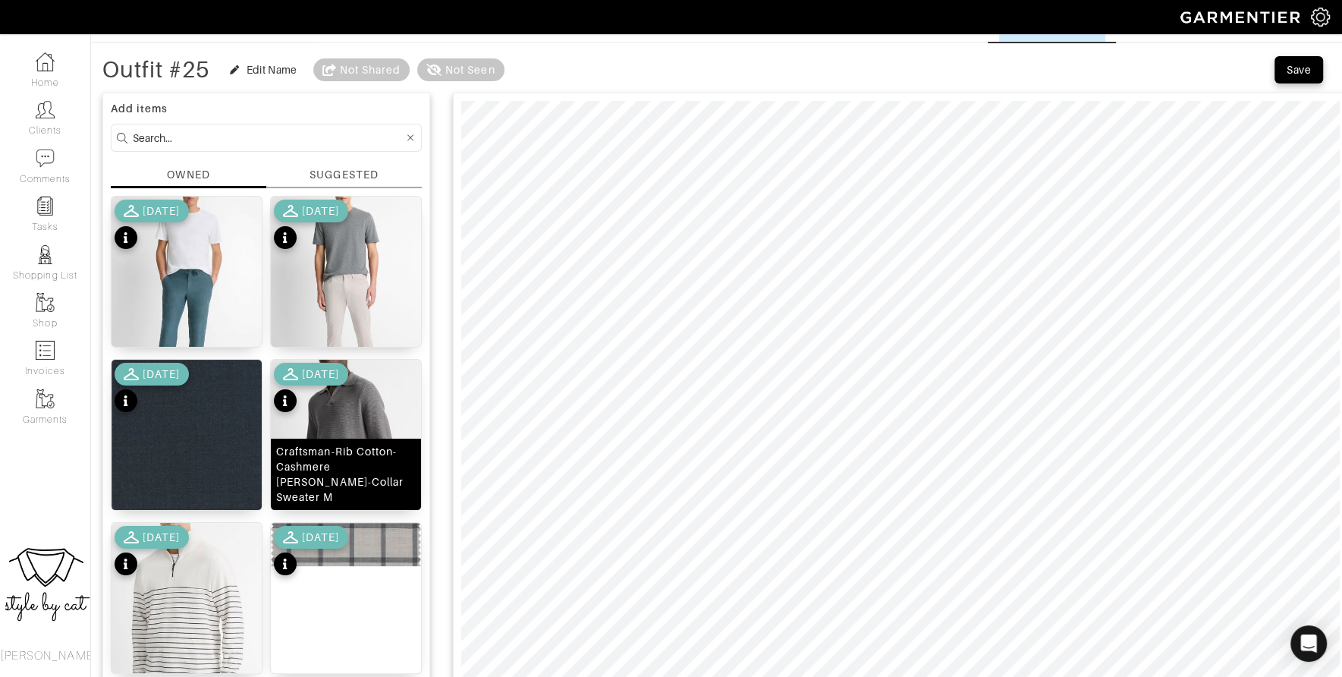
click at [377, 427] on img at bounding box center [346, 464] width 150 height 209
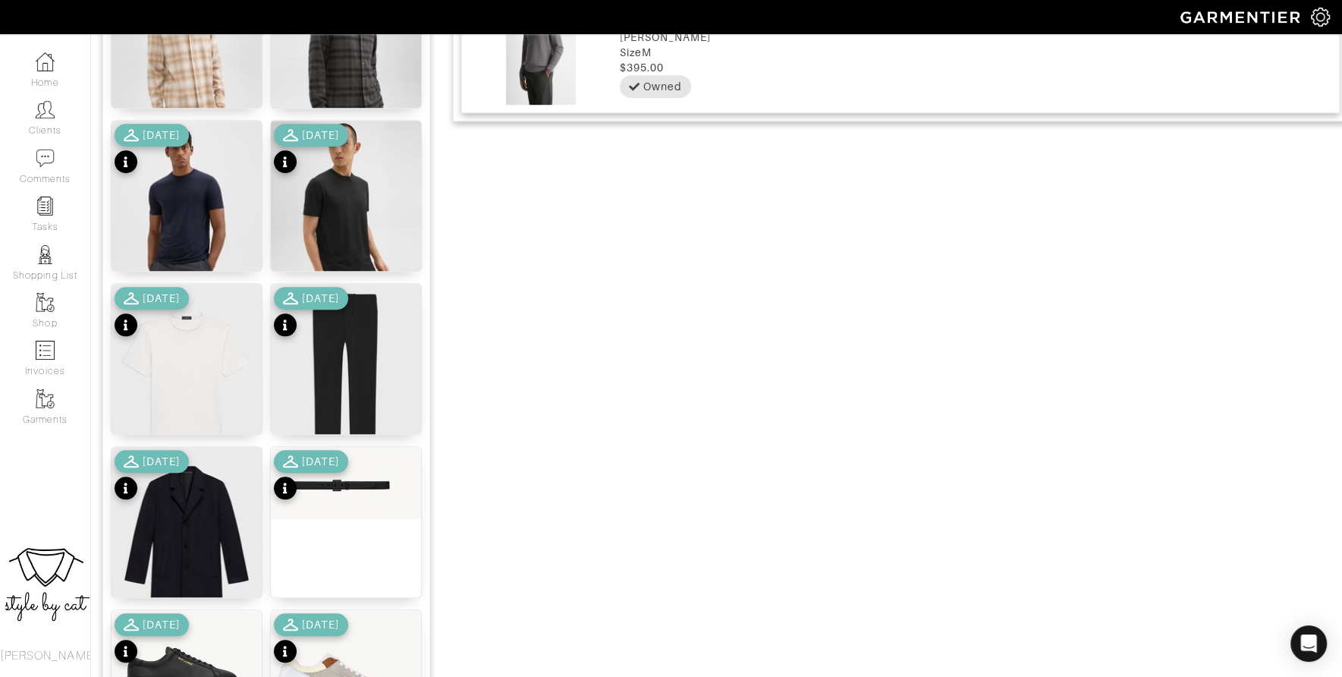
scroll to position [1235, 0]
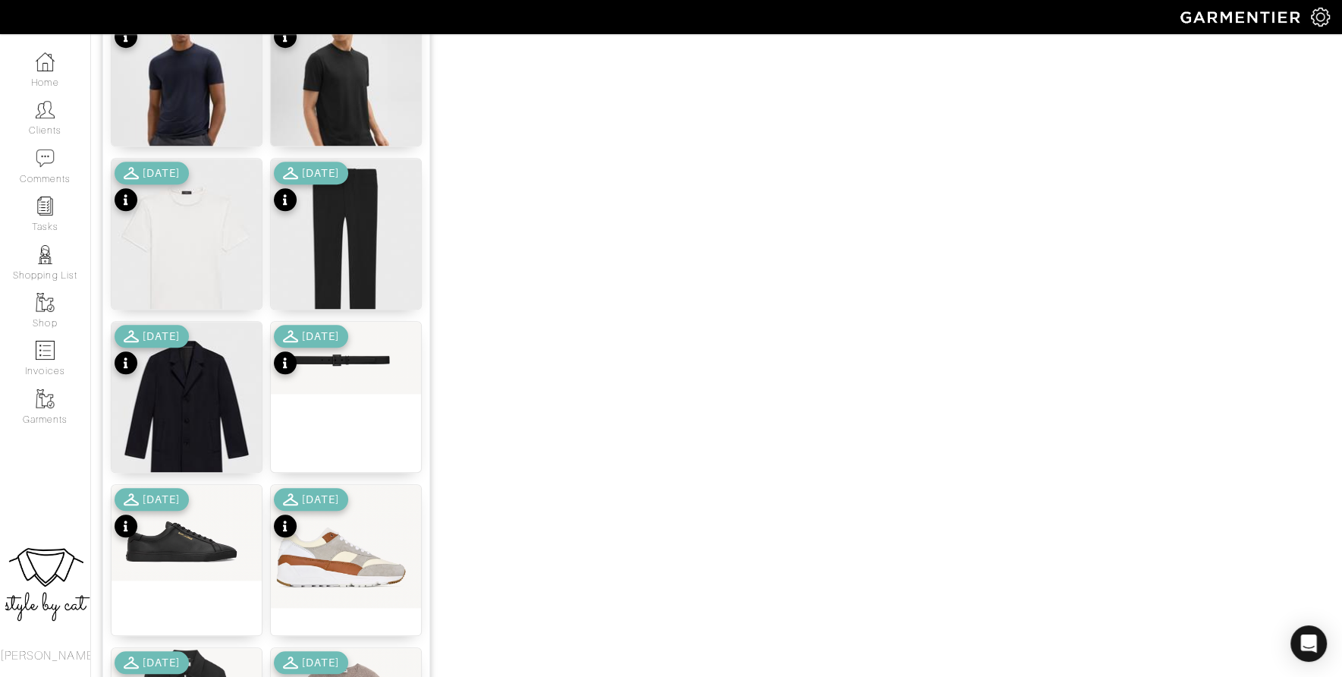
click at [348, 353] on div "10/04/24" at bounding box center [311, 351] width 74 height 53
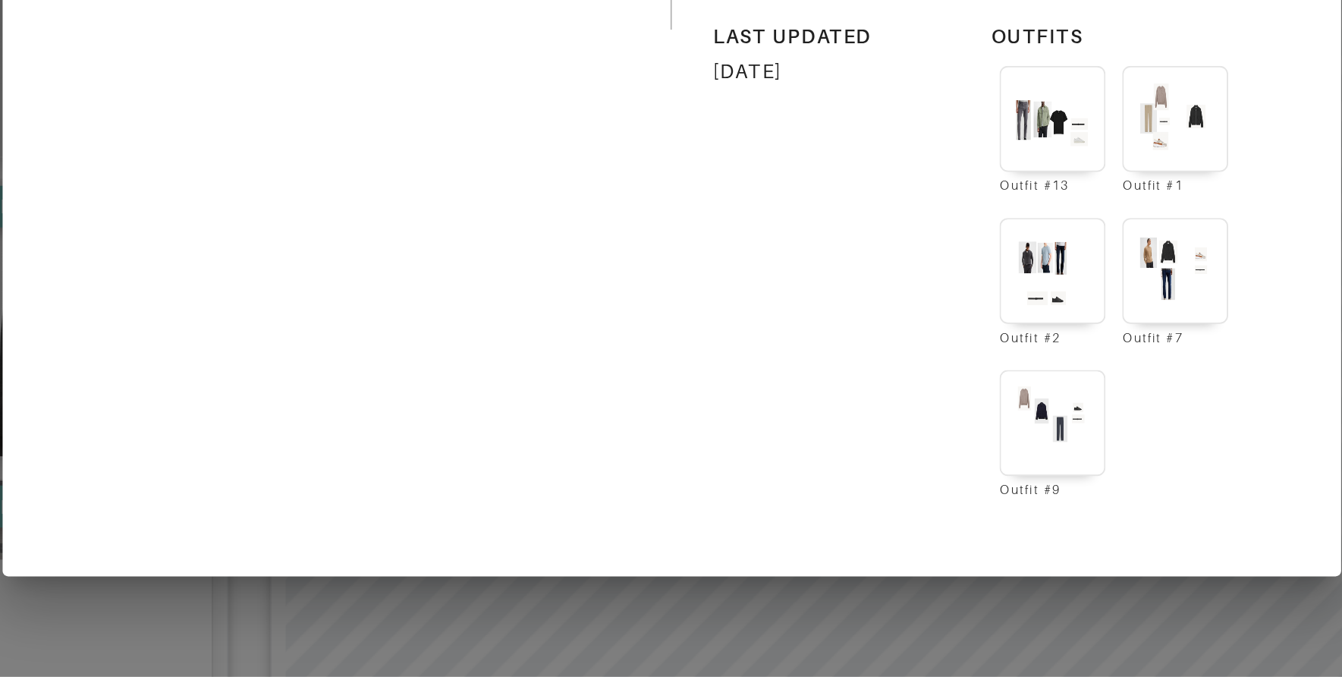
scroll to position [8, 0]
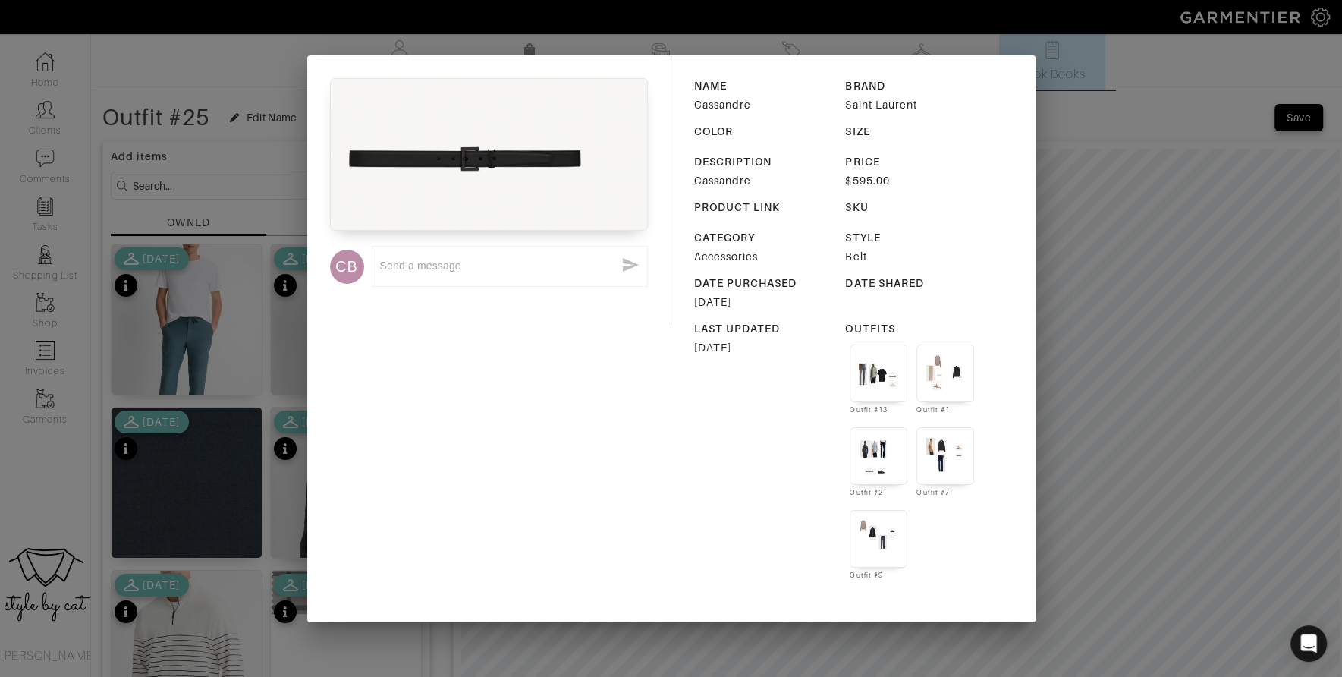
click at [1224, 412] on div "CB x NAME Cassandre BRAND Saint Laurent COLOR SIZE DESCRIPTION Cassandre PRICE …" at bounding box center [671, 338] width 1342 height 677
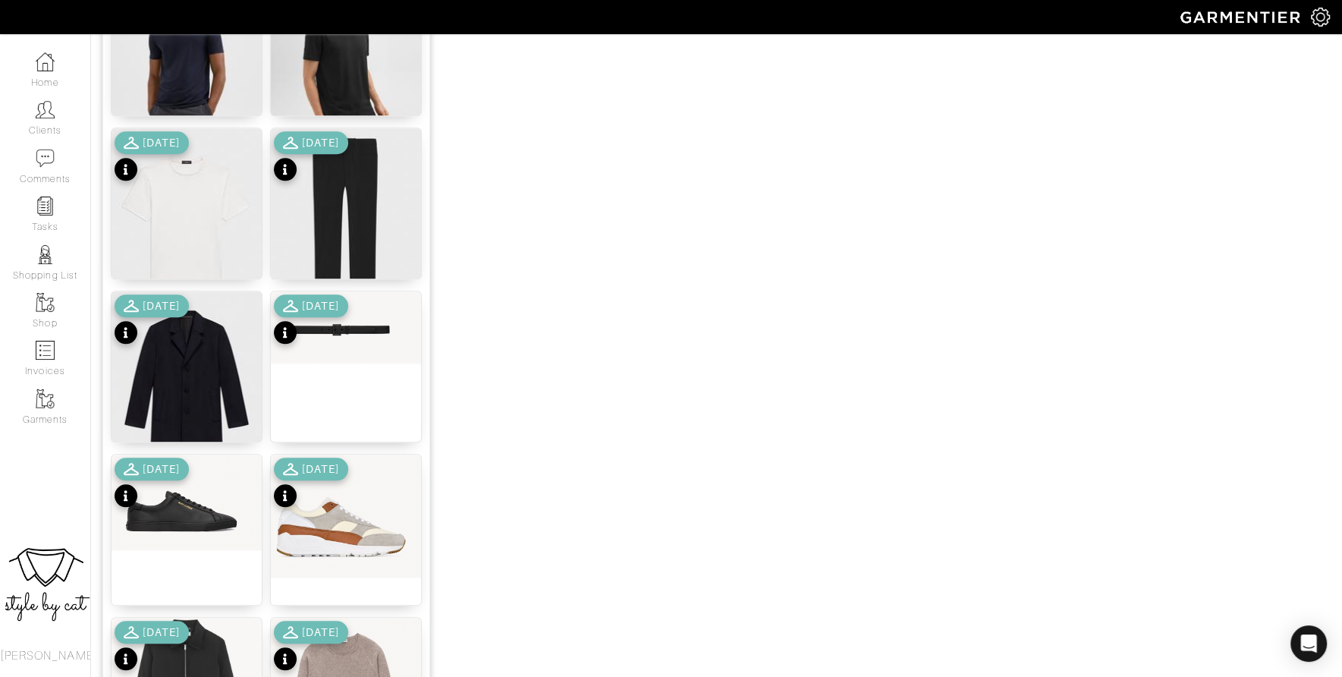
scroll to position [1355, 0]
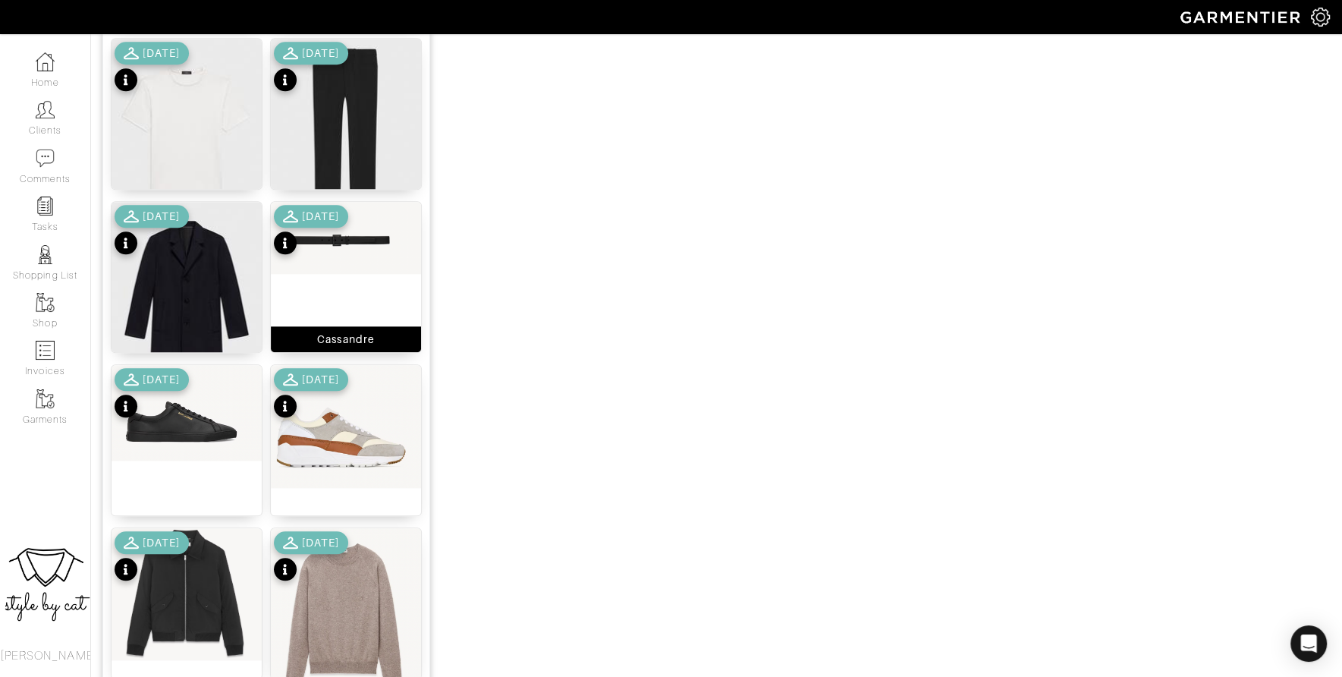
click at [376, 245] on img at bounding box center [346, 238] width 150 height 72
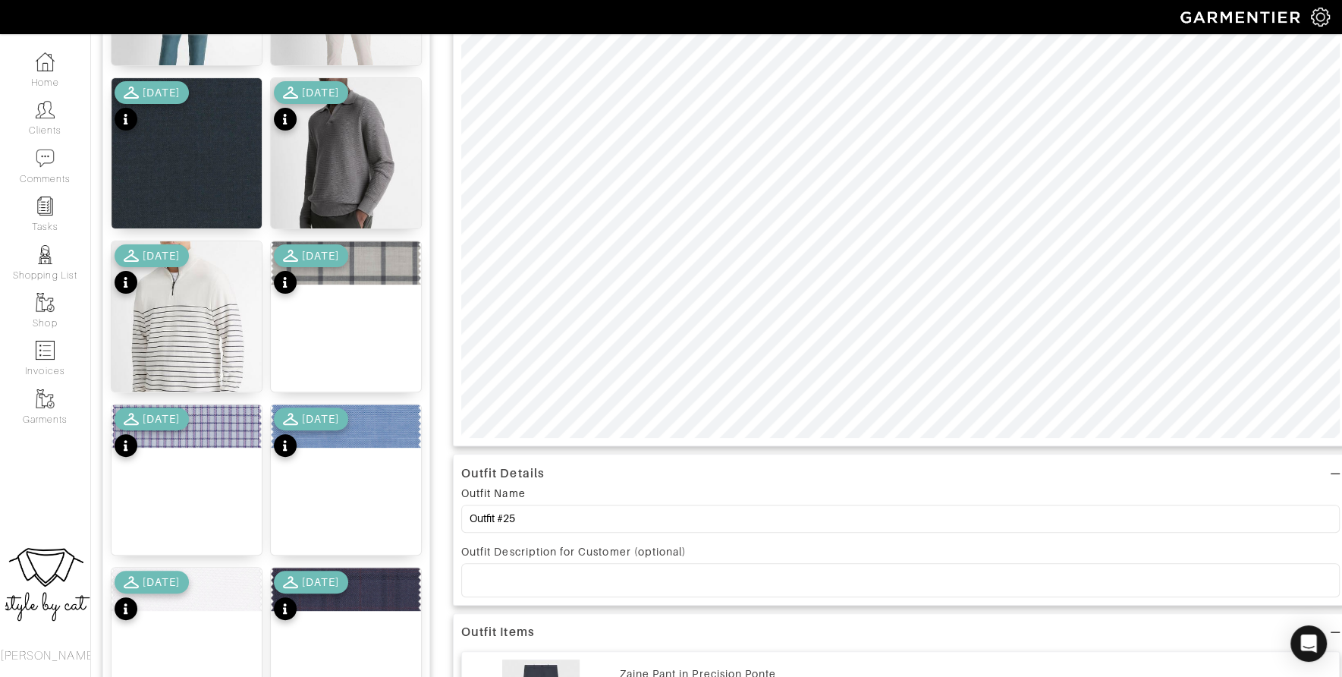
scroll to position [335, 0]
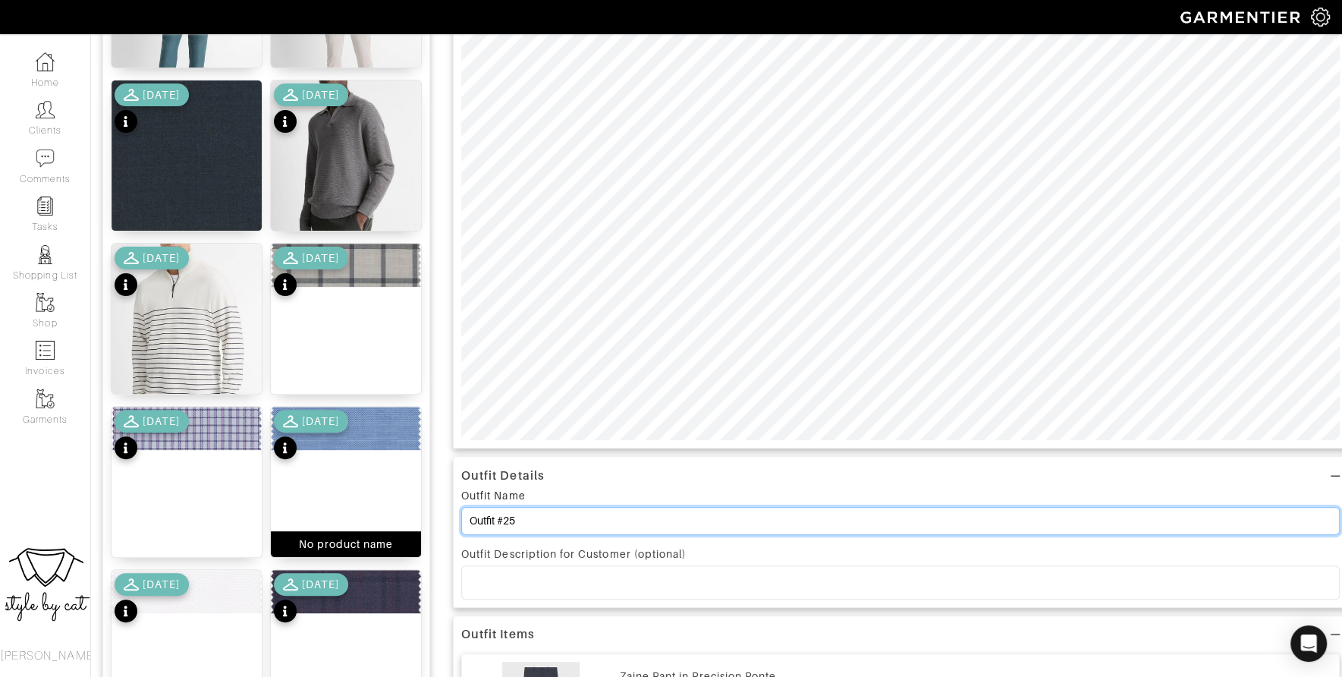
drag, startPoint x: 544, startPoint y: 520, endPoint x: 391, endPoint y: 526, distance: 153.4
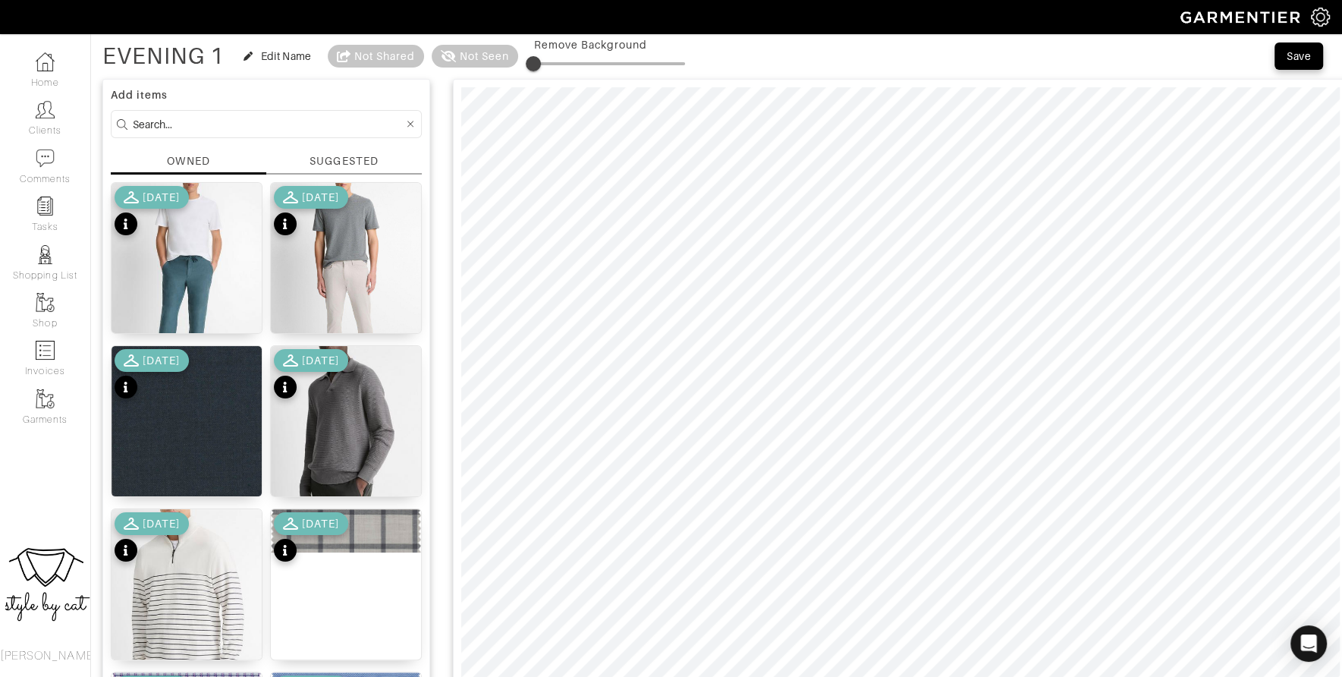
scroll to position [68, 0]
type input "EVENING 1"
click at [167, 116] on input at bounding box center [268, 124] width 271 height 19
type input "SHOES"
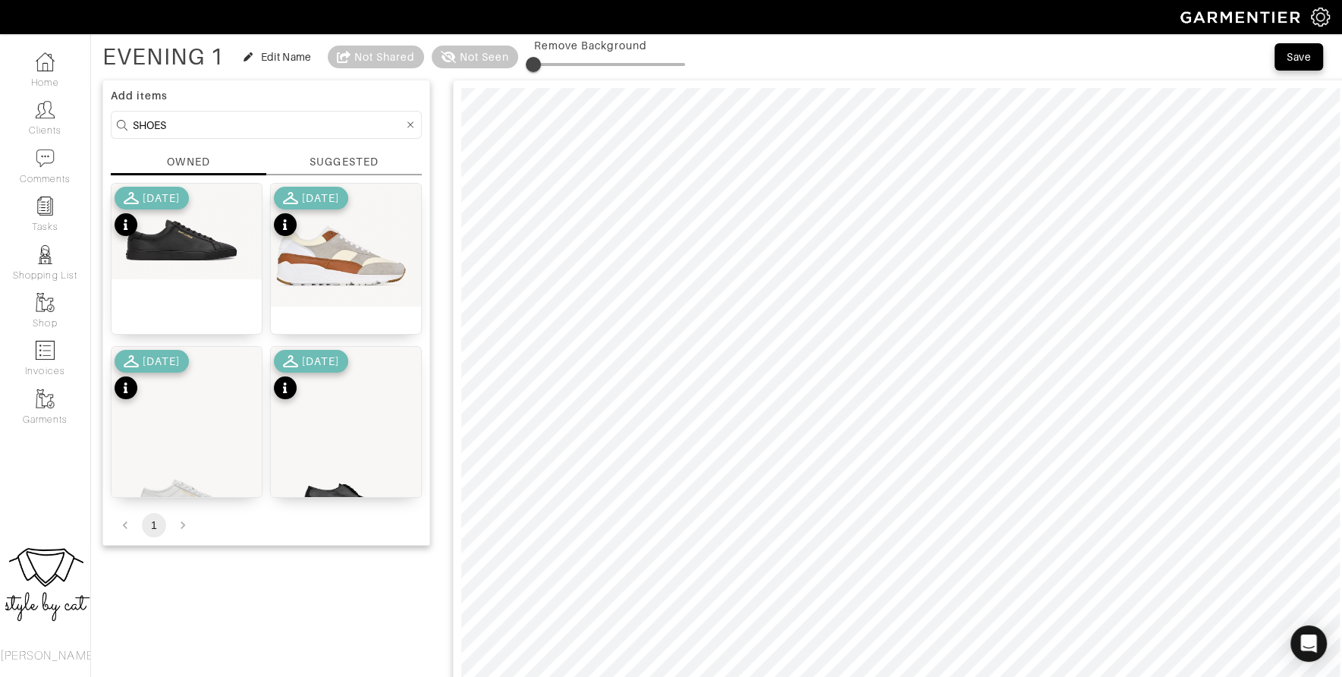
click at [165, 227] on div "10/04/24" at bounding box center [152, 213] width 74 height 53
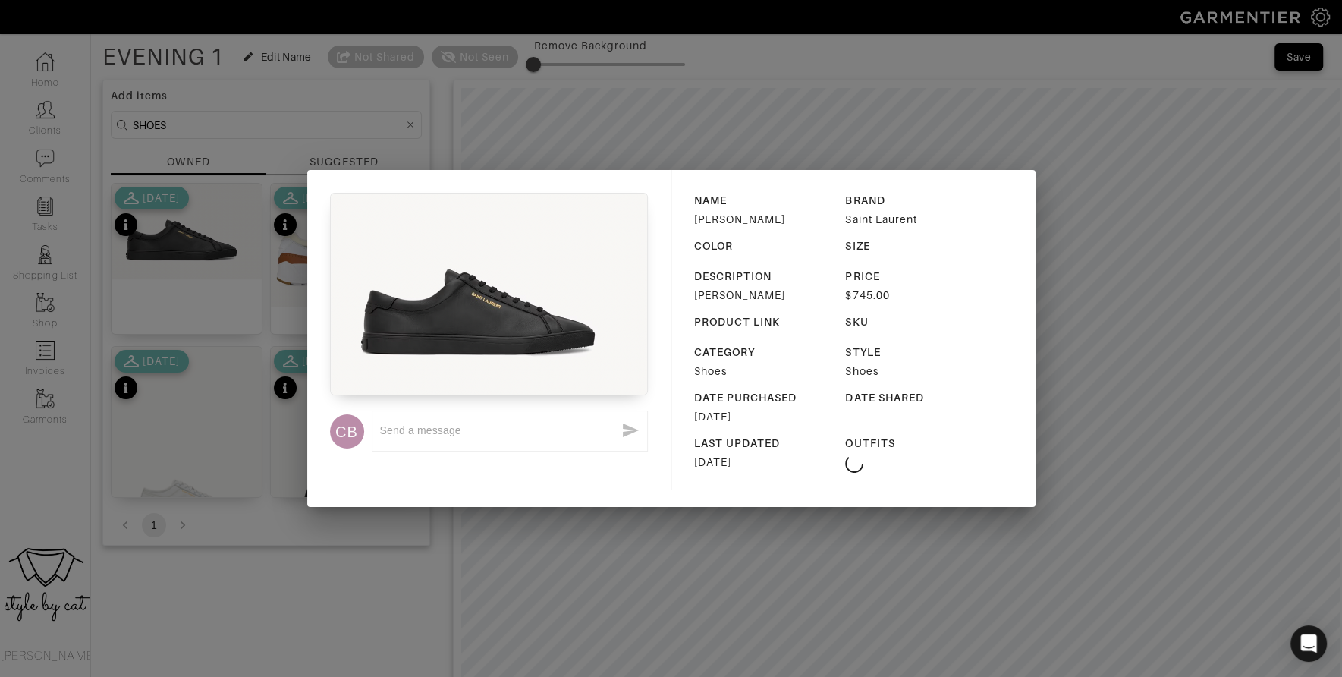
click at [327, 292] on div "CB x" at bounding box center [489, 329] width 364 height 319
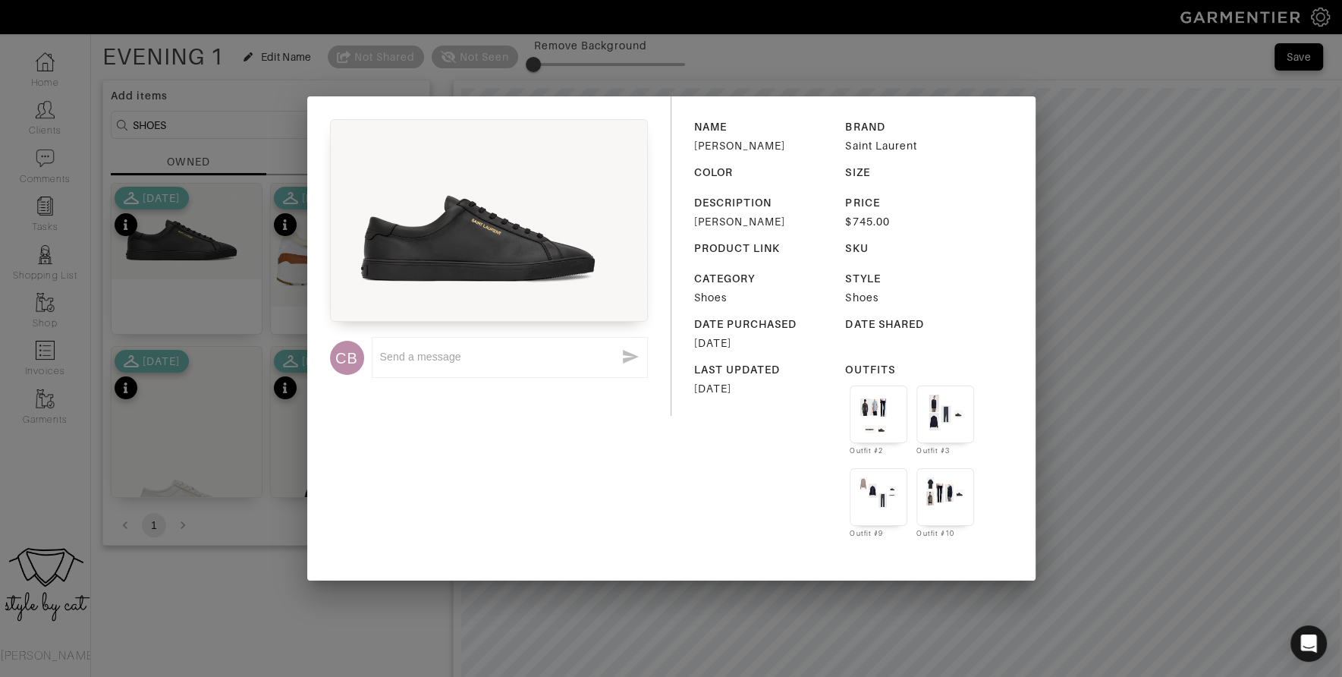
click at [176, 255] on div "CB x NAME Andy BRAND Saint Laurent COLOR SIZE DESCRIPTION Andy PRICE $745.00 PR…" at bounding box center [671, 338] width 1342 height 677
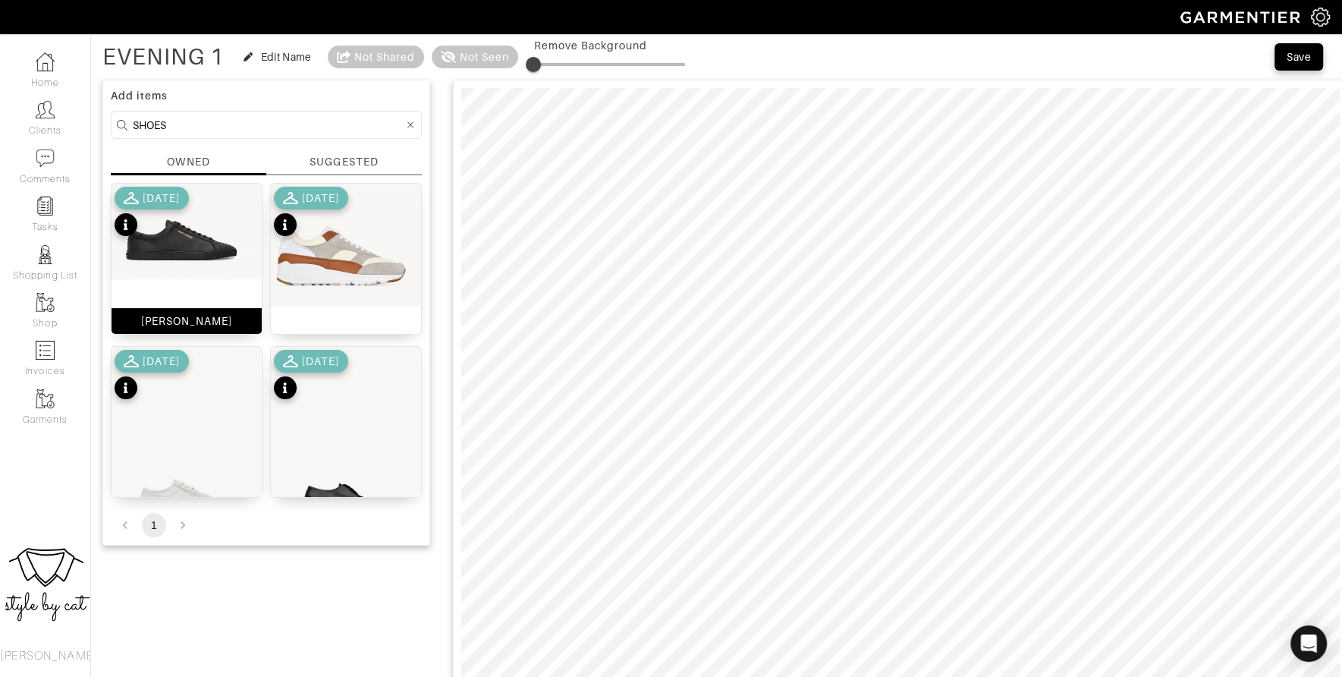
click at [176, 253] on img at bounding box center [187, 232] width 150 height 96
click at [1307, 58] on div "Save" at bounding box center [1299, 56] width 24 height 15
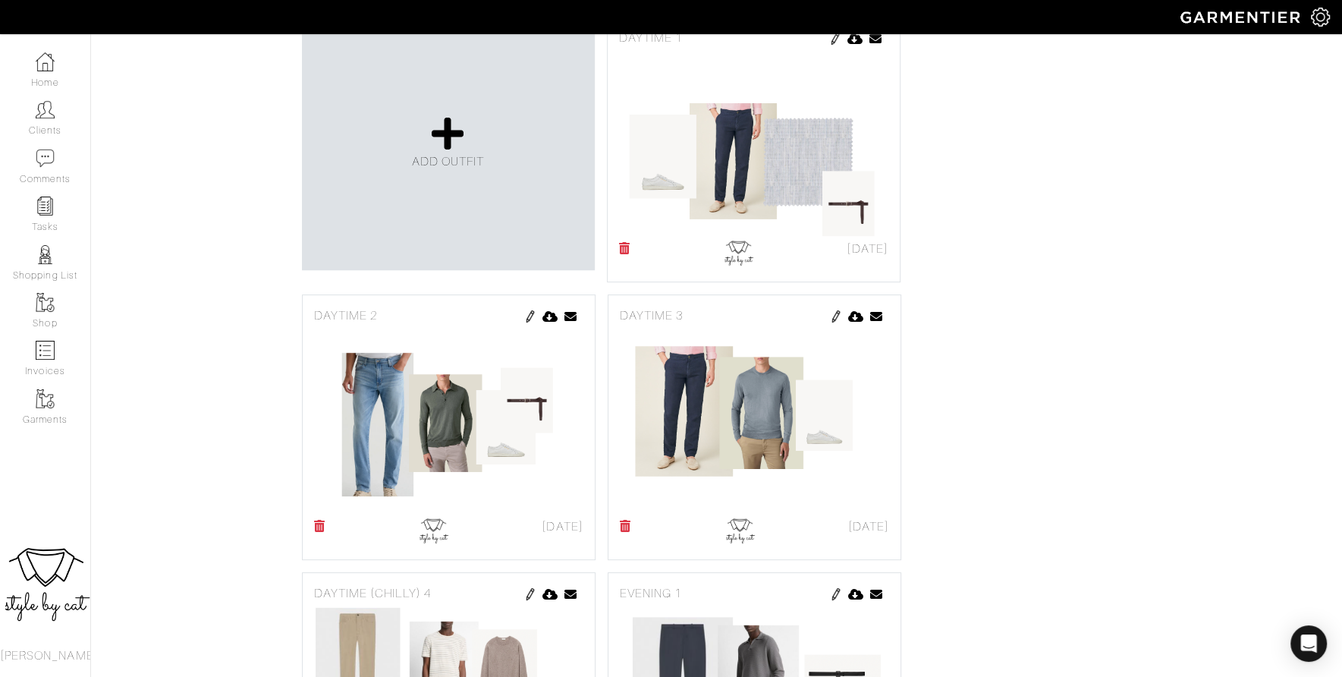
scroll to position [355, 0]
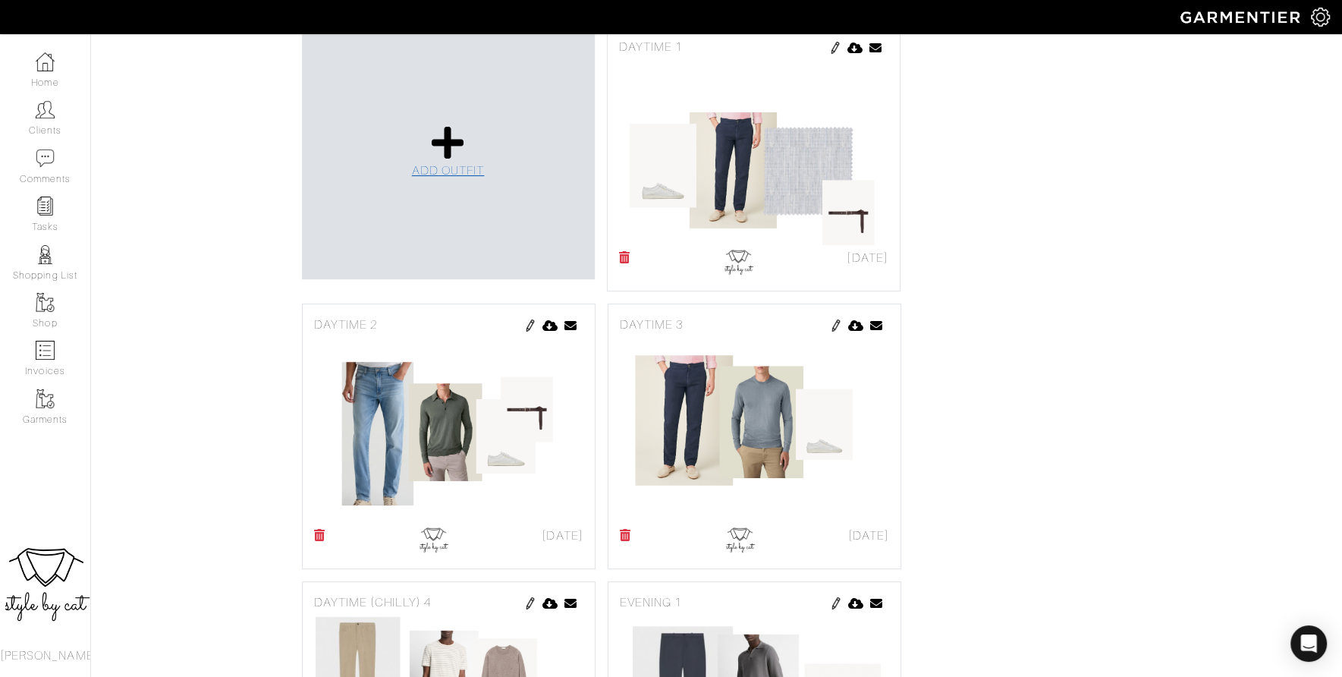
click at [464, 161] on icon at bounding box center [448, 142] width 33 height 36
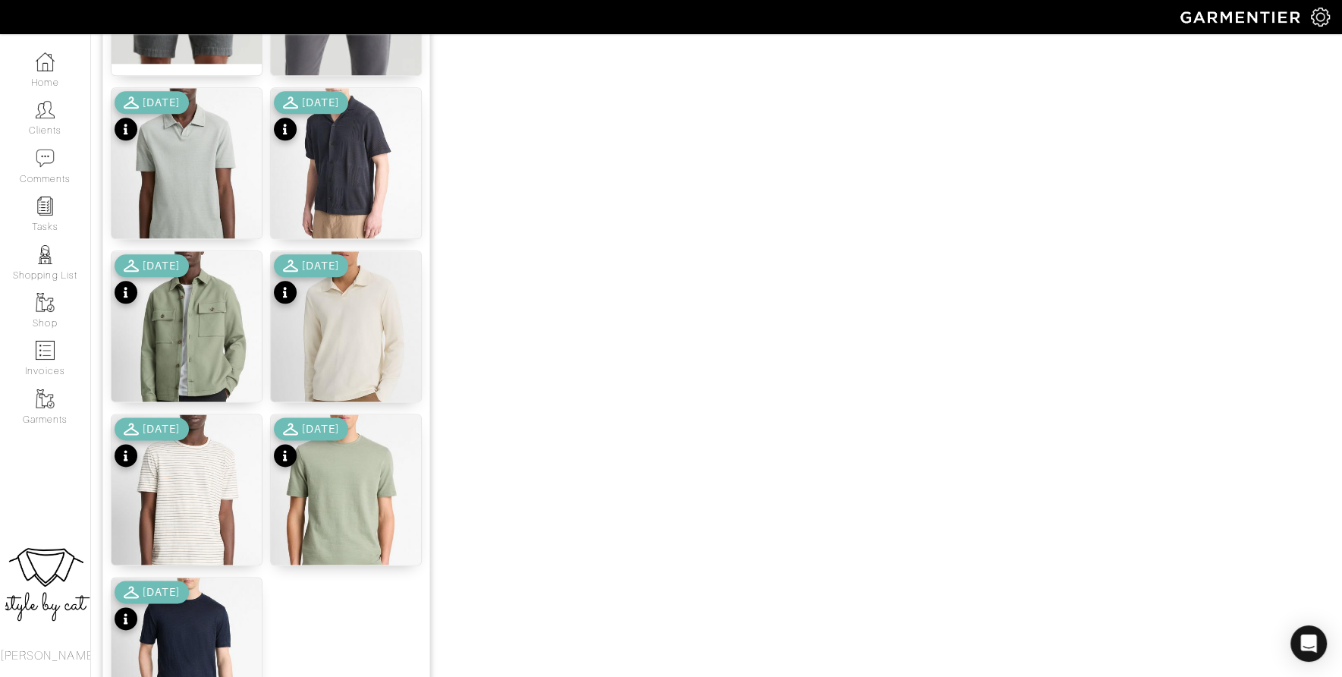
scroll to position [1802, 0]
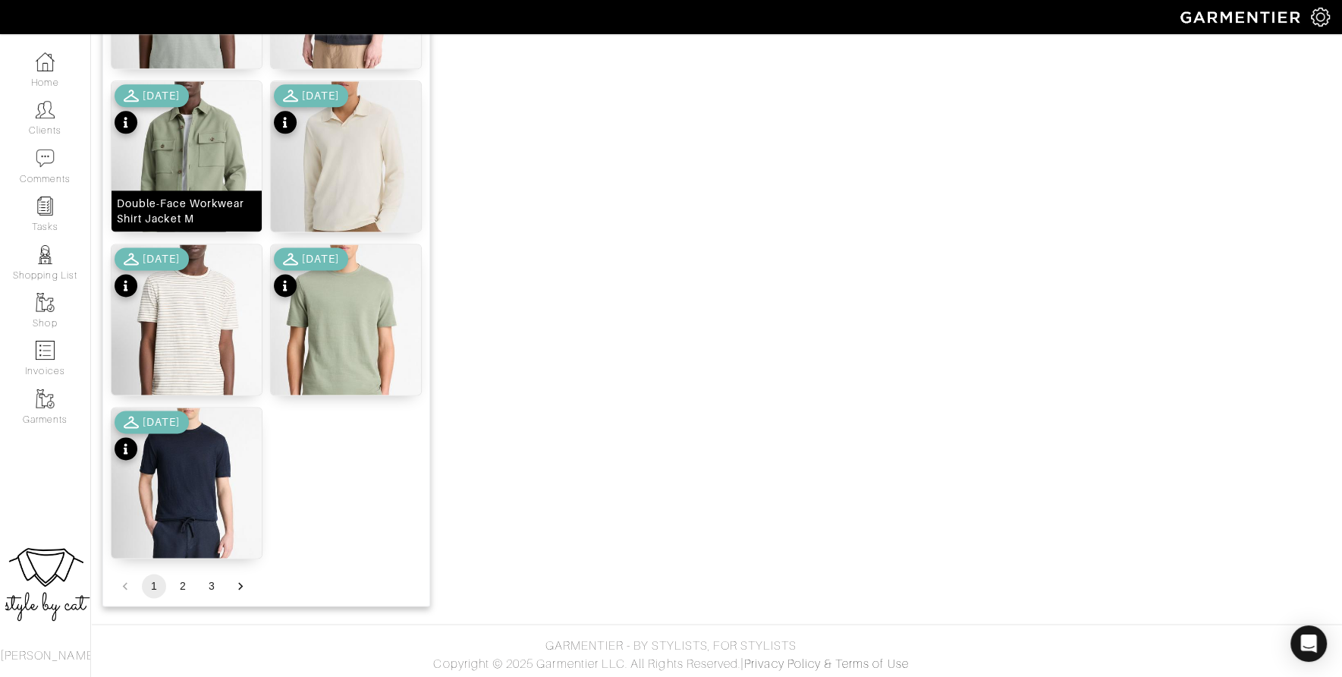
click at [199, 127] on img at bounding box center [187, 185] width 150 height 209
click at [180, 582] on button "2" at bounding box center [183, 586] width 24 height 24
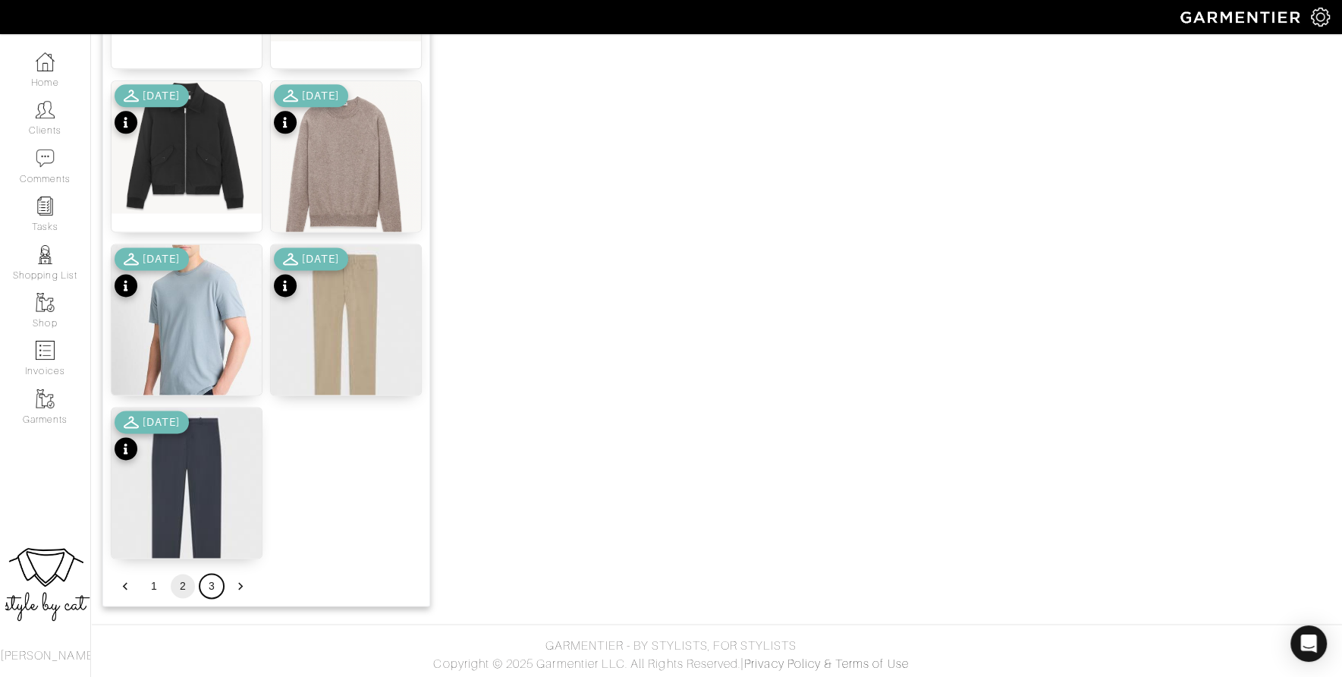
click at [213, 592] on button "3" at bounding box center [212, 586] width 24 height 24
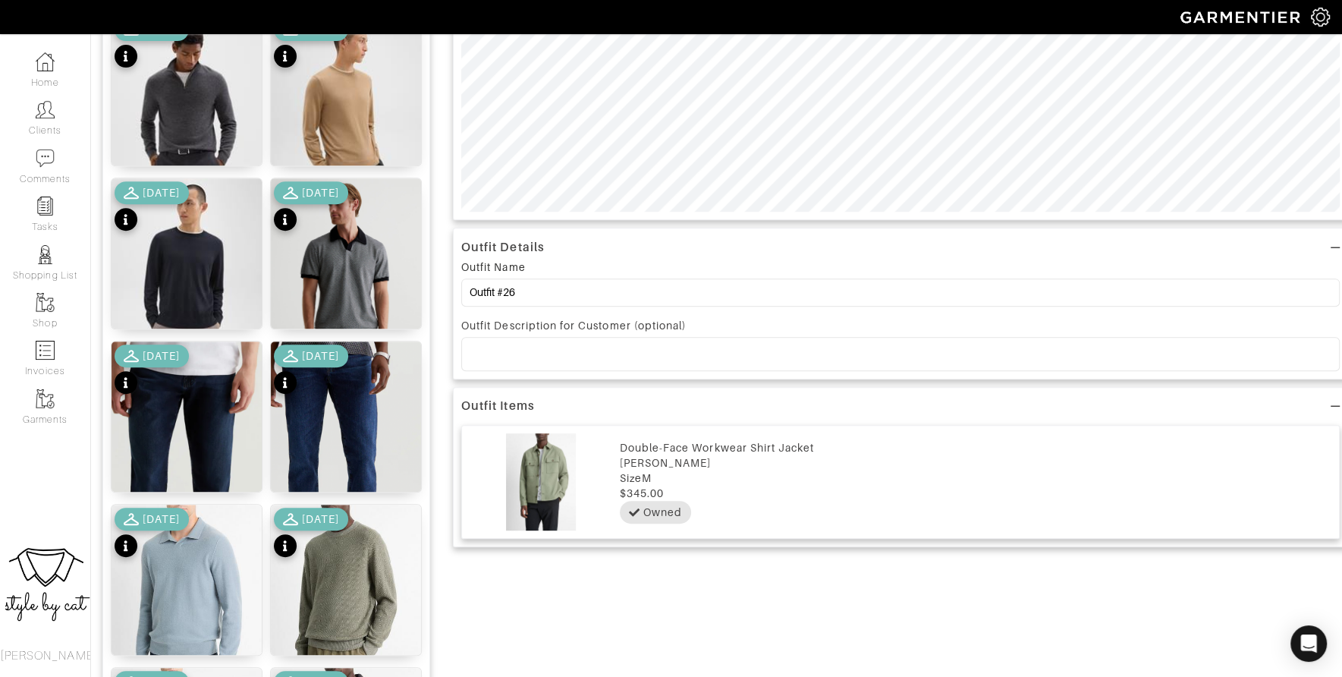
scroll to position [552, 0]
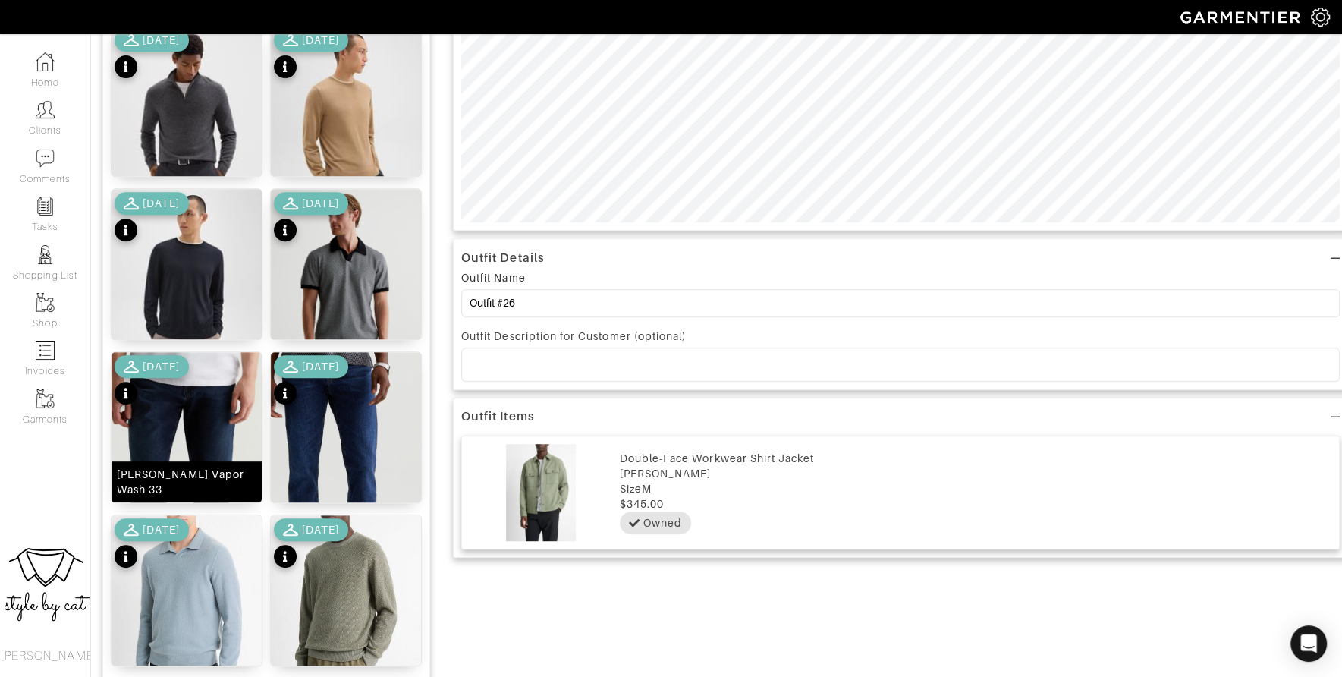
click at [185, 434] on img at bounding box center [187, 497] width 150 height 290
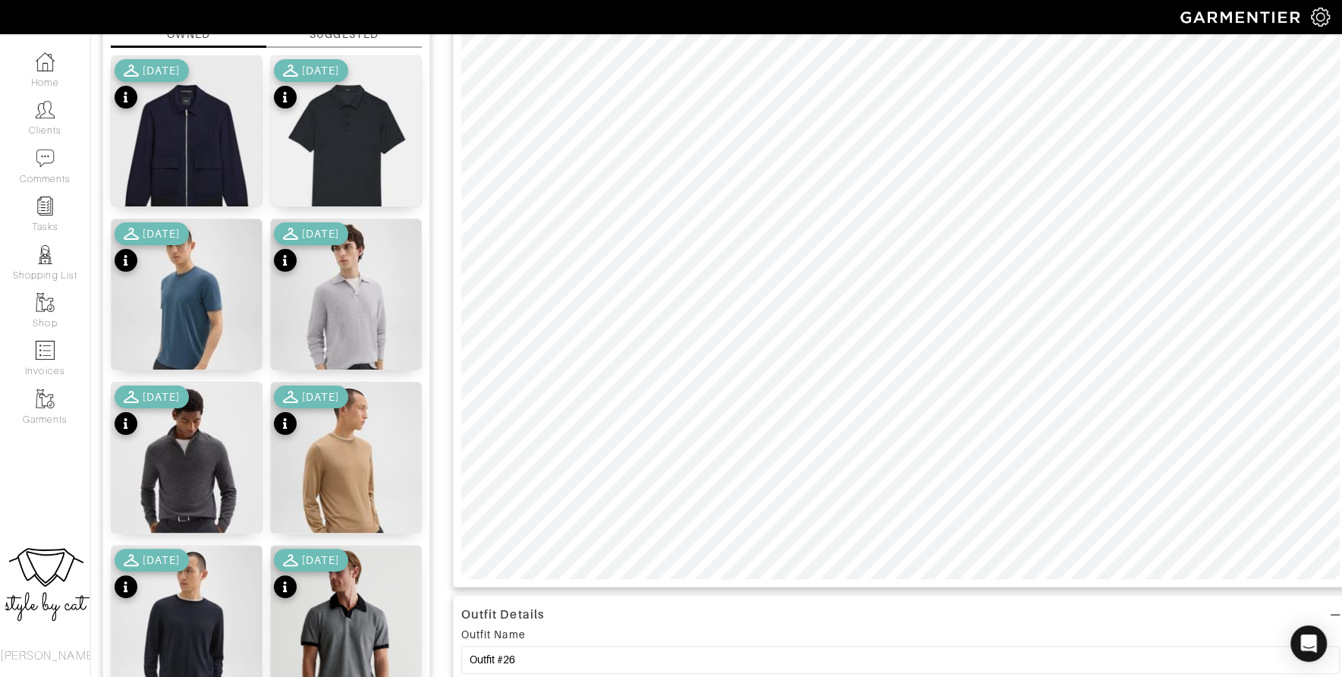
scroll to position [86, 0]
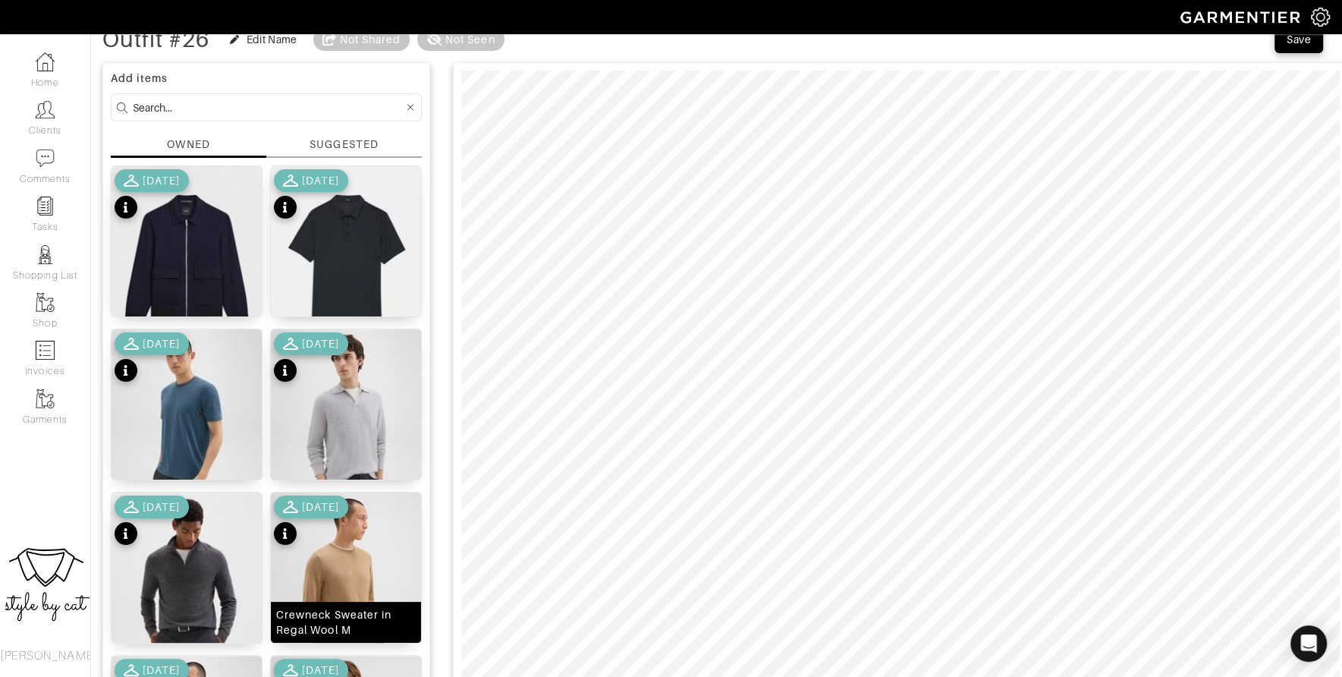
click at [349, 569] on img at bounding box center [346, 586] width 150 height 188
click at [212, 99] on input at bounding box center [268, 107] width 271 height 19
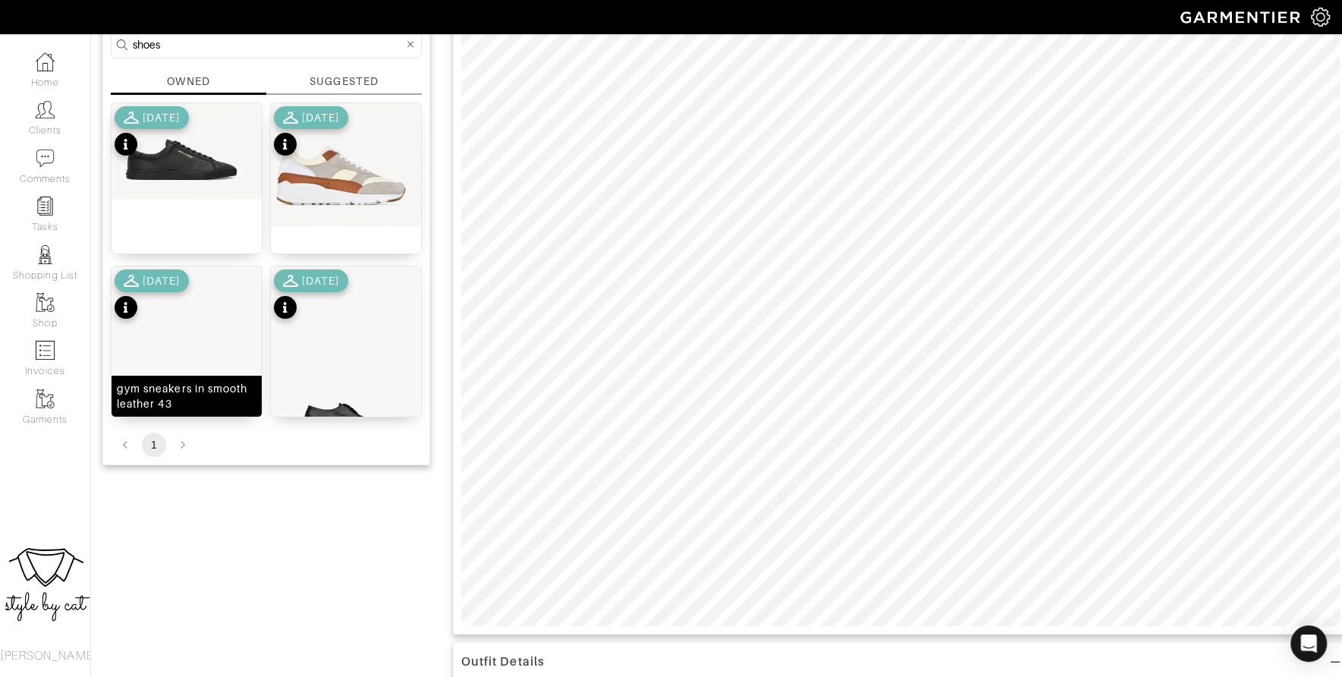
scroll to position [163, 0]
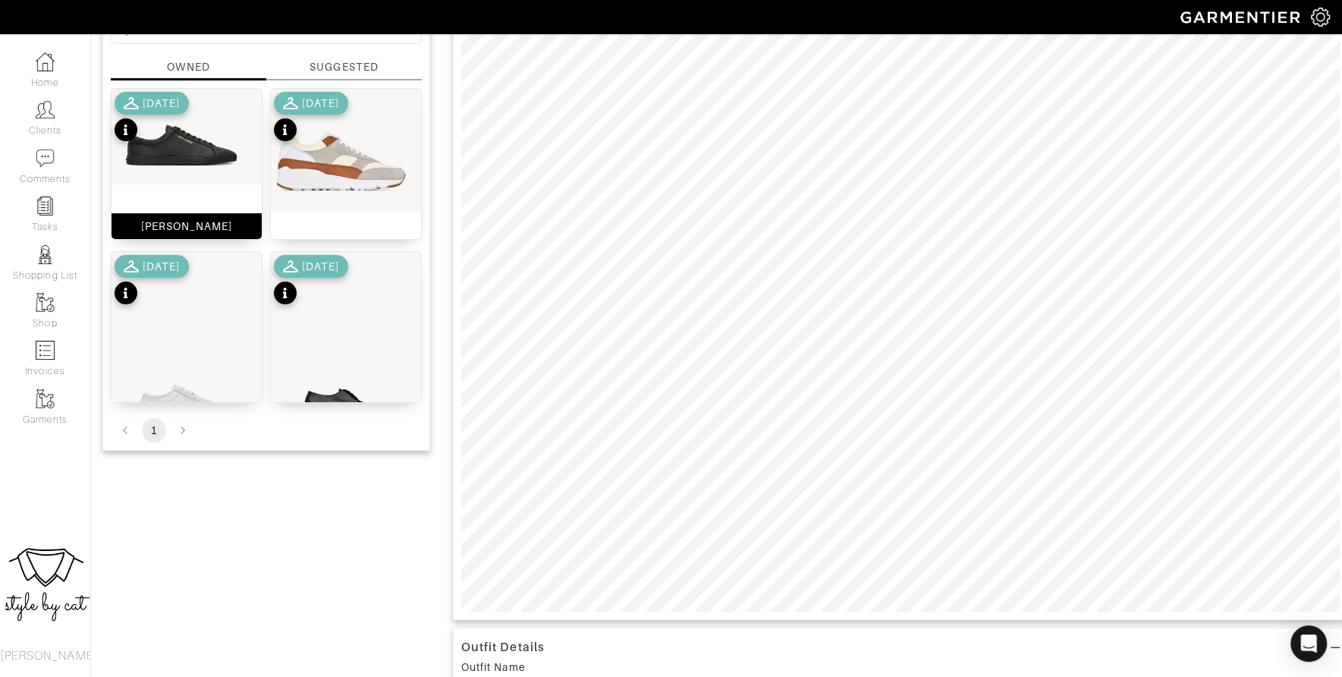
click at [174, 145] on img at bounding box center [187, 137] width 150 height 96
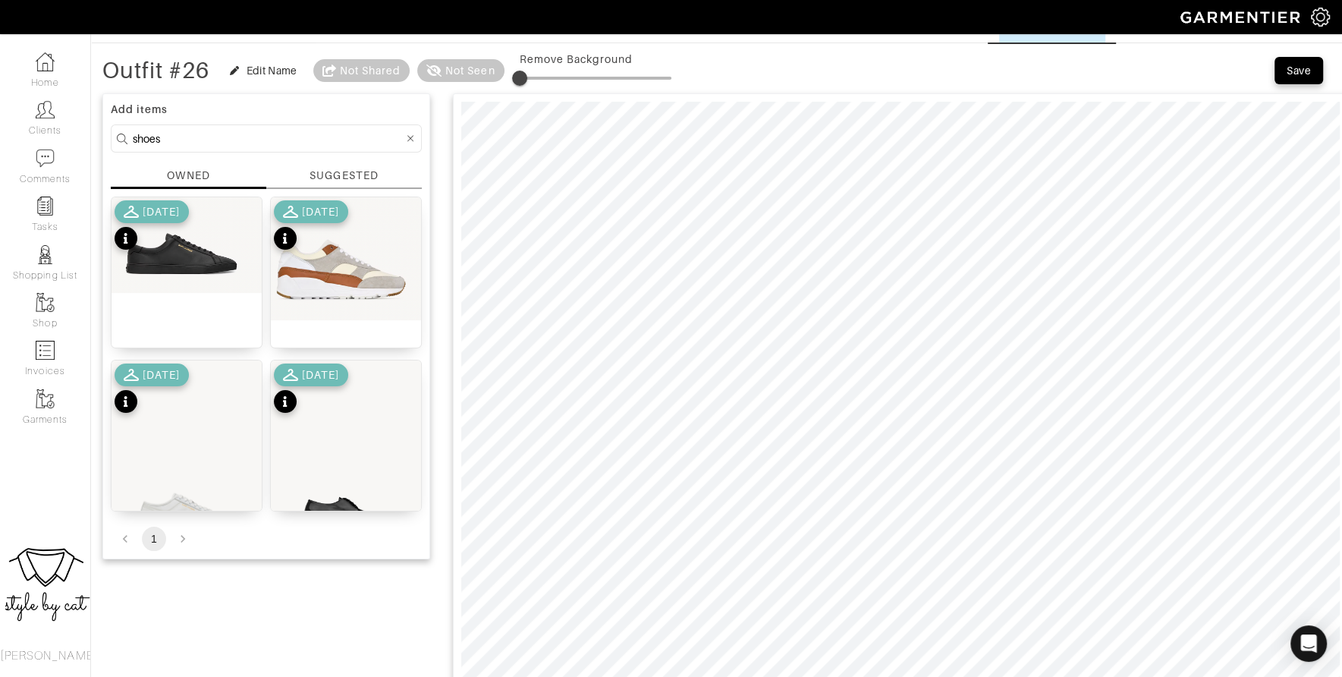
scroll to position [33, 0]
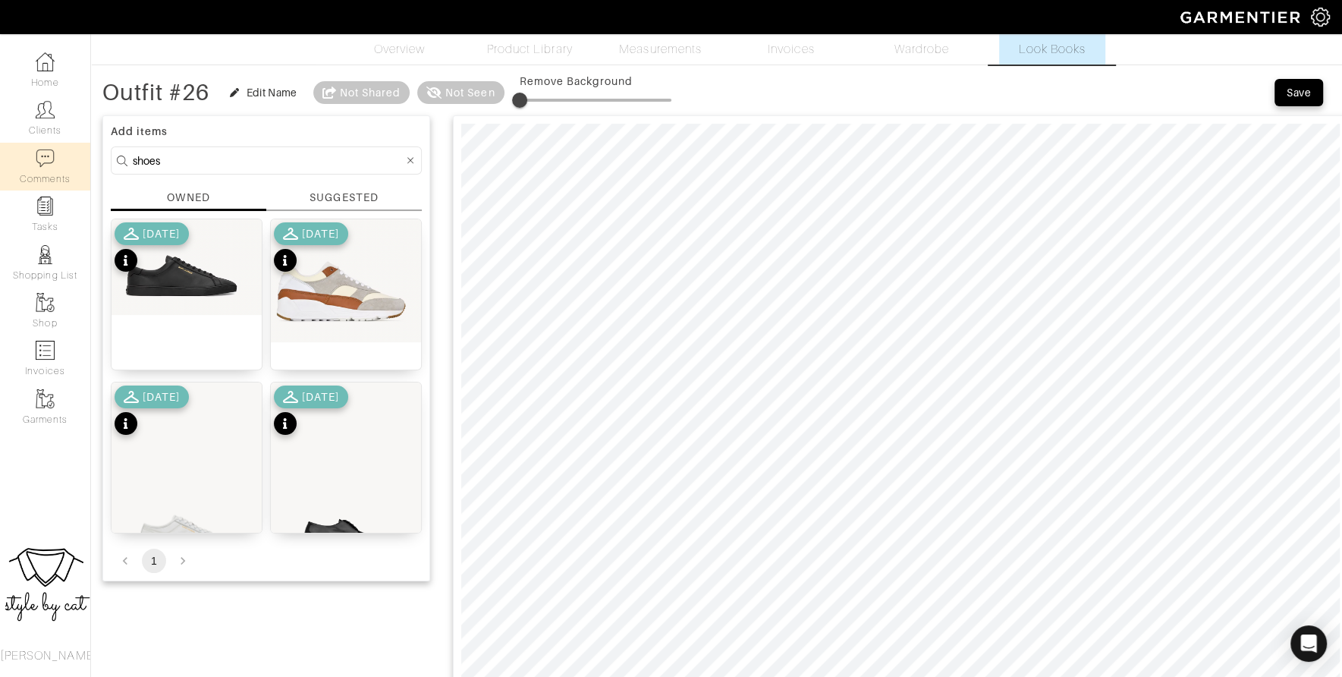
drag, startPoint x: 186, startPoint y: 159, endPoint x: 81, endPoint y: 156, distance: 104.7
type input "BELT"
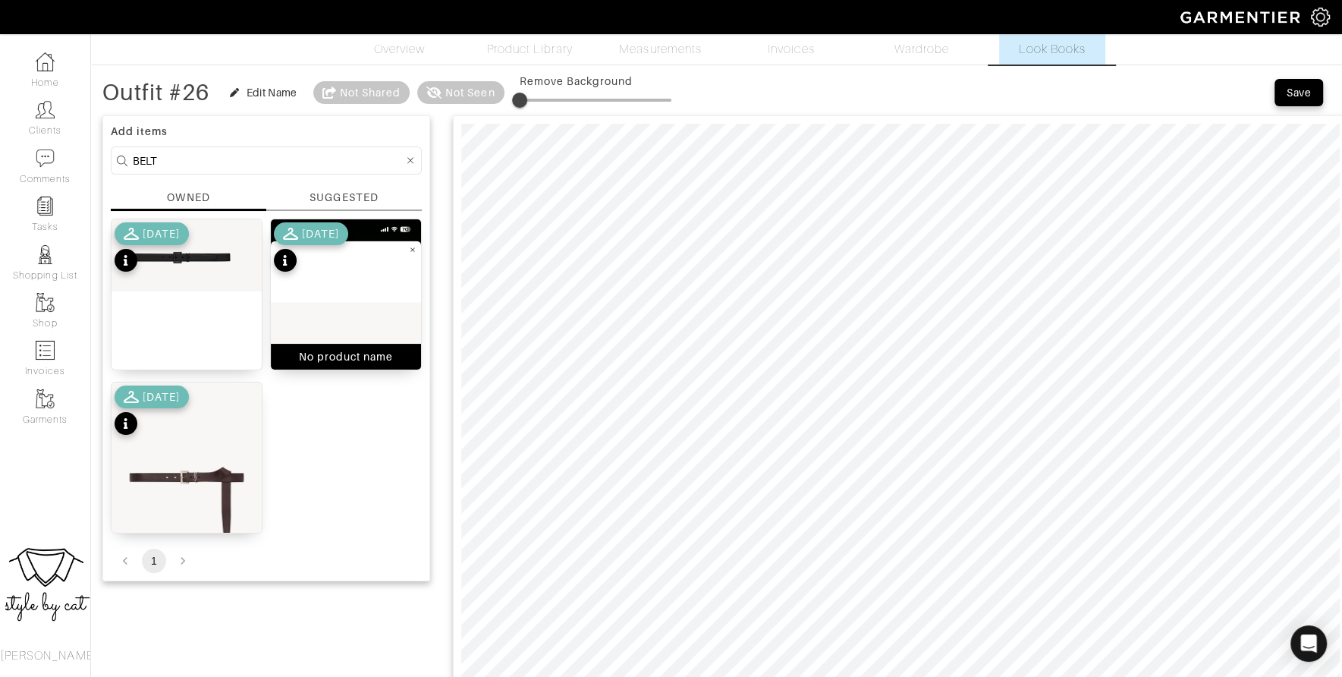
click at [364, 267] on img at bounding box center [346, 381] width 150 height 325
click at [171, 272] on div "[DATE]" at bounding box center [152, 248] width 74 height 53
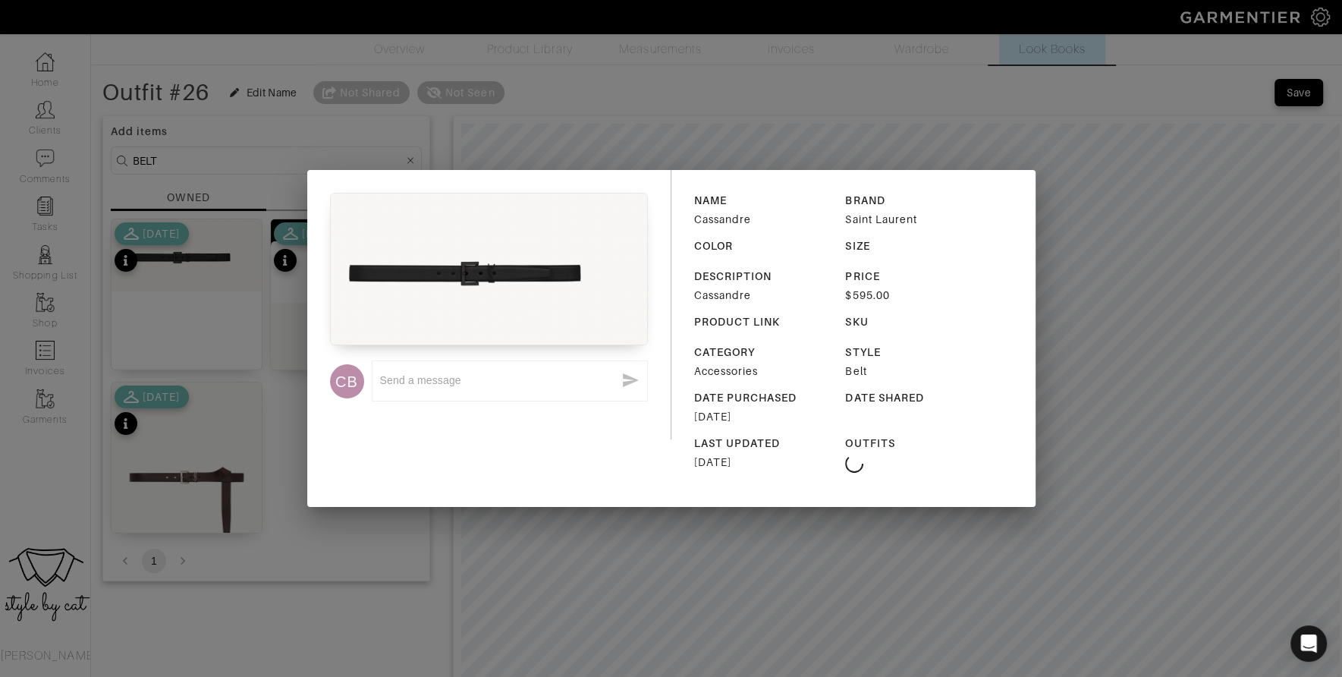
click at [208, 408] on div "CB x NAME Cassandre BRAND Saint Laurent COLOR SIZE DESCRIPTION Cassandre PRICE …" at bounding box center [671, 338] width 1342 height 677
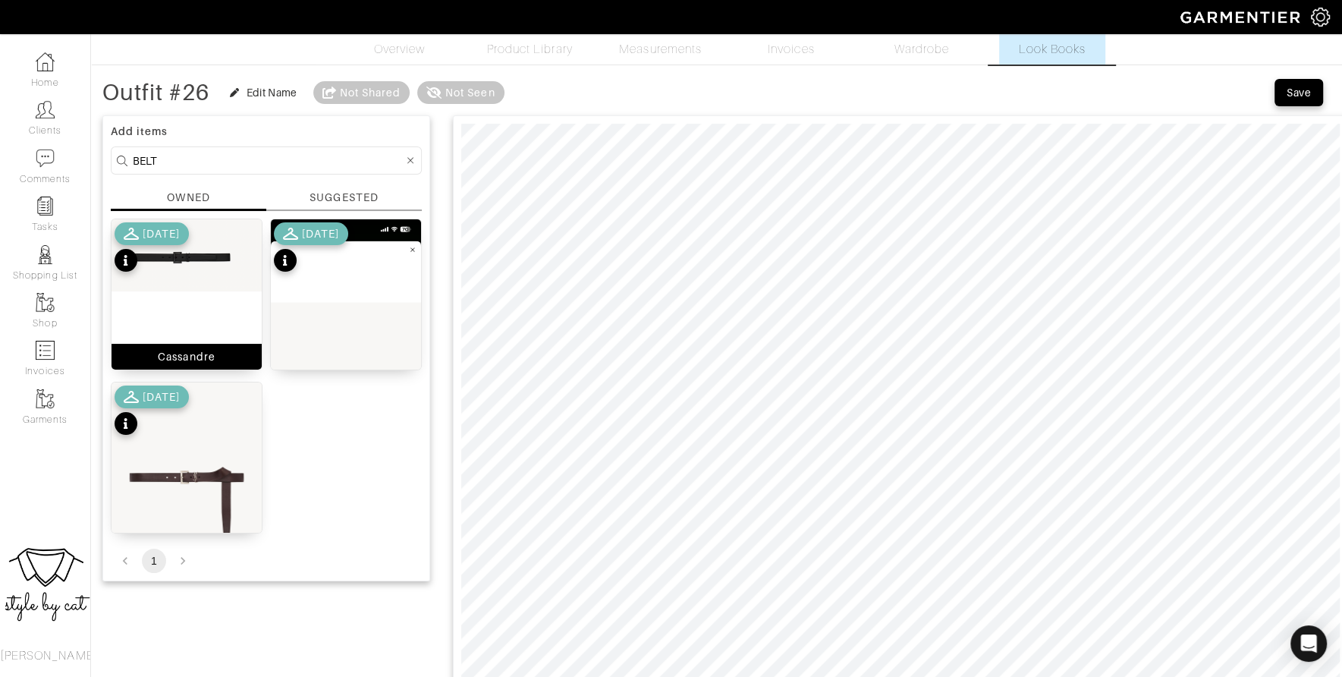
click at [193, 332] on div "Cassandre" at bounding box center [187, 294] width 152 height 152
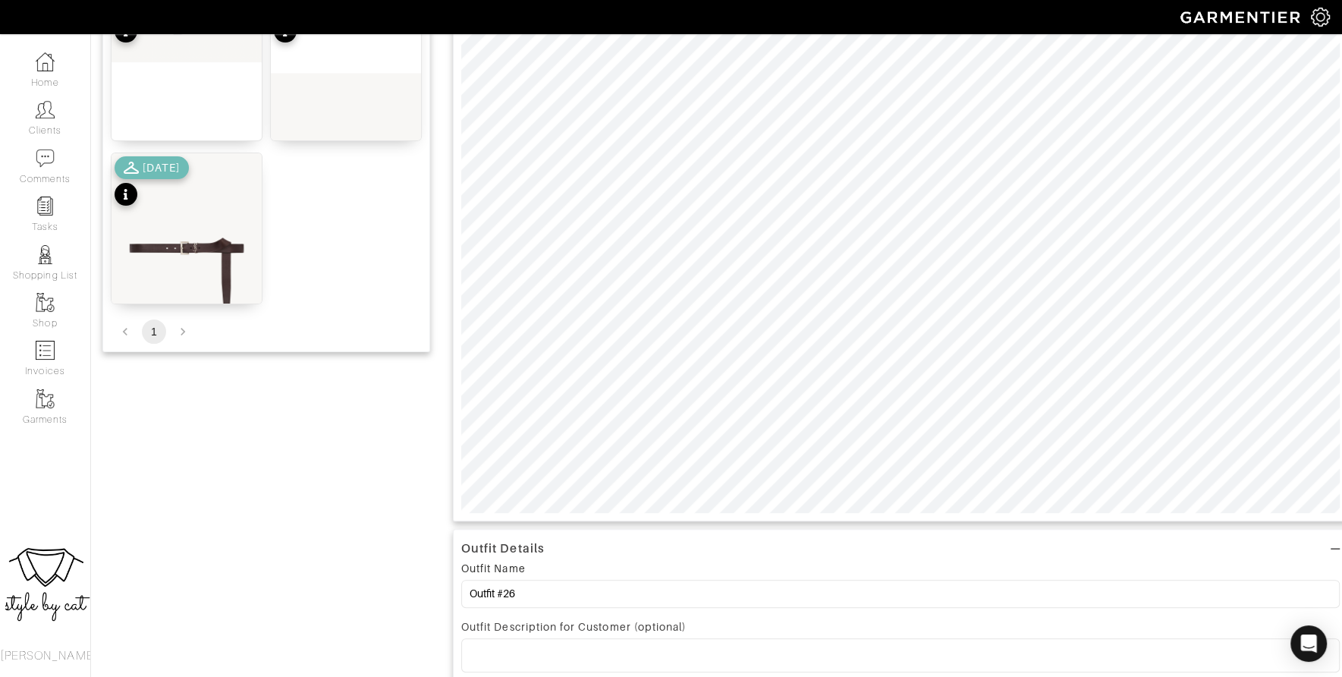
scroll to position [84, 0]
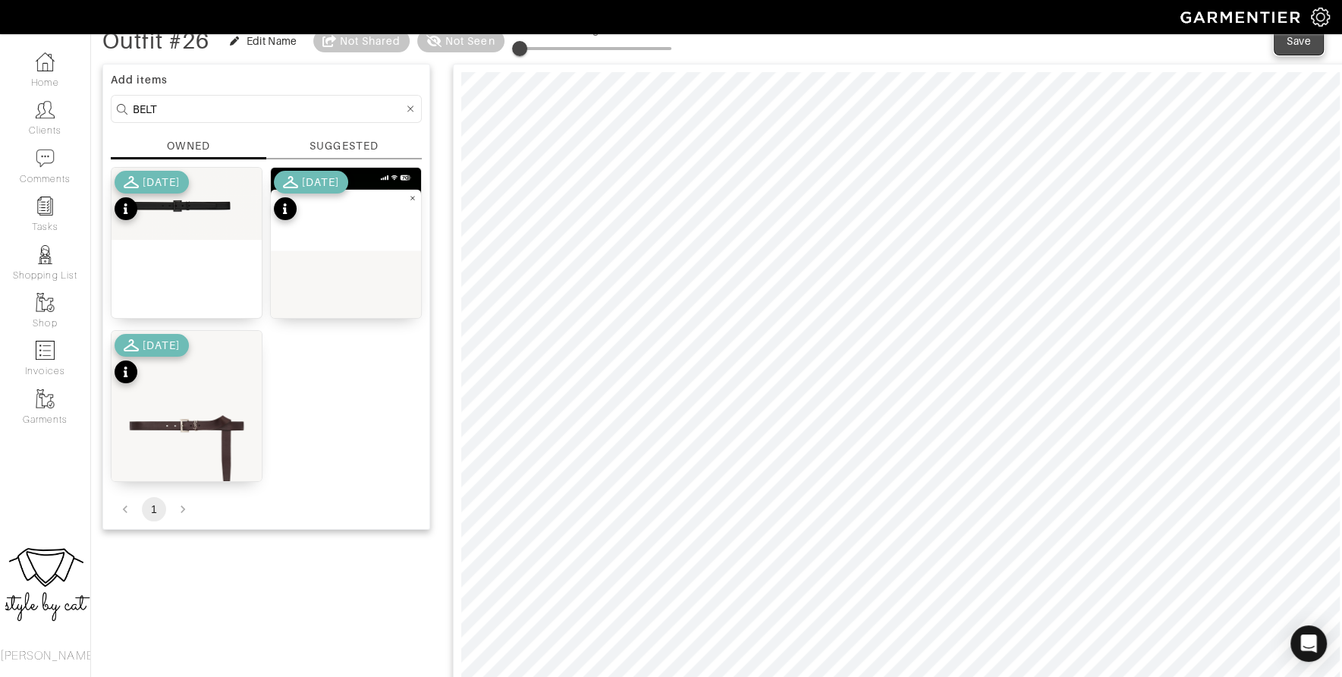
click at [1300, 51] on button "Save" at bounding box center [1298, 40] width 49 height 27
type input "50"
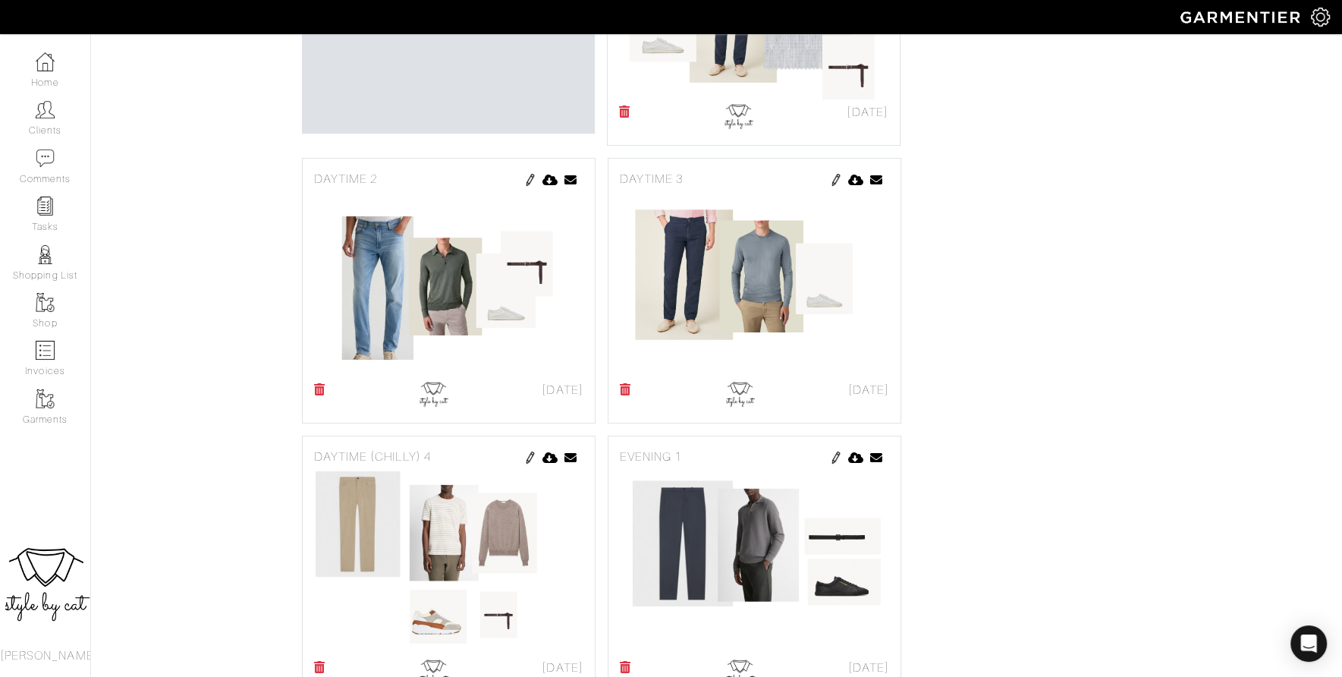
scroll to position [512, 0]
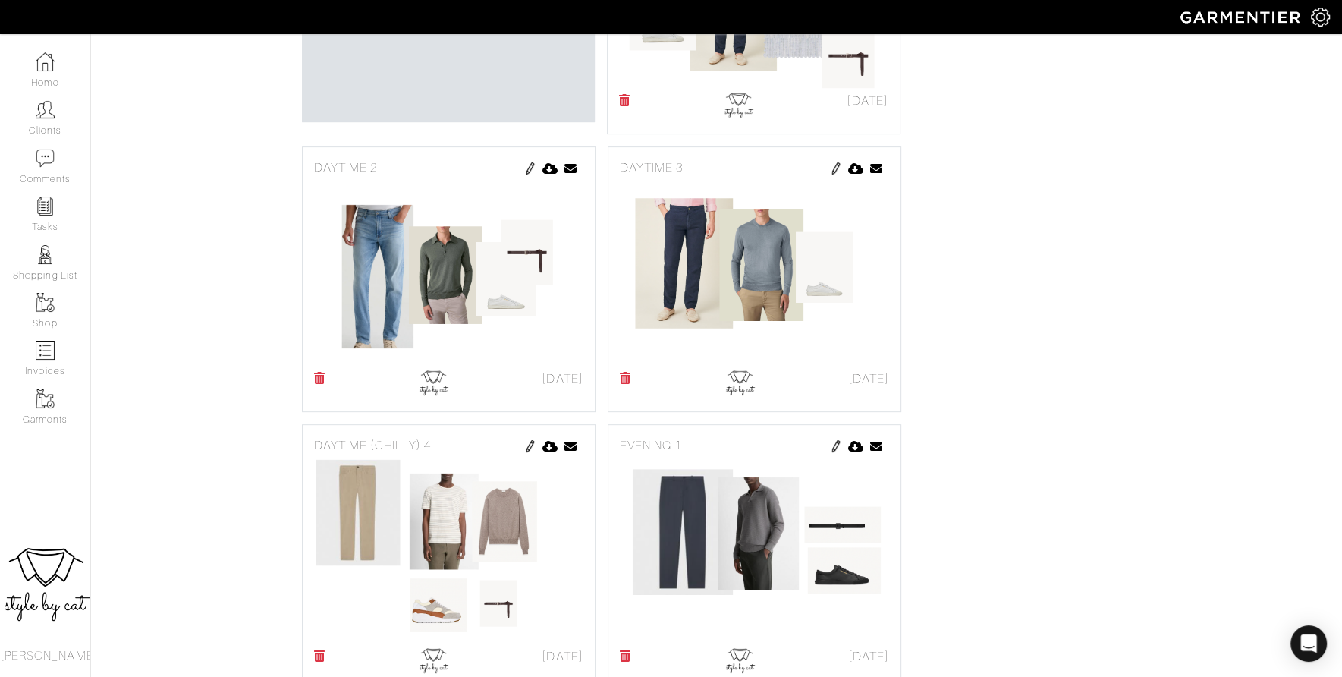
click at [436, 20] on span "ADD OUTFIT" at bounding box center [448, 14] width 73 height 14
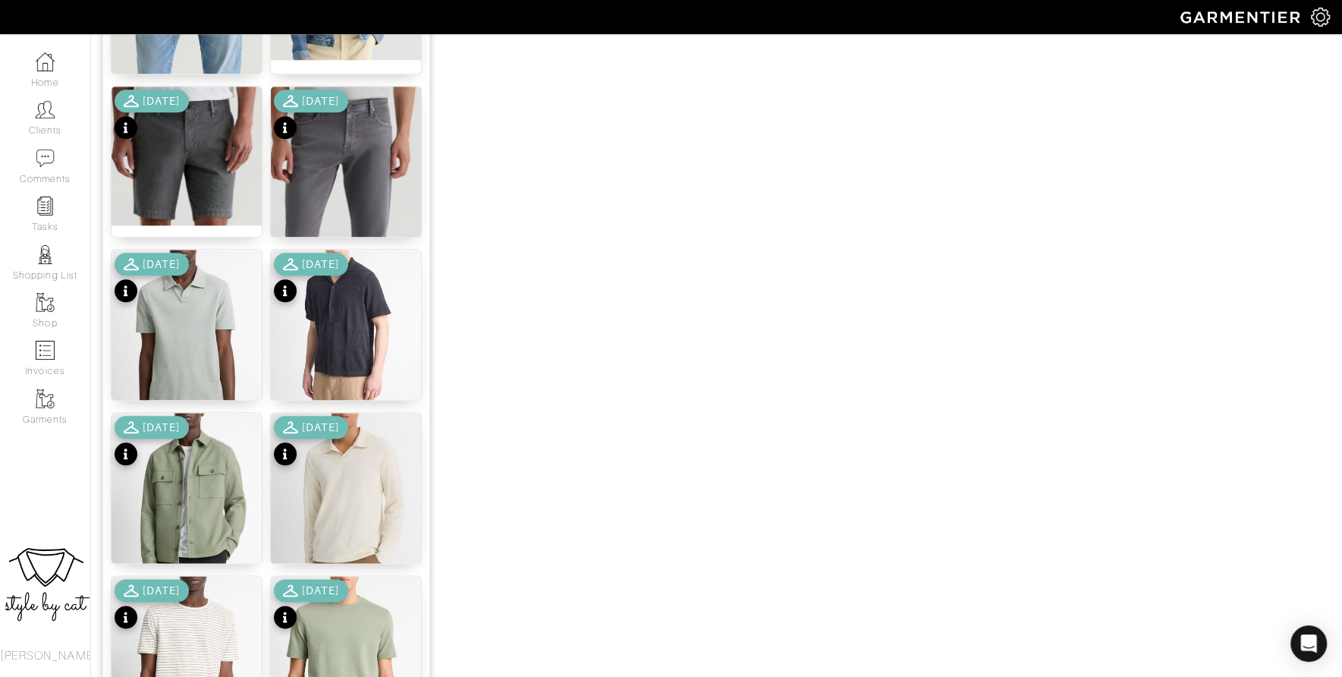
scroll to position [1802, 0]
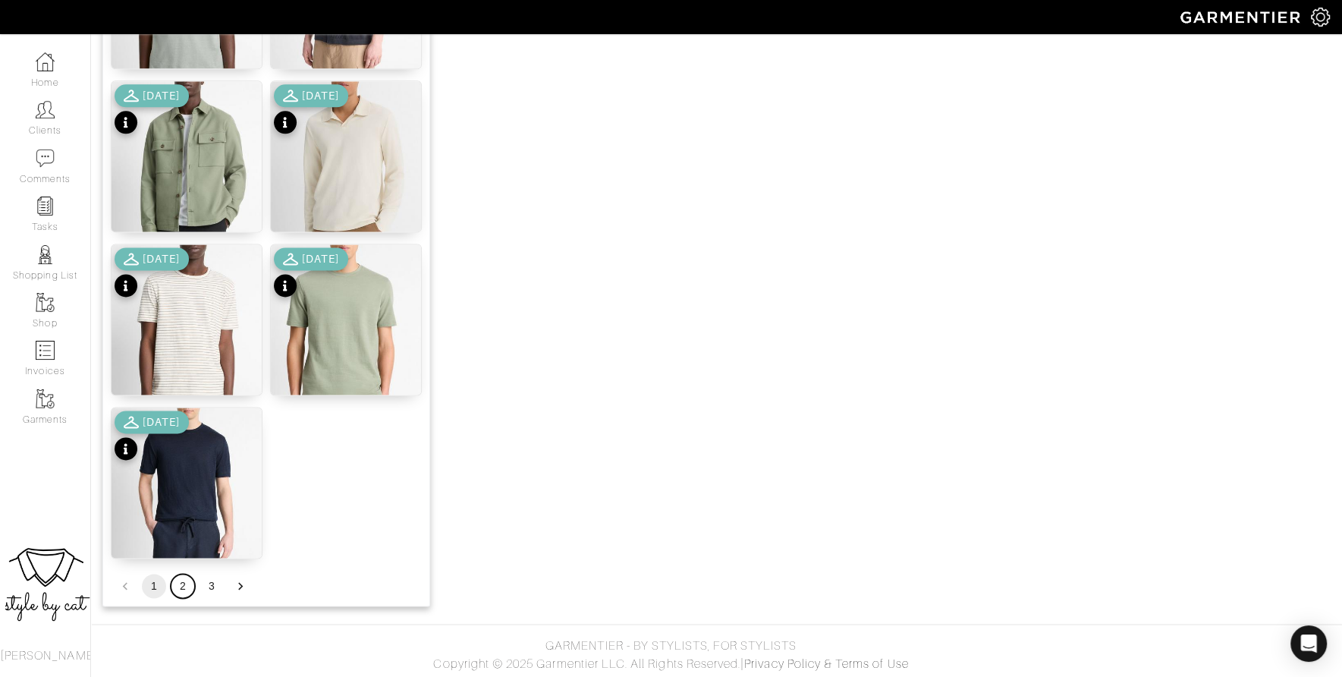
click at [175, 580] on button "2" at bounding box center [183, 586] width 24 height 24
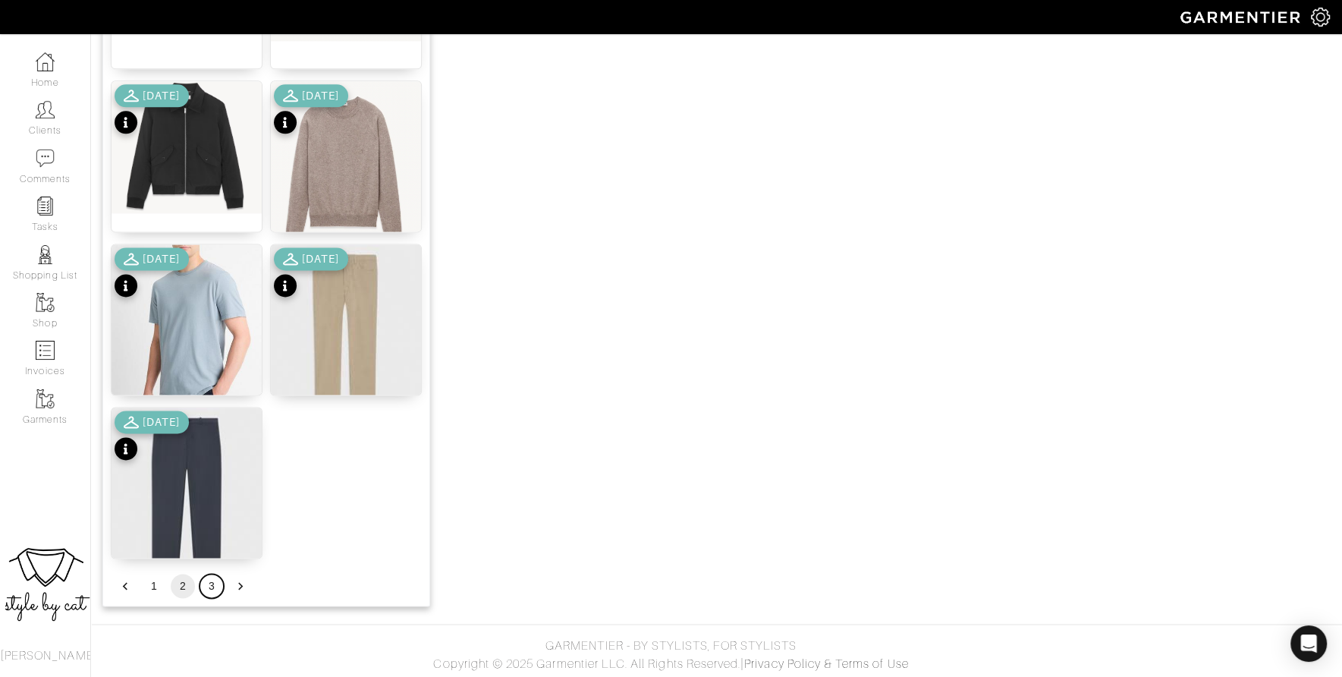
click at [208, 588] on button "3" at bounding box center [212, 586] width 24 height 24
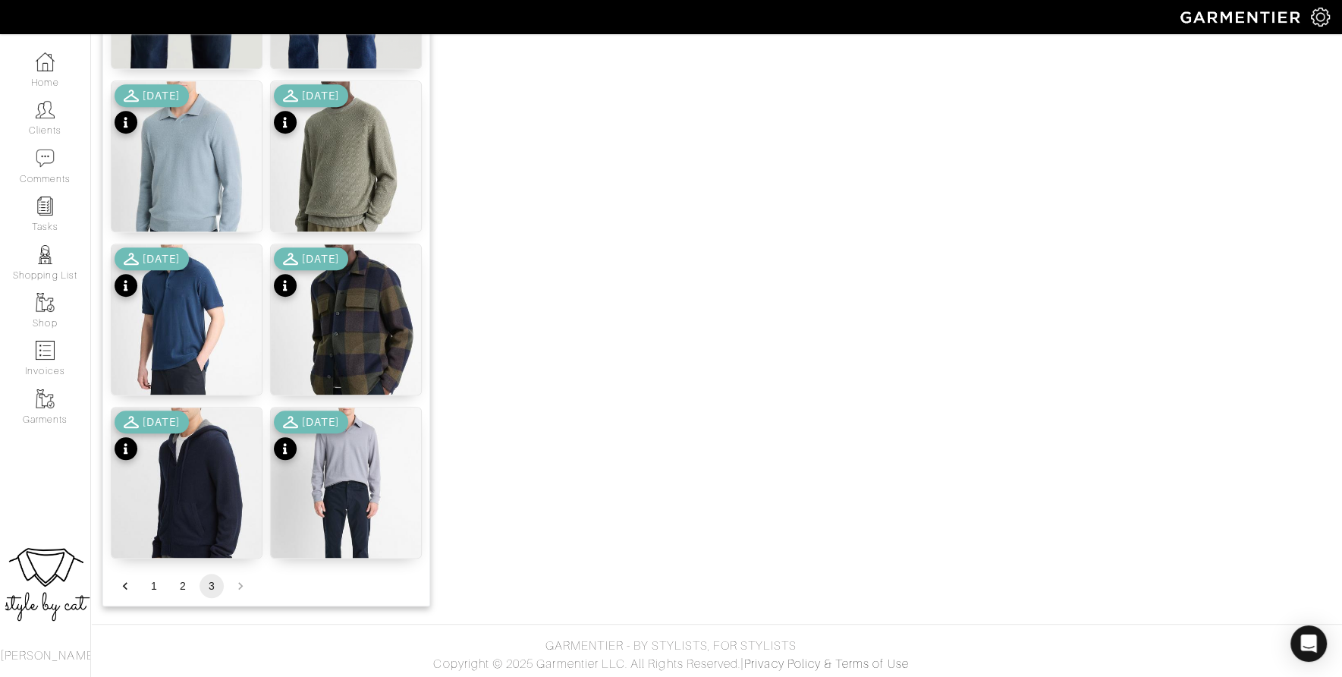
click at [345, 449] on div "10/08/24" at bounding box center [311, 436] width 74 height 53
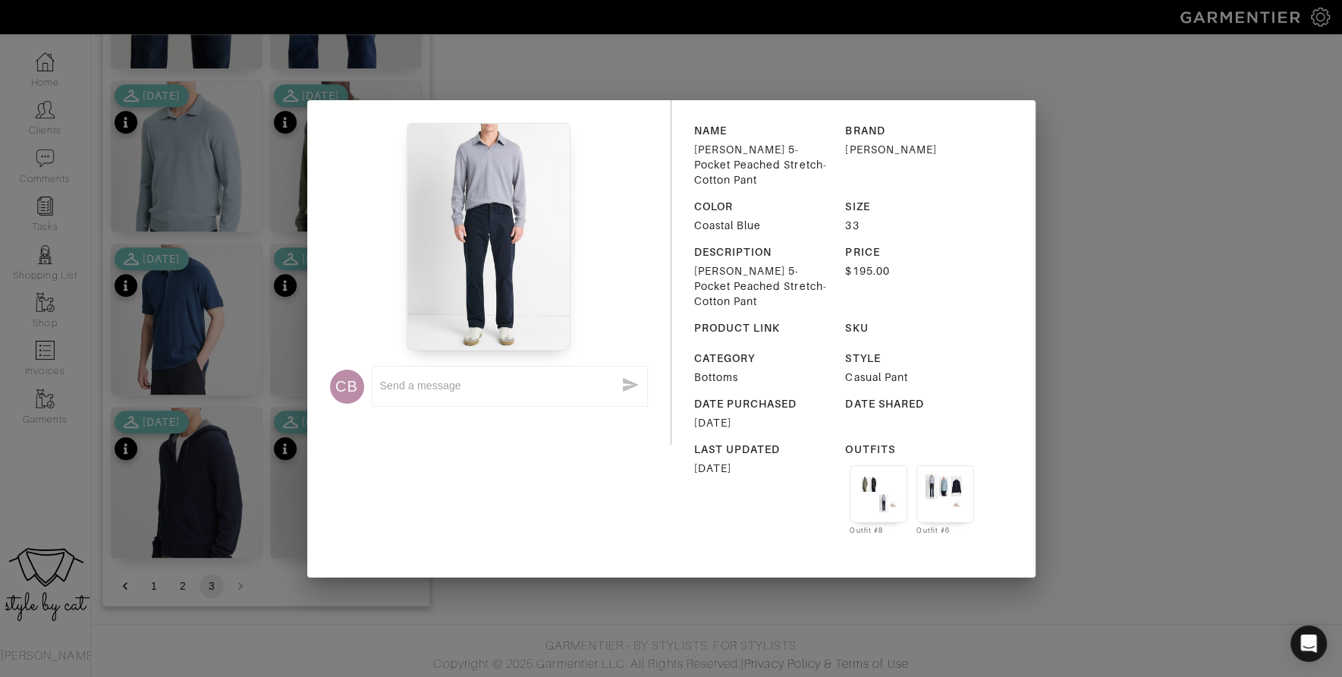
click at [485, 607] on div "CB x NAME Dylan Slim 5-Pocket Peached Stretch-Cotton Pant BRAND VINCE COLOR Coa…" at bounding box center [671, 338] width 1342 height 677
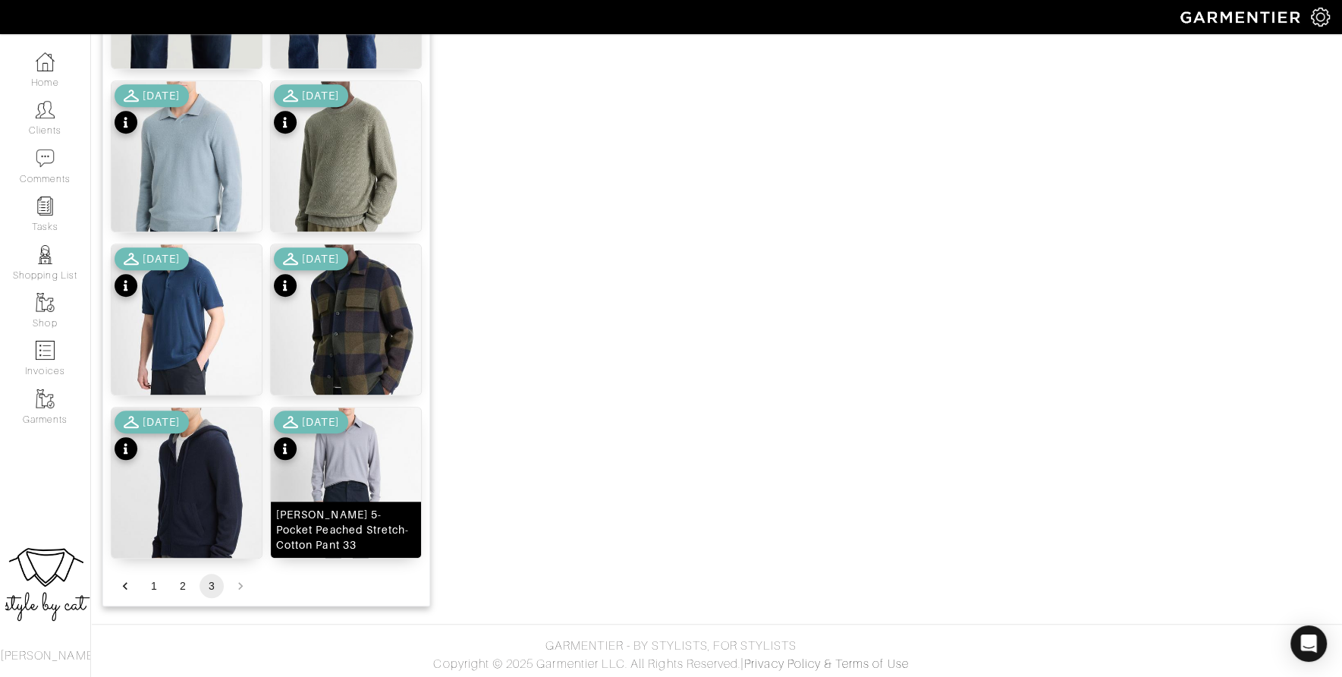
click at [327, 482] on img at bounding box center [346, 511] width 150 height 209
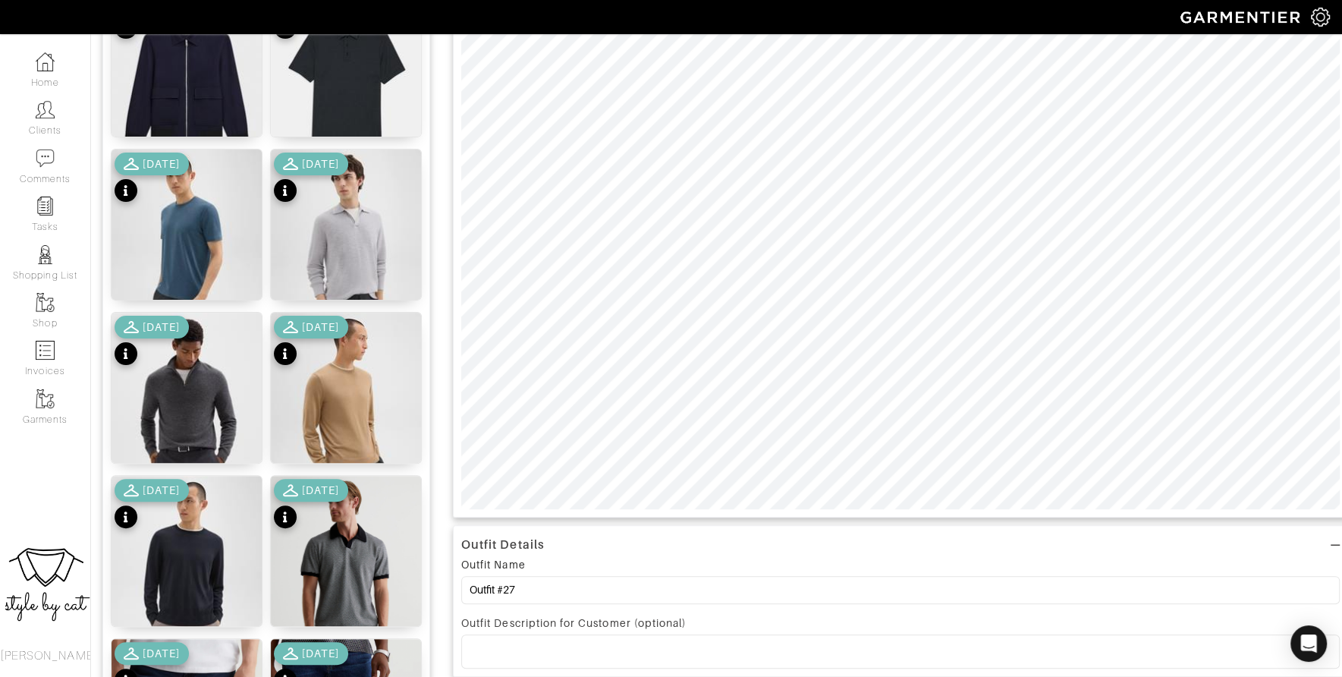
scroll to position [237, 0]
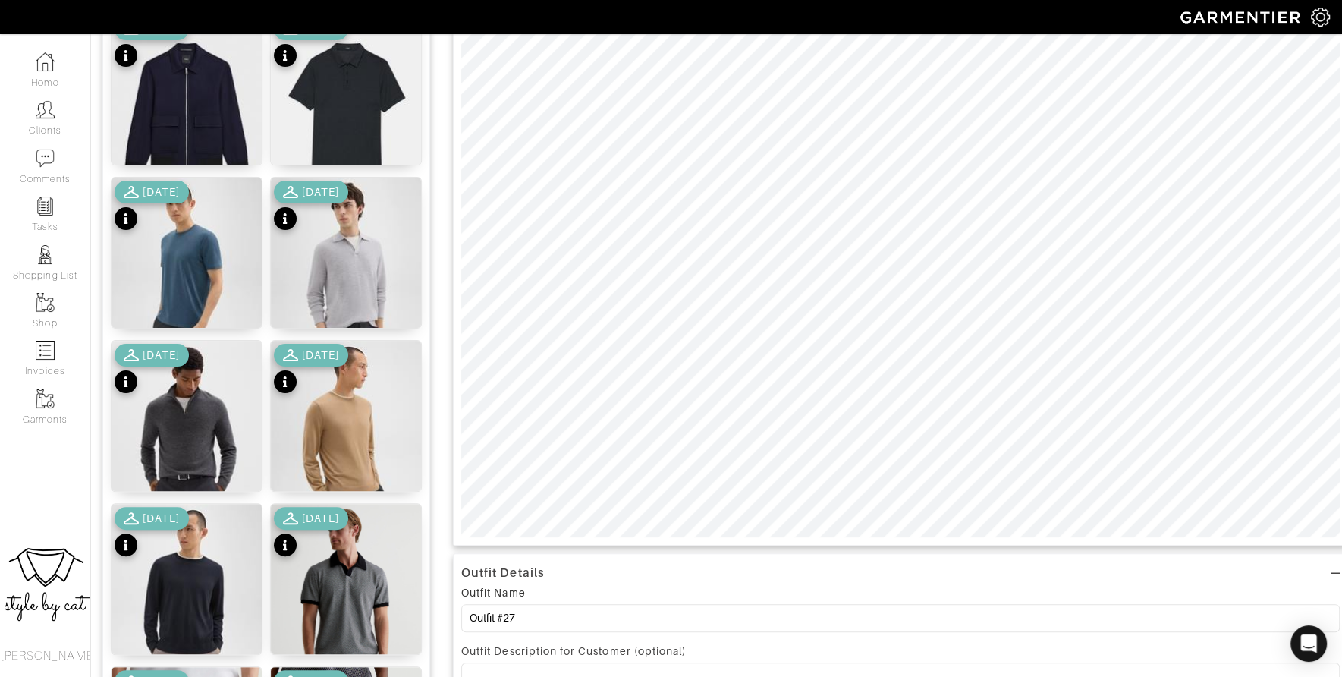
click at [164, 375] on div "10/04/24" at bounding box center [152, 370] width 74 height 53
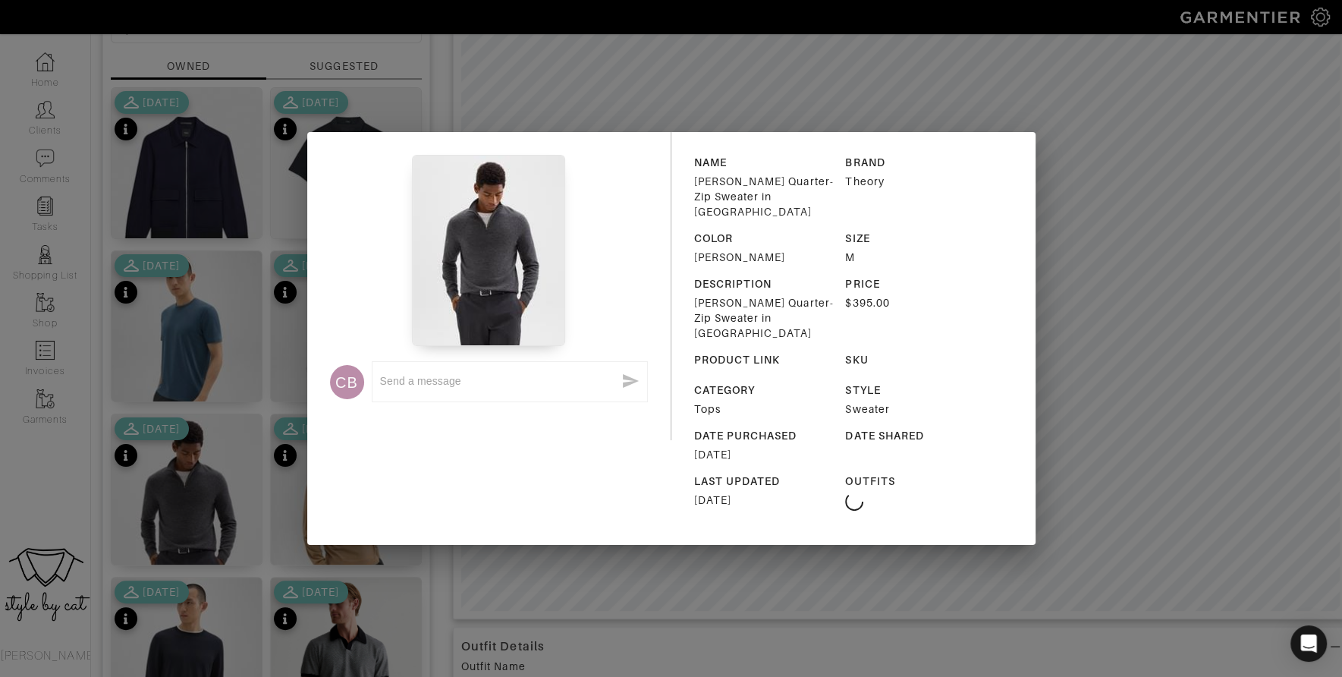
scroll to position [148, 0]
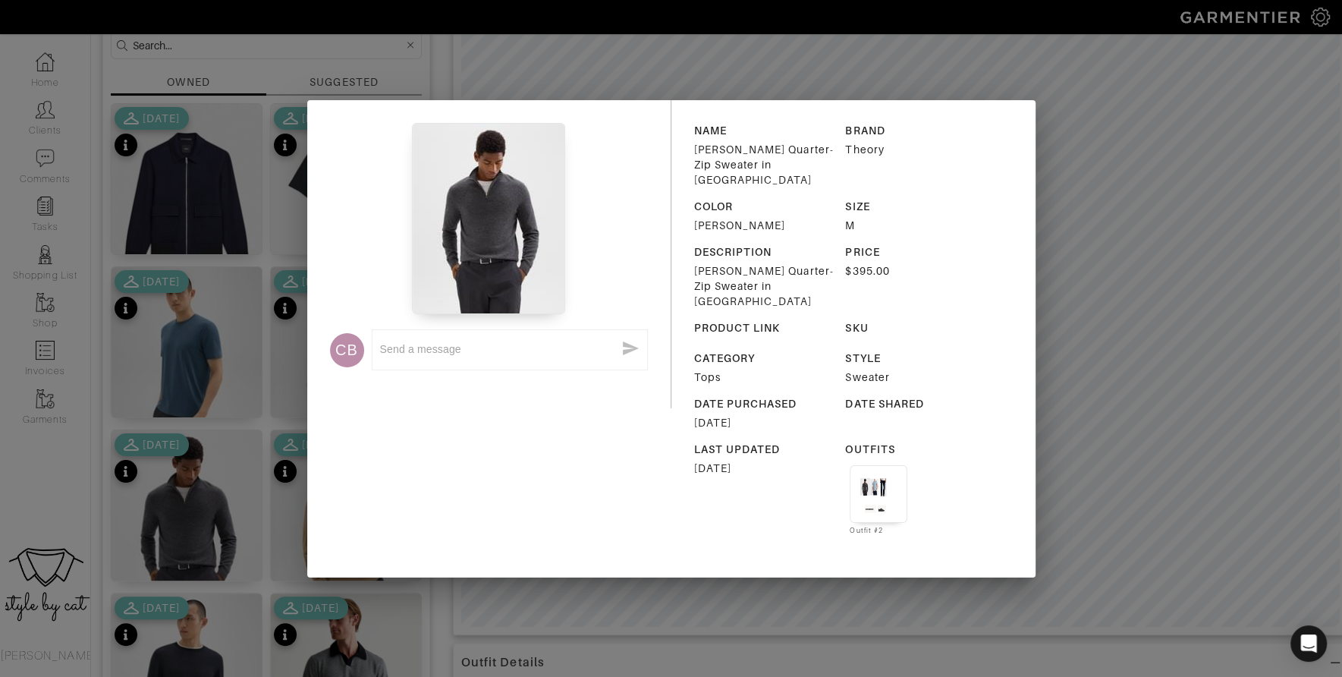
click at [137, 489] on div "CB x NAME Hilles Quarter-Zip Sweater in Cashmere BRAND Theory COLOR grey heathe…" at bounding box center [671, 338] width 1342 height 677
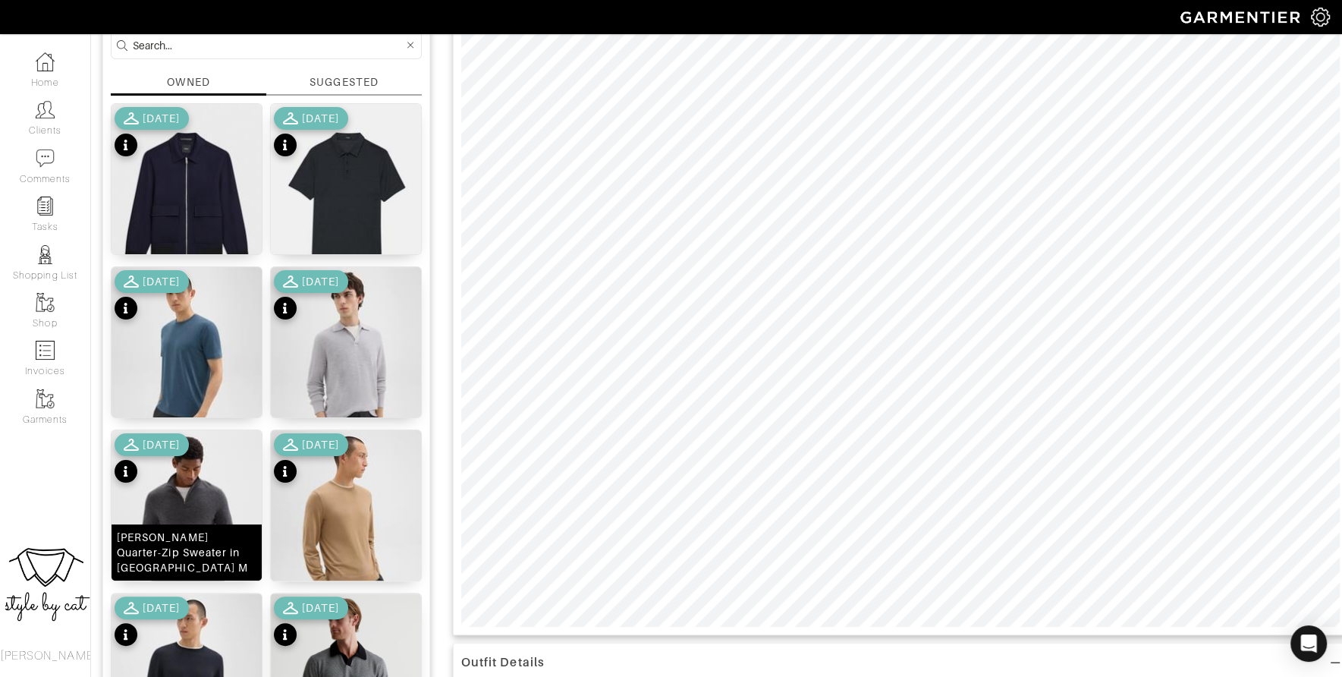
click at [204, 504] on img at bounding box center [187, 524] width 150 height 188
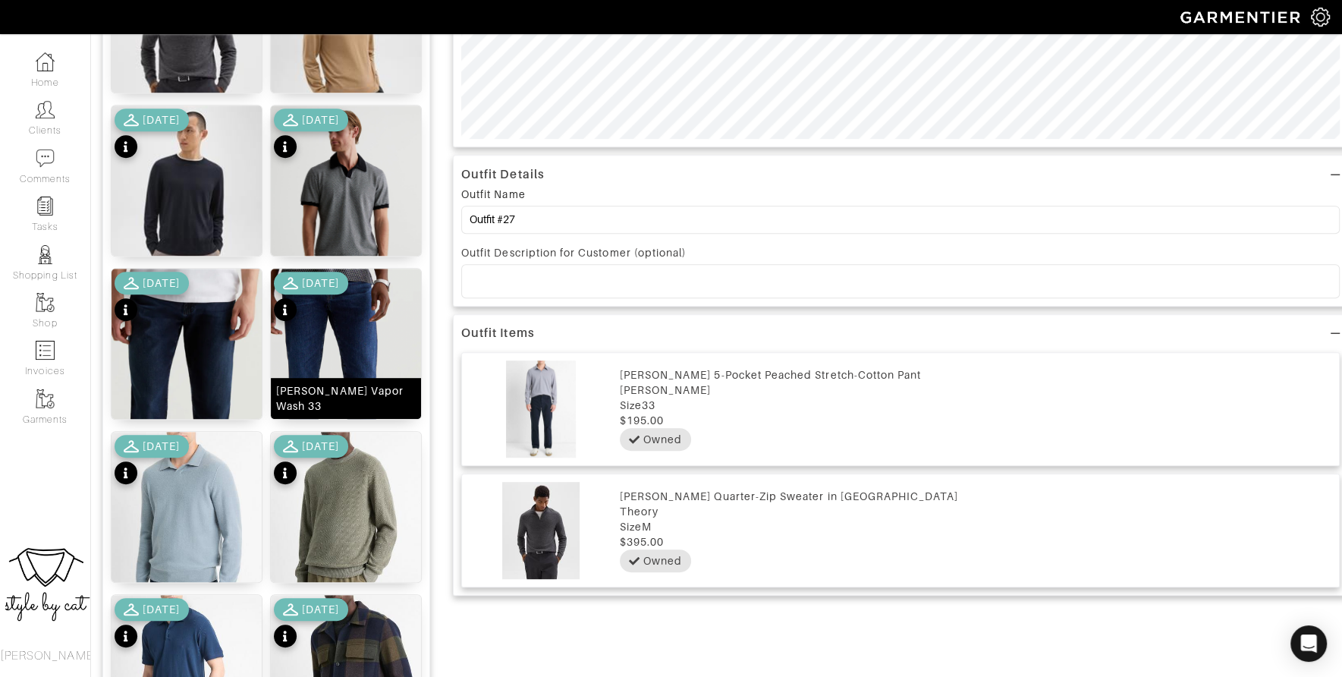
scroll to position [957, 0]
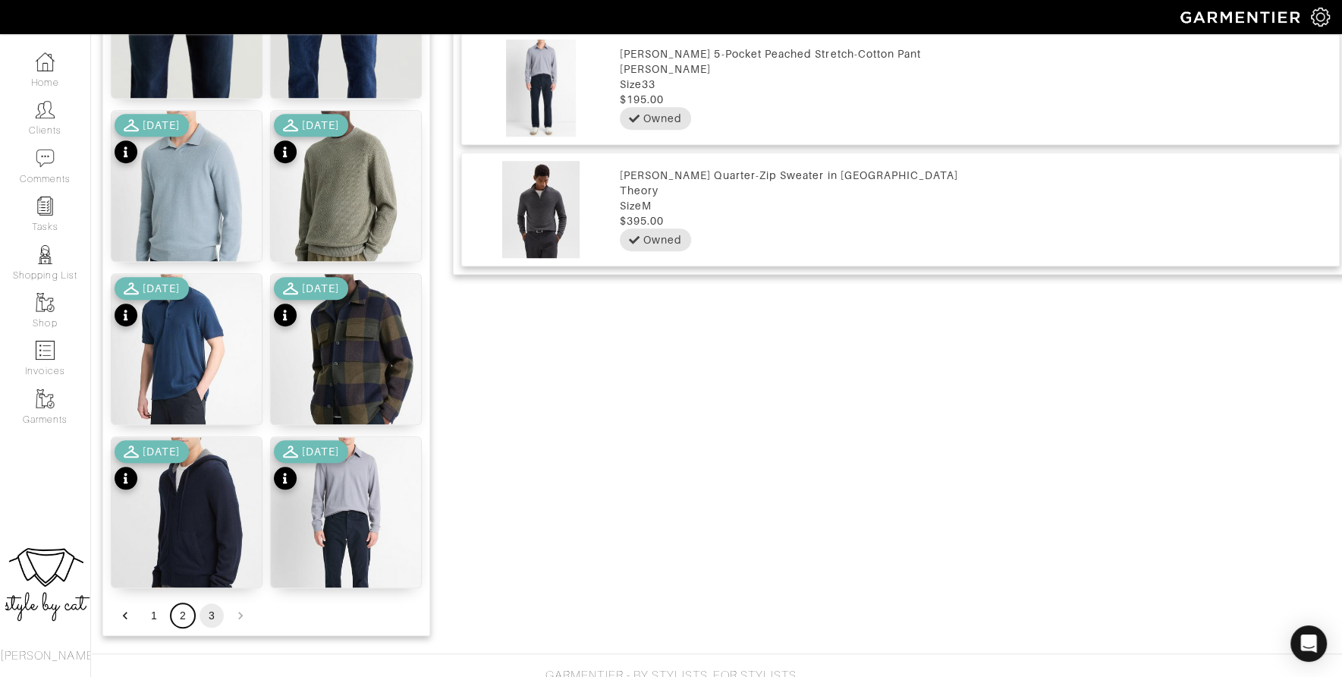
click at [172, 612] on button "2" at bounding box center [183, 615] width 24 height 24
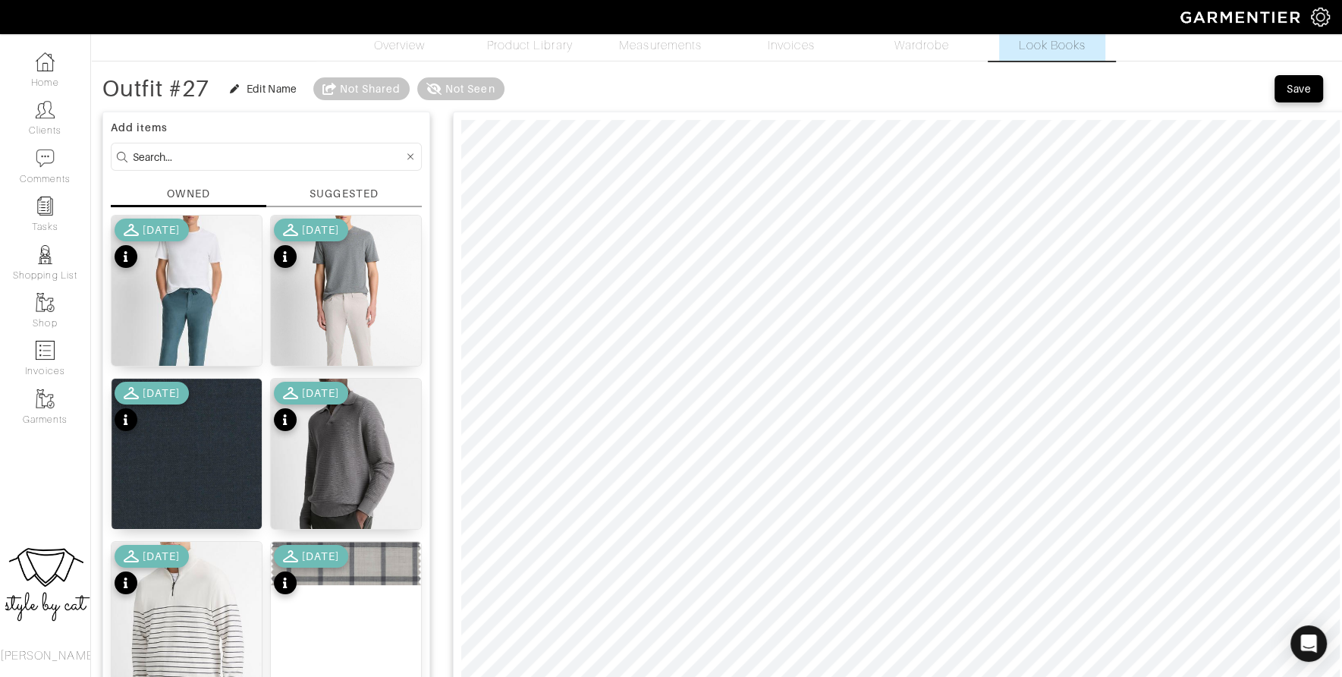
scroll to position [0, 0]
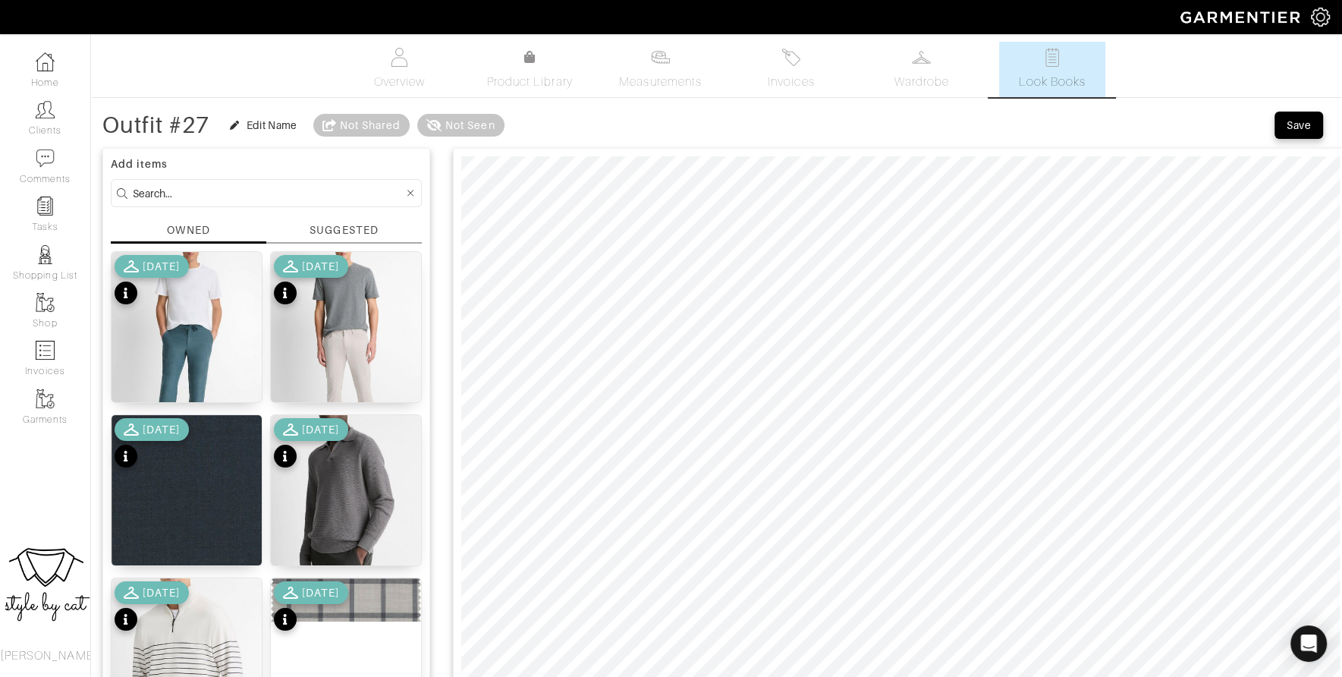
click at [378, 599] on img at bounding box center [346, 599] width 150 height 43
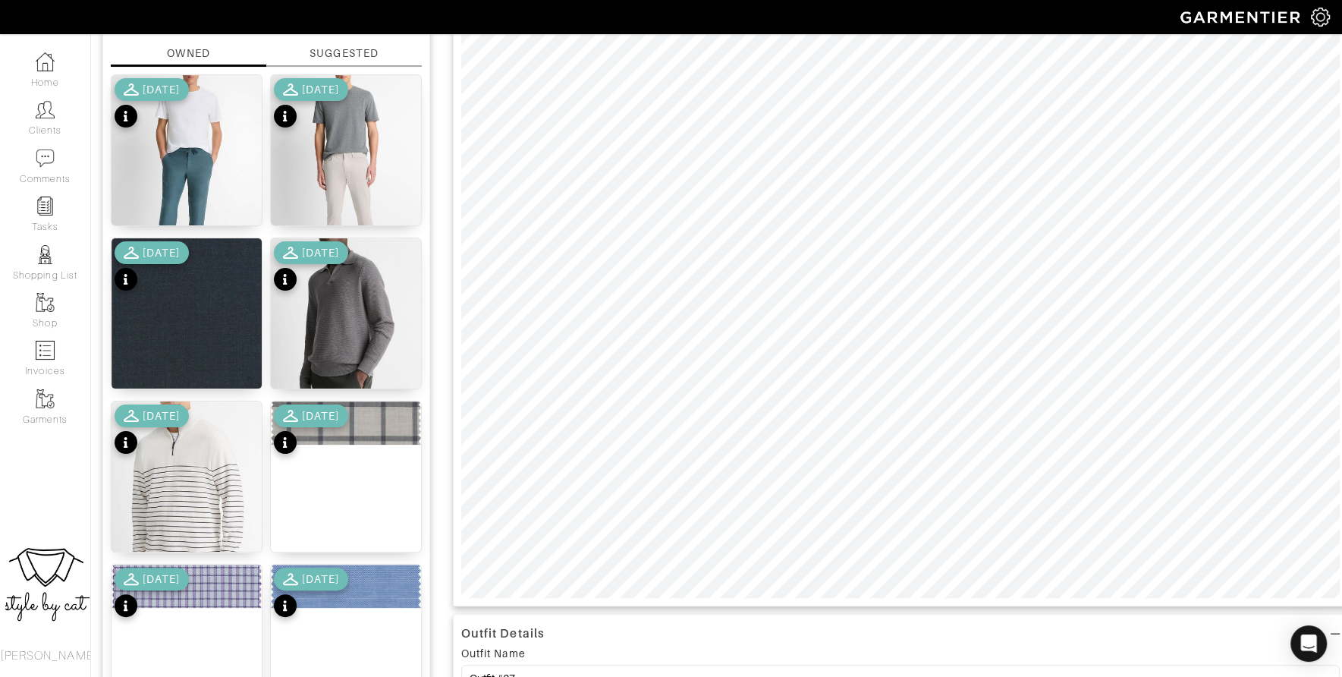
scroll to position [321, 0]
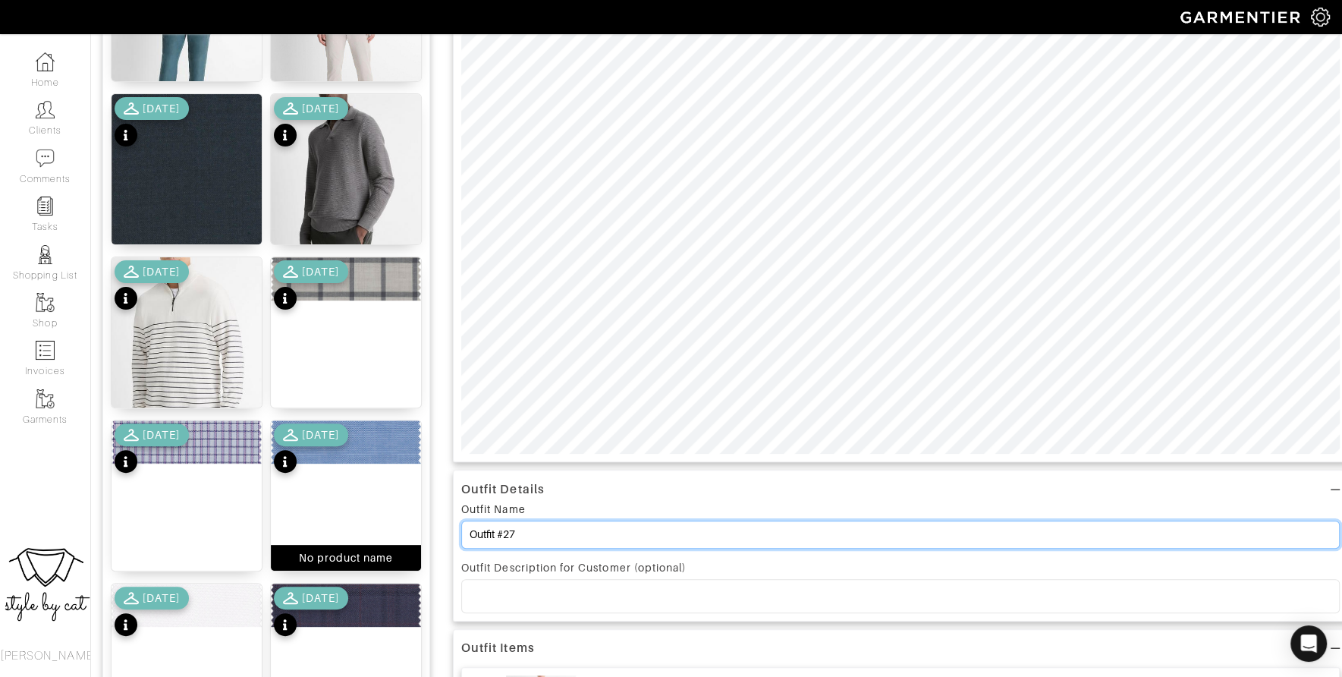
drag, startPoint x: 536, startPoint y: 530, endPoint x: 413, endPoint y: 527, distance: 122.9
type input "F"
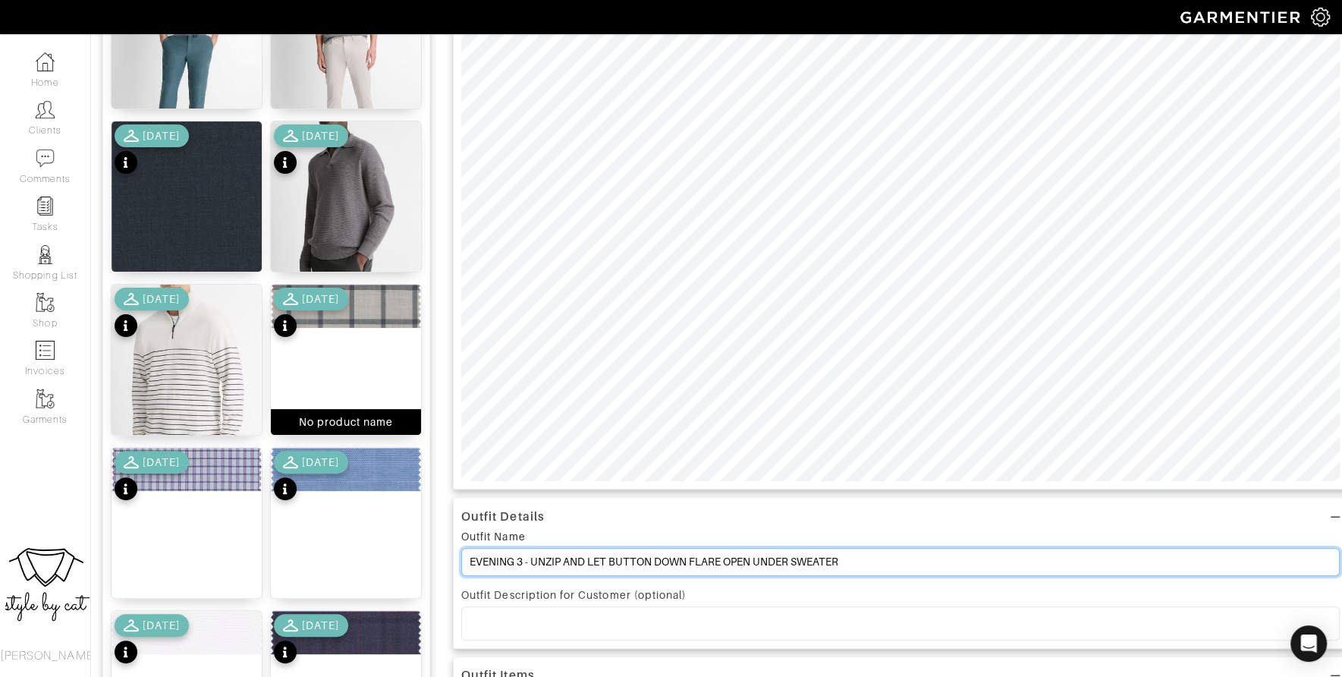
scroll to position [0, 0]
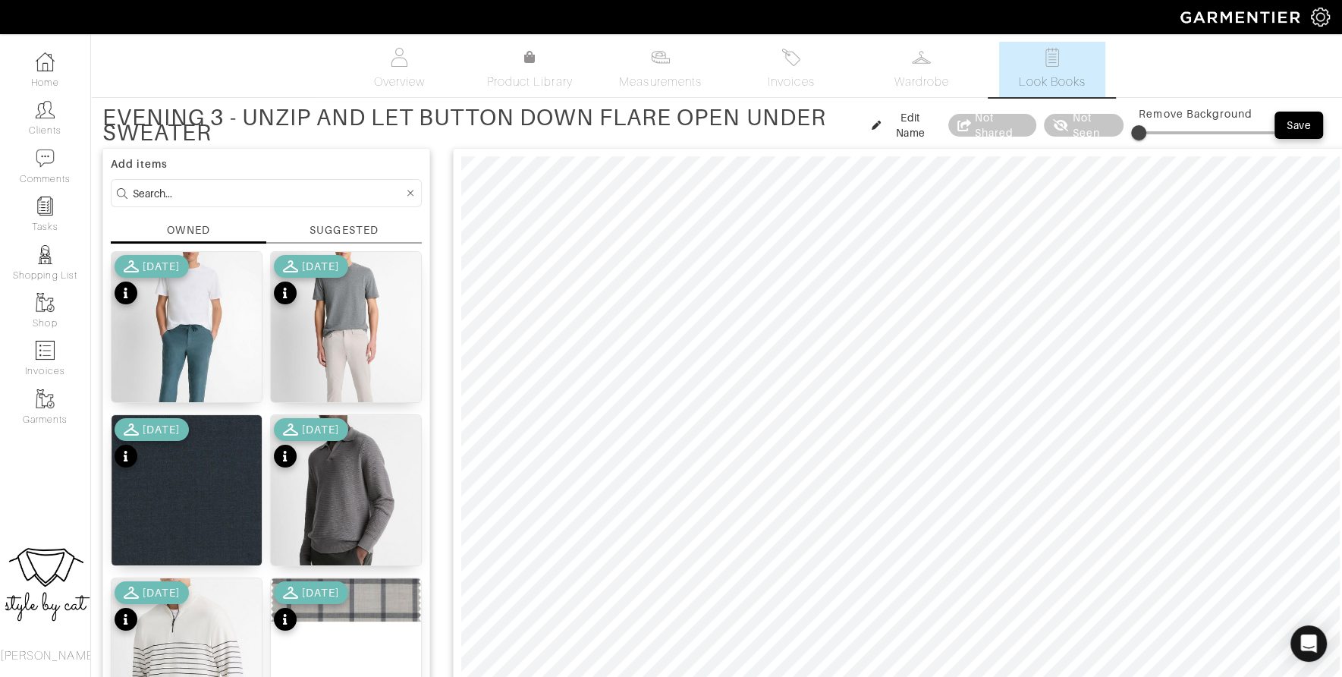
type input "EVENING 3 - UNZIP AND LET BUTTON DOWN FLARE OPEN UNDER SWEATER"
click at [297, 198] on input at bounding box center [268, 193] width 271 height 19
type input "SHOE"
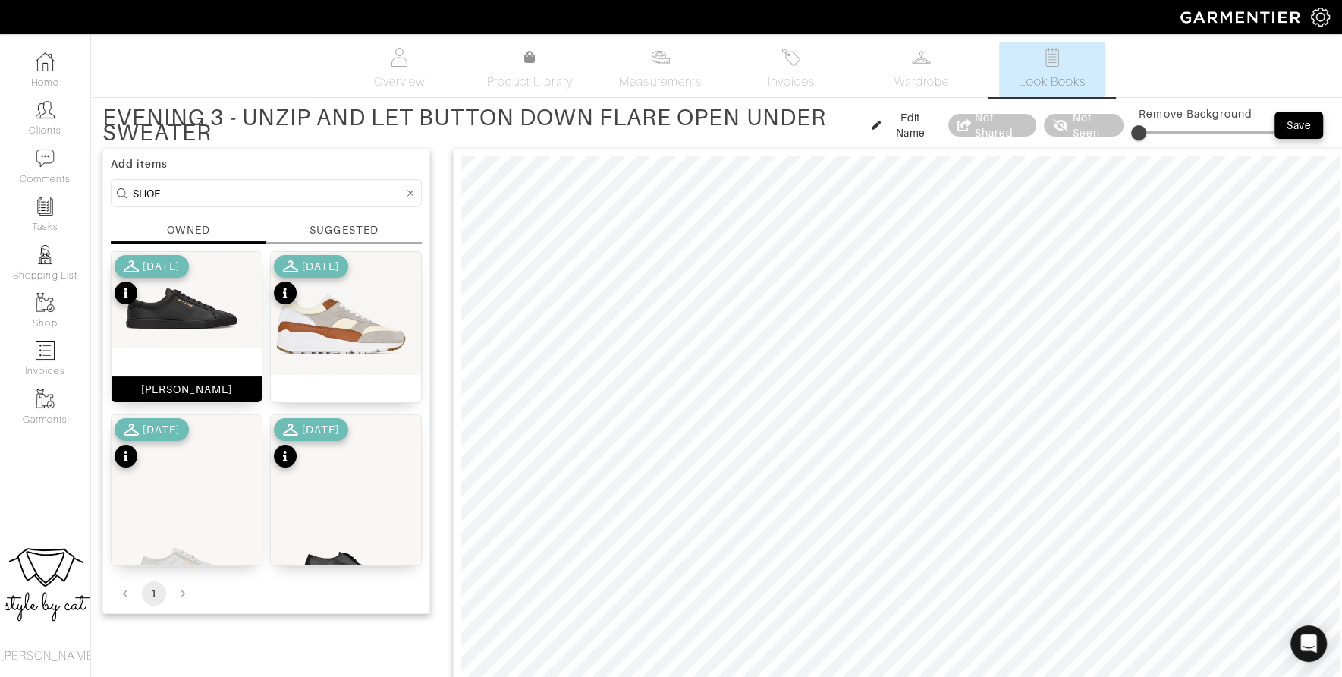
click at [170, 313] on img at bounding box center [187, 300] width 150 height 96
click at [266, 190] on input "SHOE" at bounding box center [268, 193] width 271 height 19
click at [414, 194] on div at bounding box center [411, 193] width 14 height 19
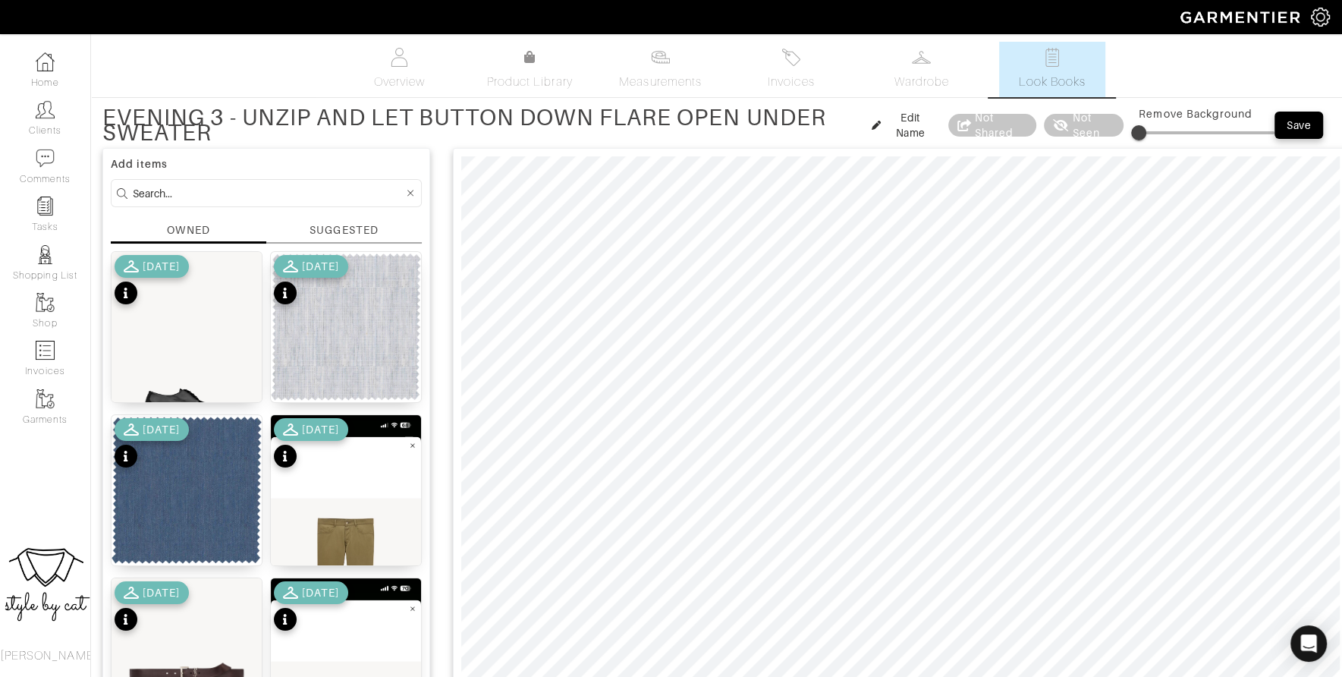
click at [354, 195] on input at bounding box center [268, 193] width 271 height 19
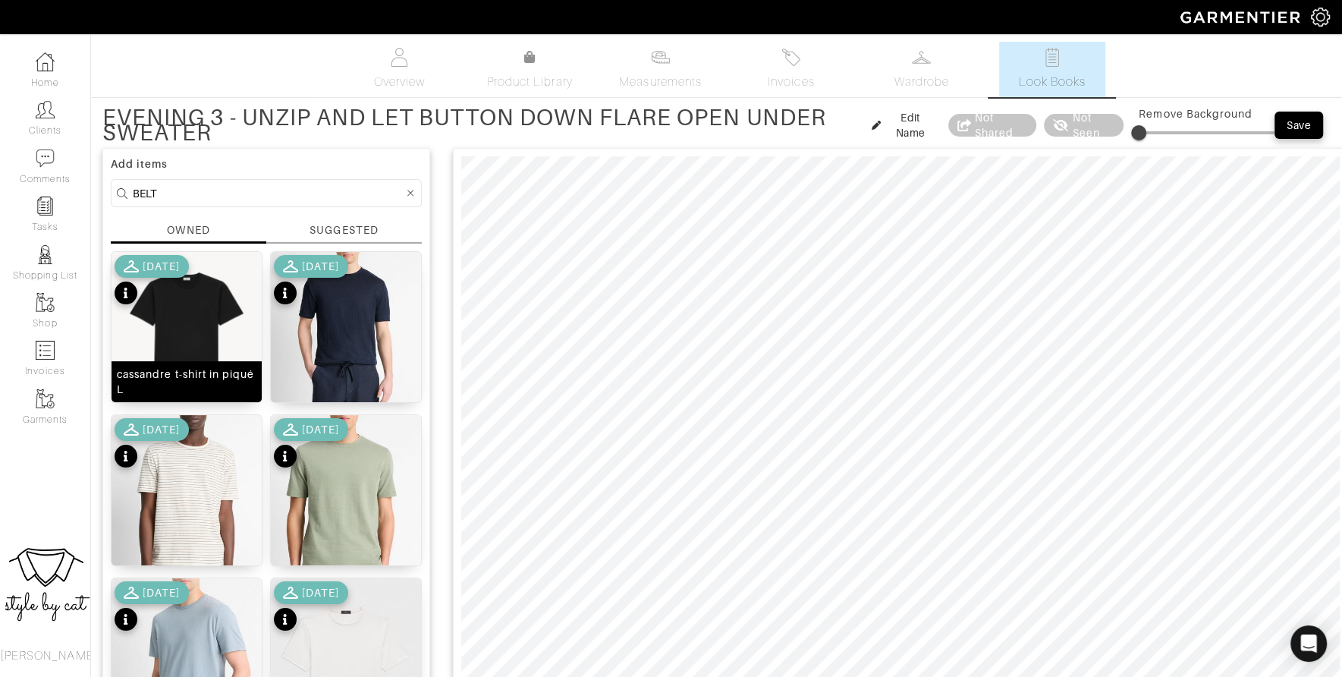
type input "BELT"
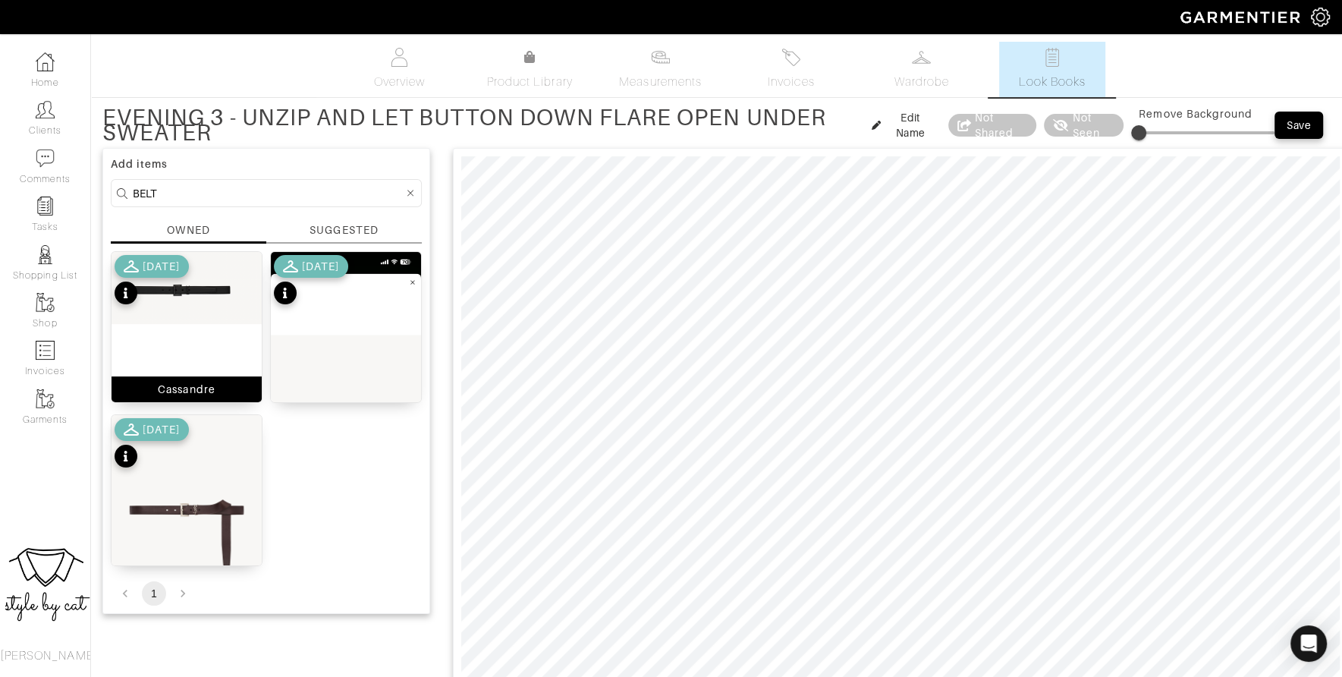
click at [168, 316] on img at bounding box center [187, 288] width 150 height 72
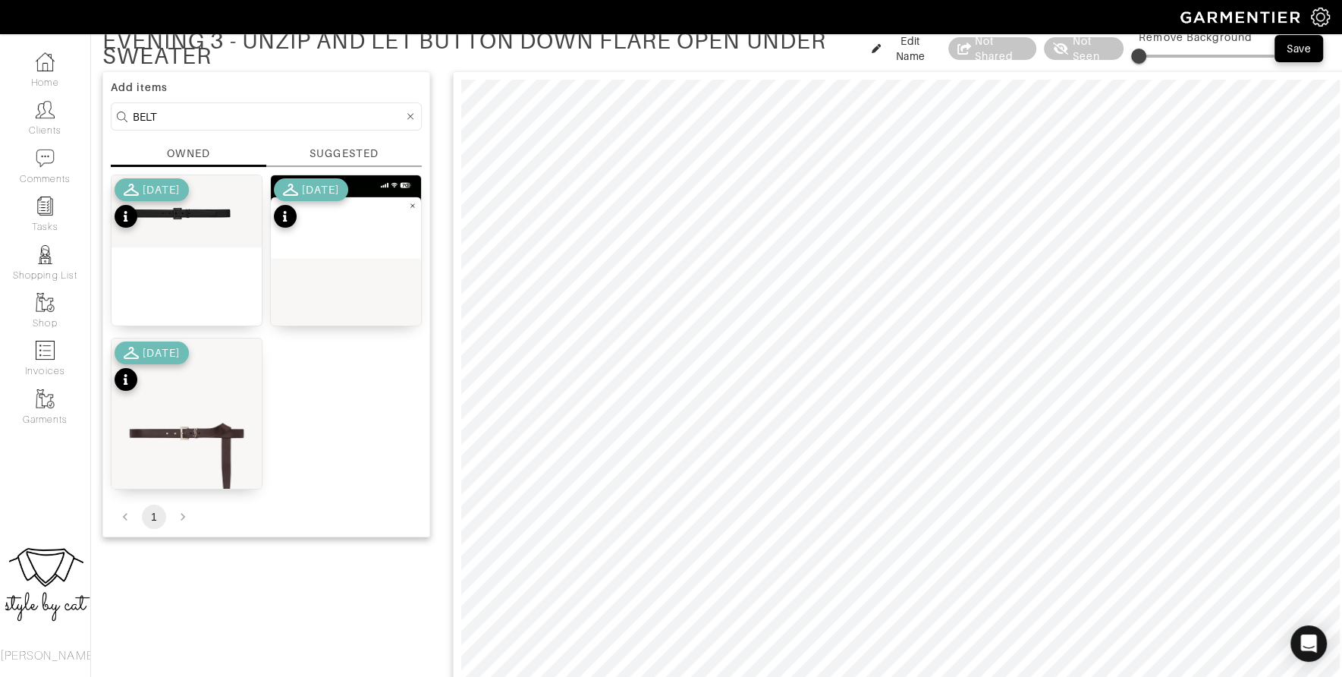
scroll to position [68, 0]
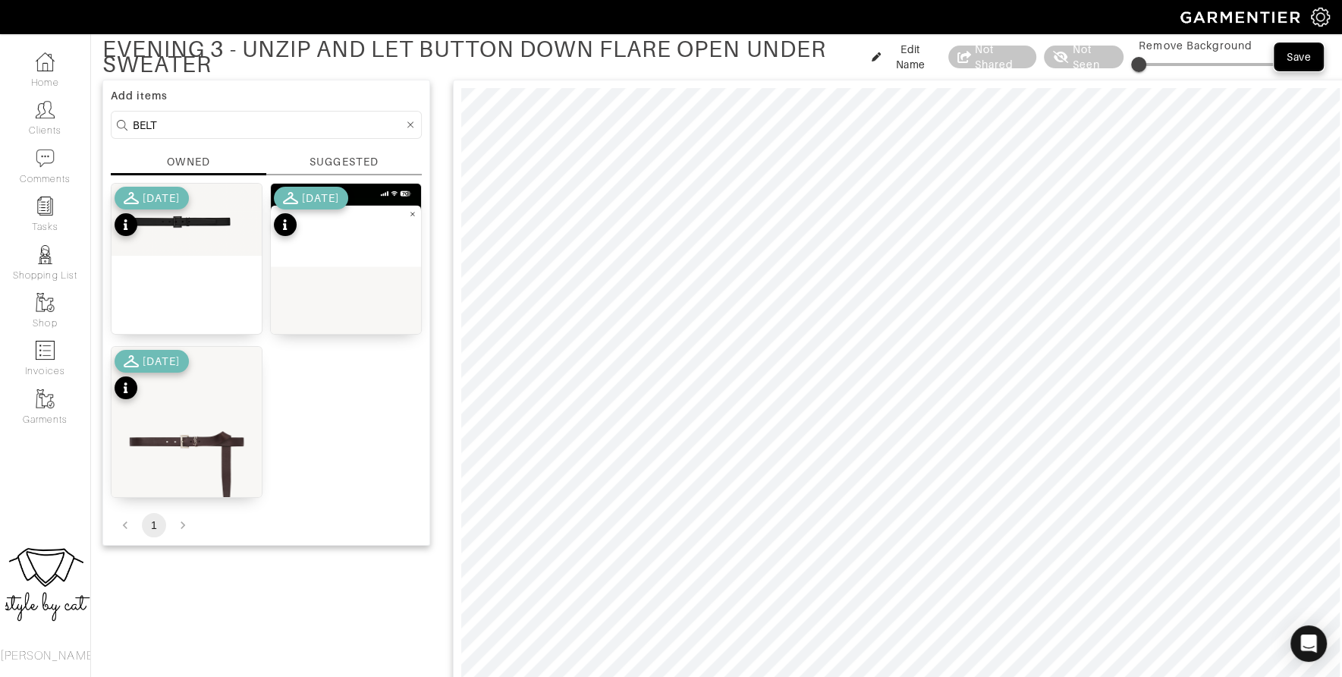
click at [1304, 55] on div "Save" at bounding box center [1299, 56] width 24 height 15
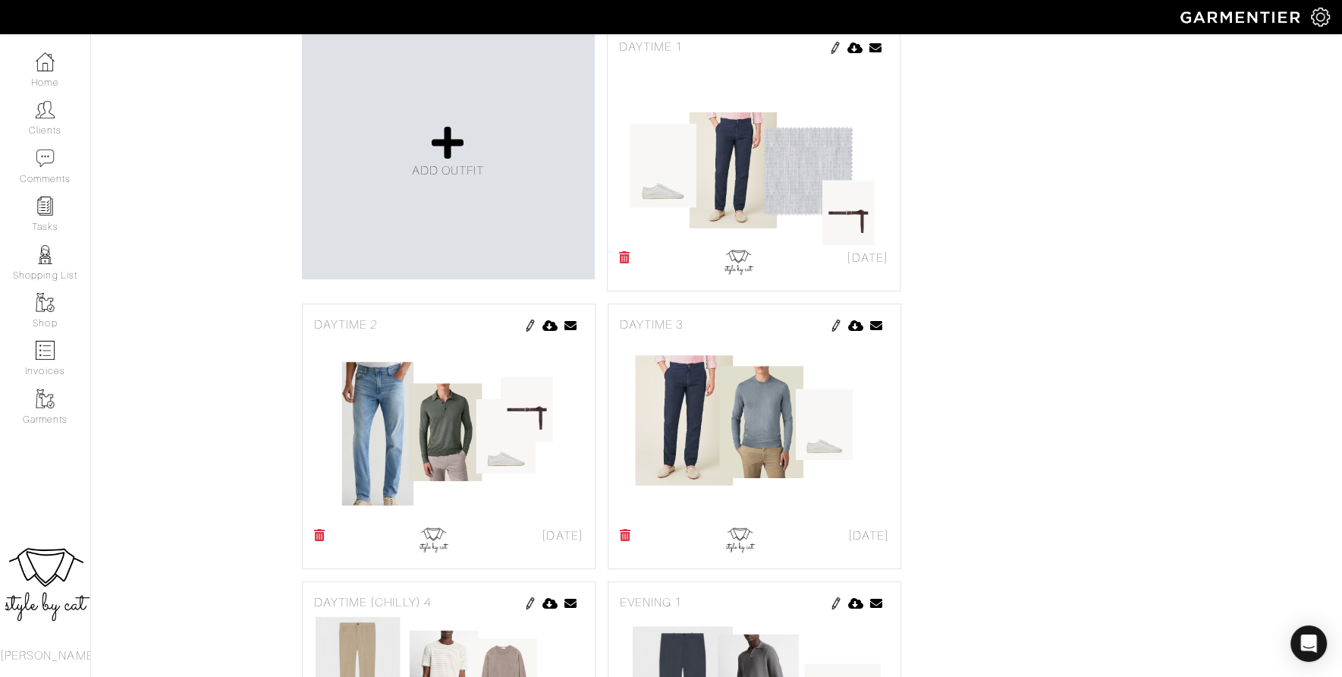
scroll to position [347, 0]
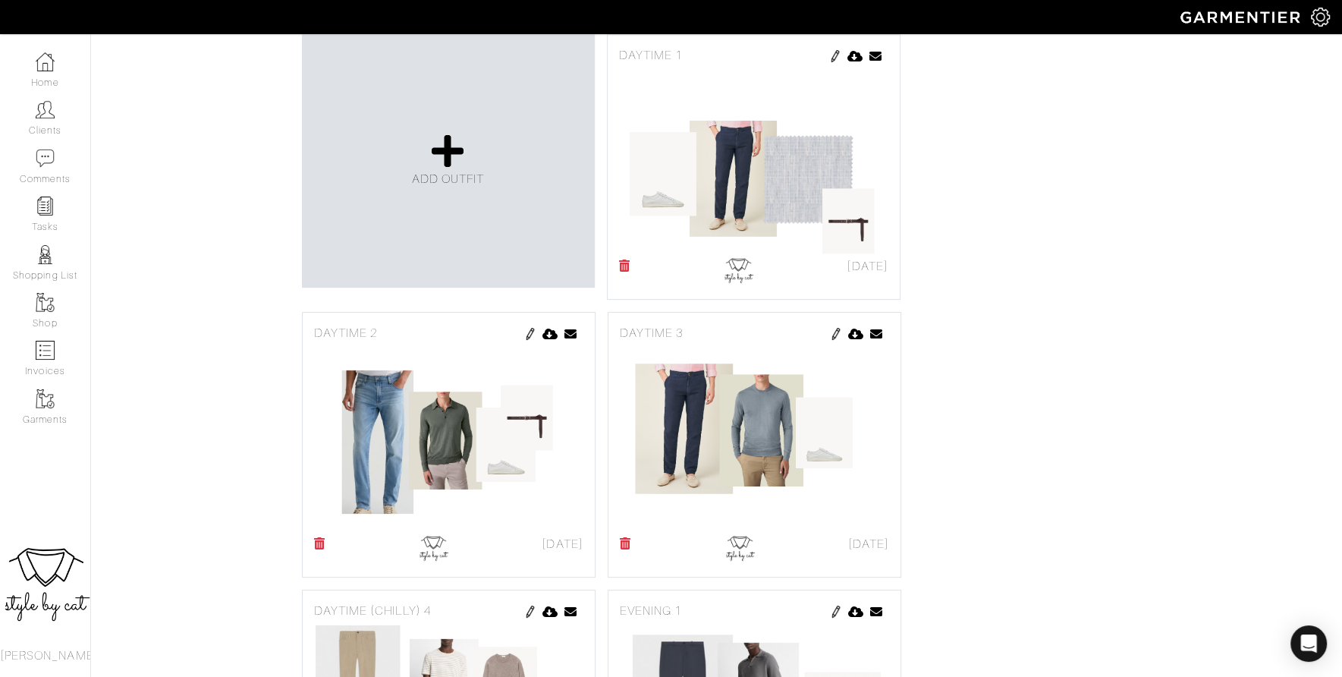
click at [483, 28] on link "Email Look Book" at bounding box center [490, 17] width 99 height 24
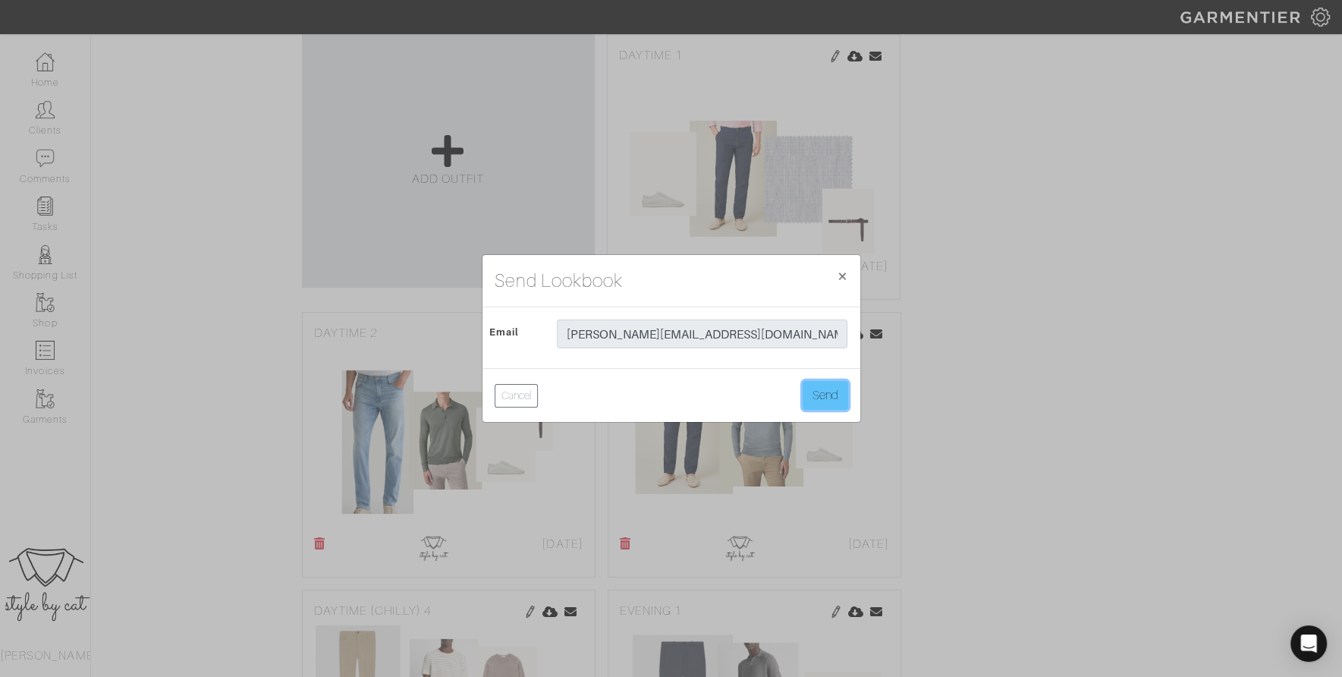
click at [822, 397] on button "Send" at bounding box center [826, 395] width 46 height 29
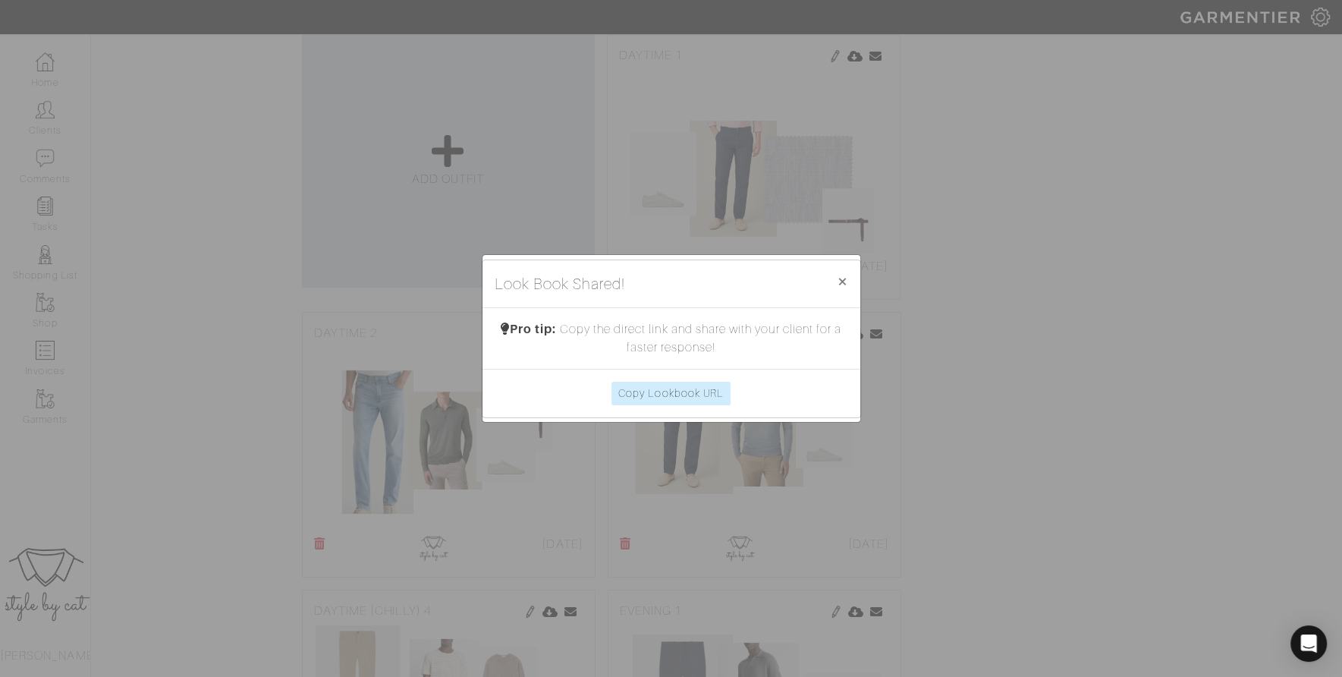
click at [370, 88] on div "Look Book Shared! × Close Pro tip: Copy the direct link and share with your cli…" at bounding box center [671, 338] width 1342 height 677
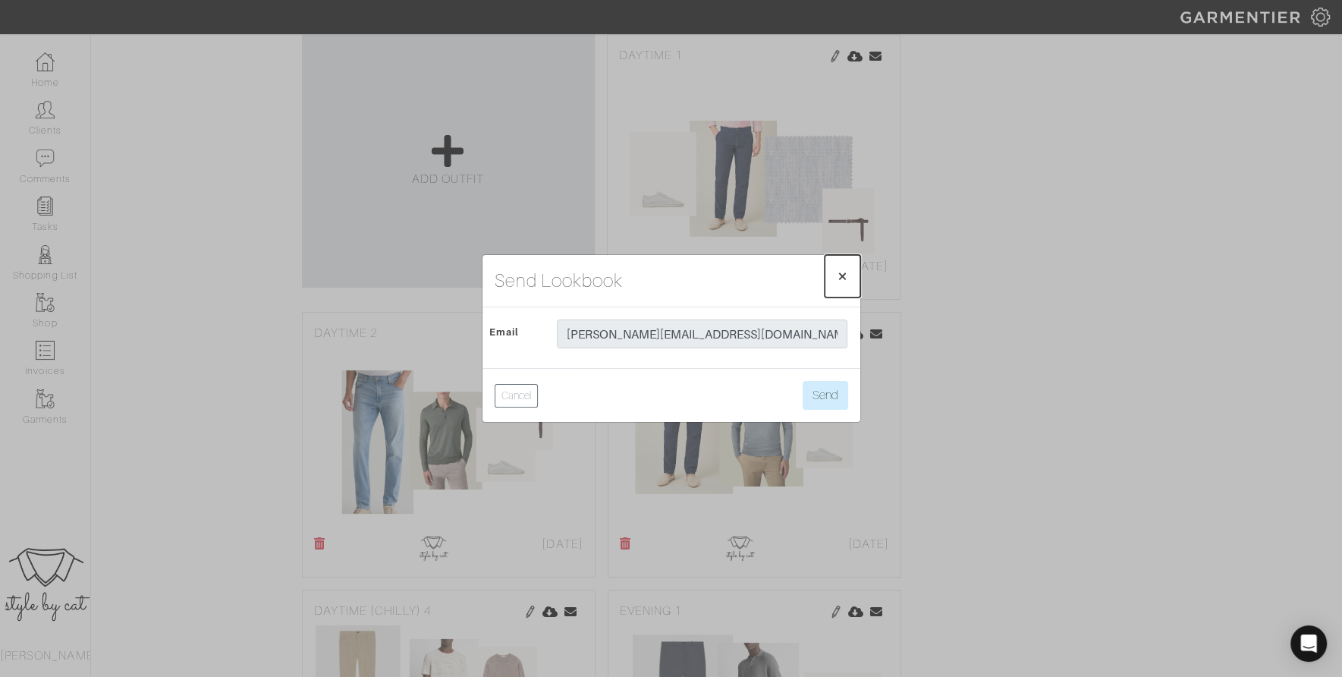
click at [844, 281] on span "×" at bounding box center [842, 276] width 11 height 20
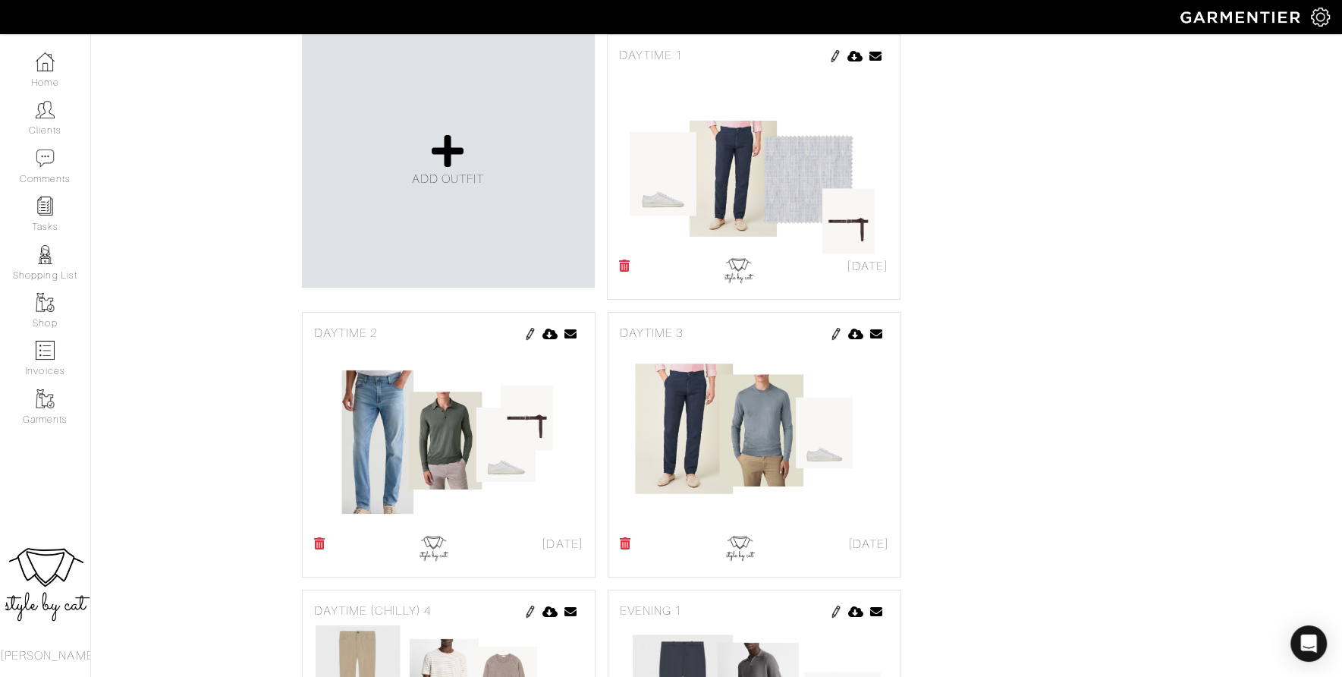
click at [417, 28] on link "Make Visible in Client App" at bounding box center [367, 17] width 142 height 24
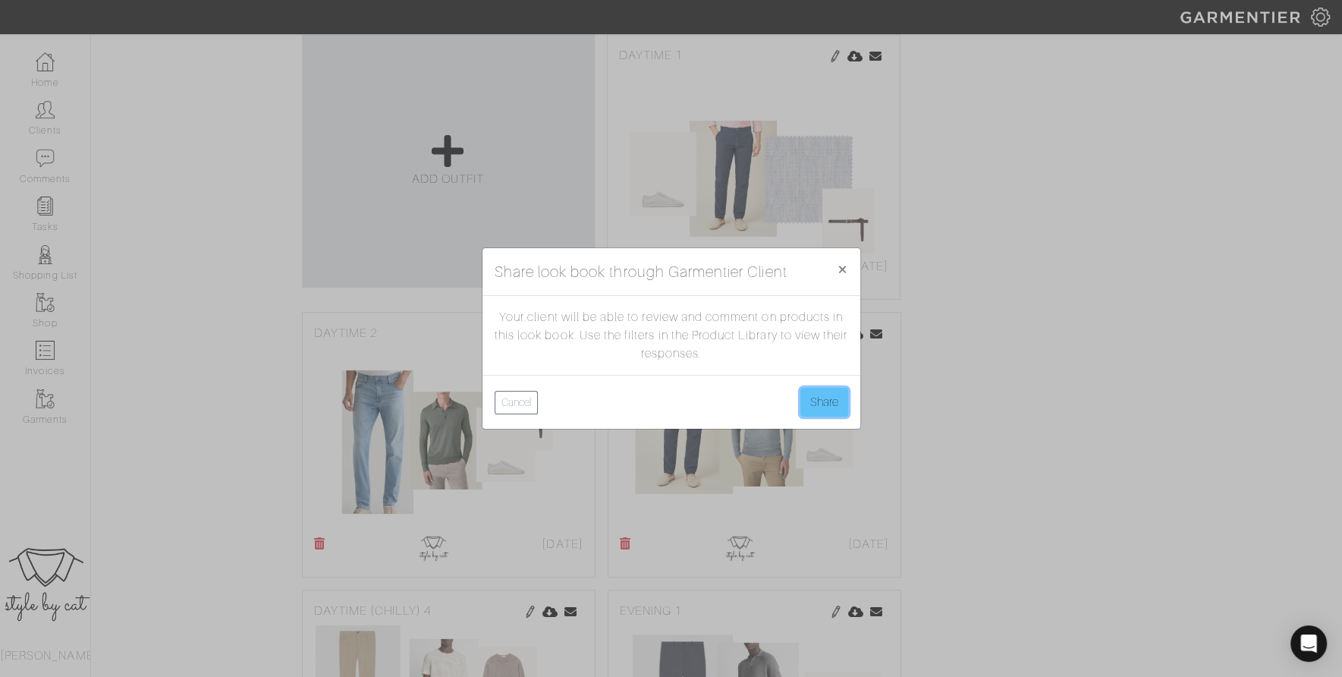
click at [827, 396] on button "Share" at bounding box center [824, 402] width 48 height 29
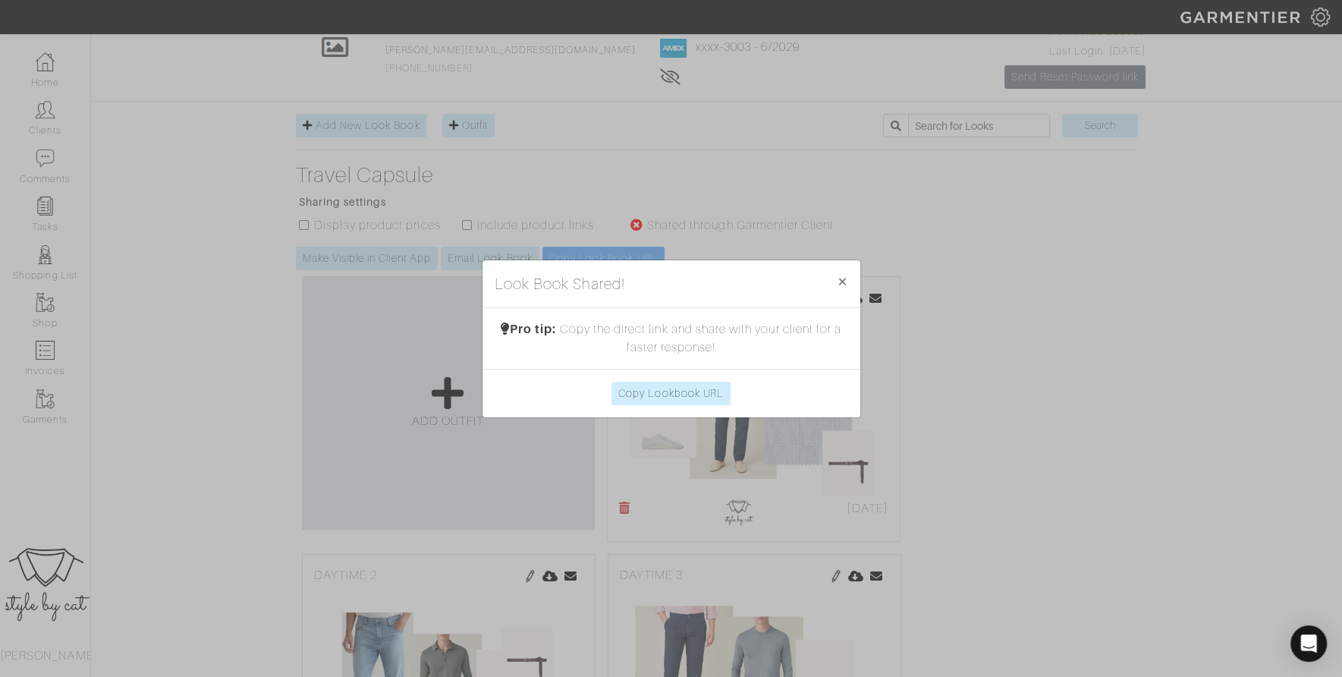
scroll to position [0, 0]
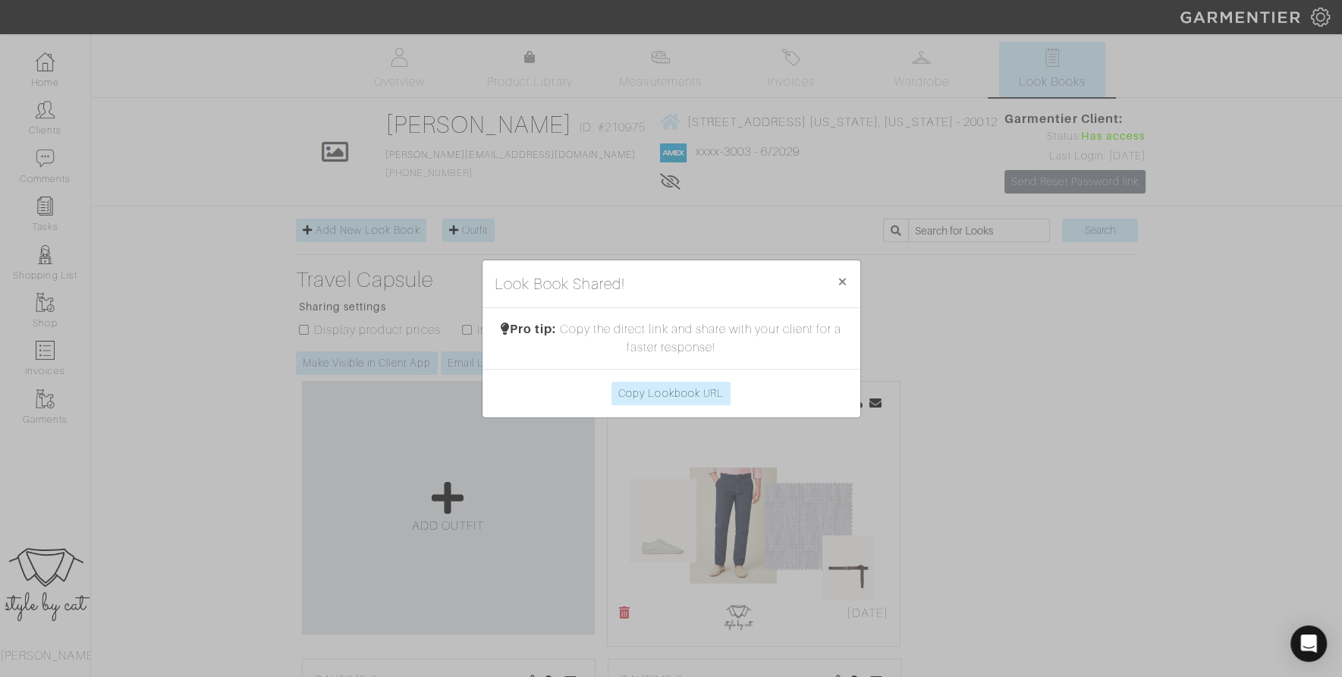
click at [213, 407] on div "Look Book Shared! × Close Pro tip: Copy the direct link and share with your cli…" at bounding box center [671, 338] width 1342 height 677
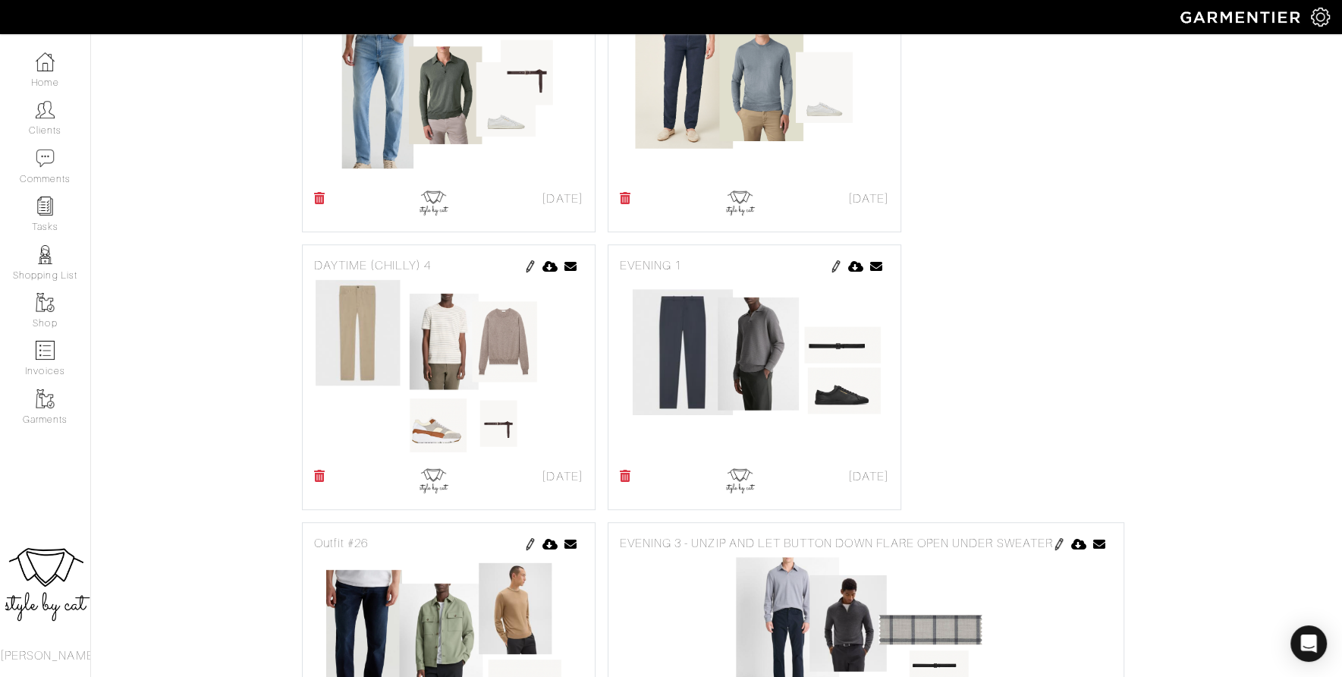
scroll to position [699, 0]
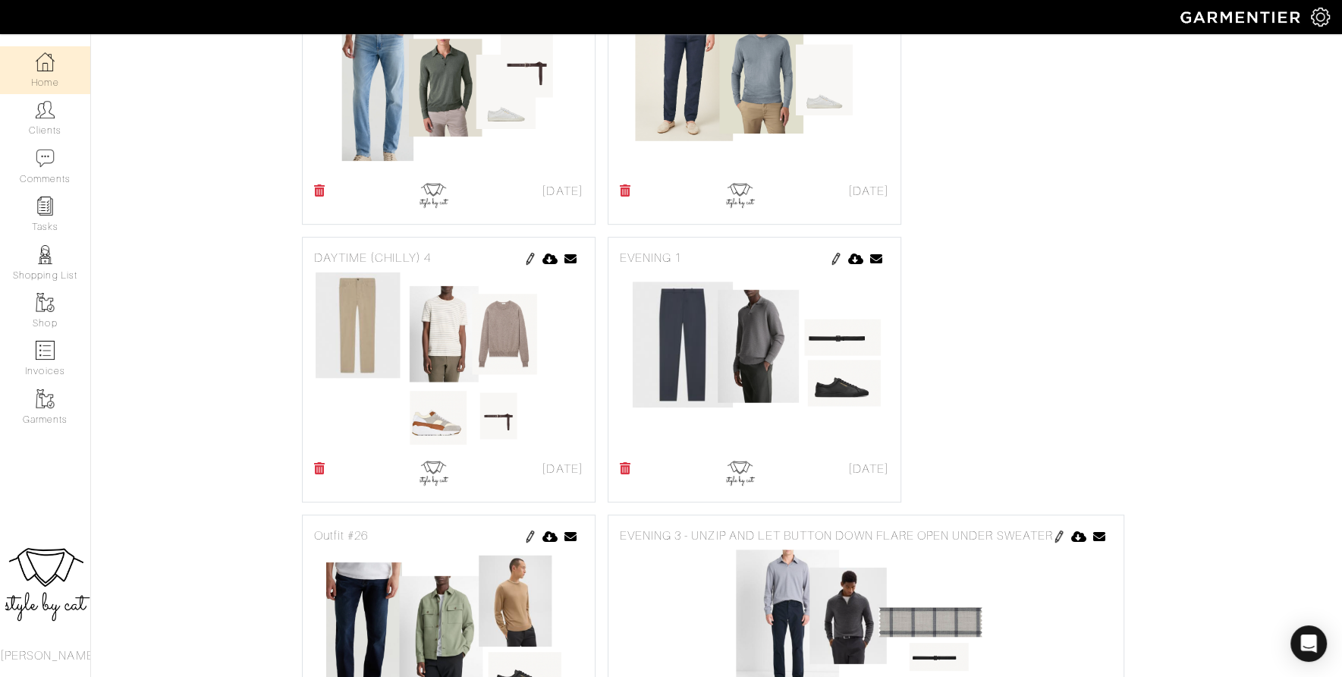
click at [59, 61] on link "Home" at bounding box center [45, 70] width 90 height 48
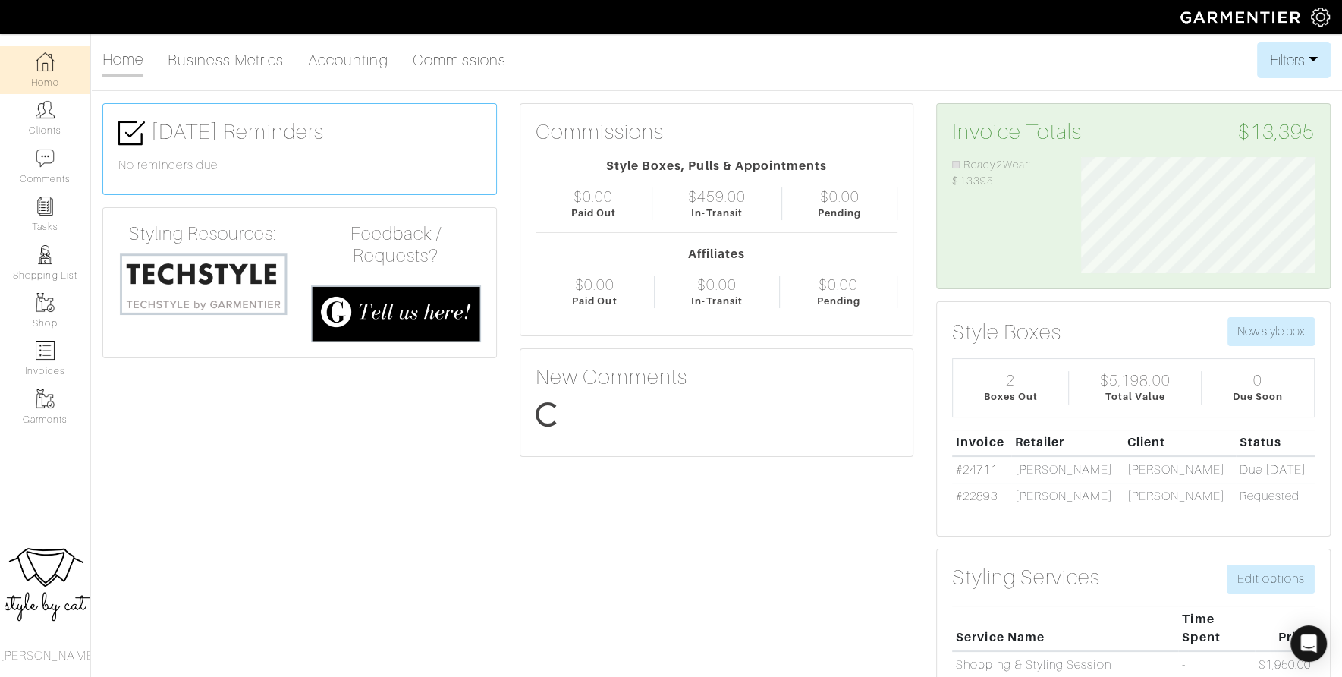
scroll to position [117, 256]
click at [979, 467] on link "#24711" at bounding box center [976, 470] width 41 height 14
